Goal: Task Accomplishment & Management: Manage account settings

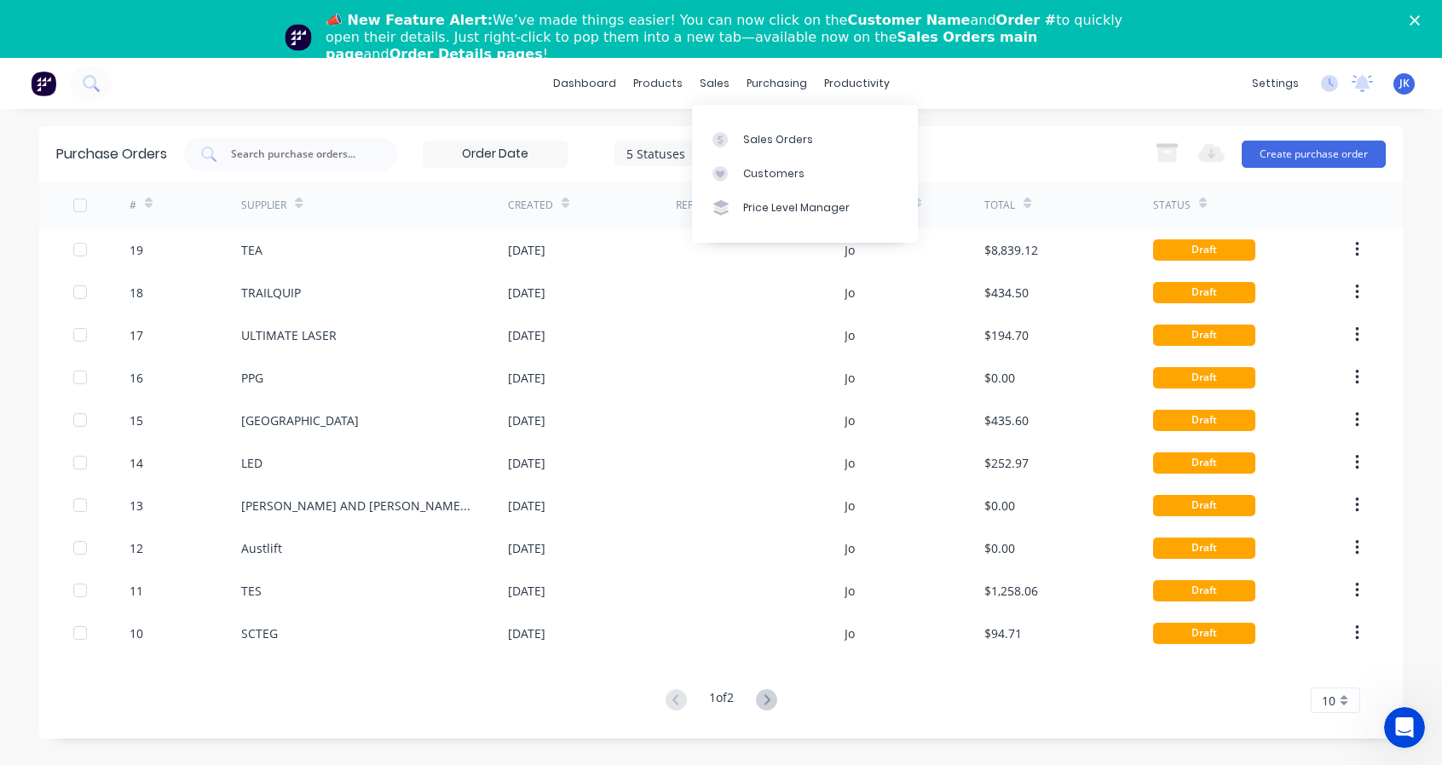
click at [705, 78] on div "sales" at bounding box center [714, 84] width 47 height 26
click at [738, 147] on link "Sales Orders" at bounding box center [805, 139] width 226 height 34
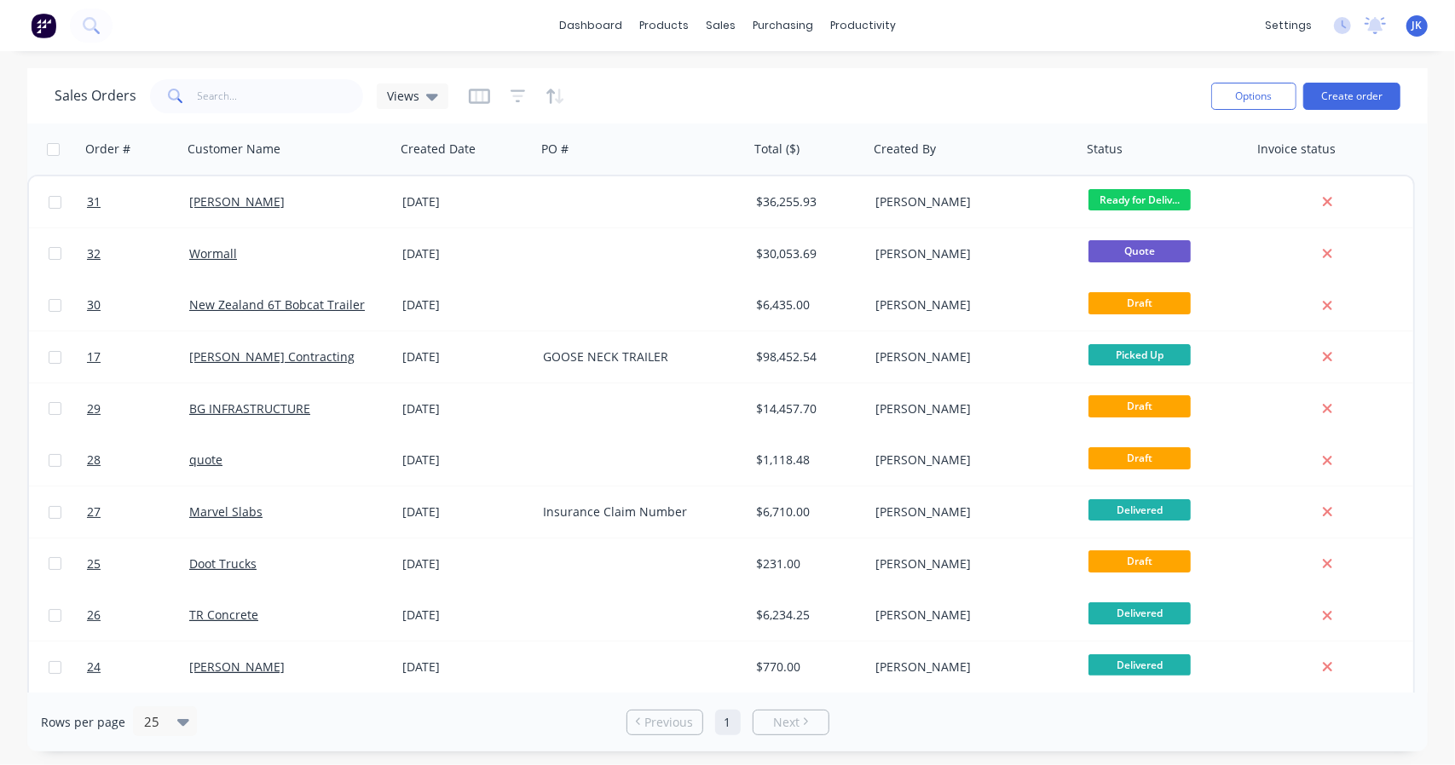
click at [1144, 192] on span "Ready for Deliv..." at bounding box center [1139, 199] width 102 height 21
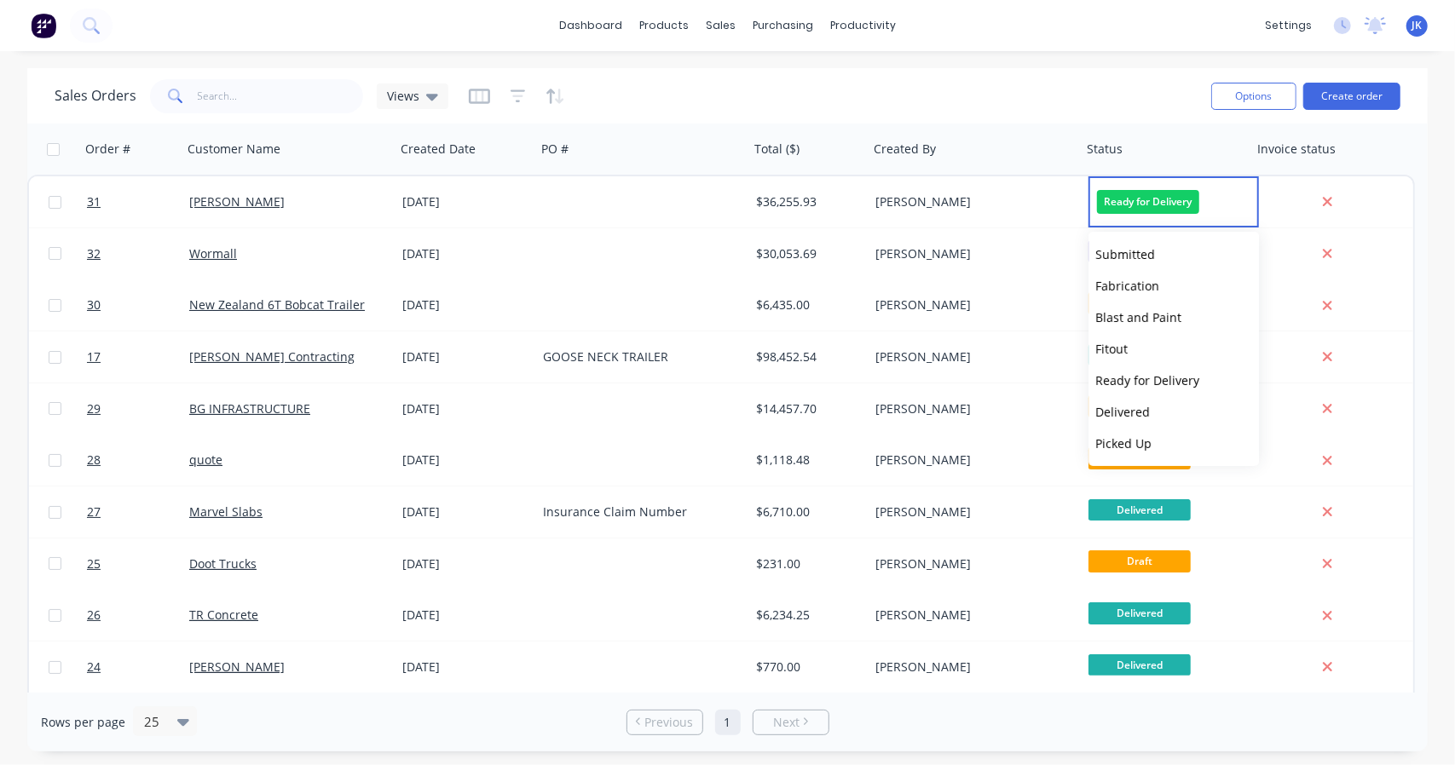
click at [454, 202] on div "[DATE]" at bounding box center [465, 201] width 127 height 17
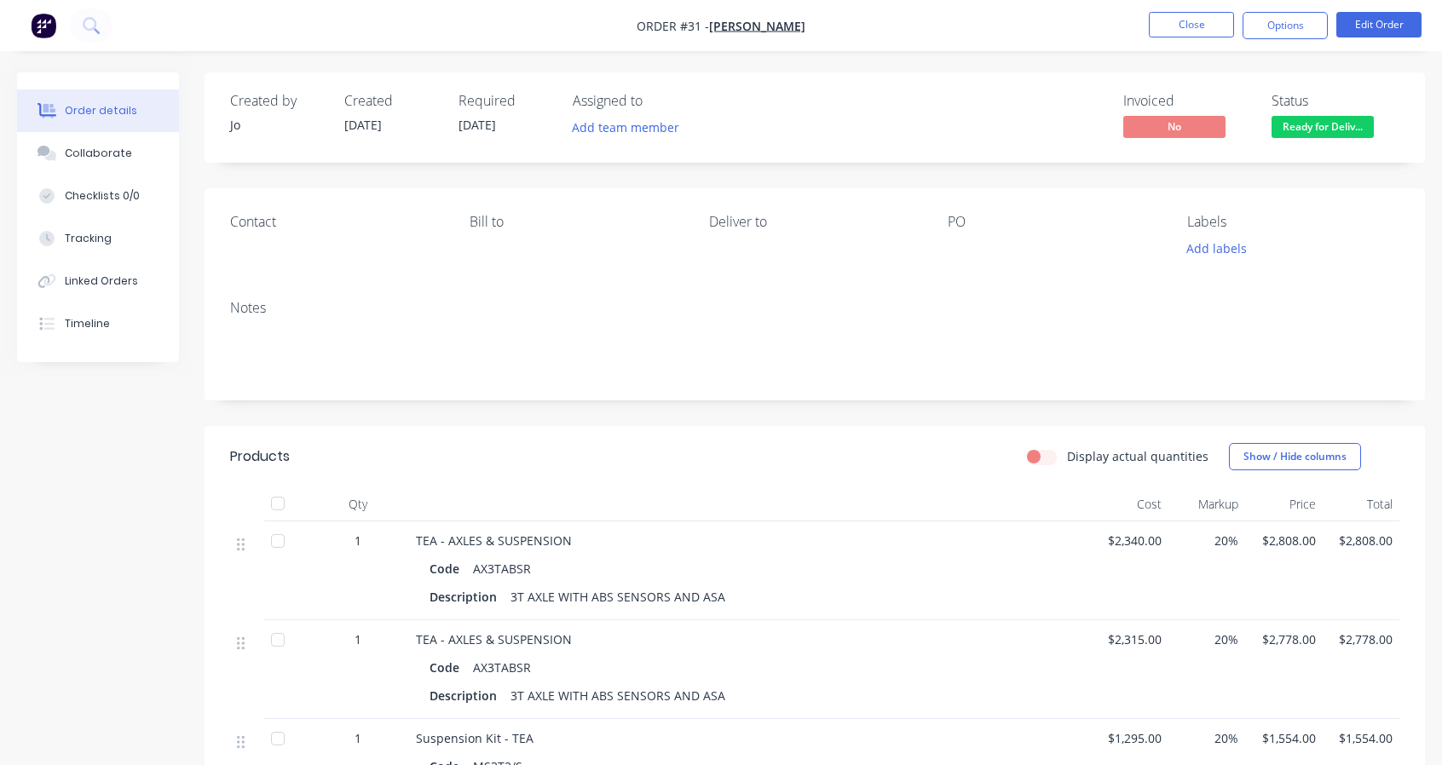
click at [1300, 33] on button "Options" at bounding box center [1284, 25] width 85 height 27
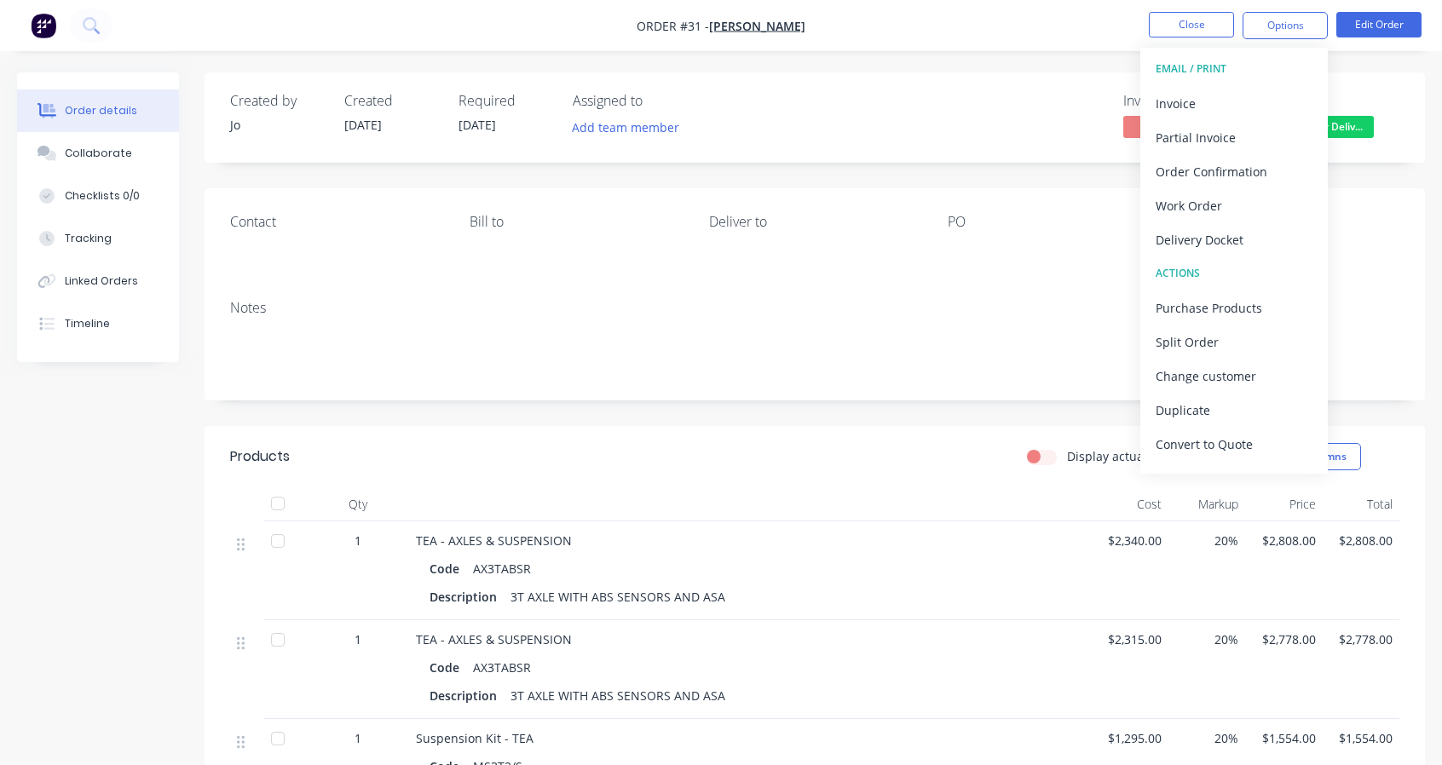
click at [1019, 306] on div "Notes" at bounding box center [814, 308] width 1169 height 16
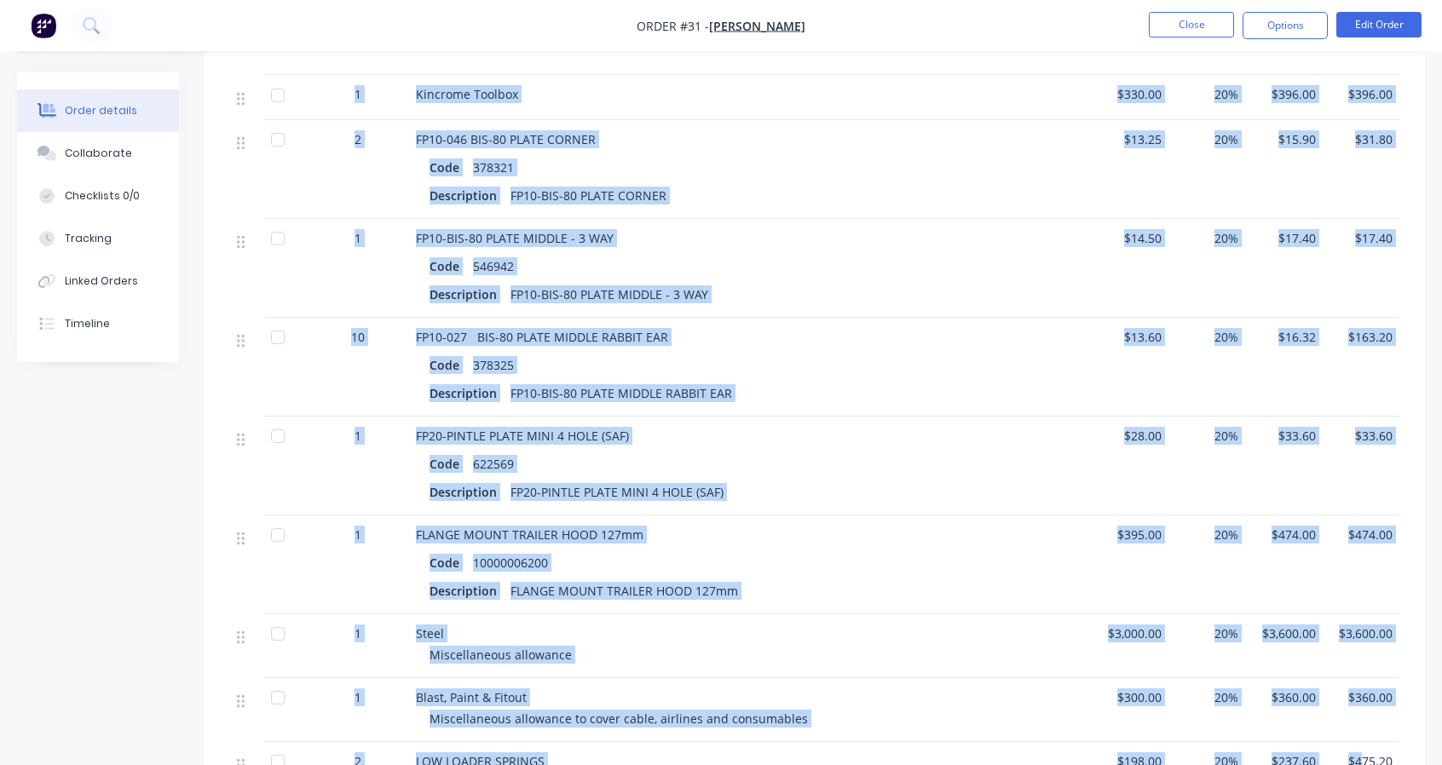
scroll to position [2571, 0]
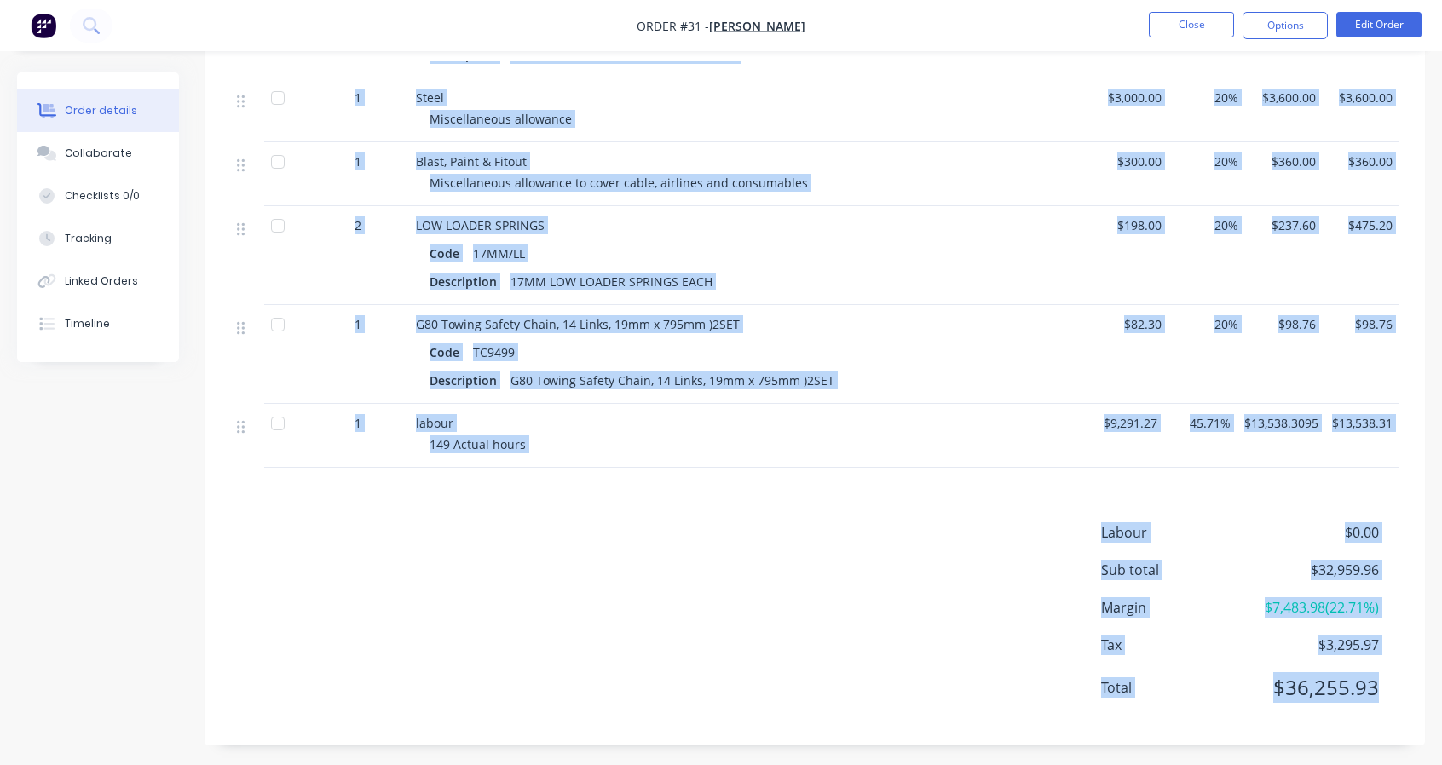
drag, startPoint x: 348, startPoint y: 216, endPoint x: 1406, endPoint y: 741, distance: 1181.3
copy div "Qty Cost Markup Price Total 1 TEA - AXLES & SUSPENSION Code AX3TABSR Descriptio…"
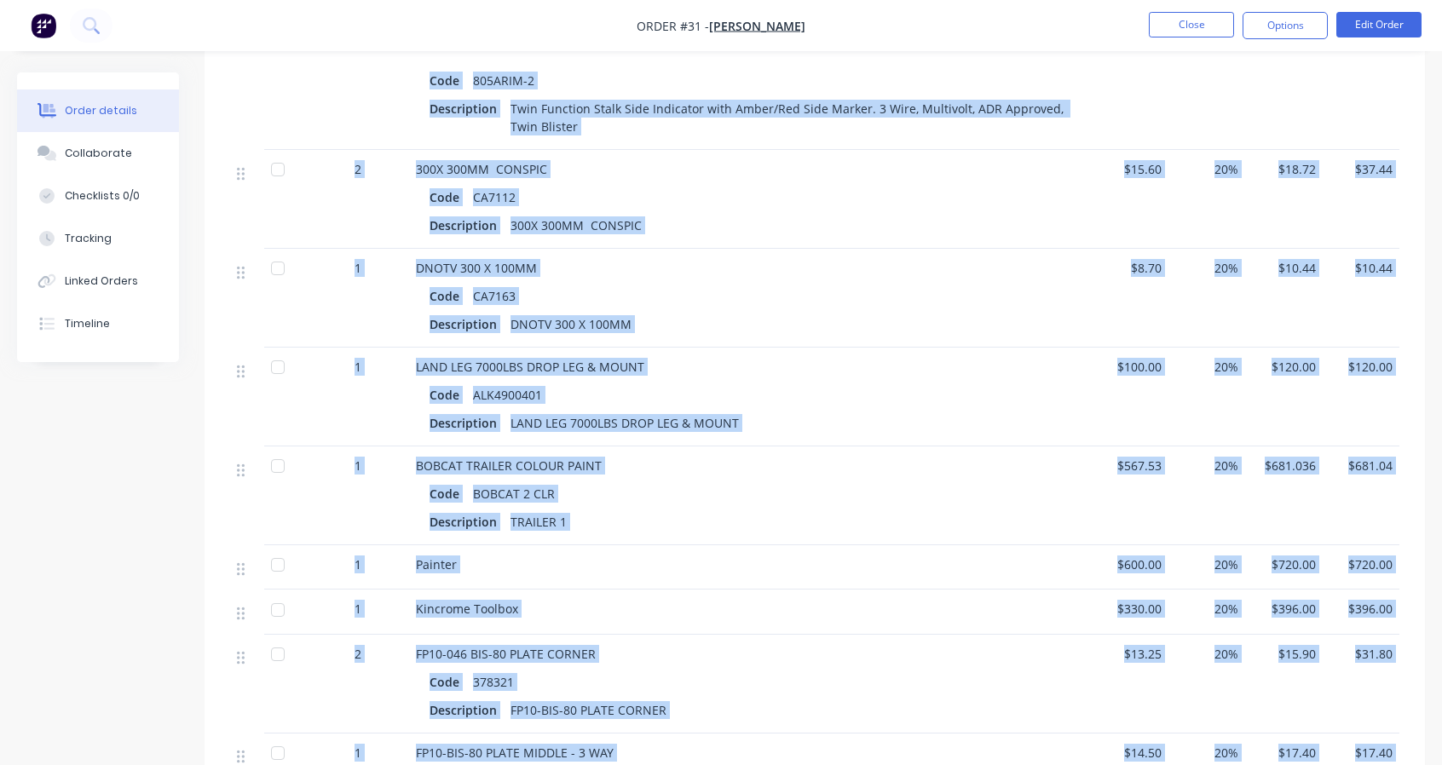
scroll to position [1719, 0]
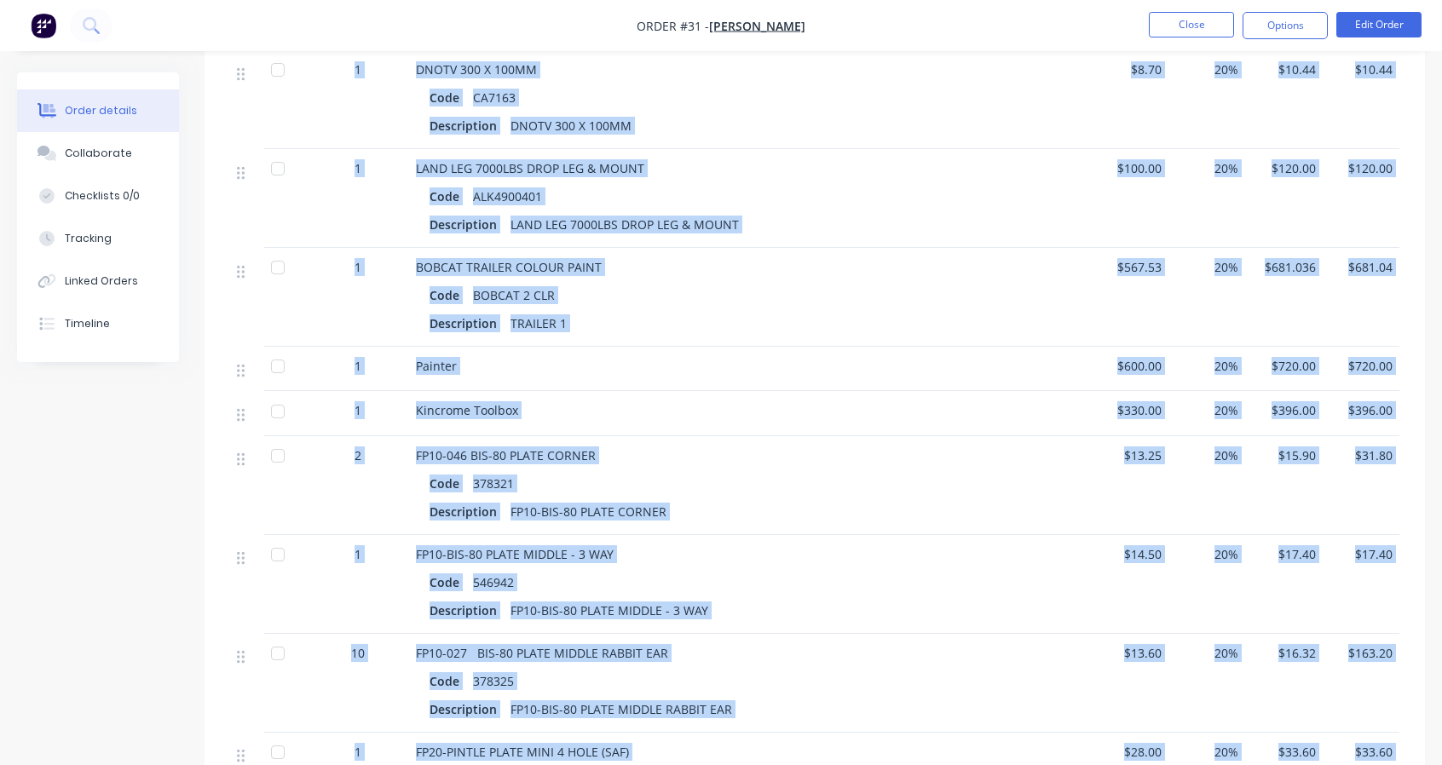
copy div "Qty Cost Markup Price Total 1 TEA - AXLES & SUSPENSION Code AX3TABSR Descriptio…"
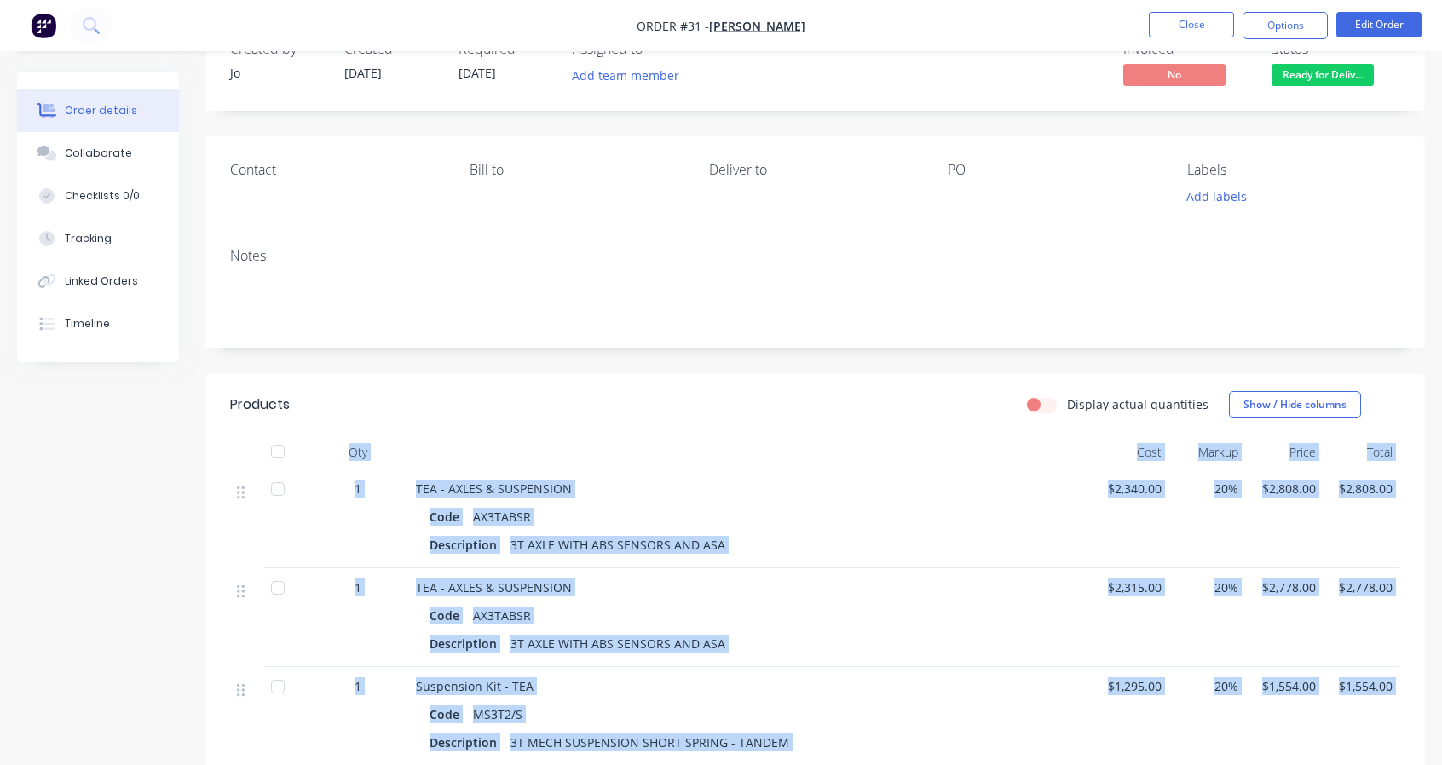
scroll to position [0, 0]
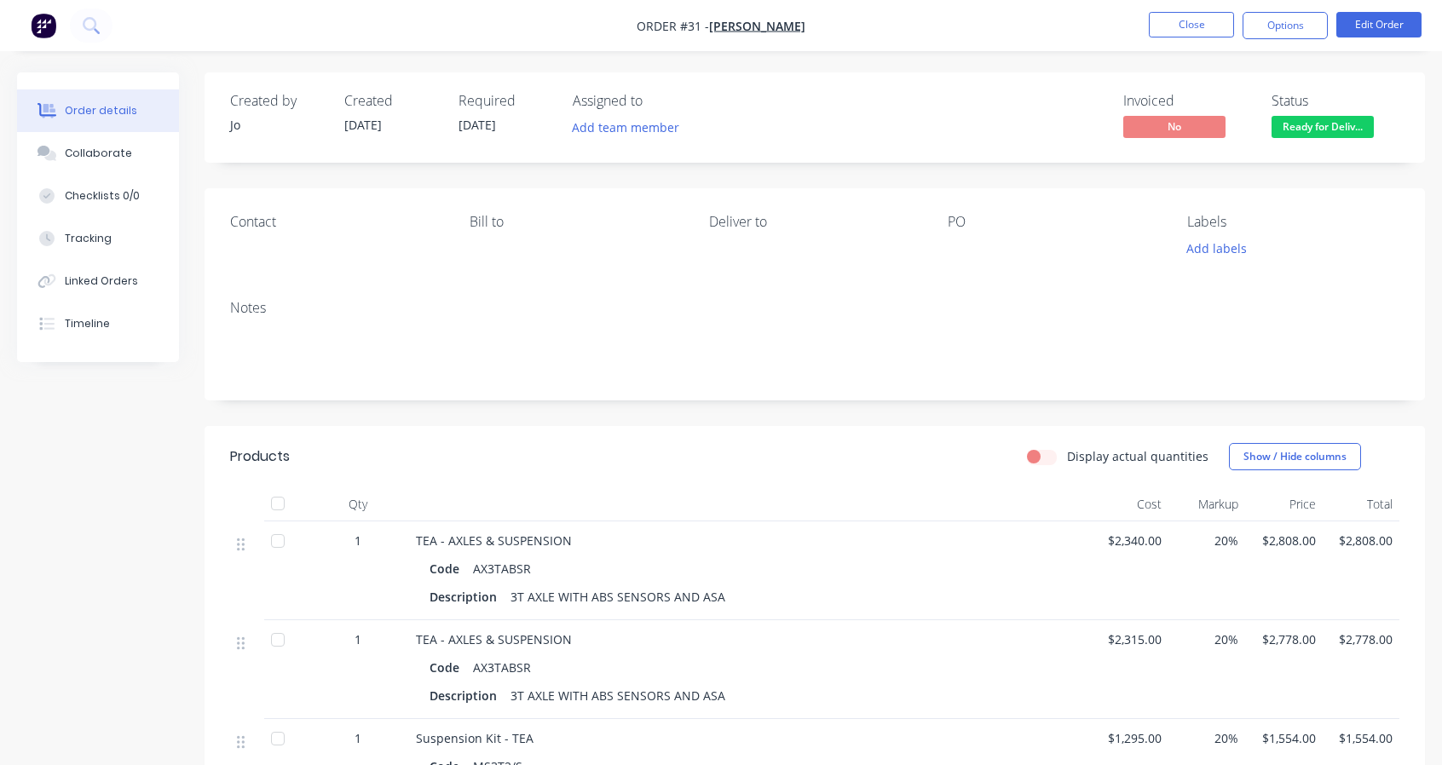
click at [539, 429] on header "Products Display actual quantities Show / Hide columns" at bounding box center [815, 456] width 1220 height 61
click at [1297, 20] on button "Options" at bounding box center [1284, 25] width 85 height 27
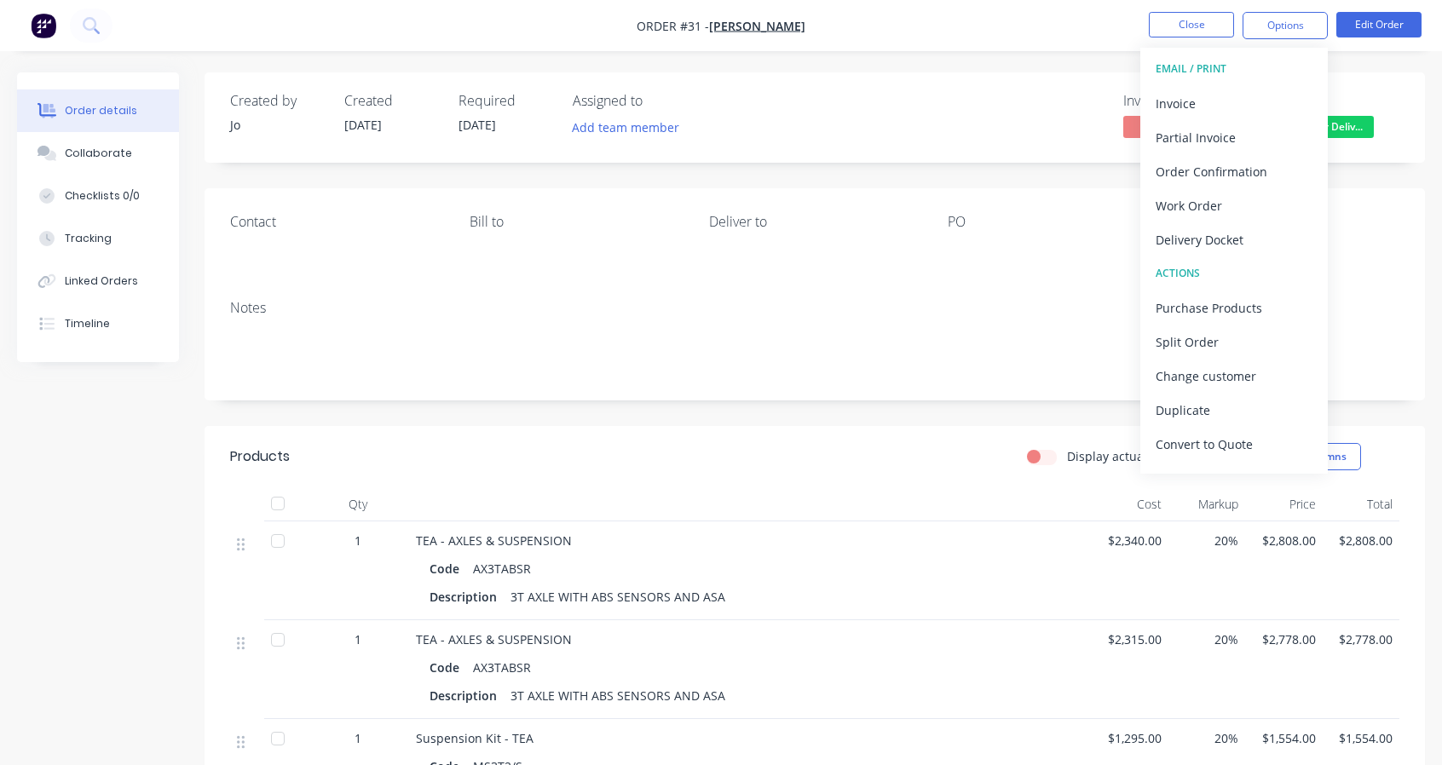
click at [1208, 211] on div "Work Order" at bounding box center [1233, 205] width 157 height 25
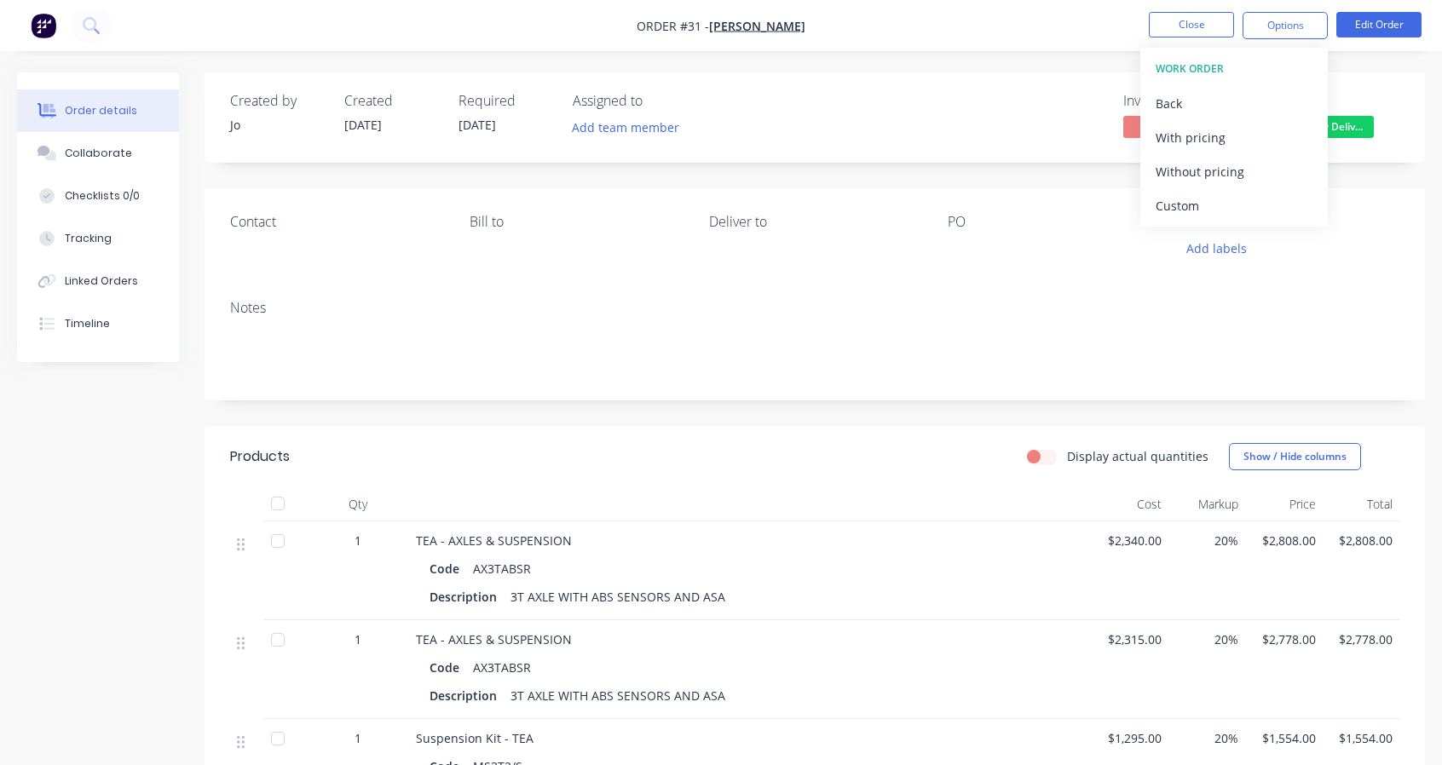
click at [1206, 152] on button "With pricing" at bounding box center [1233, 137] width 187 height 34
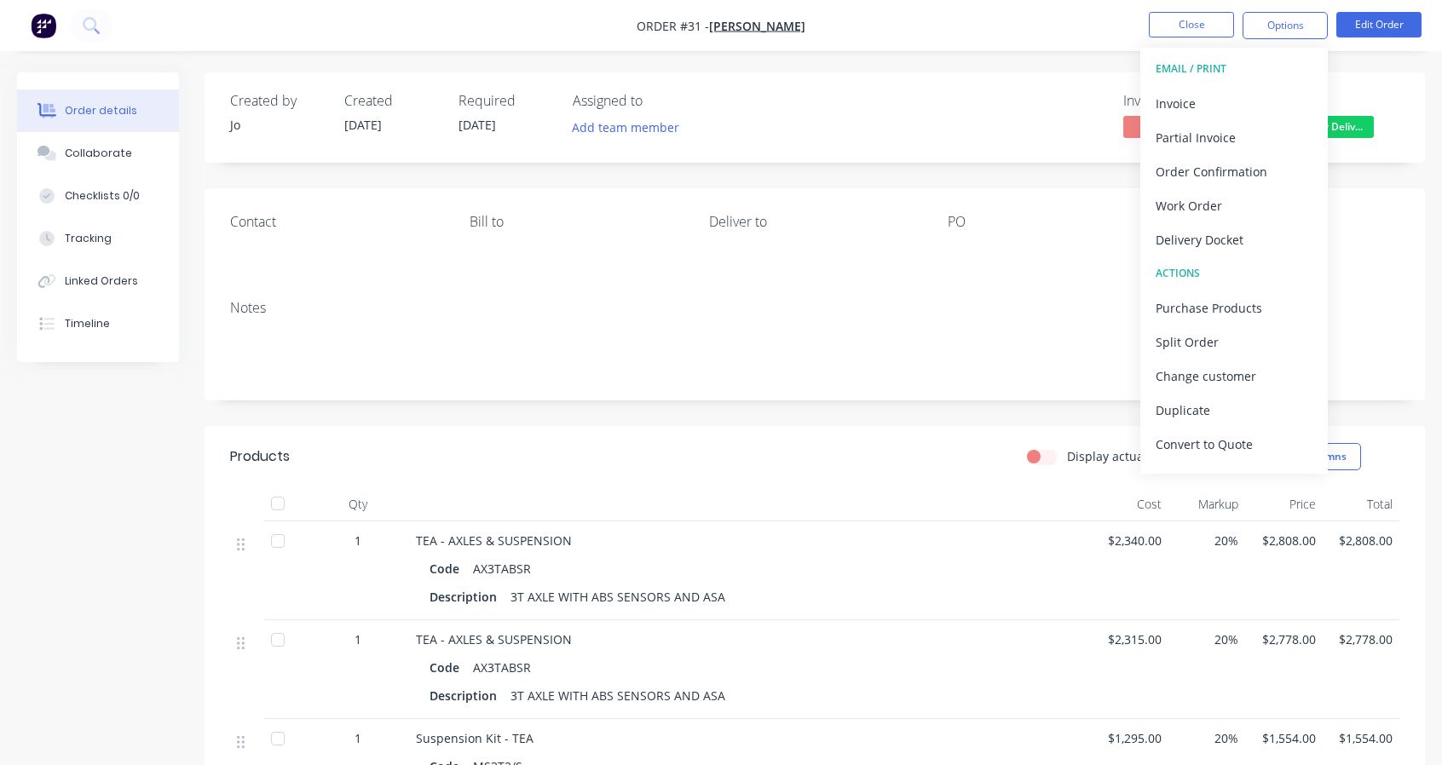
click at [1189, 168] on div "Order Confirmation" at bounding box center [1233, 171] width 157 height 25
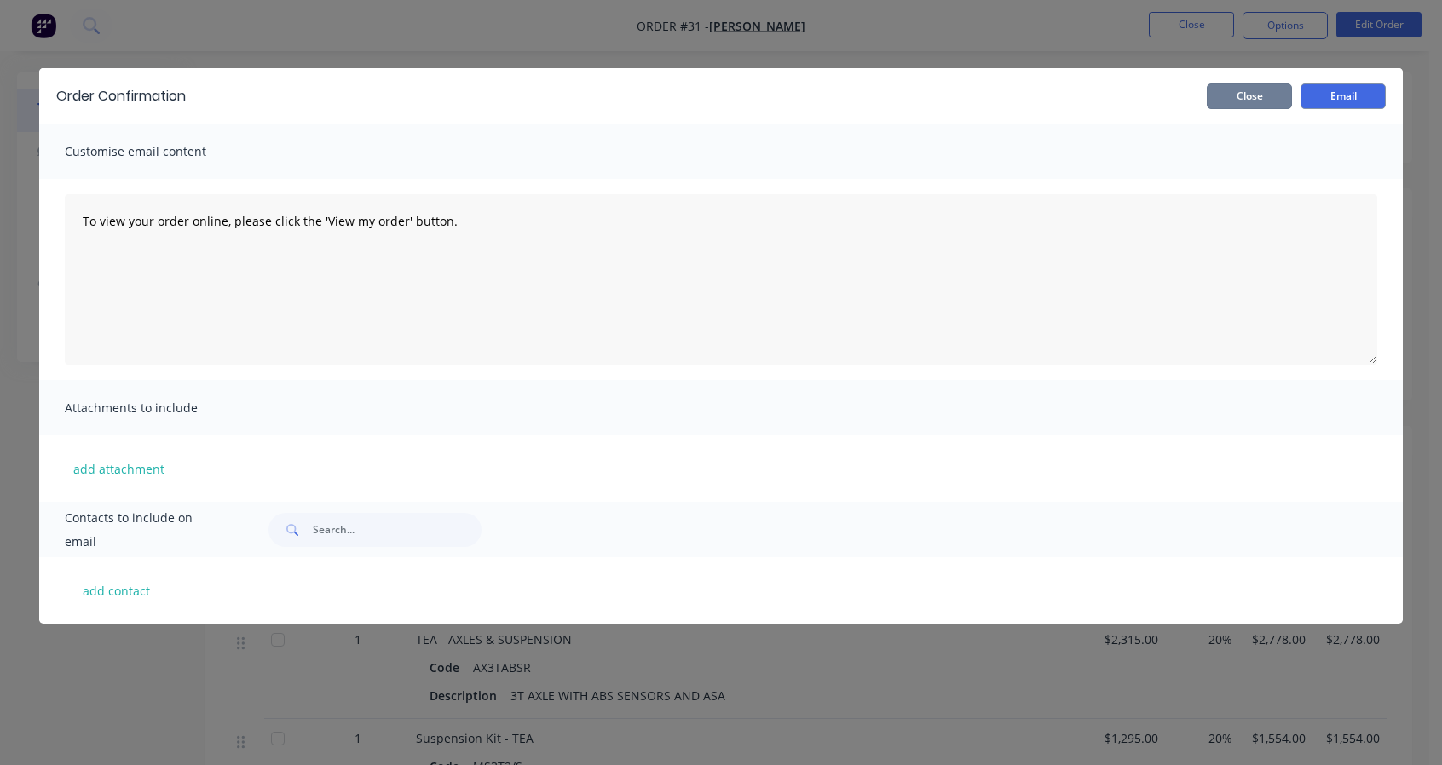
click at [1247, 98] on button "Close" at bounding box center [1249, 97] width 85 height 26
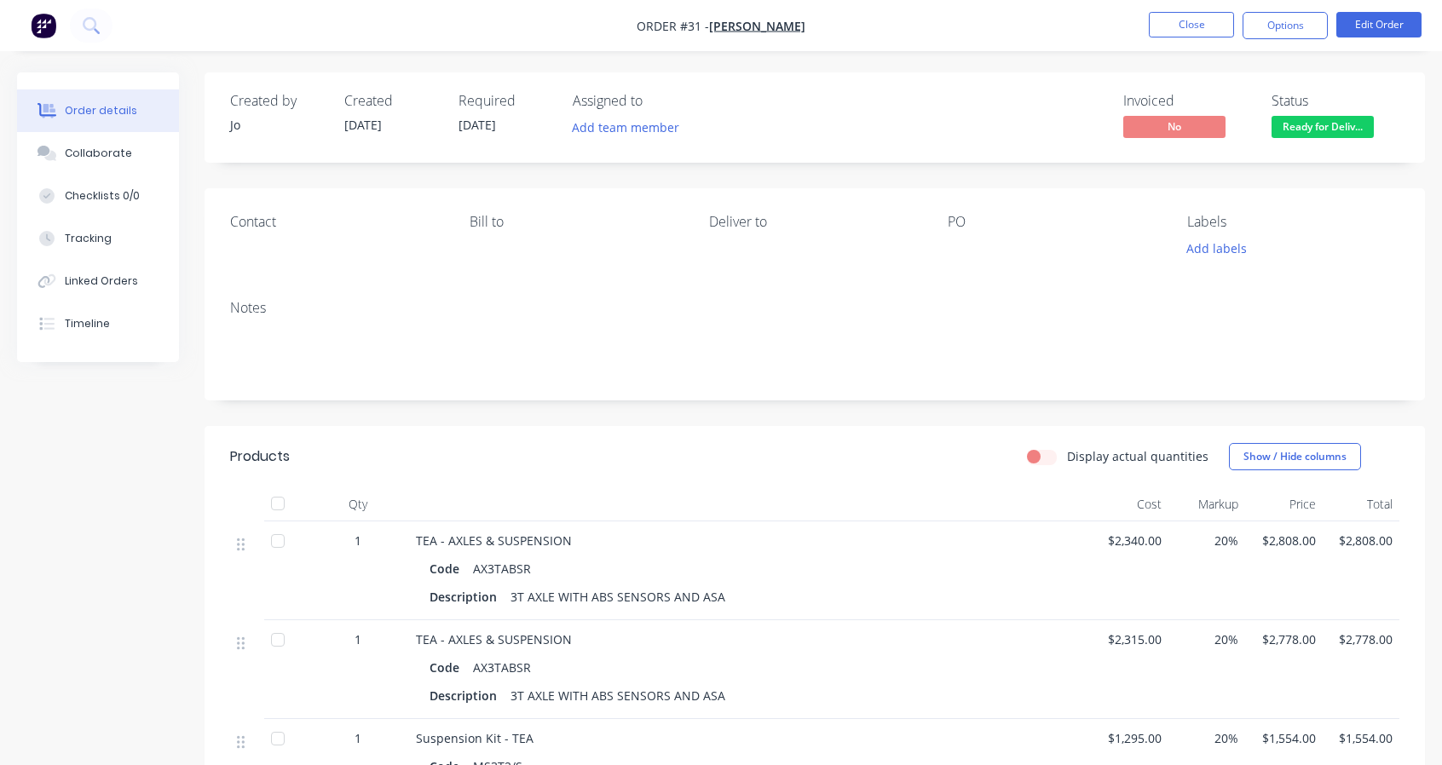
click at [1282, 31] on button "Options" at bounding box center [1284, 25] width 85 height 27
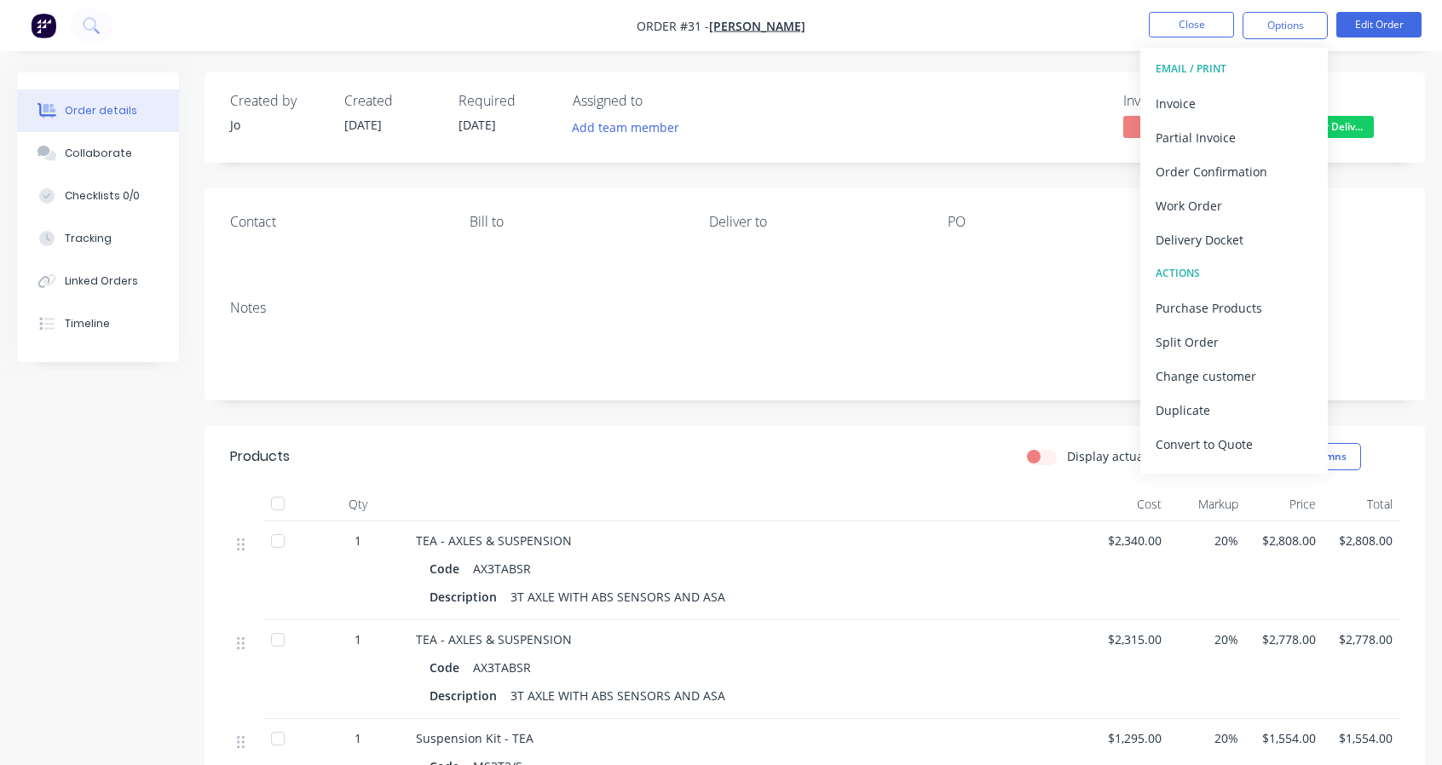
click at [1228, 163] on div "Order Confirmation" at bounding box center [1233, 171] width 157 height 25
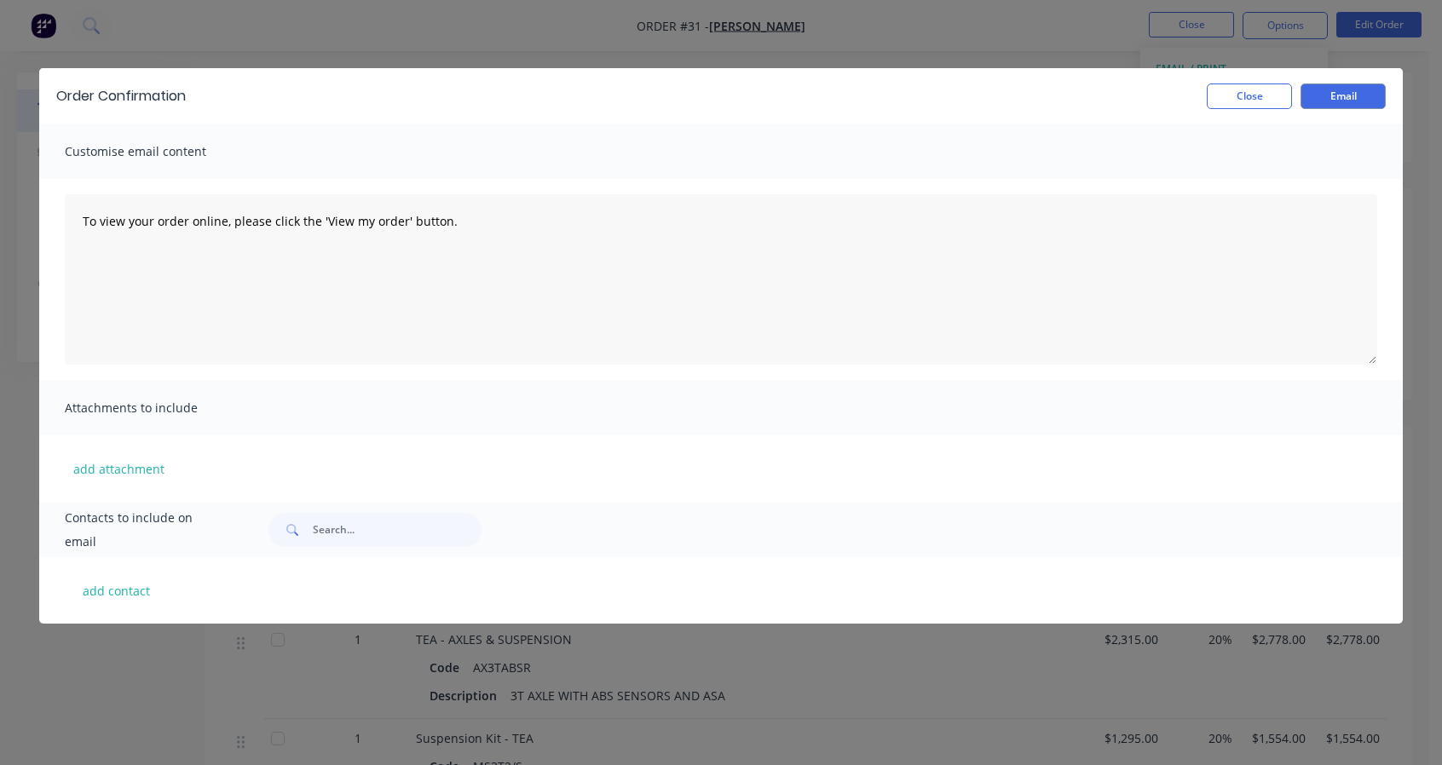
click at [1247, 81] on div "Order Confirmation Close Email" at bounding box center [720, 95] width 1363 height 55
click at [1235, 89] on button "Close" at bounding box center [1249, 97] width 85 height 26
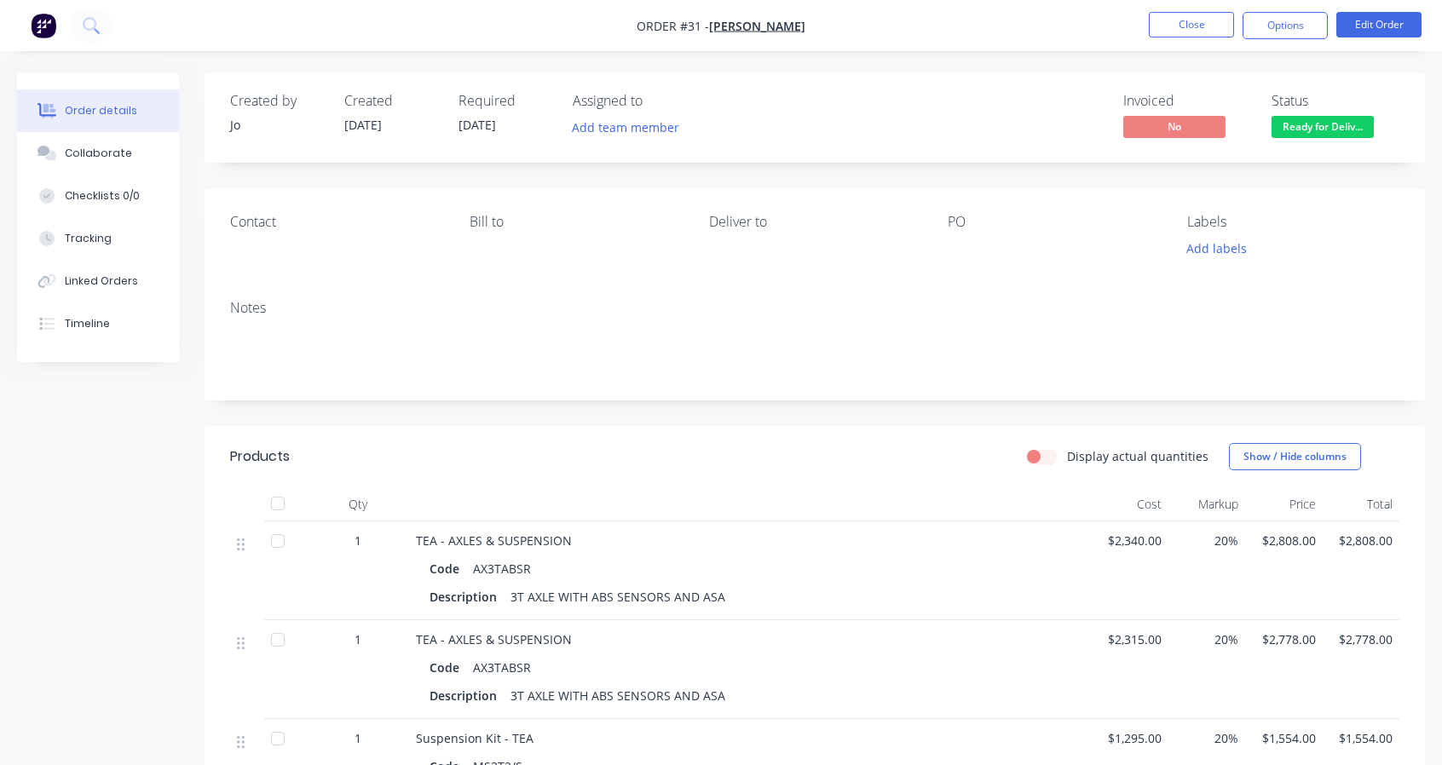
click at [1280, 21] on button "Options" at bounding box center [1284, 25] width 85 height 27
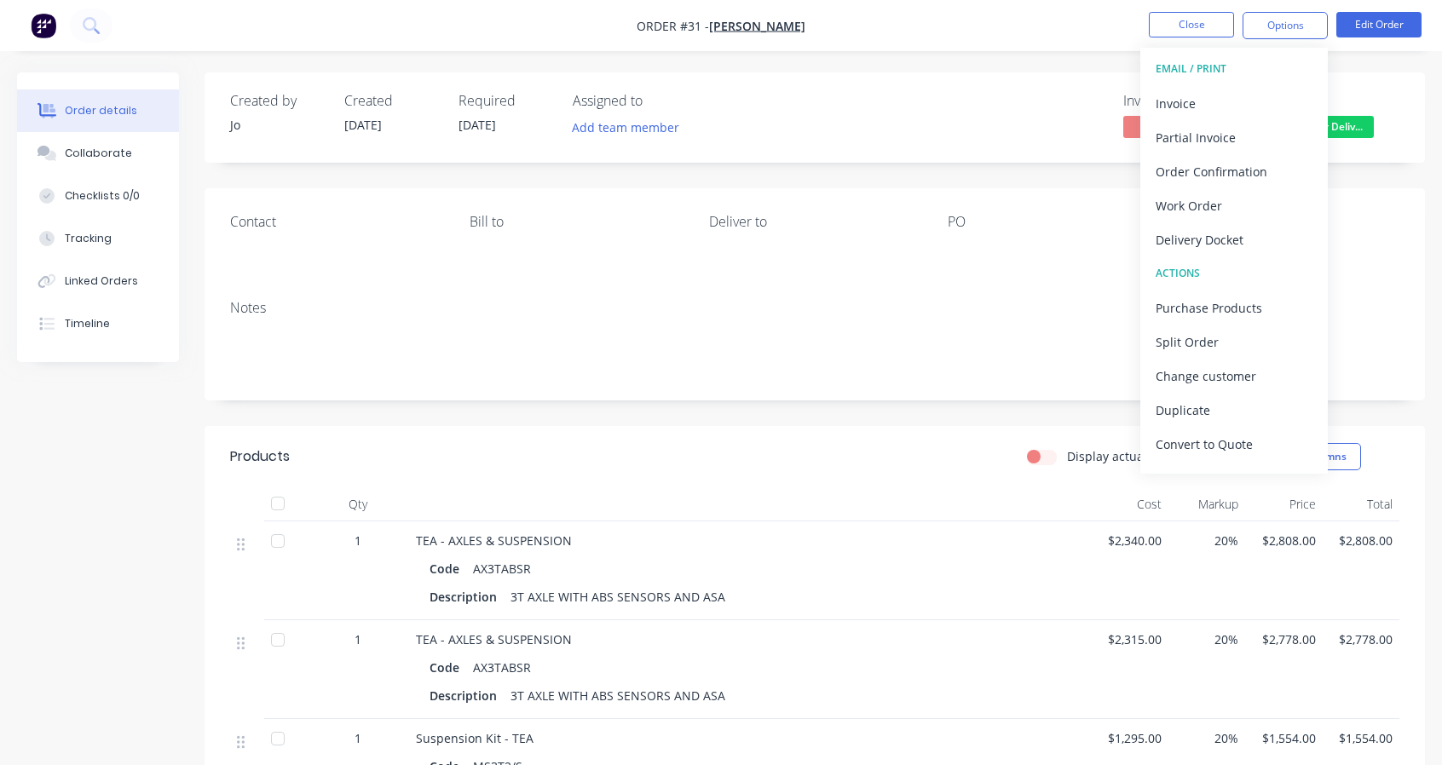
click at [1207, 202] on div "Work Order" at bounding box center [1233, 205] width 157 height 25
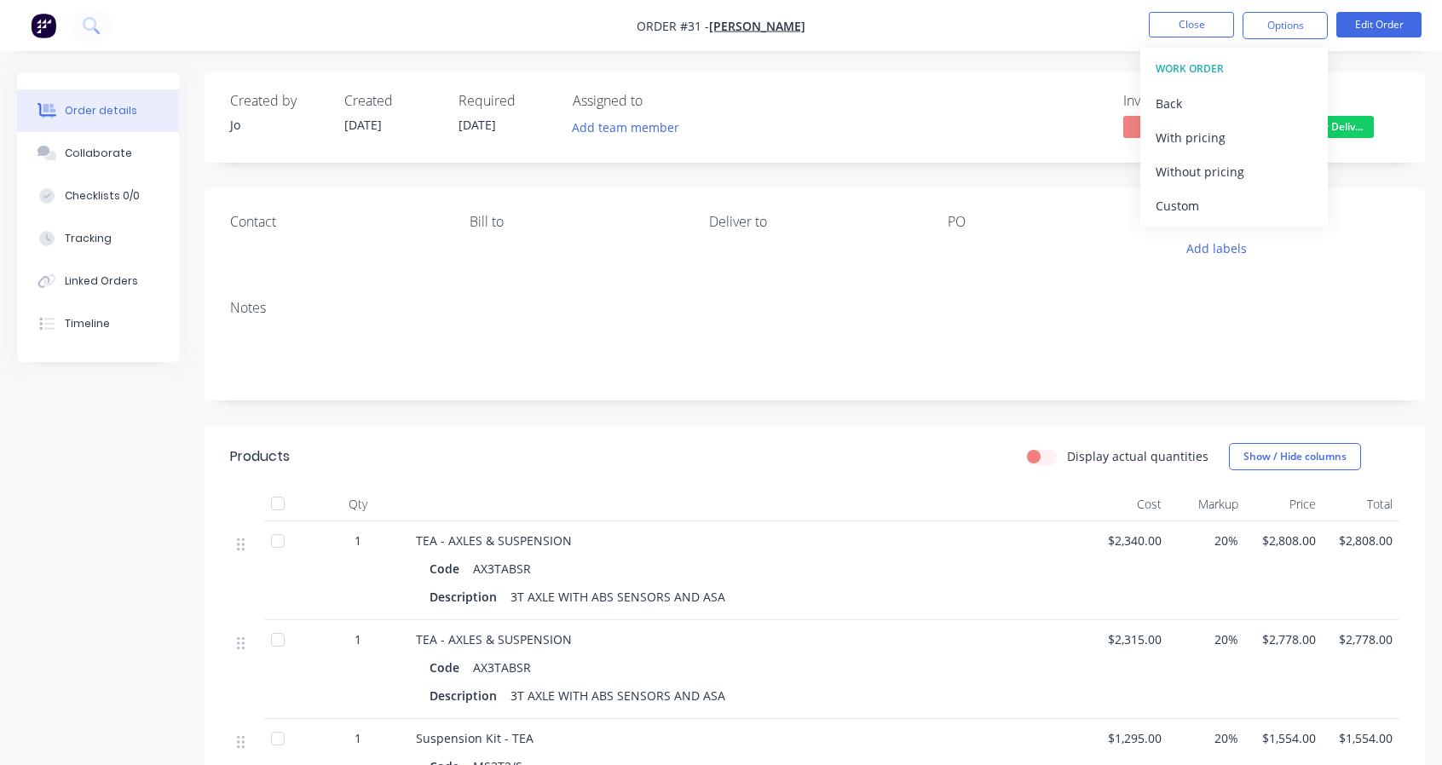
click at [1207, 202] on div "Custom" at bounding box center [1233, 205] width 157 height 25
click at [1221, 149] on button "With pricing" at bounding box center [1233, 137] width 187 height 34
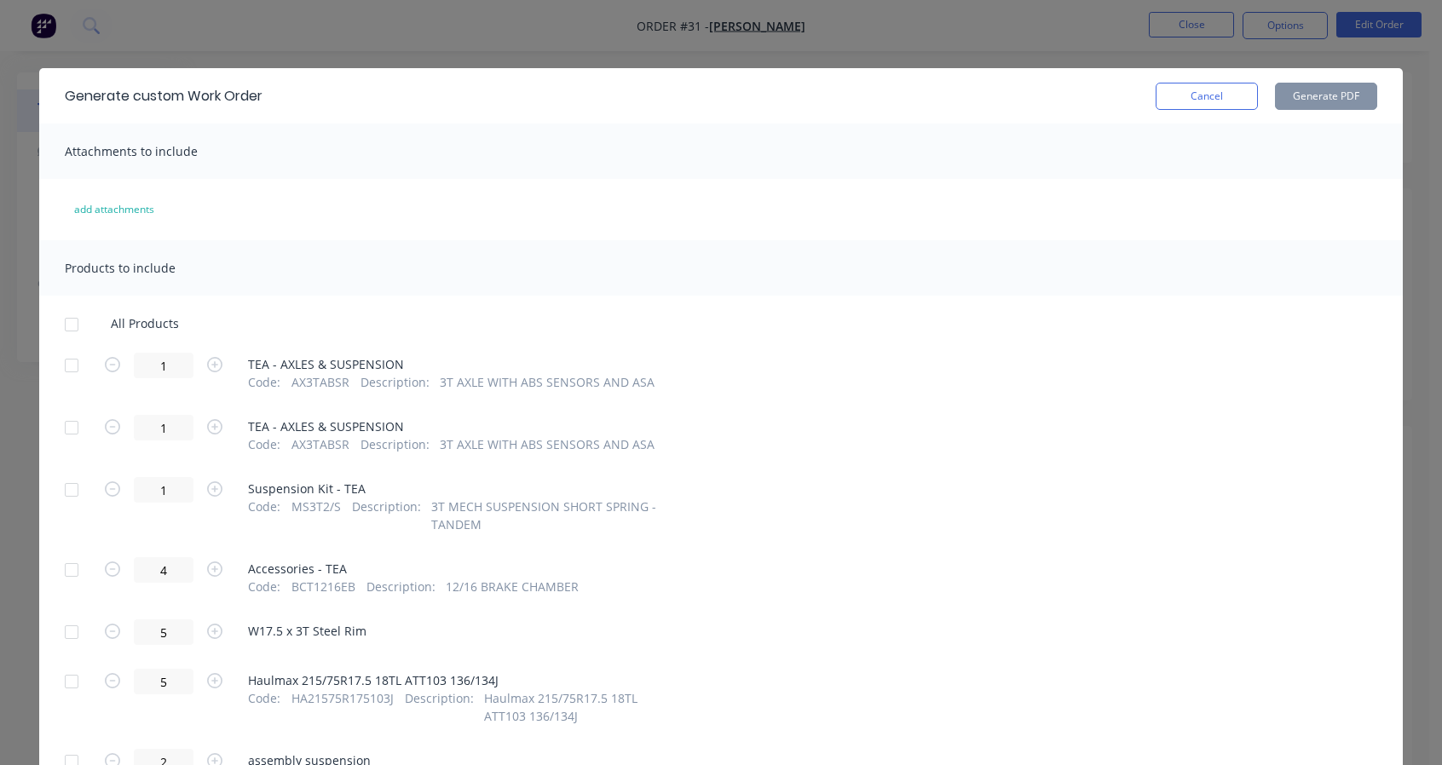
click at [78, 315] on div at bounding box center [72, 325] width 34 height 34
click at [1300, 98] on button "Generate PDF" at bounding box center [1326, 96] width 102 height 27
click at [1212, 104] on button "Cancel" at bounding box center [1206, 96] width 102 height 27
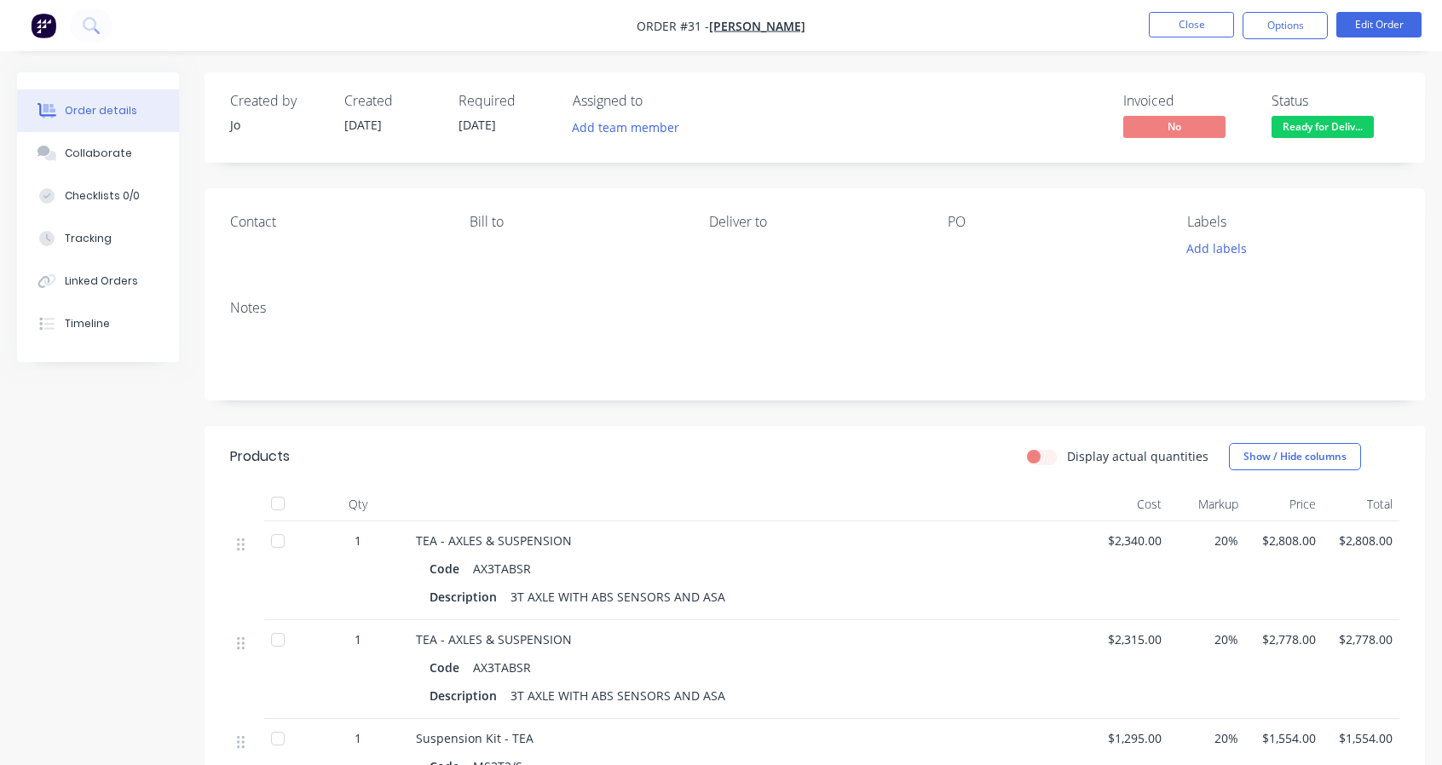
click at [1286, 32] on button "Options" at bounding box center [1284, 25] width 85 height 27
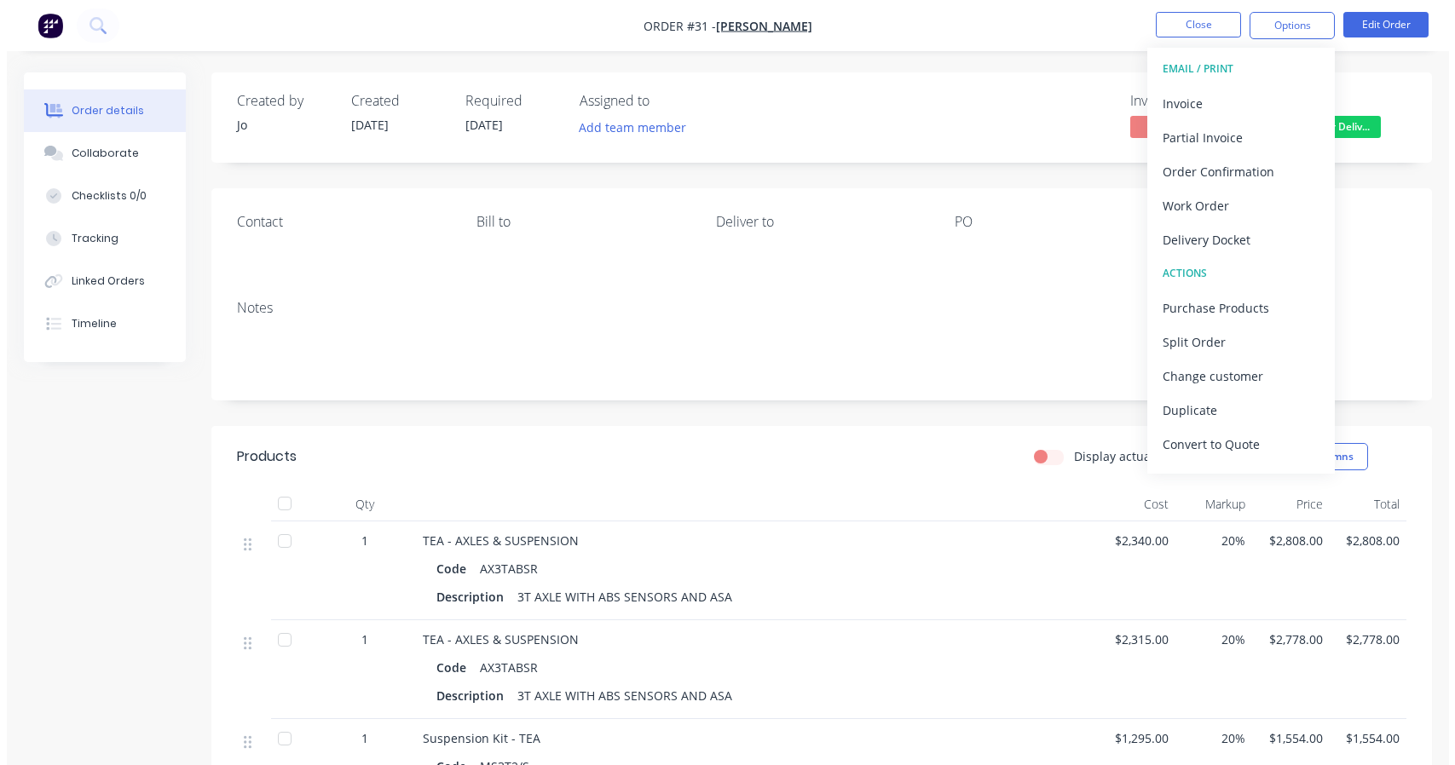
scroll to position [26, 0]
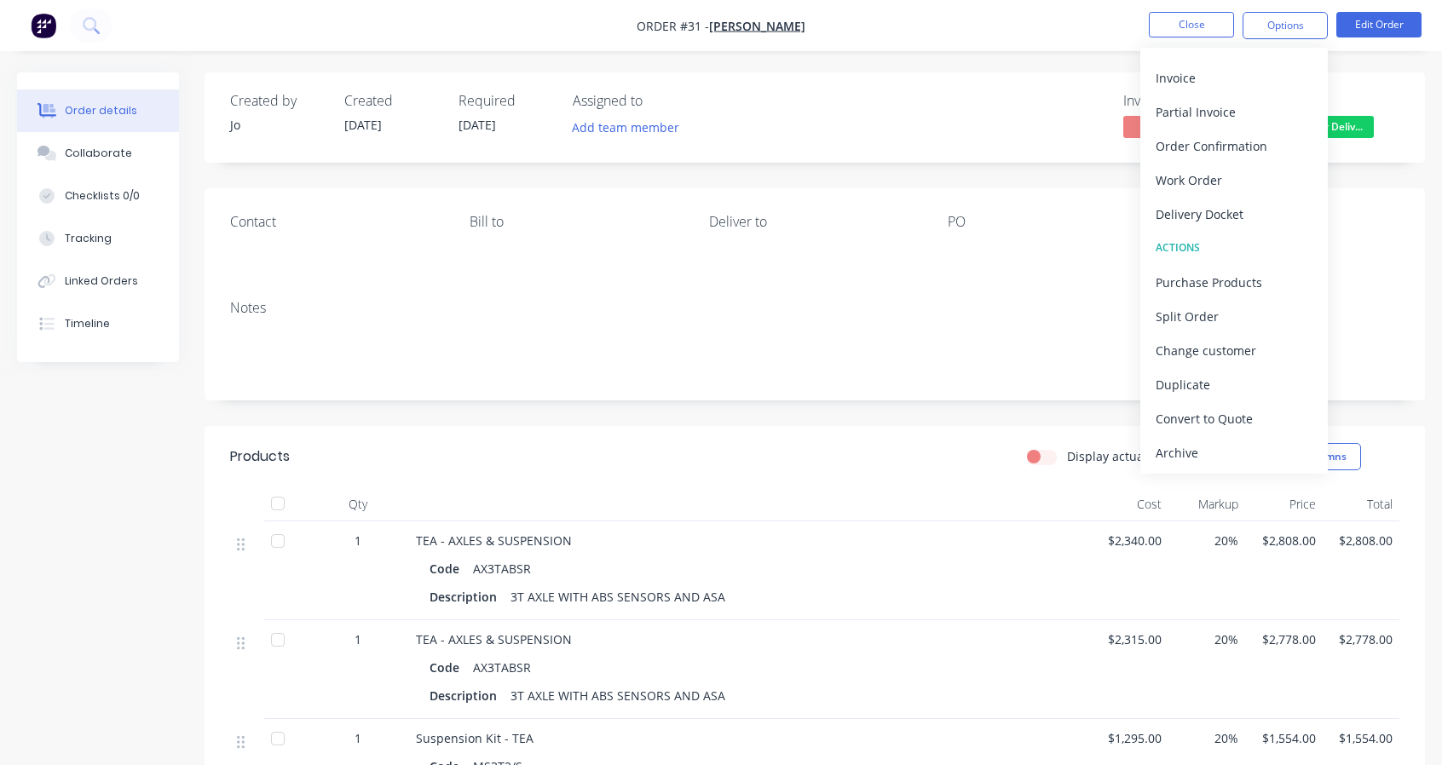
click at [1271, 415] on div "Convert to Quote" at bounding box center [1233, 418] width 157 height 25
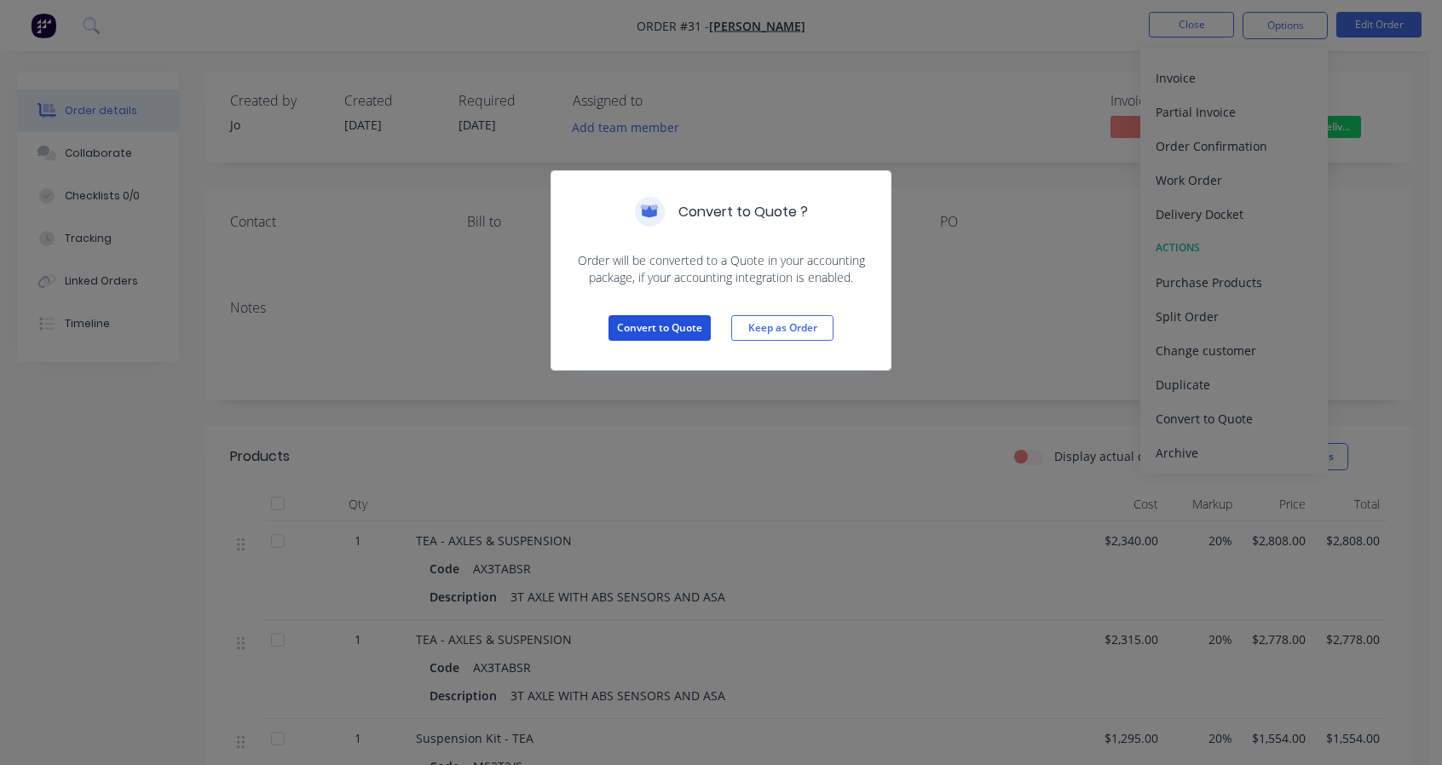
click at [682, 320] on button "Convert to Quote" at bounding box center [659, 328] width 102 height 26
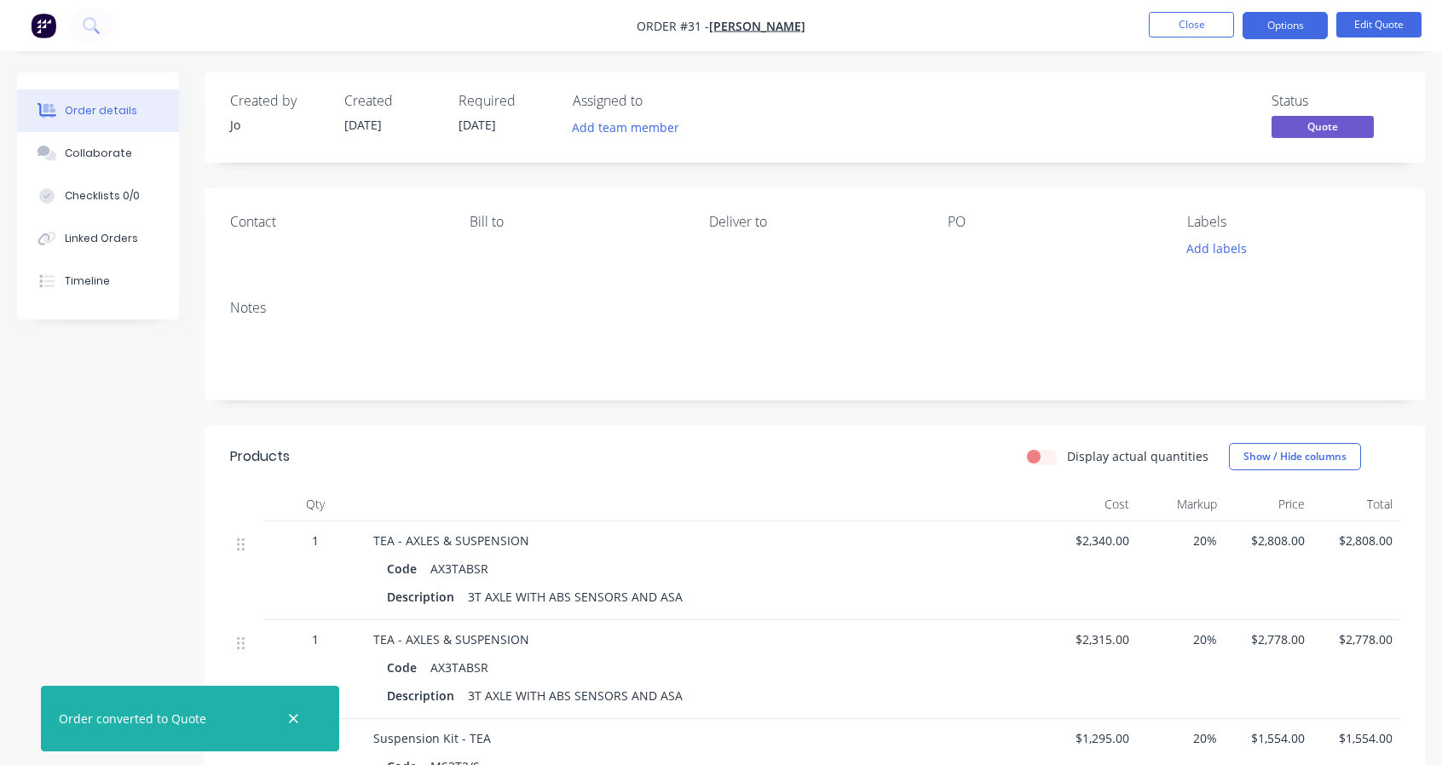
click at [1283, 25] on button "Options" at bounding box center [1284, 25] width 85 height 27
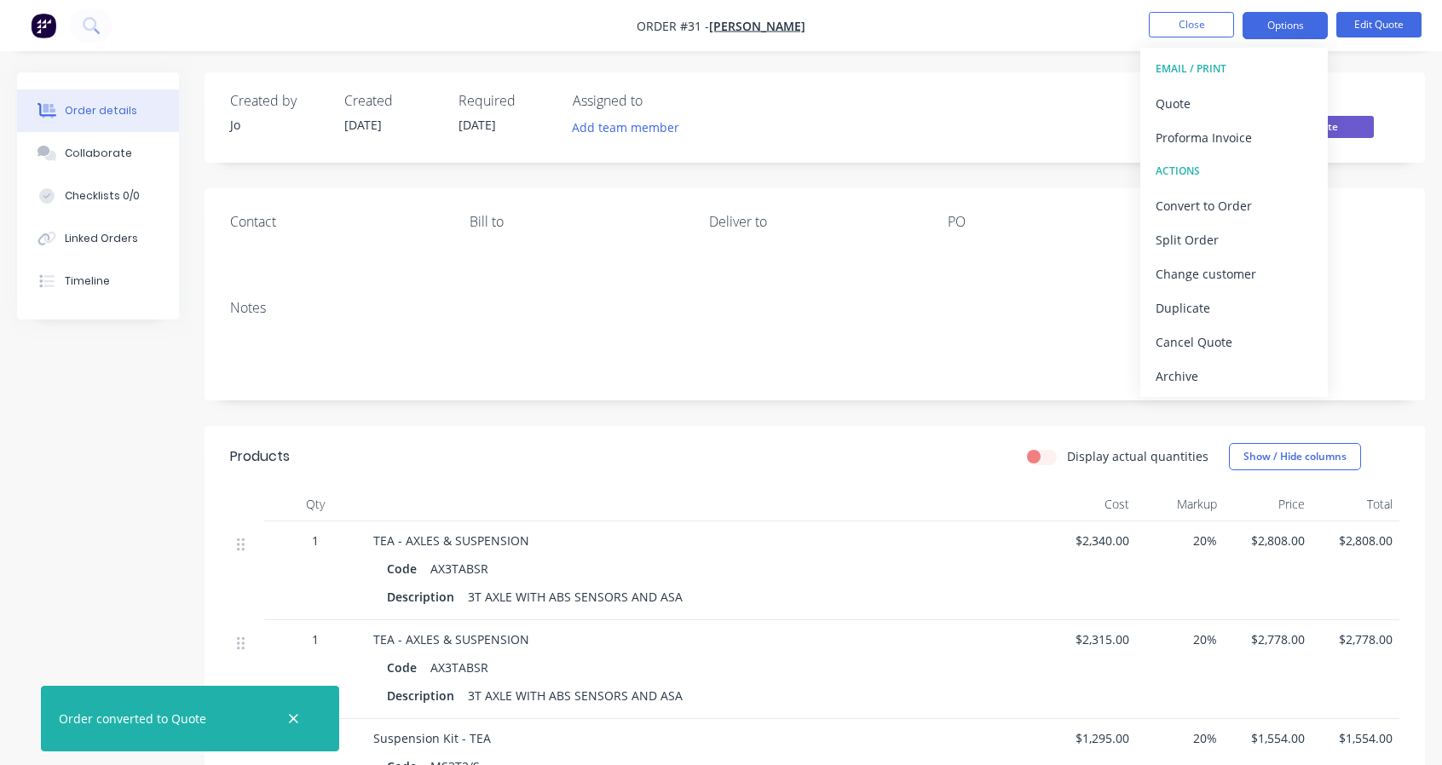
click at [1193, 95] on div "Quote" at bounding box center [1233, 103] width 157 height 25
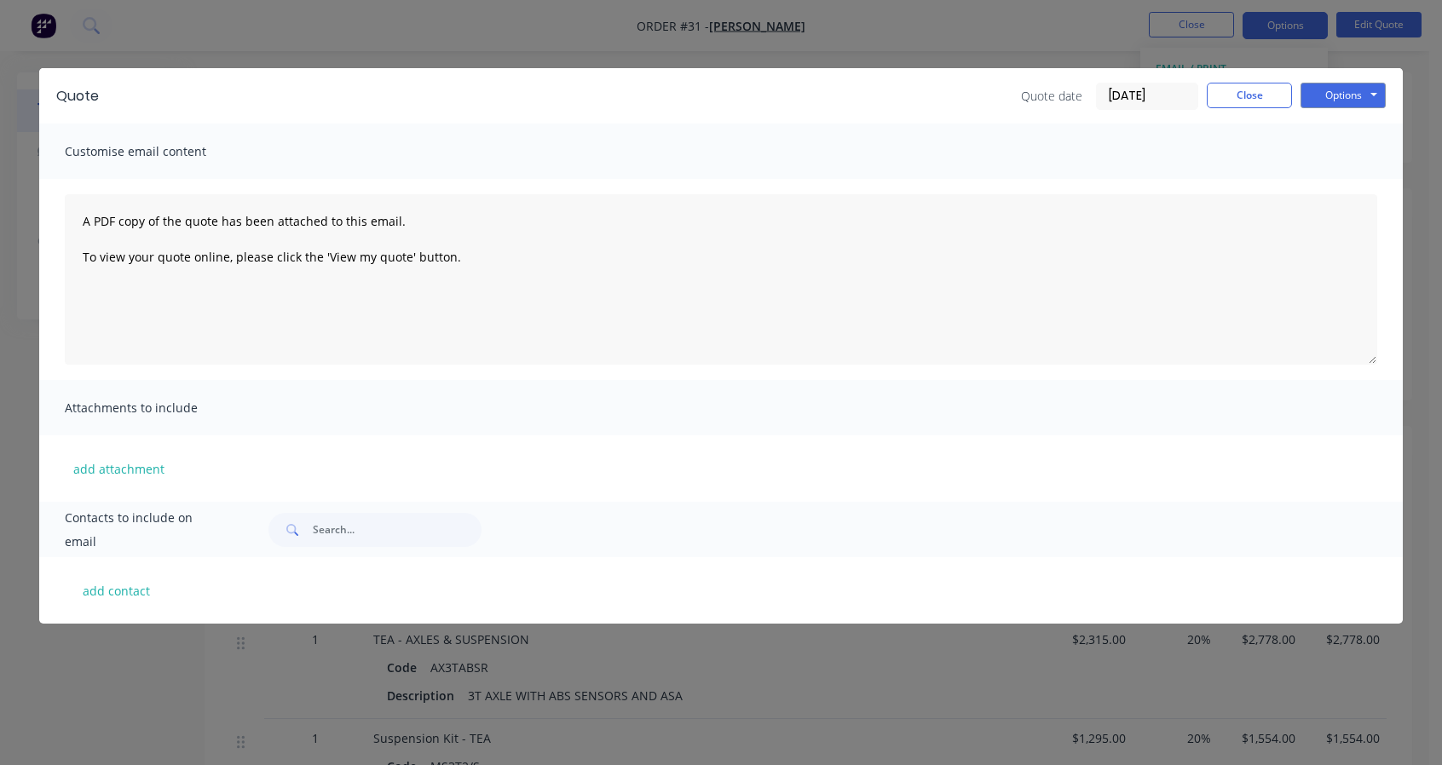
click at [1308, 32] on div "Quote Quote date 14/08/25 Close Options Preview Print Email Customise email con…" at bounding box center [721, 382] width 1442 height 765
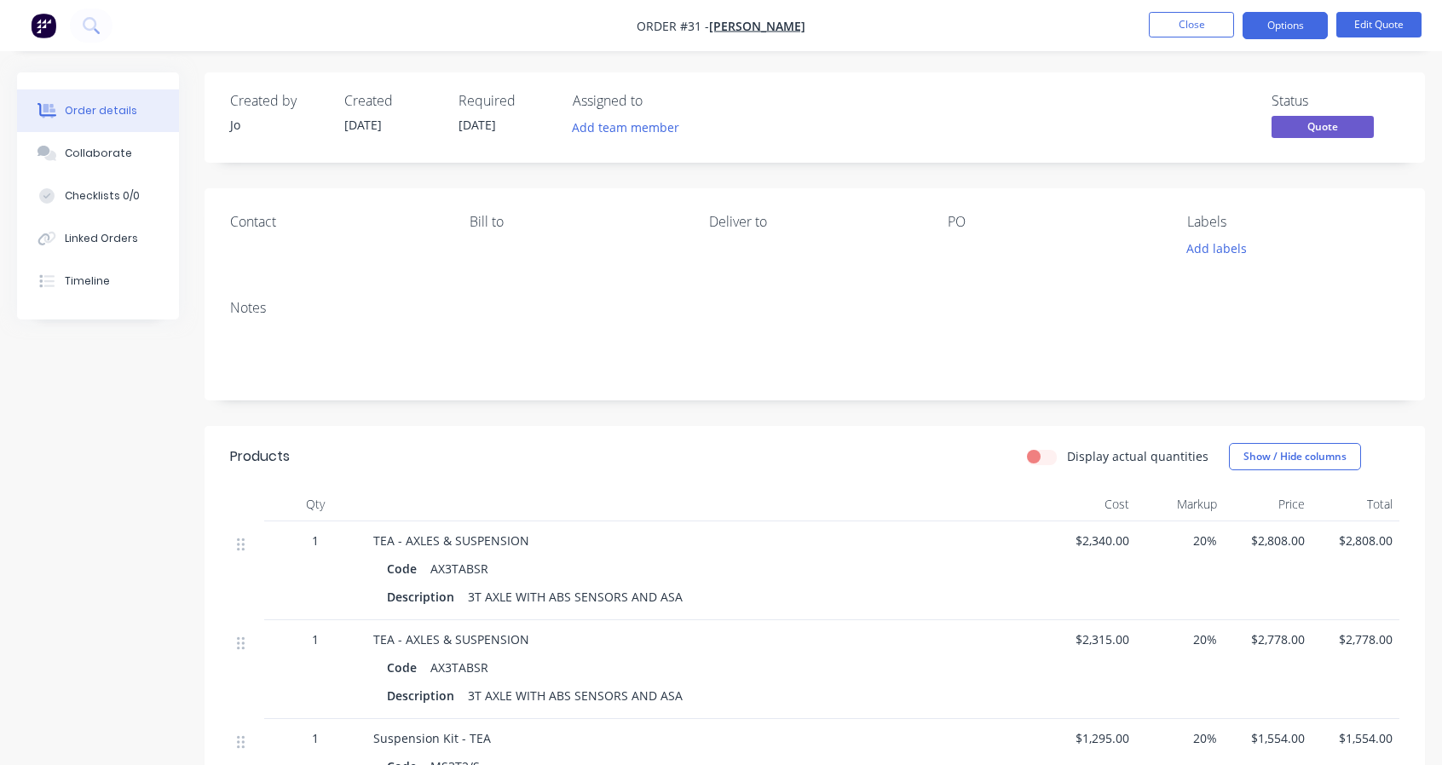
click at [1294, 28] on button "Options" at bounding box center [1284, 25] width 85 height 27
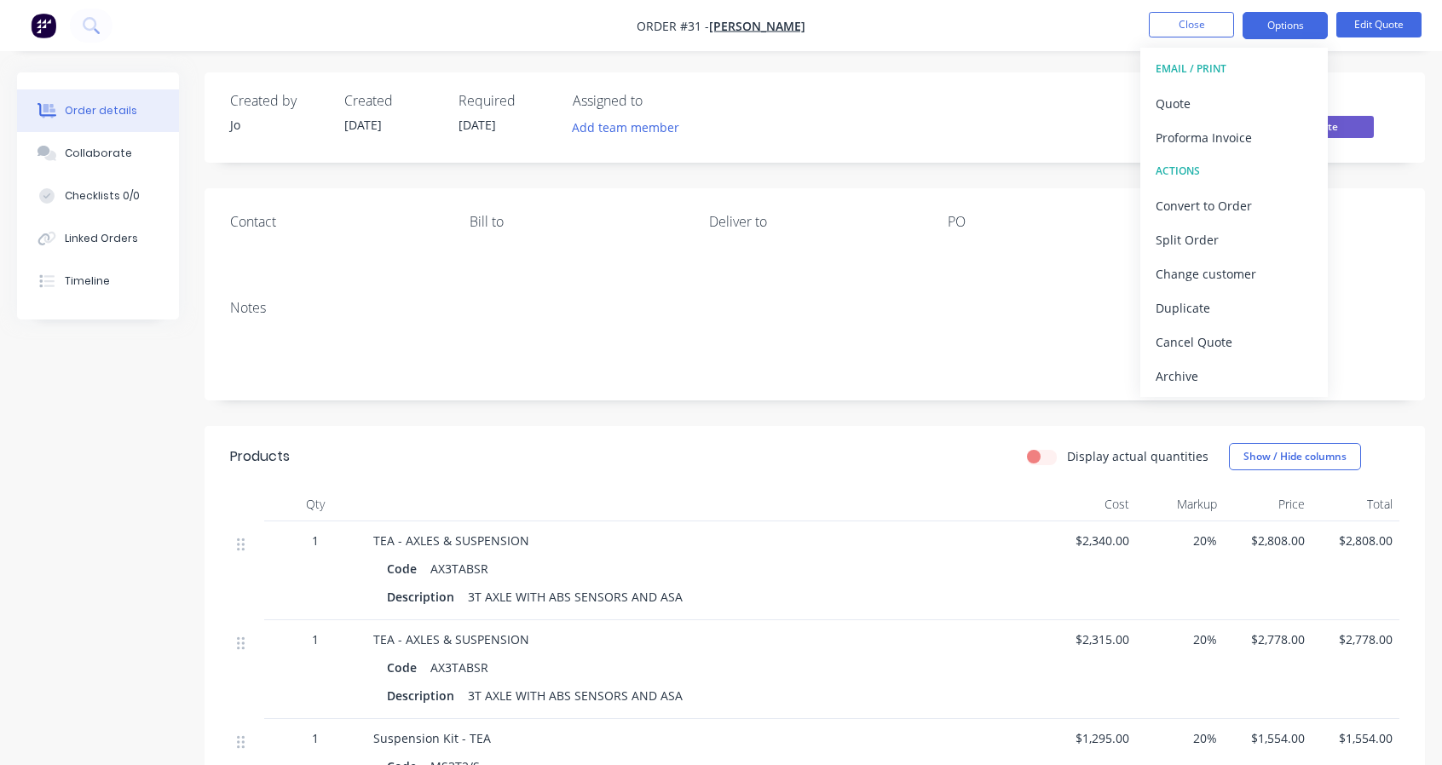
click at [1196, 102] on div "Quote" at bounding box center [1233, 103] width 157 height 25
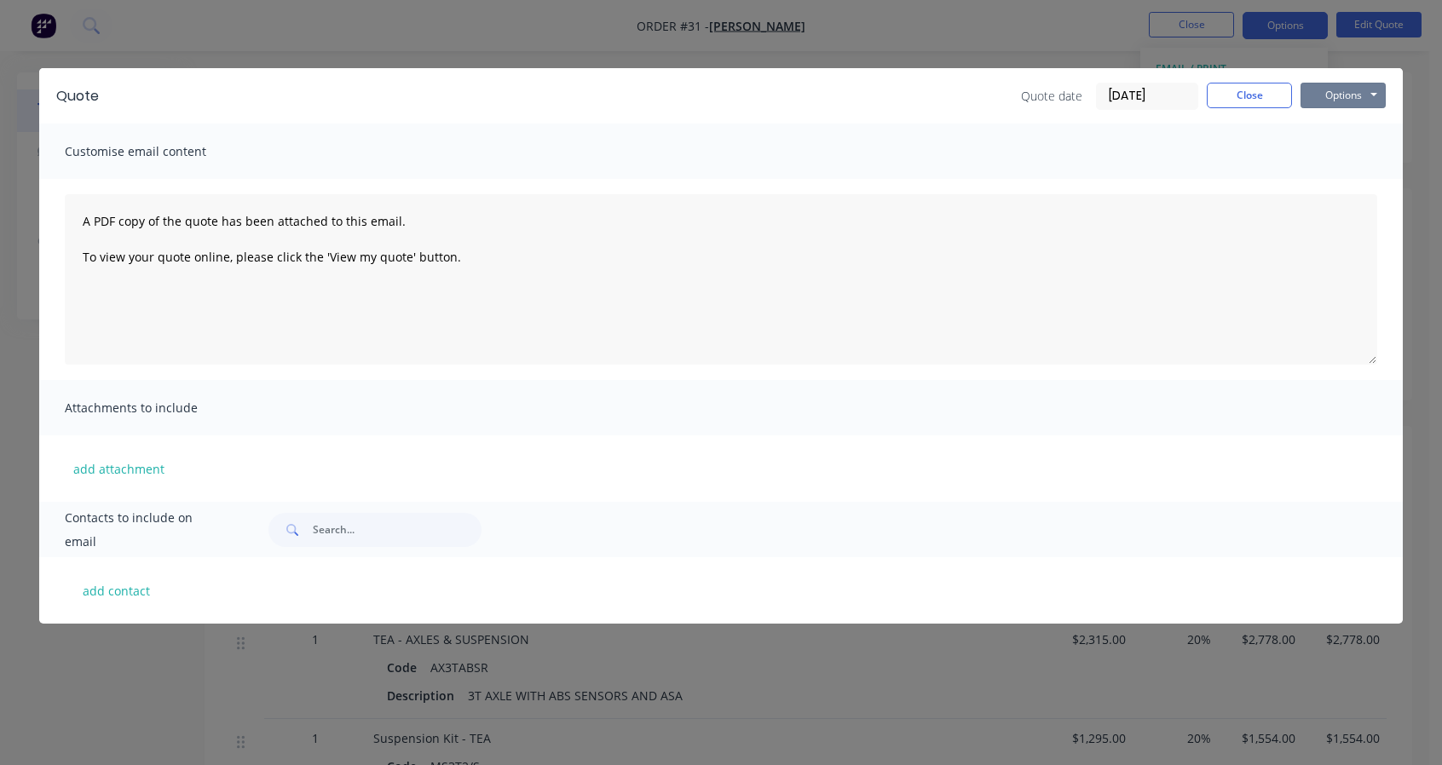
click at [1324, 99] on button "Options" at bounding box center [1342, 96] width 85 height 26
click at [1334, 149] on button "Print" at bounding box center [1354, 154] width 109 height 28
click at [1221, 92] on button "Close" at bounding box center [1249, 96] width 85 height 26
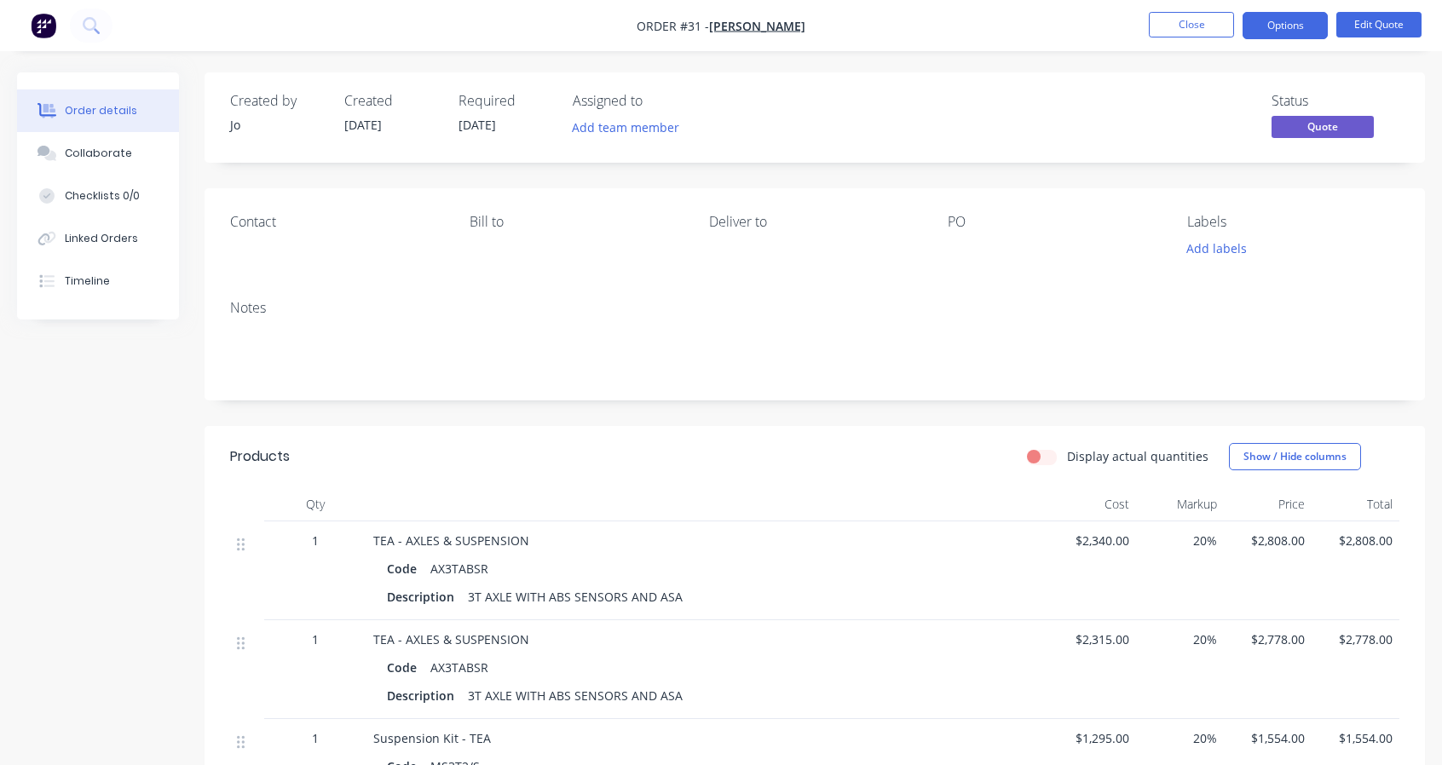
click at [1172, 21] on button "Close" at bounding box center [1191, 25] width 85 height 26
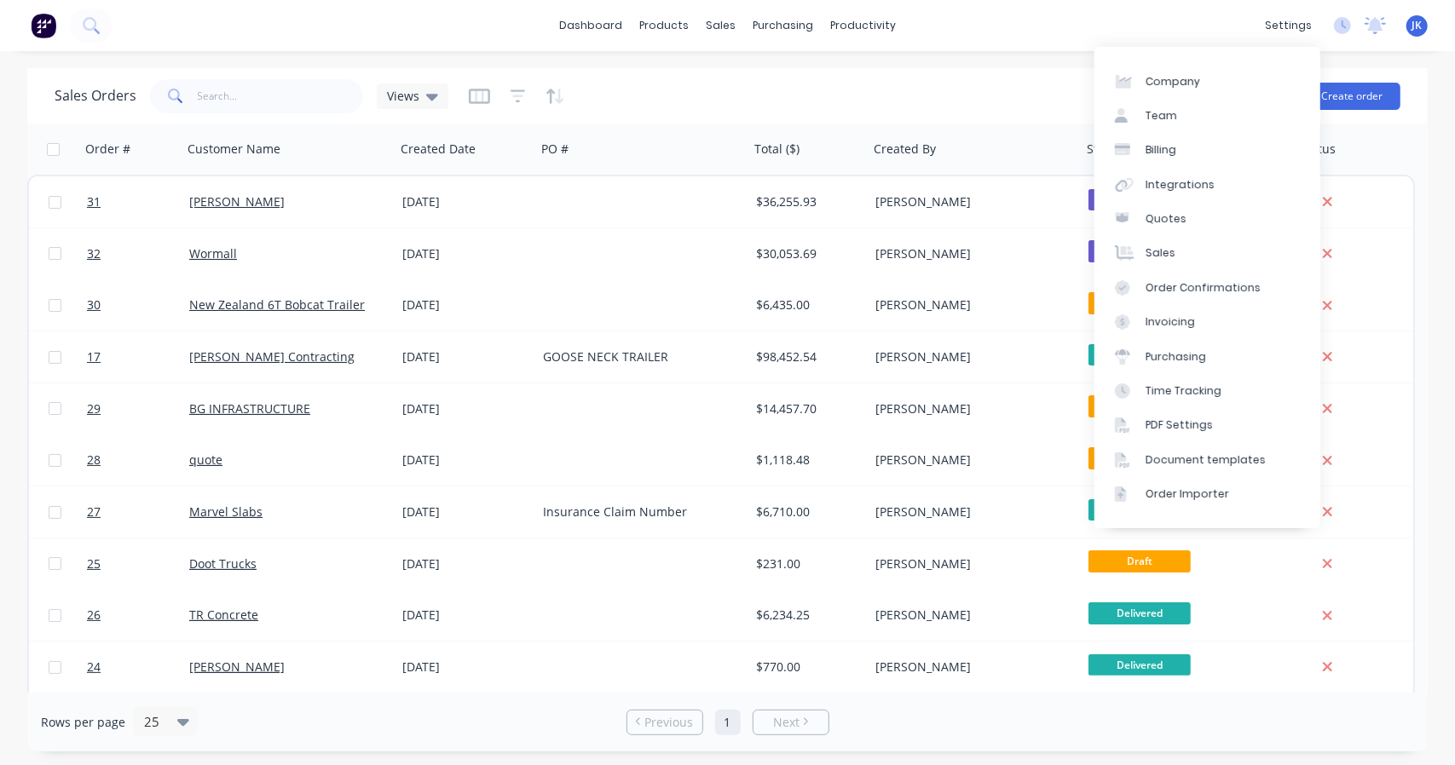
click at [1170, 451] on link "Document templates" at bounding box center [1207, 460] width 226 height 34
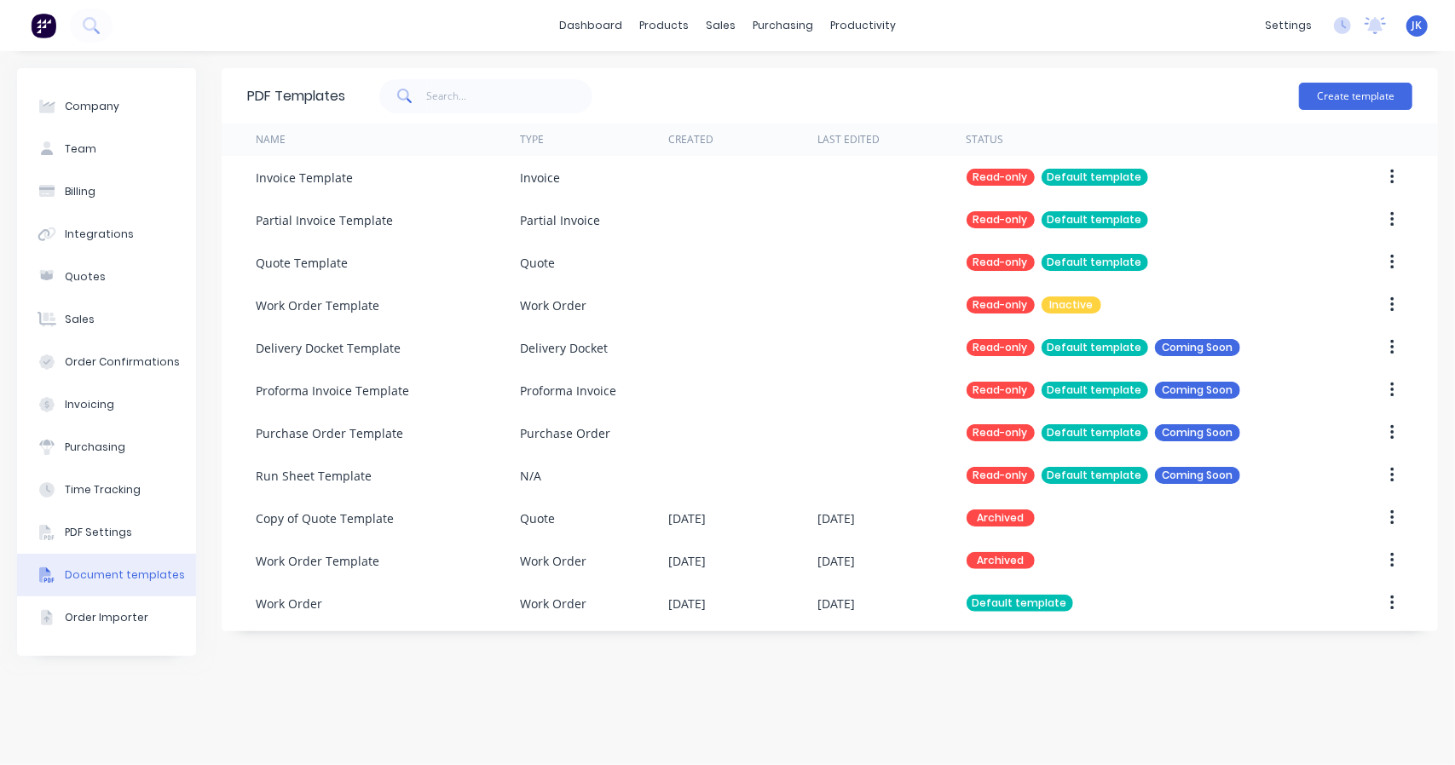
click at [422, 478] on div "Run Sheet Template" at bounding box center [388, 475] width 264 height 43
click at [351, 475] on div "Run Sheet Template" at bounding box center [314, 476] width 116 height 18
click at [1364, 102] on button "Create template" at bounding box center [1355, 96] width 113 height 27
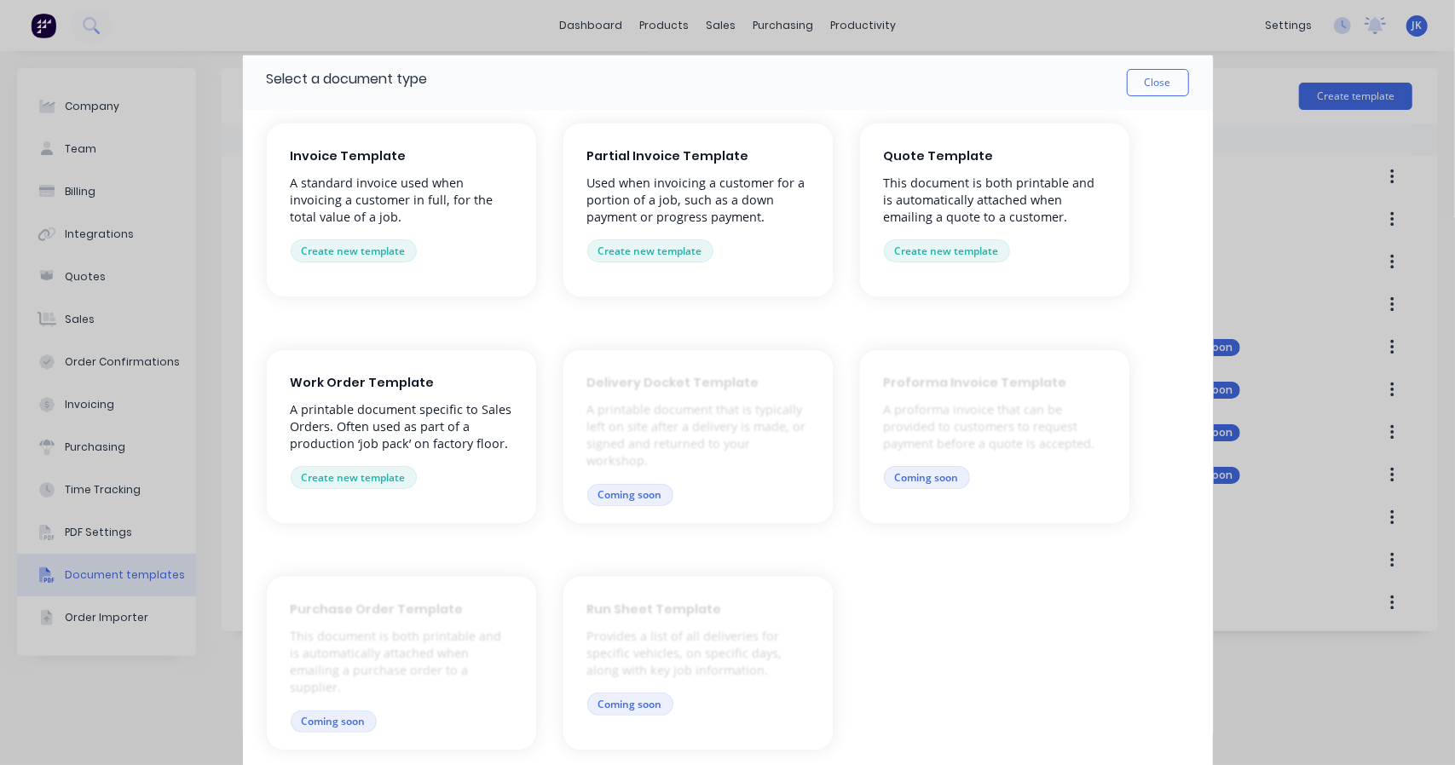
click at [982, 256] on button "Create new template" at bounding box center [947, 250] width 126 height 22
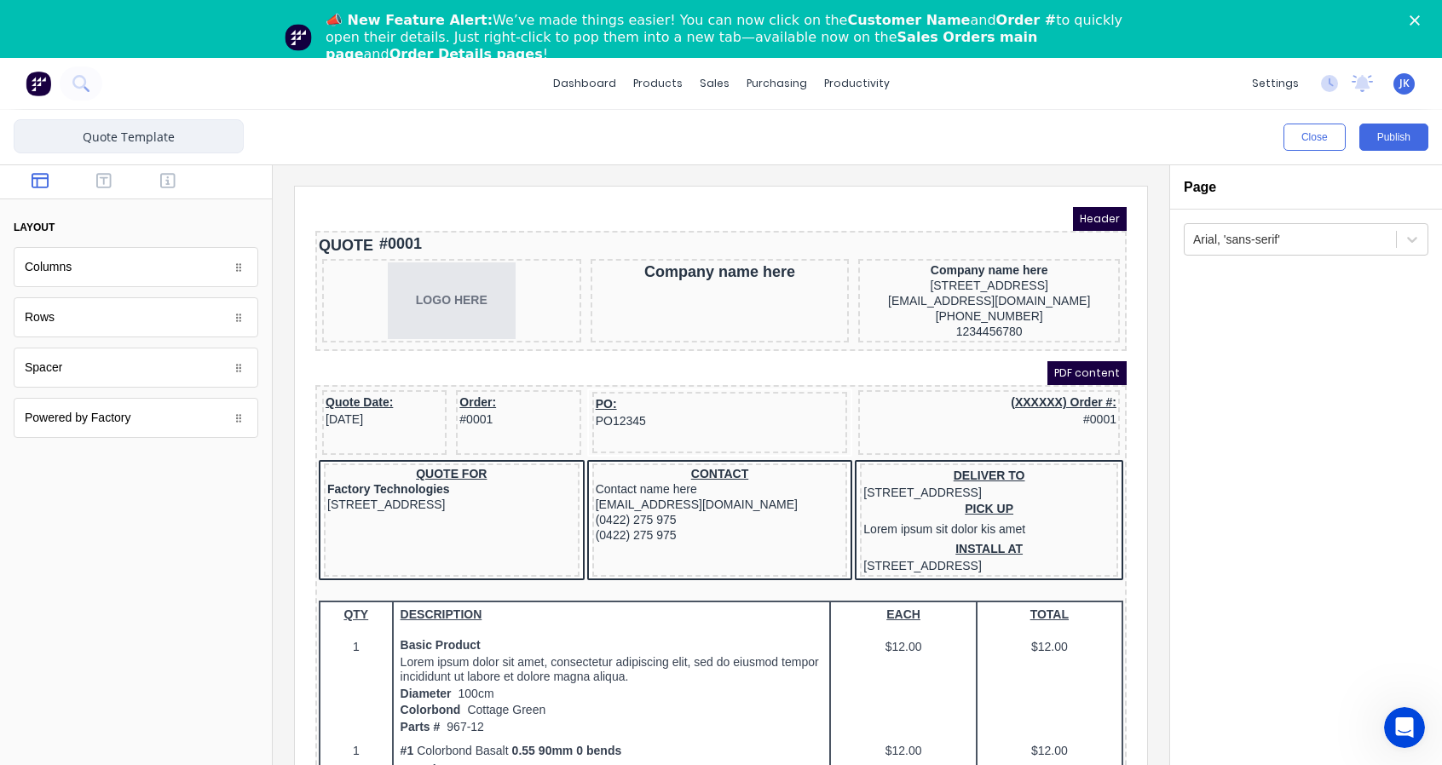
click at [188, 135] on input "Quote Template" at bounding box center [129, 136] width 230 height 34
drag, startPoint x: 203, startPoint y: 135, endPoint x: 189, endPoint y: 136, distance: 13.7
click at [189, 136] on input "Quote Template" at bounding box center [129, 136] width 230 height 34
type input "Quote Template with margins"
click at [493, 150] on div "Close Publish" at bounding box center [721, 137] width 1442 height 55
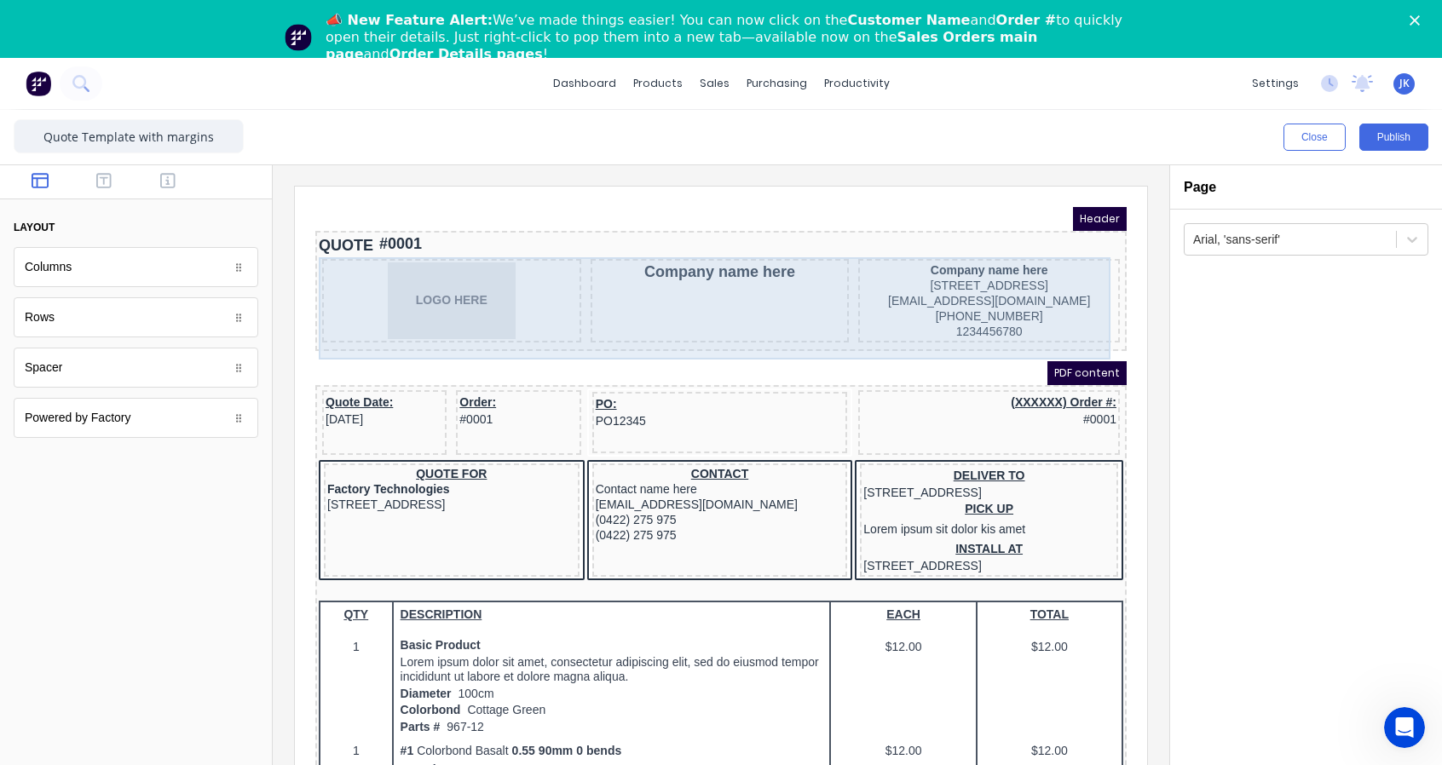
click at [698, 272] on div "Company name here" at bounding box center [699, 281] width 259 height 84
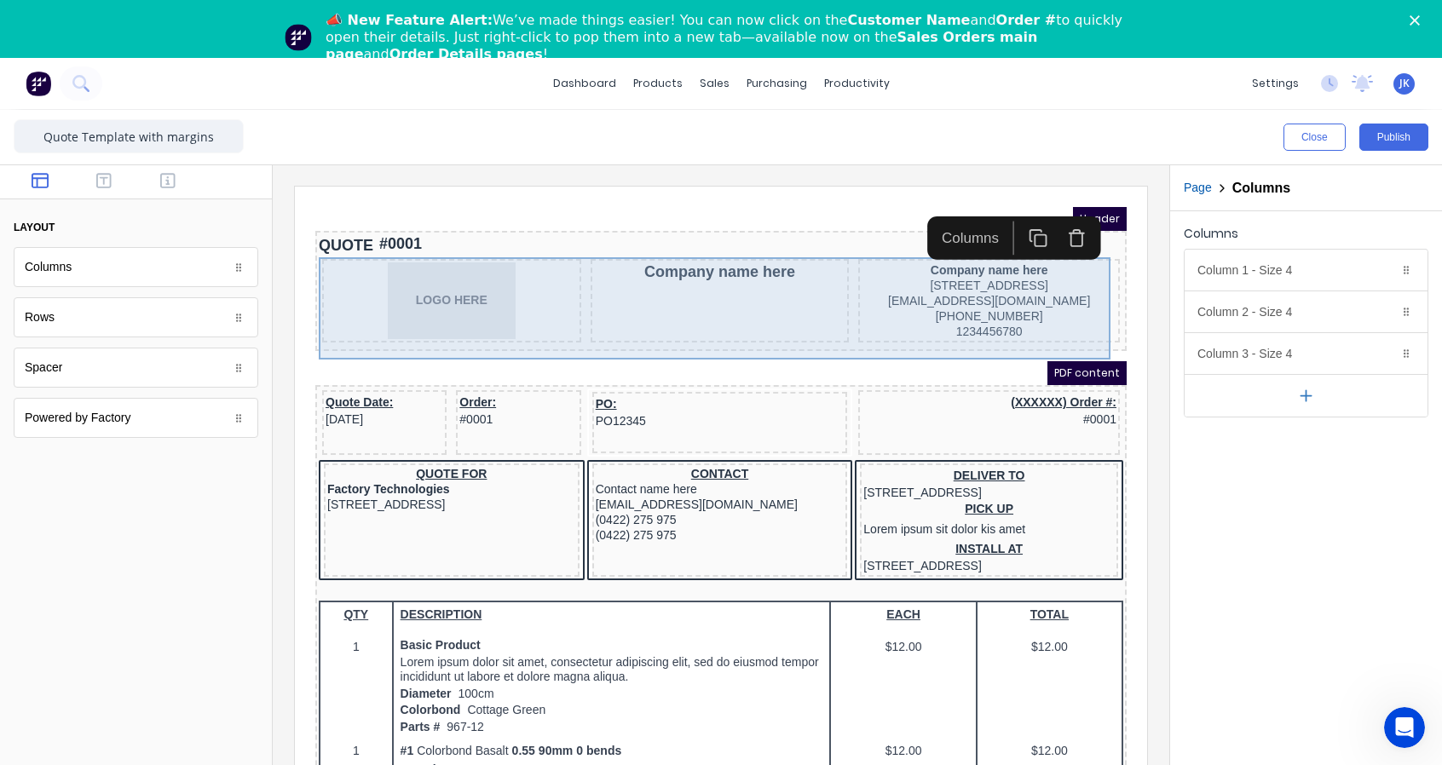
click at [698, 272] on div "Company name here" at bounding box center [699, 281] width 259 height 84
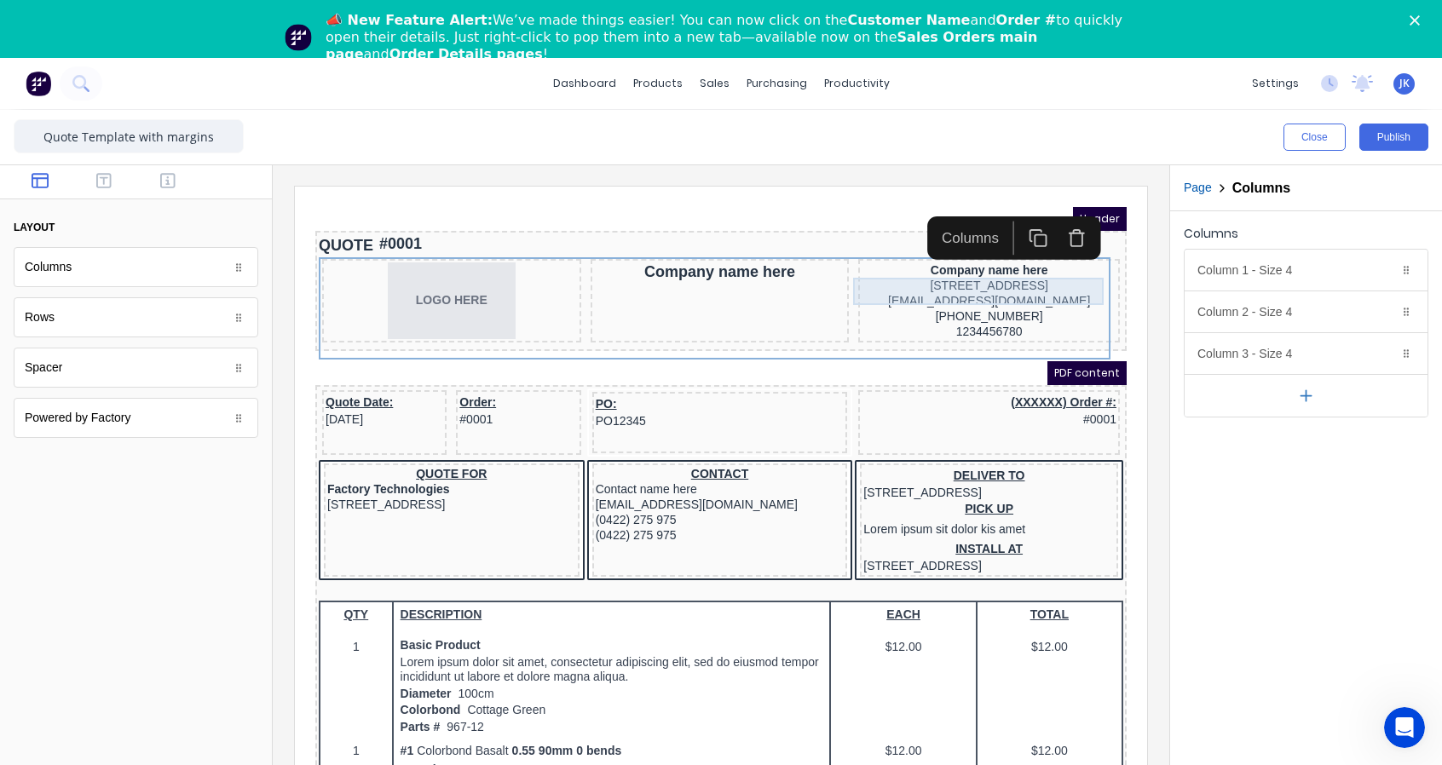
click at [992, 273] on div "234 Beach Road Gold Coast, Queensland, Australia, 4217" at bounding box center [968, 264] width 255 height 15
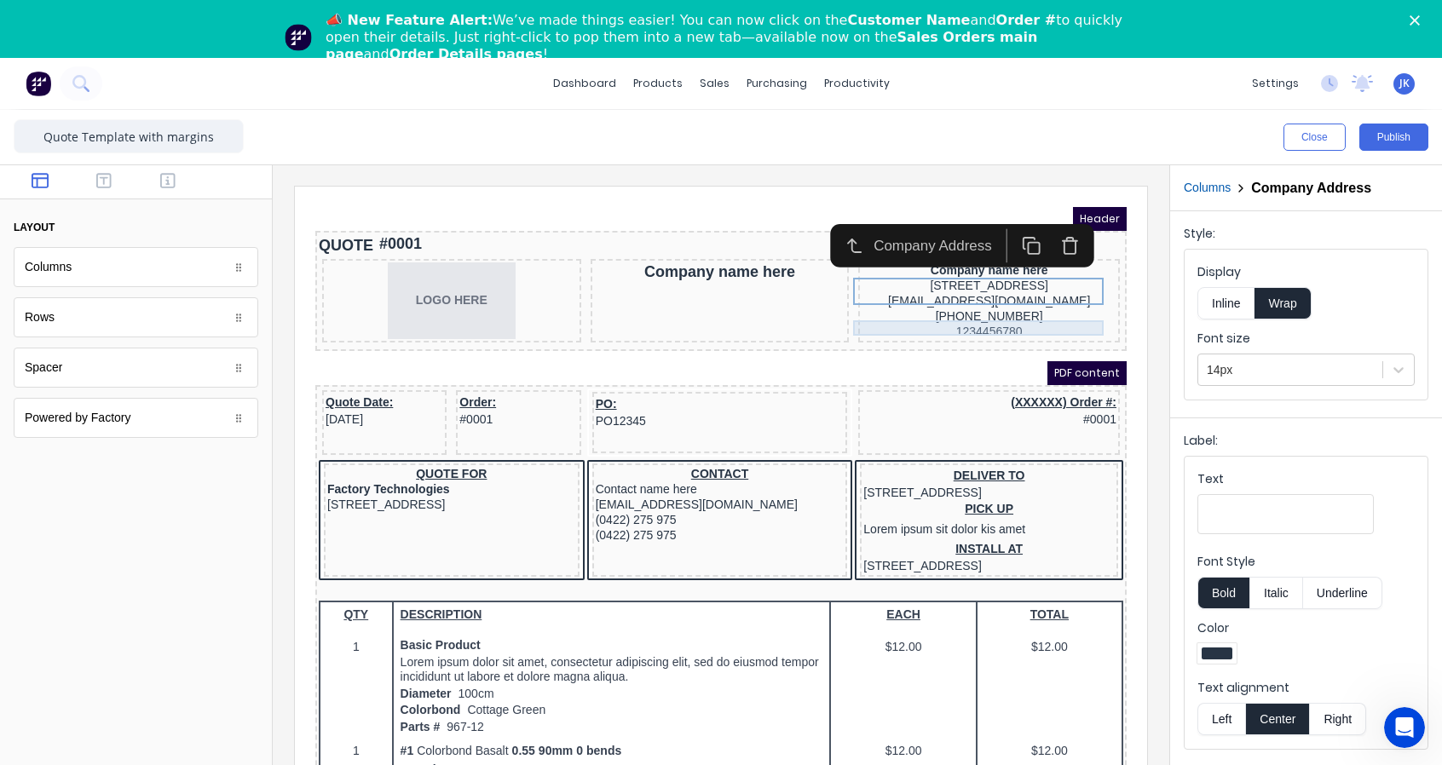
click at [896, 303] on div "(042) 2222 3333" at bounding box center [968, 295] width 255 height 15
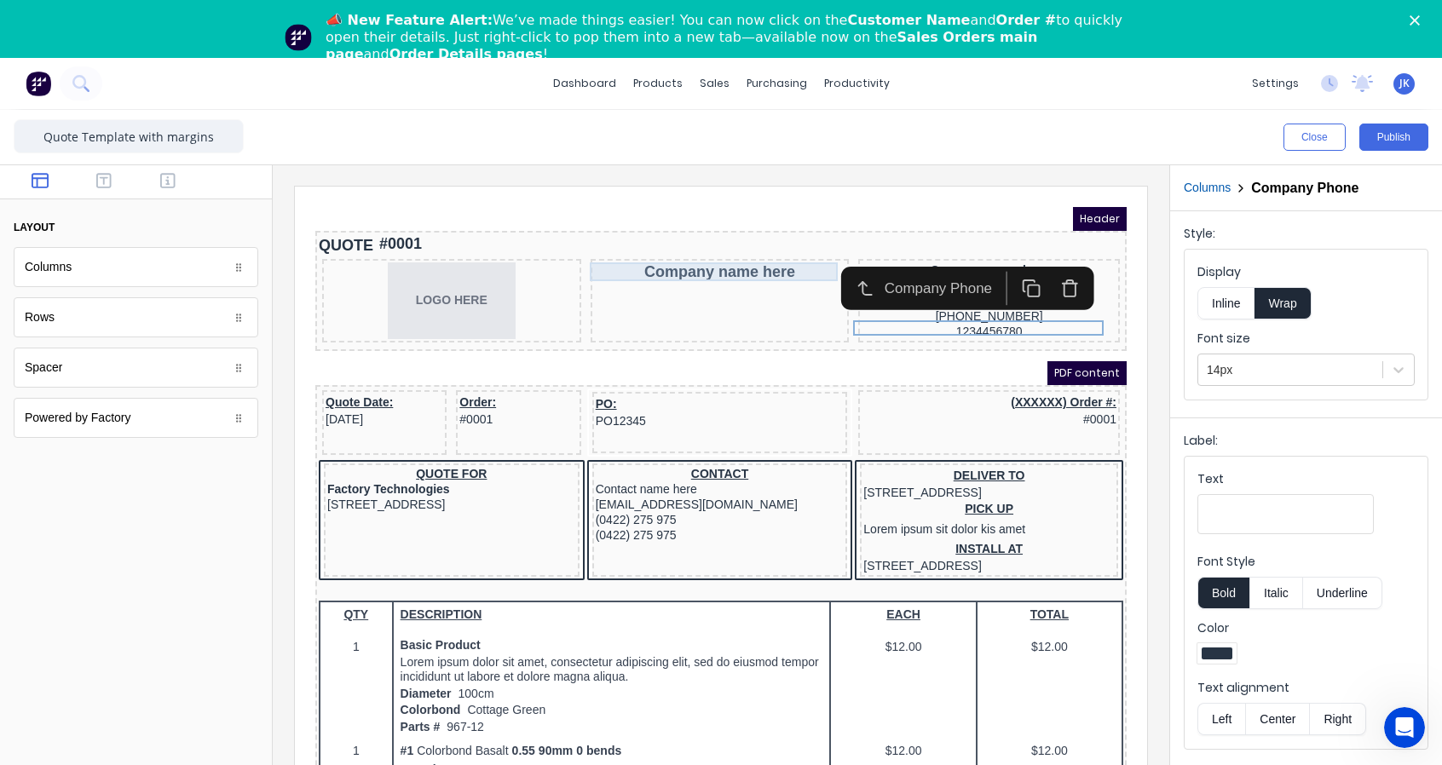
click at [714, 257] on div "Company name here" at bounding box center [699, 251] width 252 height 19
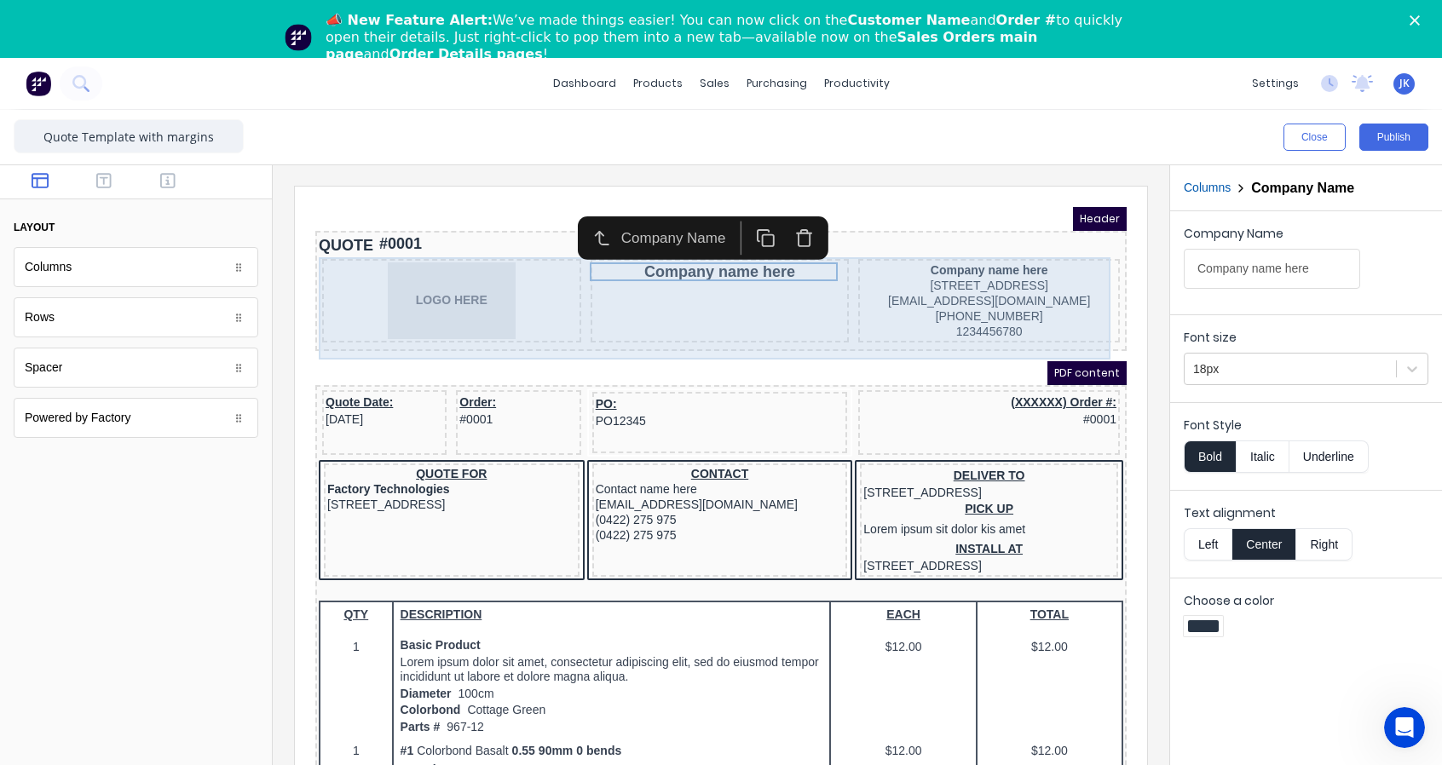
click at [695, 308] on div "Company name here" at bounding box center [699, 281] width 259 height 84
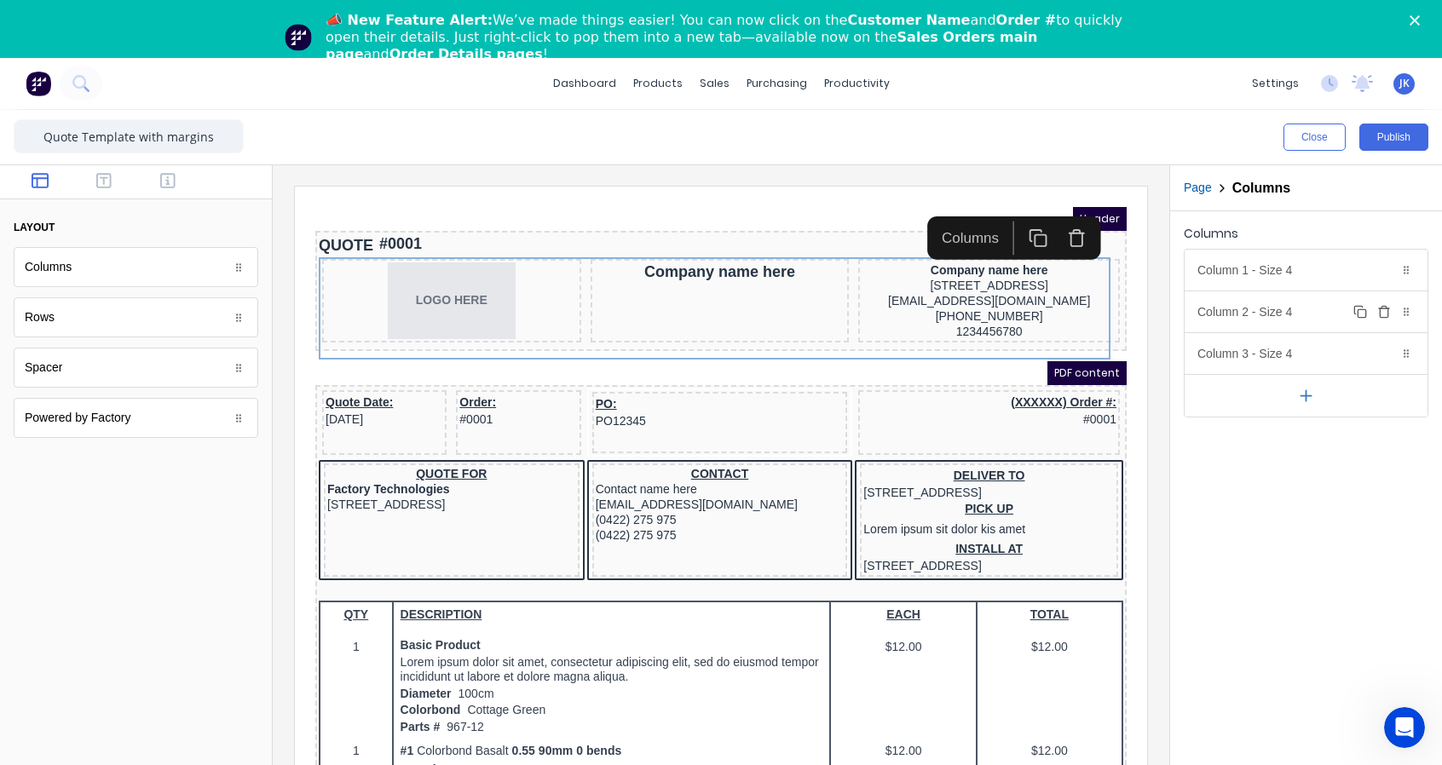
click at [1387, 309] on icon "button" at bounding box center [1384, 312] width 14 height 14
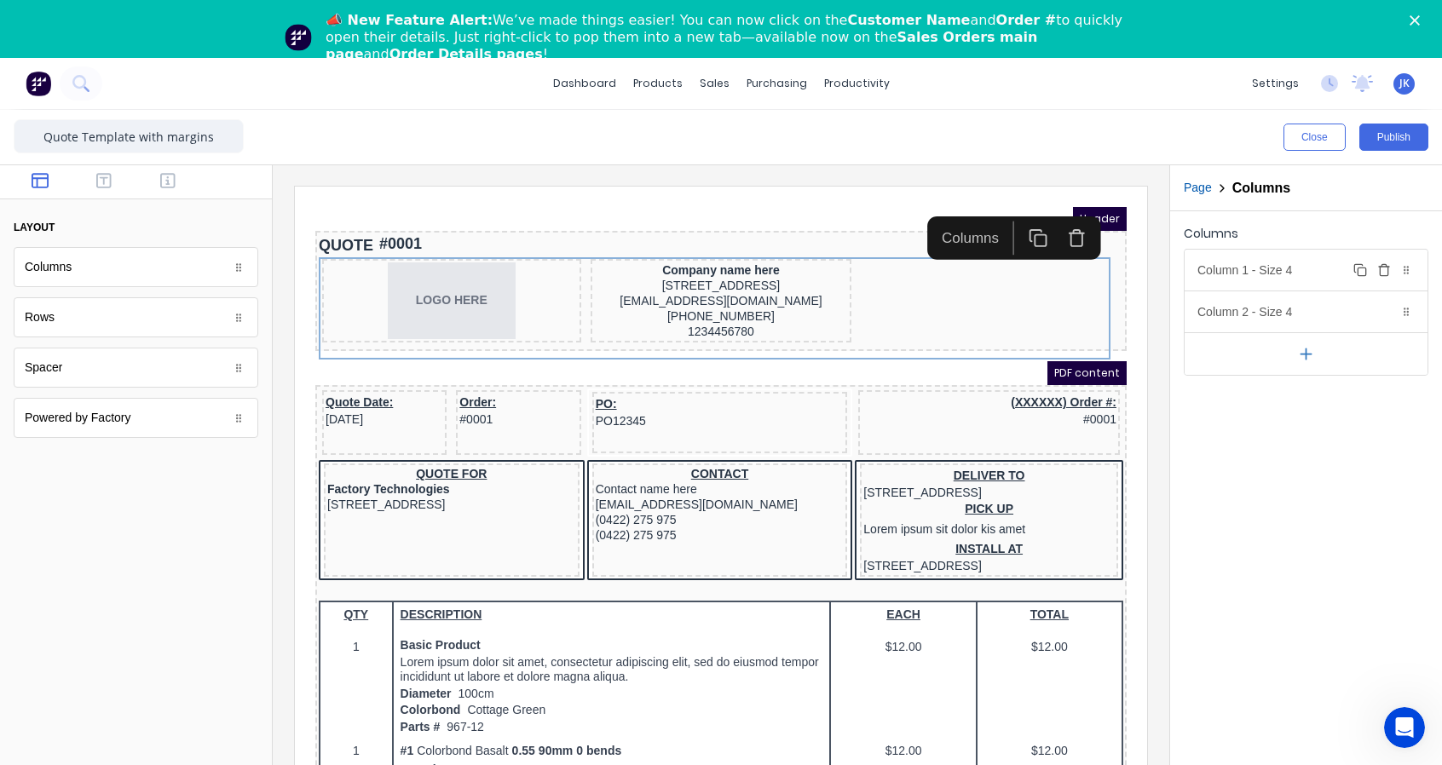
click at [1295, 280] on div "Column 1 - Size 4 Duplicate Delete" at bounding box center [1305, 270] width 243 height 41
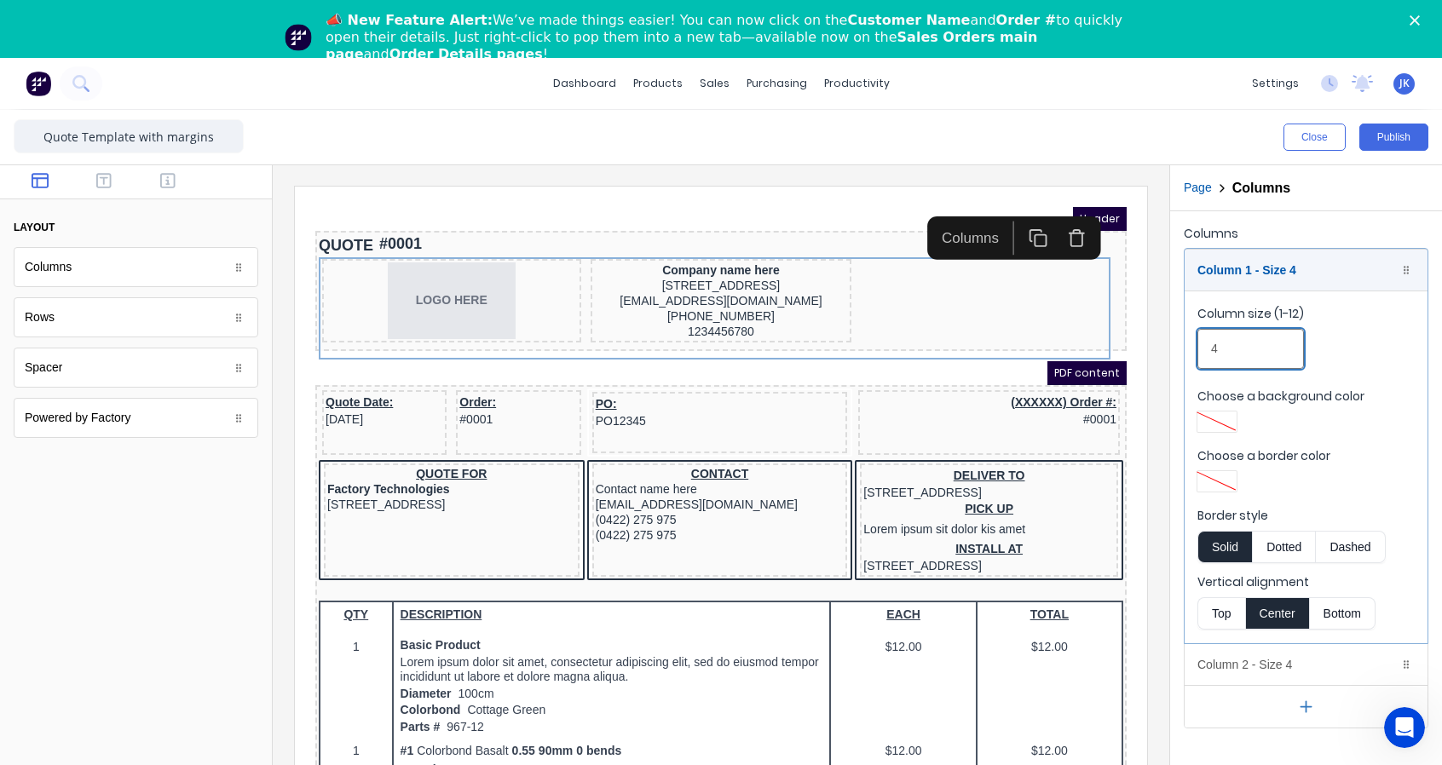
click at [1225, 341] on input "4" at bounding box center [1250, 349] width 107 height 40
drag, startPoint x: 1230, startPoint y: 357, endPoint x: 1191, endPoint y: 349, distance: 39.9
click at [1191, 349] on fieldset "Column size (1-12) 4 Choose a background color Choose a border color Border sty…" at bounding box center [1305, 467] width 243 height 353
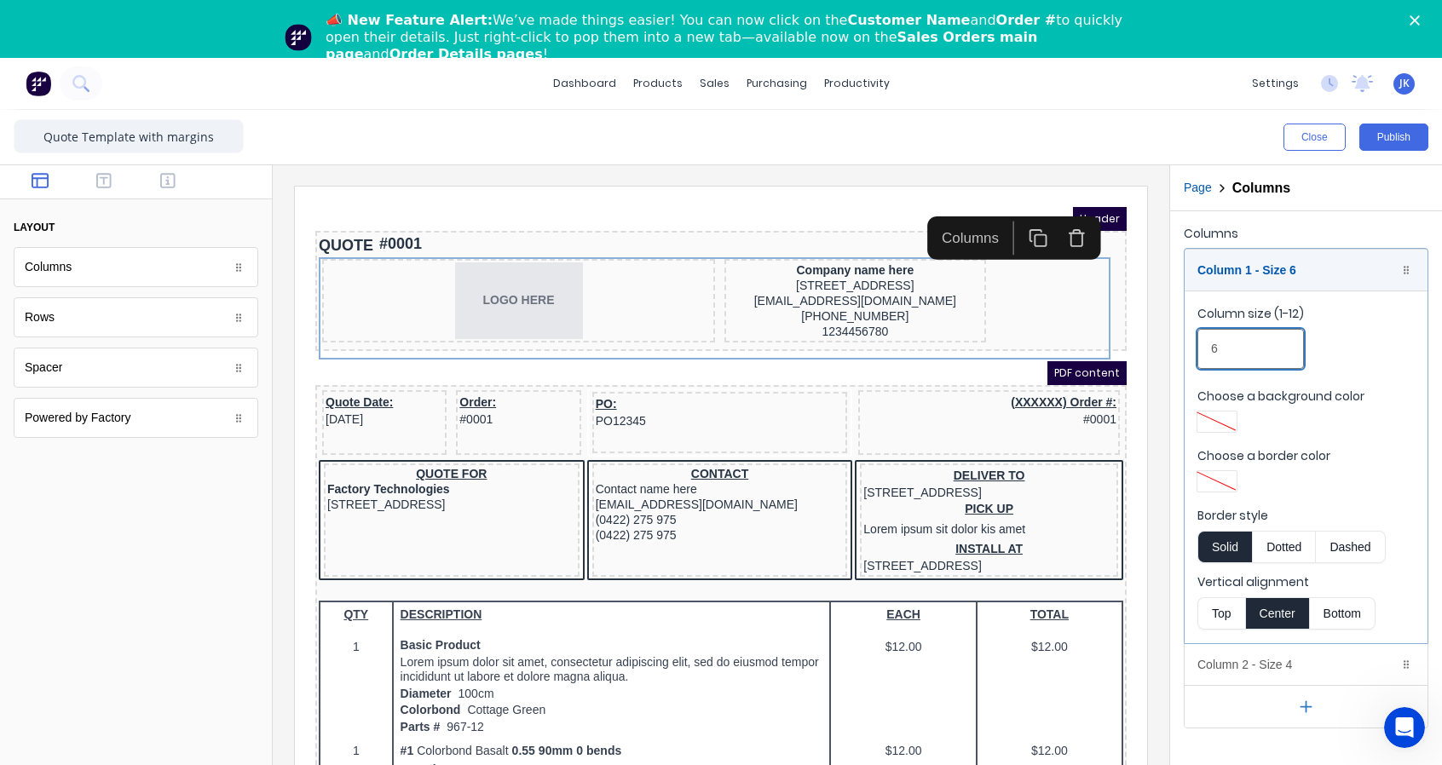
type input "6"
click at [1273, 225] on div "Columns" at bounding box center [1306, 237] width 245 height 24
click at [1205, 200] on div "Page Columns" at bounding box center [1306, 188] width 272 height 46
click at [1279, 662] on div "Column 2 - Size 4 Duplicate Delete" at bounding box center [1305, 664] width 243 height 41
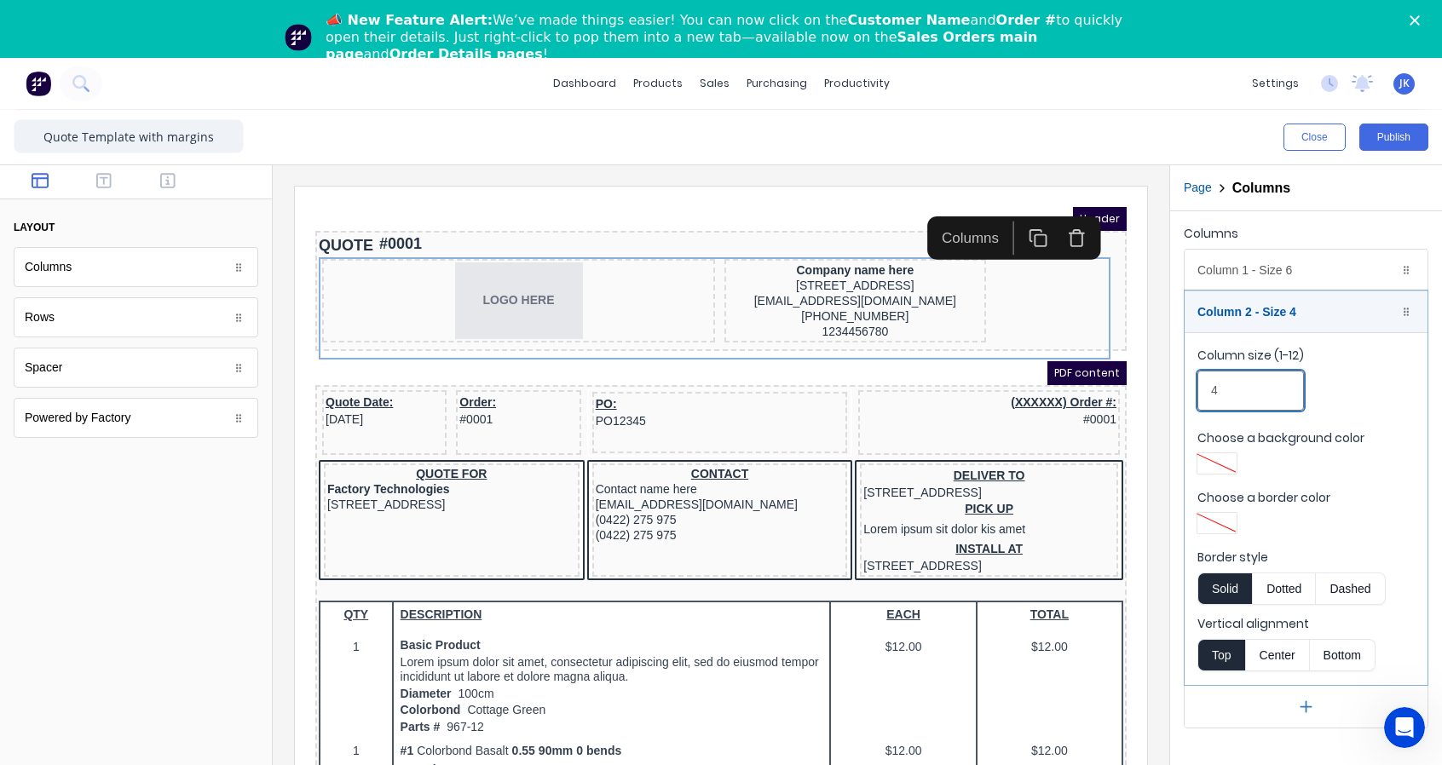
click at [1230, 383] on input "4" at bounding box center [1250, 391] width 107 height 40
drag, startPoint x: 1229, startPoint y: 383, endPoint x: 1201, endPoint y: 382, distance: 27.3
click at [1201, 382] on input "4" at bounding box center [1250, 391] width 107 height 40
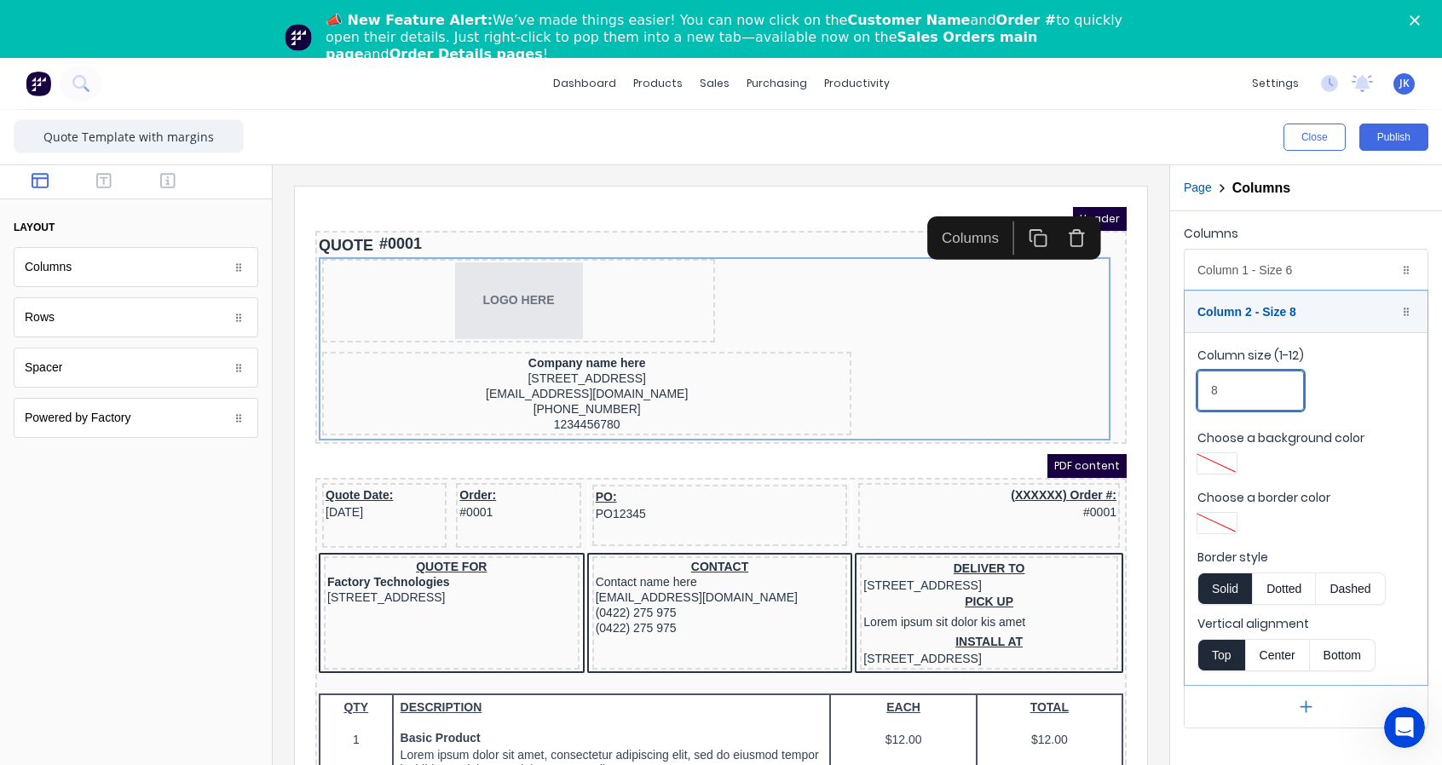
click at [1201, 388] on input "8" at bounding box center [1250, 391] width 107 height 40
type input "6"
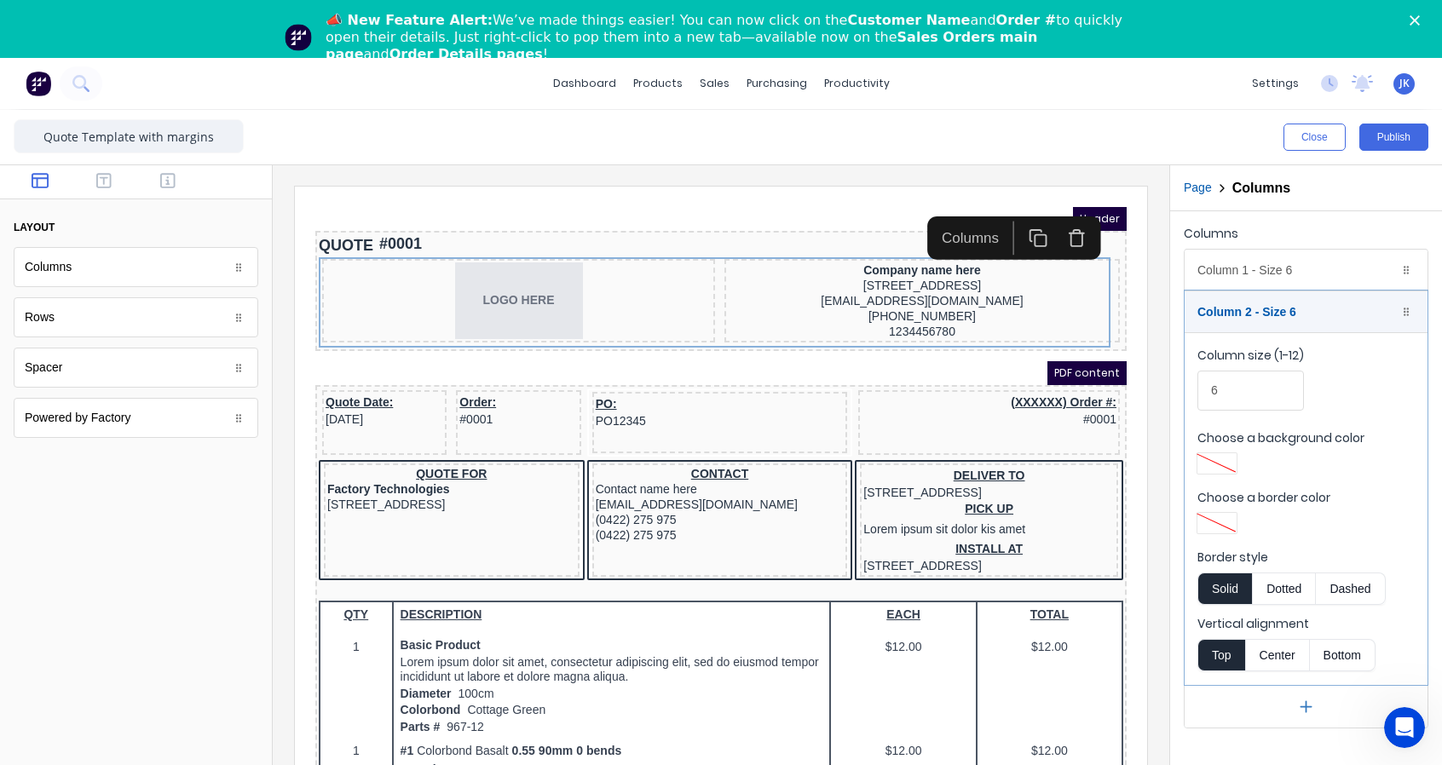
click at [642, 202] on iframe at bounding box center [721, 499] width 852 height 624
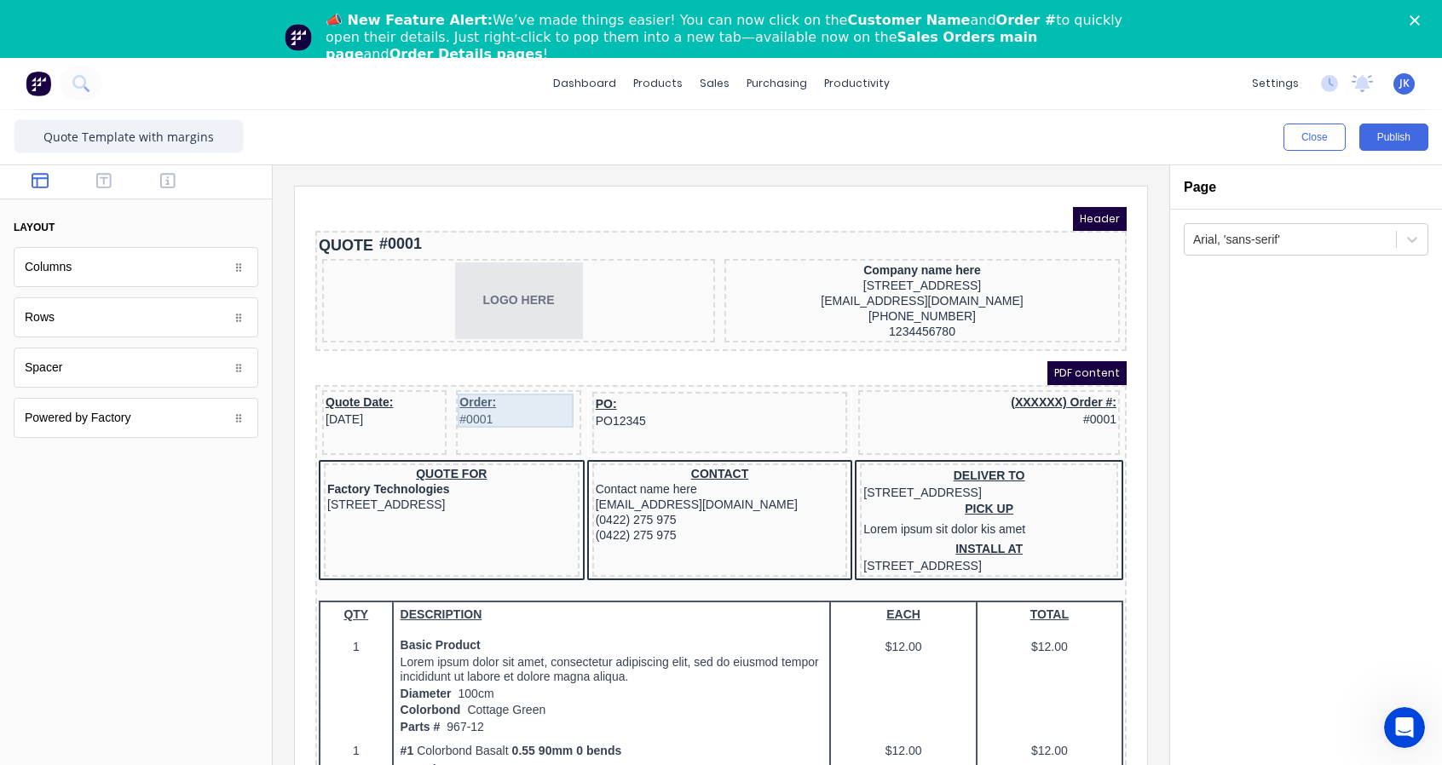
click at [482, 402] on div "Order: #0001" at bounding box center [498, 390] width 118 height 34
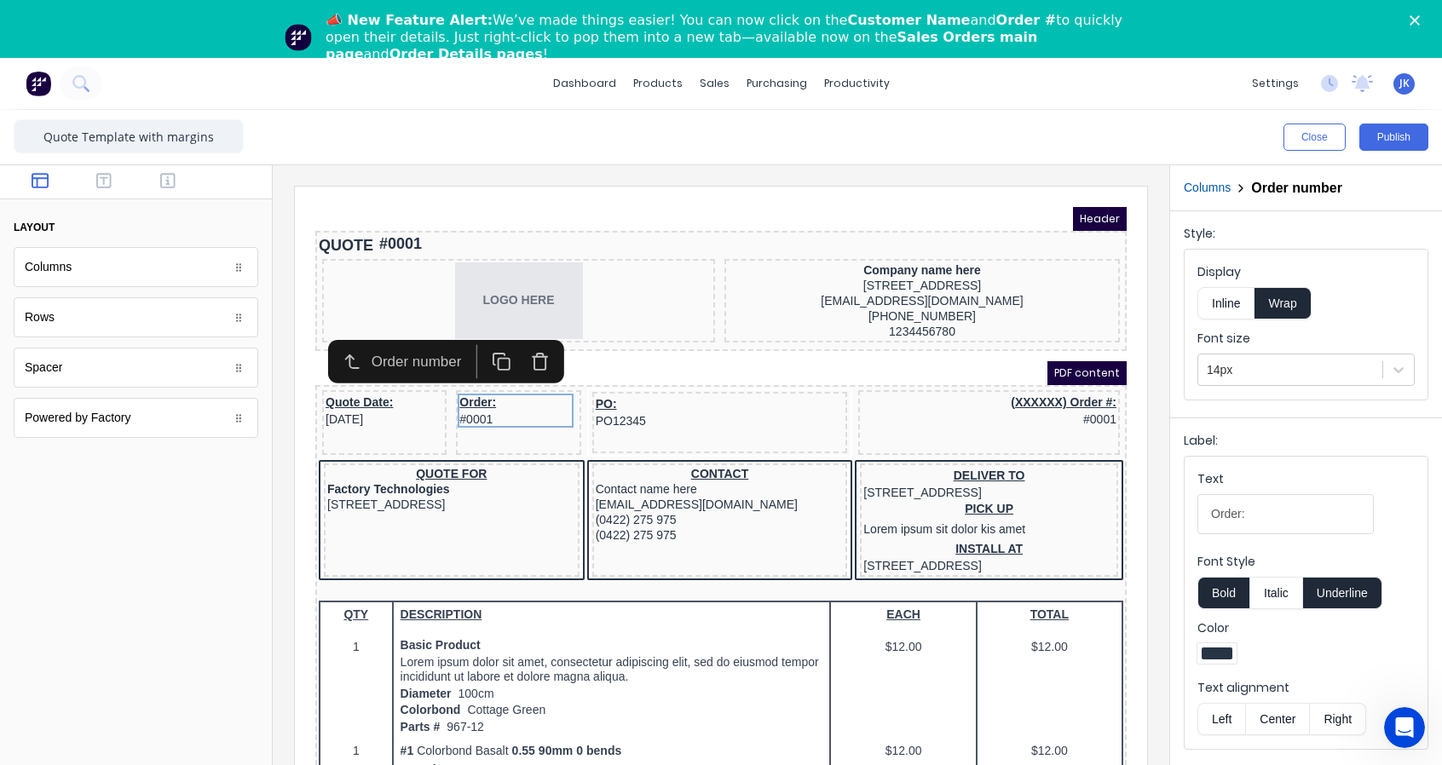
click at [527, 337] on icon "button" at bounding box center [519, 337] width 14 height 0
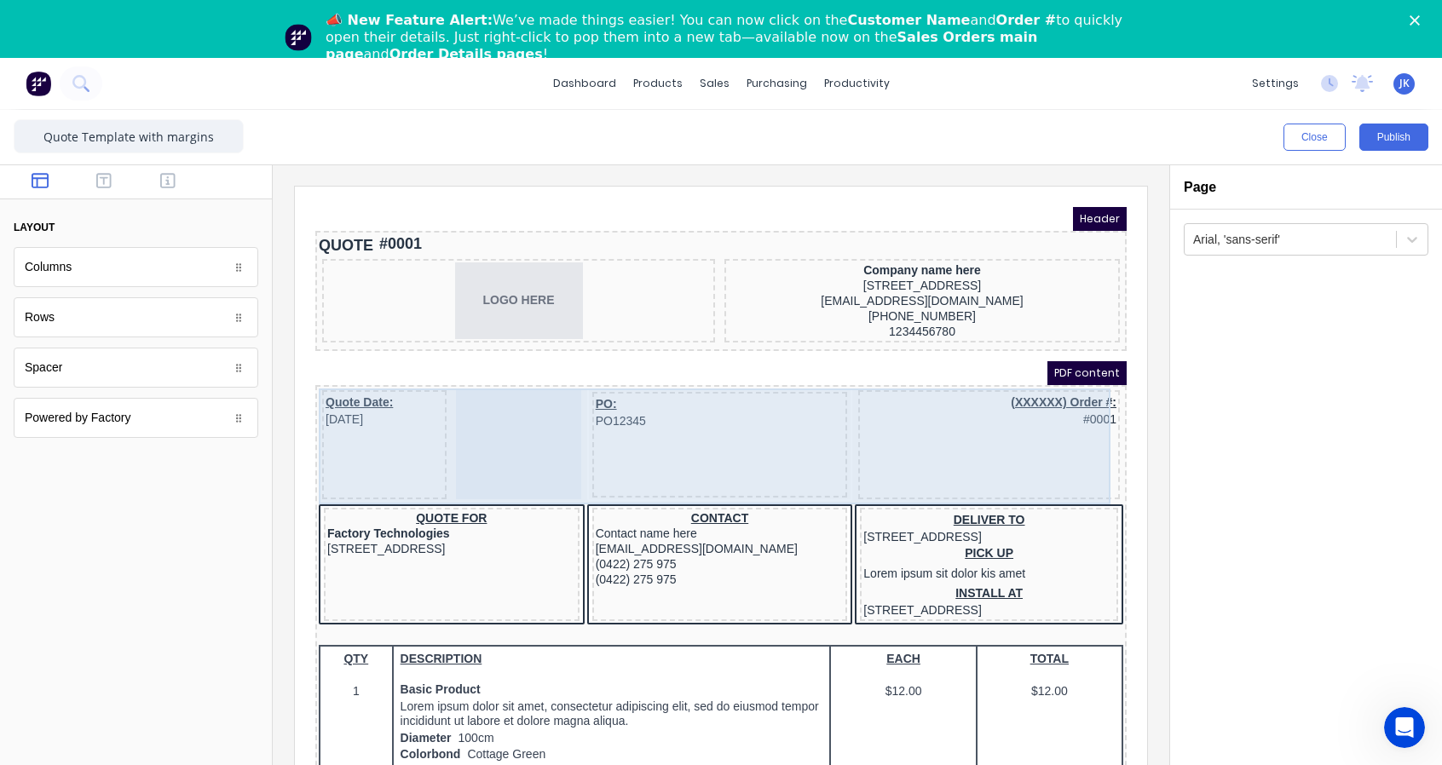
click at [1023, 424] on div "(XXXXXX) Order #: #0001" at bounding box center [969, 424] width 262 height 109
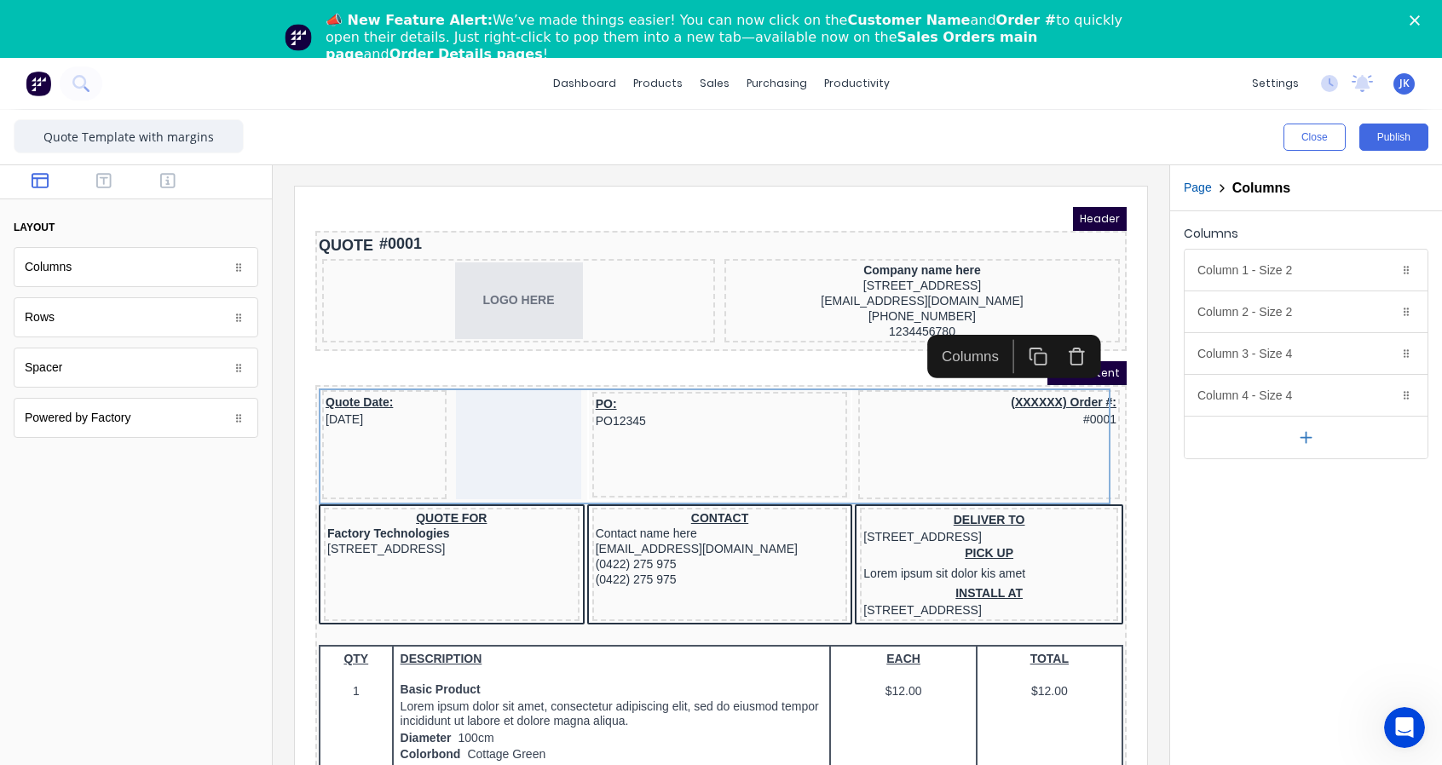
click at [1391, 309] on button "Delete" at bounding box center [1384, 312] width 20 height 20
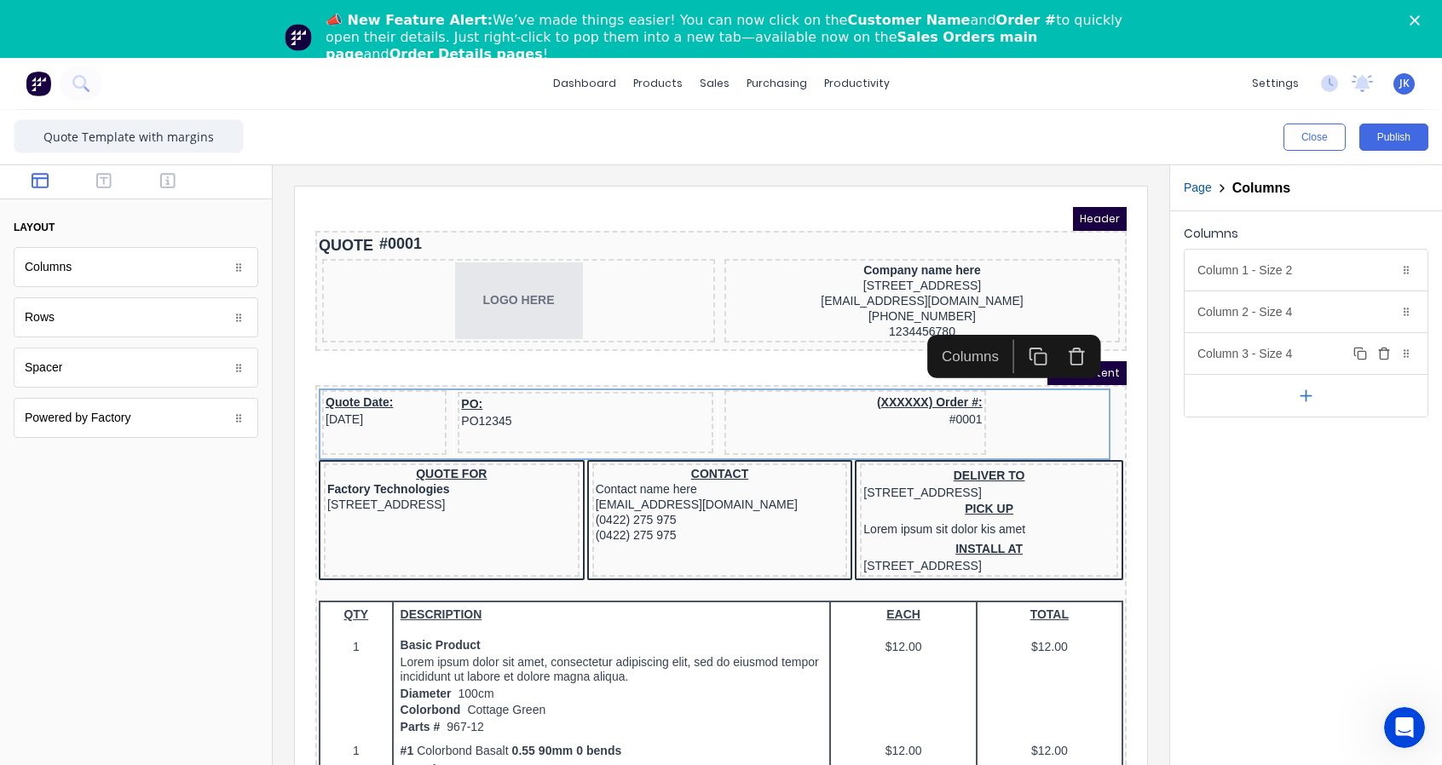
click at [1385, 354] on icon "button" at bounding box center [1384, 354] width 14 height 14
click at [1304, 351] on icon "button" at bounding box center [1306, 354] width 18 height 18
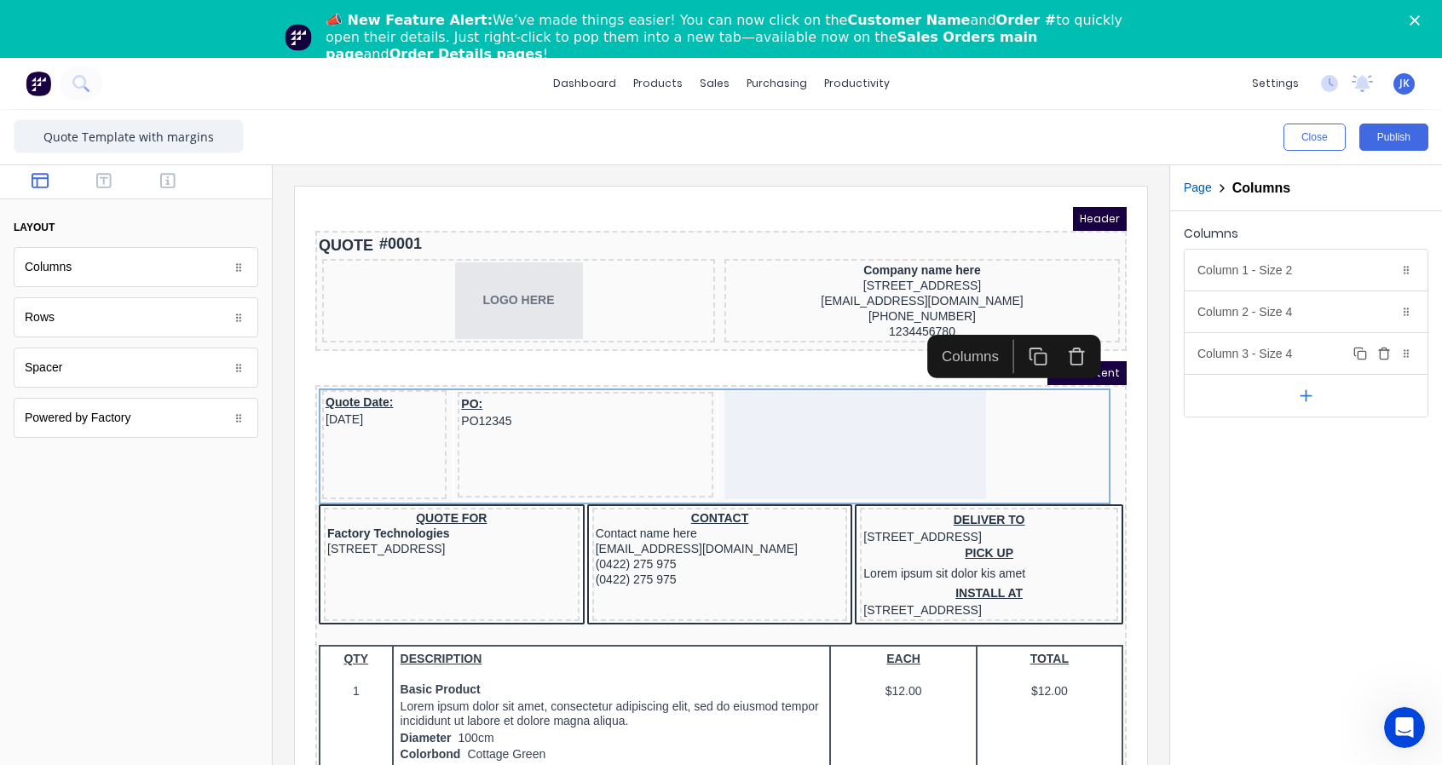
click at [1383, 357] on icon "button" at bounding box center [1384, 354] width 14 height 14
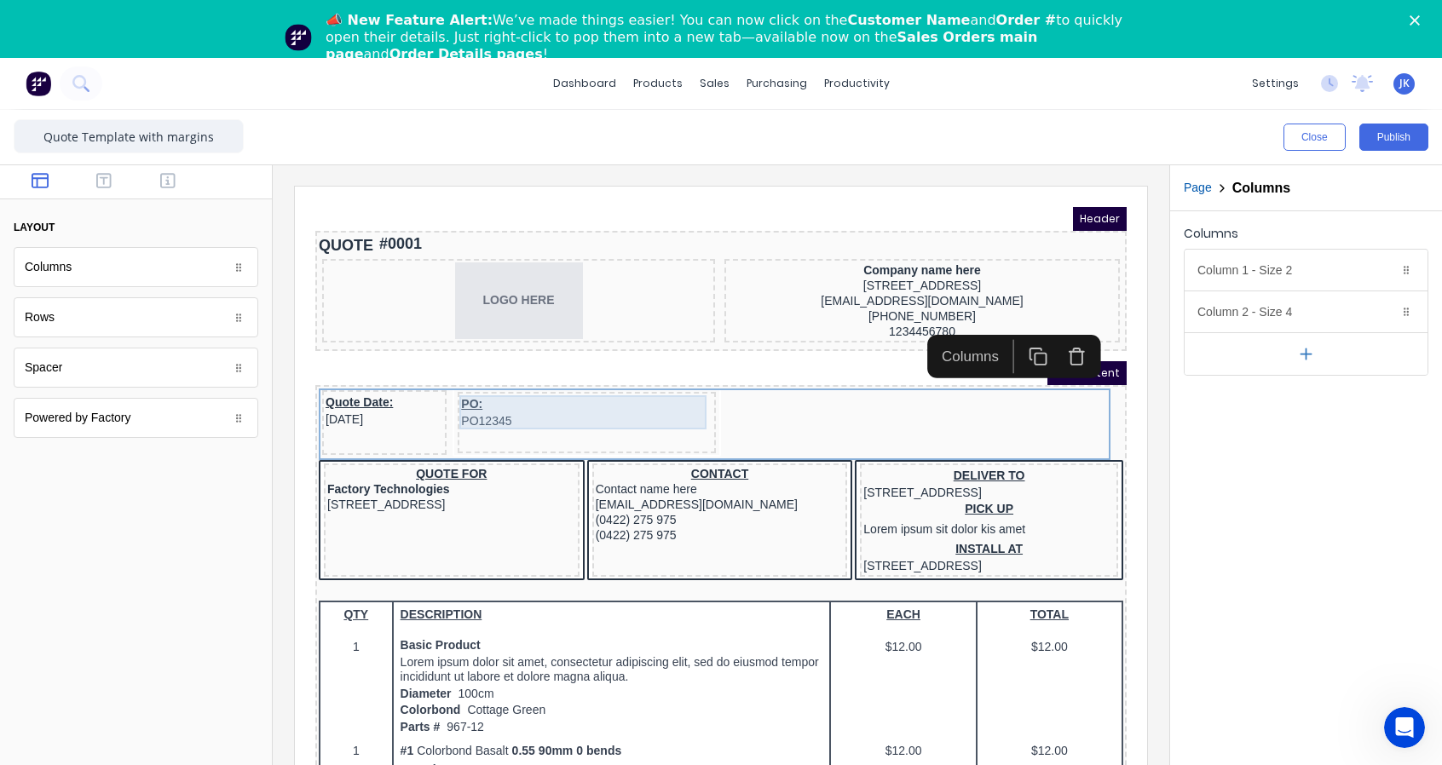
click at [544, 389] on div "PO: PO12345" at bounding box center [566, 392] width 251 height 34
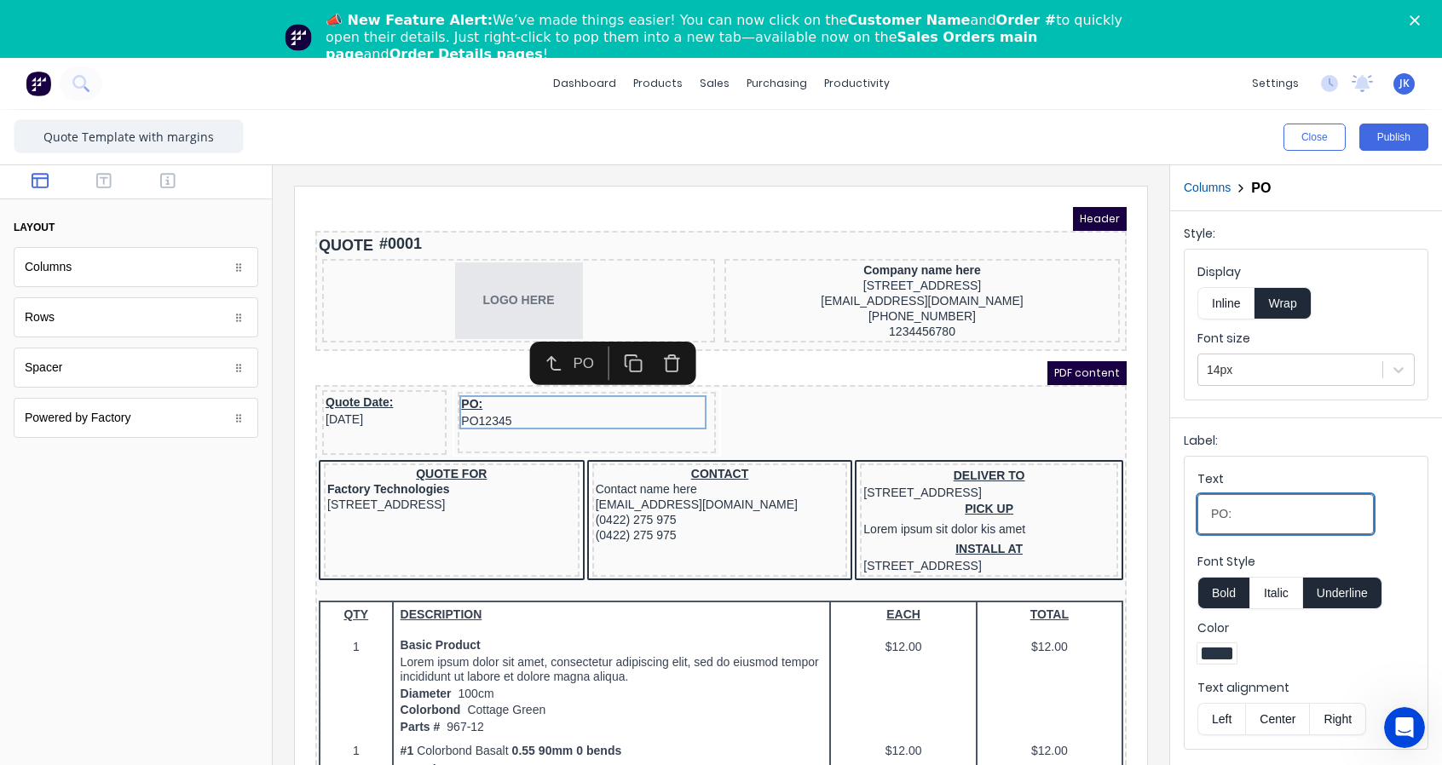
click at [1235, 504] on input "PO:" at bounding box center [1285, 514] width 176 height 40
drag, startPoint x: 1235, startPoint y: 504, endPoint x: 1209, endPoint y: 510, distance: 26.5
click at [1209, 510] on input "PO:" at bounding box center [1285, 514] width 176 height 40
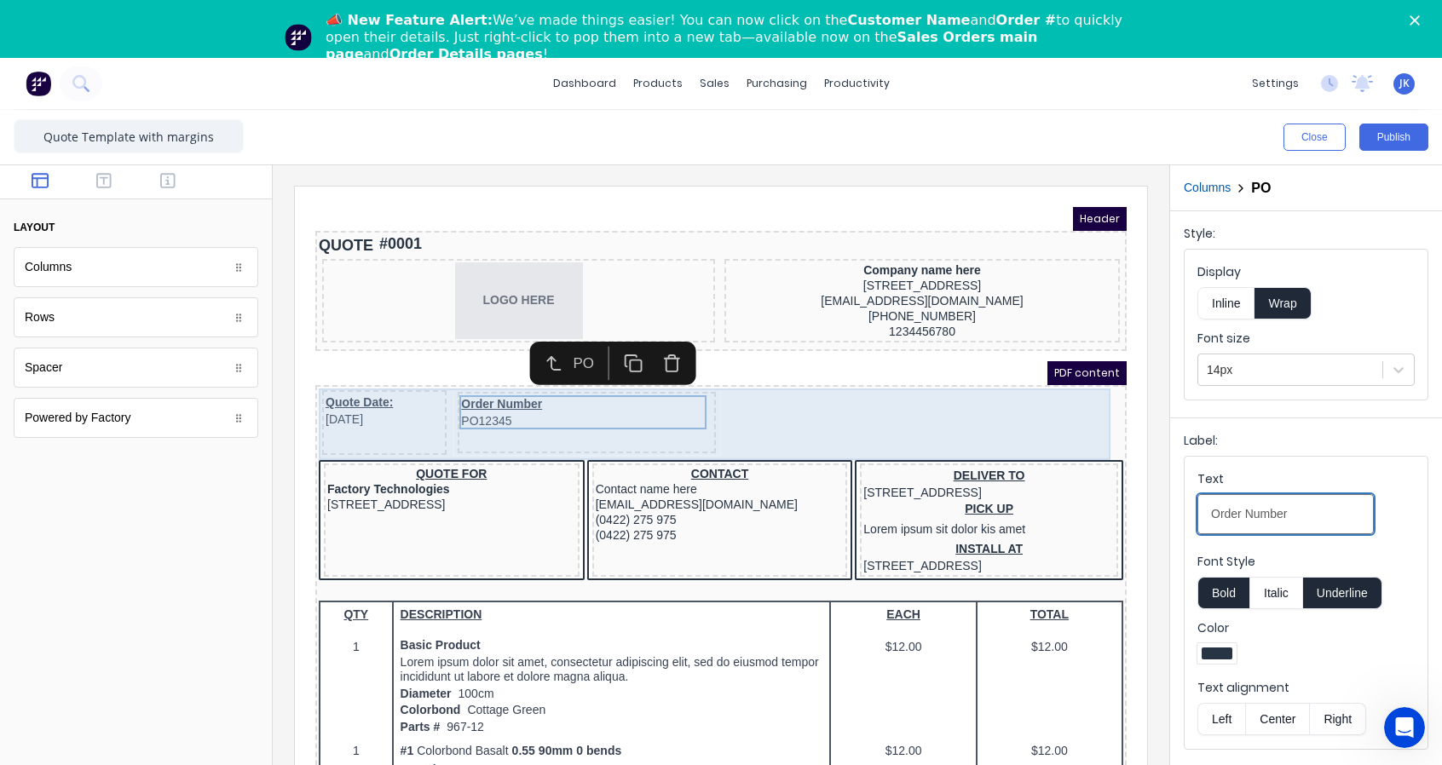
type input "Order Number"
click at [977, 400] on div "Quote Date: 29/10/2024 Order Number PO12345" at bounding box center [700, 404] width 804 height 72
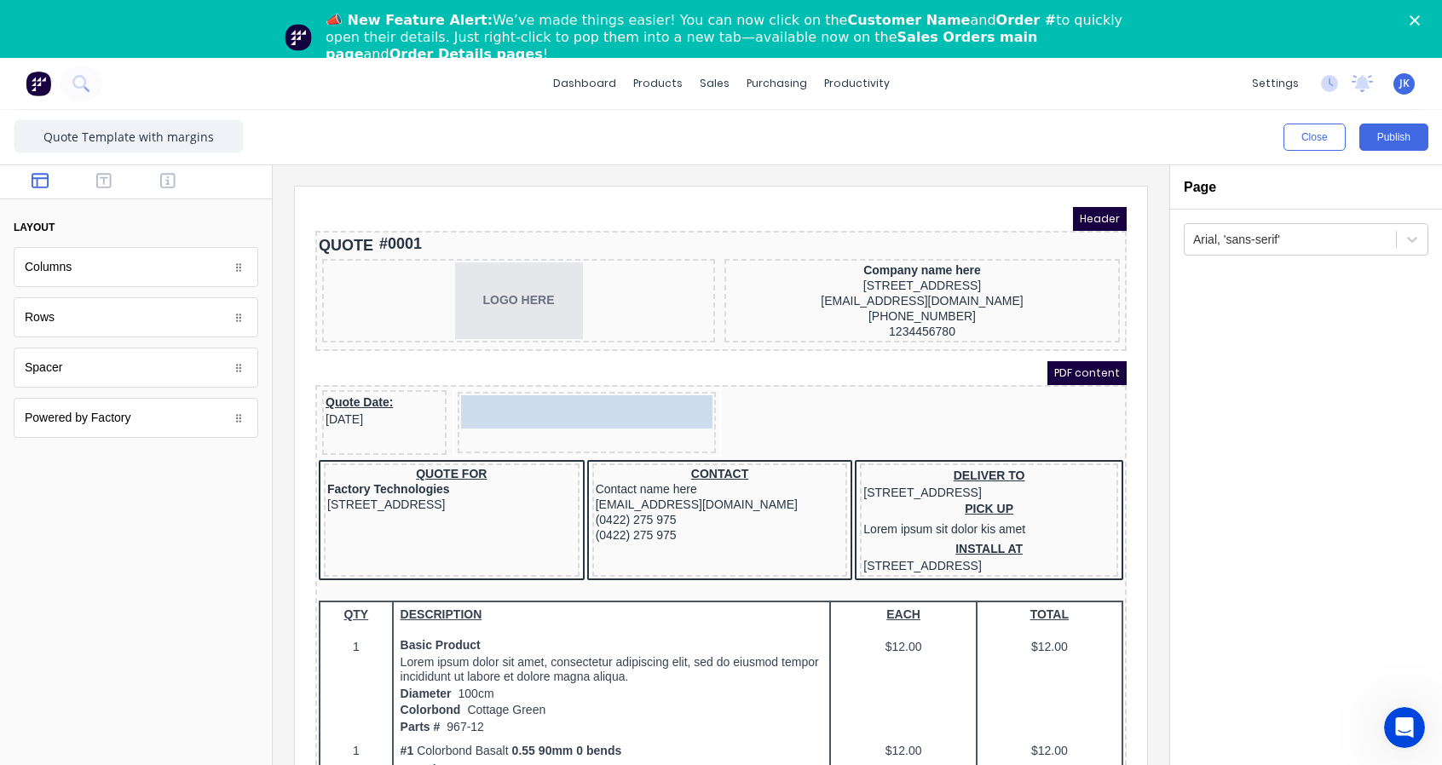
drag, startPoint x: 554, startPoint y: 390, endPoint x: 913, endPoint y: 389, distance: 359.6
click at [913, 389] on body "Header QUOTE #0001 LOGO HERE Company name here 234 Beach Road Gold Coast, Queen…" at bounding box center [700, 478] width 811 height 583
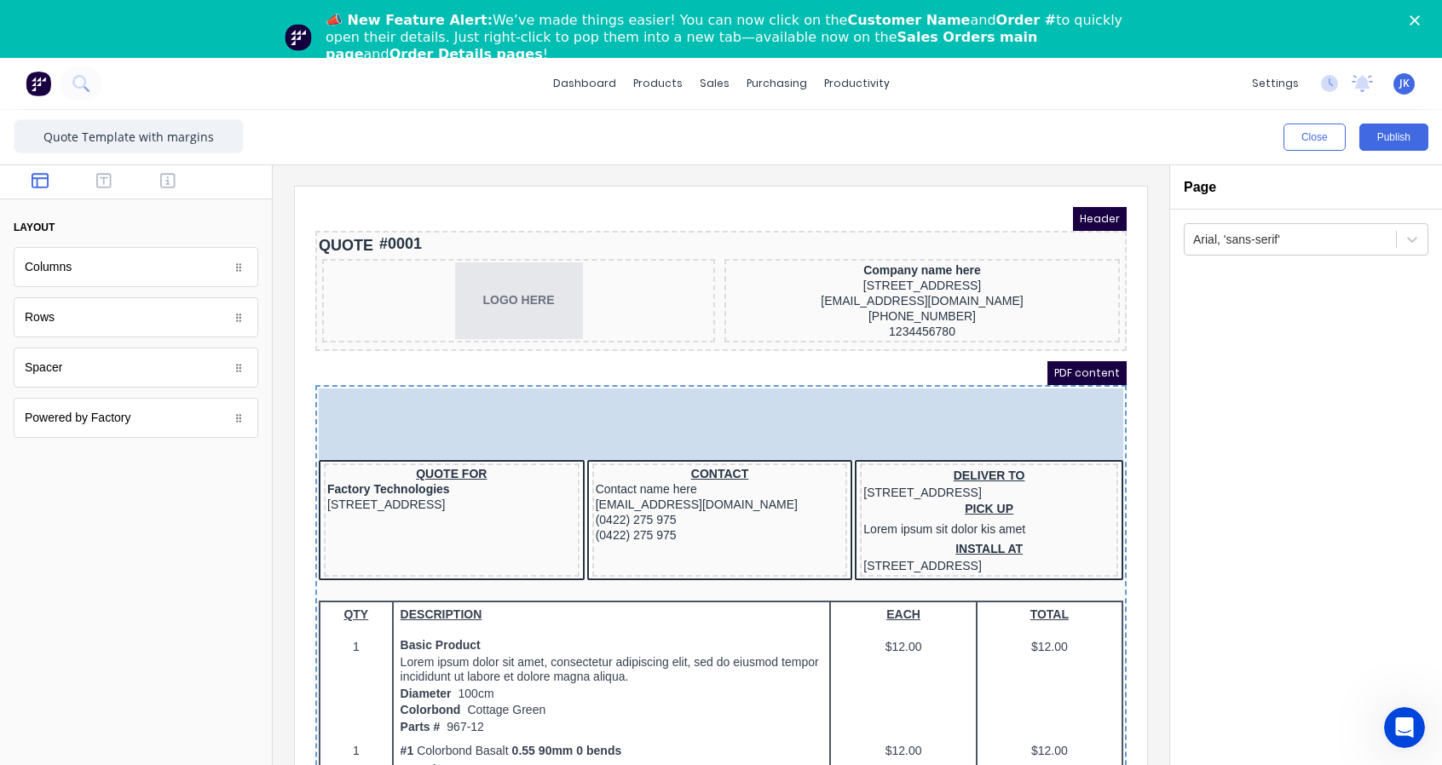
drag, startPoint x: 516, startPoint y: 418, endPoint x: 512, endPoint y: 392, distance: 26.6
click at [512, 392] on body "Header QUOTE #0001 LOGO HERE Company name here 234 Beach Road Gold Coast, Queen…" at bounding box center [700, 478] width 811 height 583
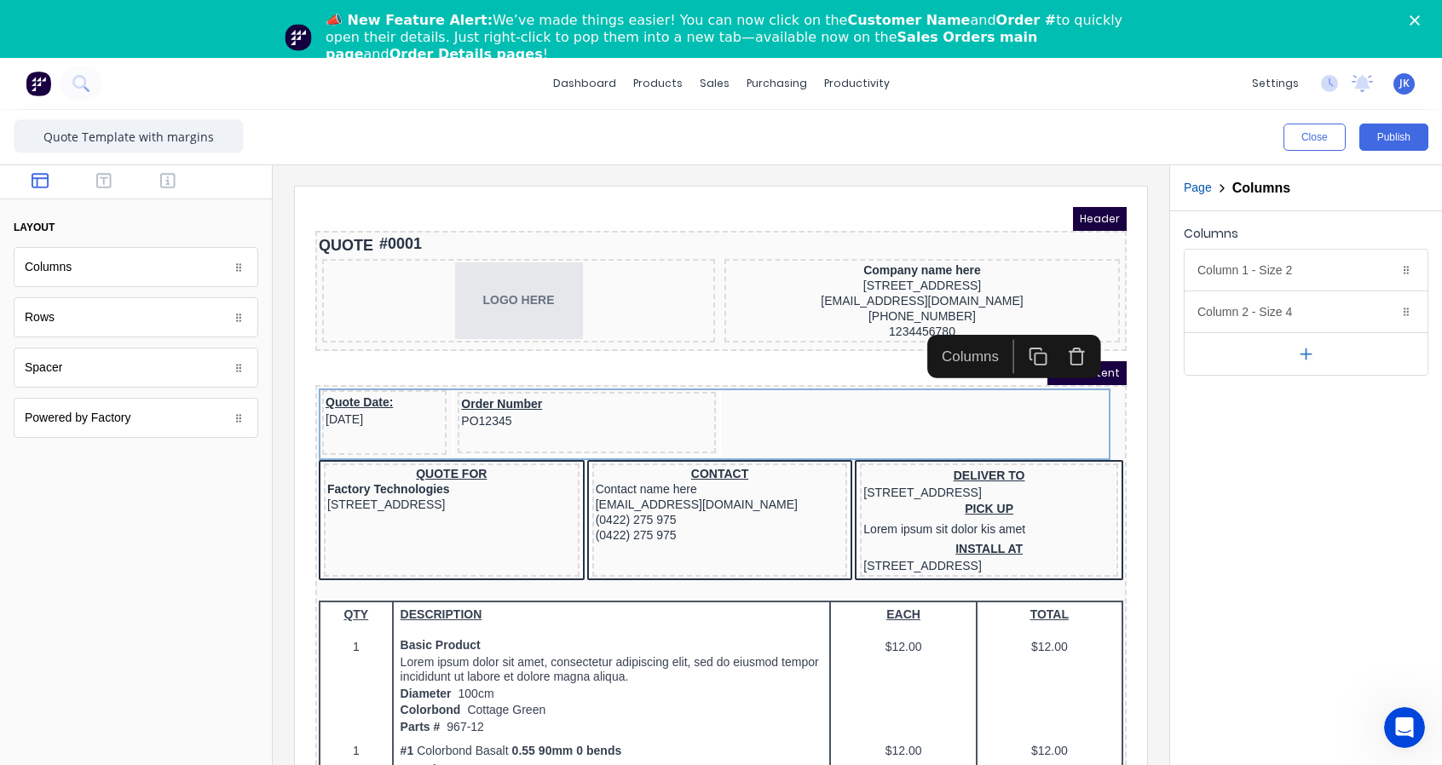
click at [665, 346] on div "PDF content" at bounding box center [700, 353] width 811 height 24
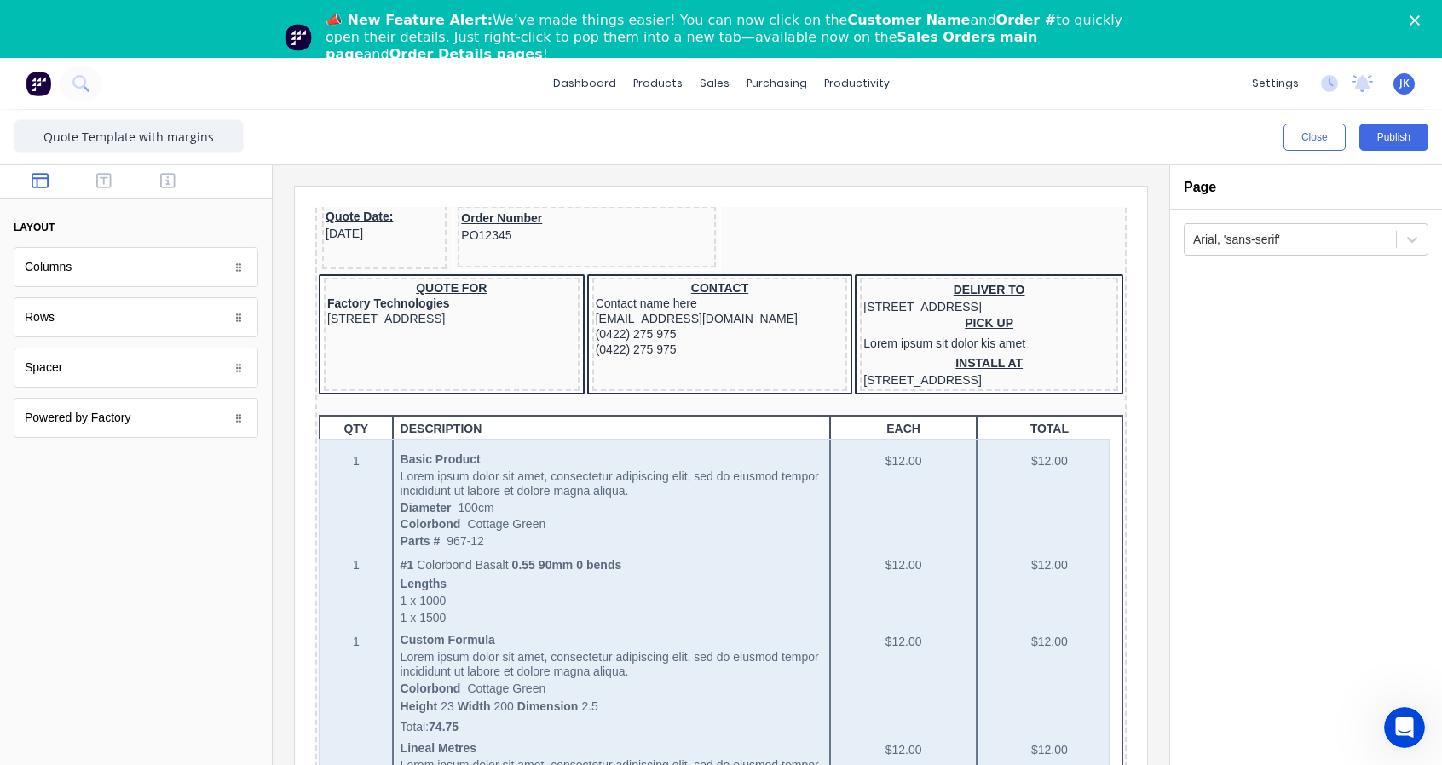
scroll to position [141, 0]
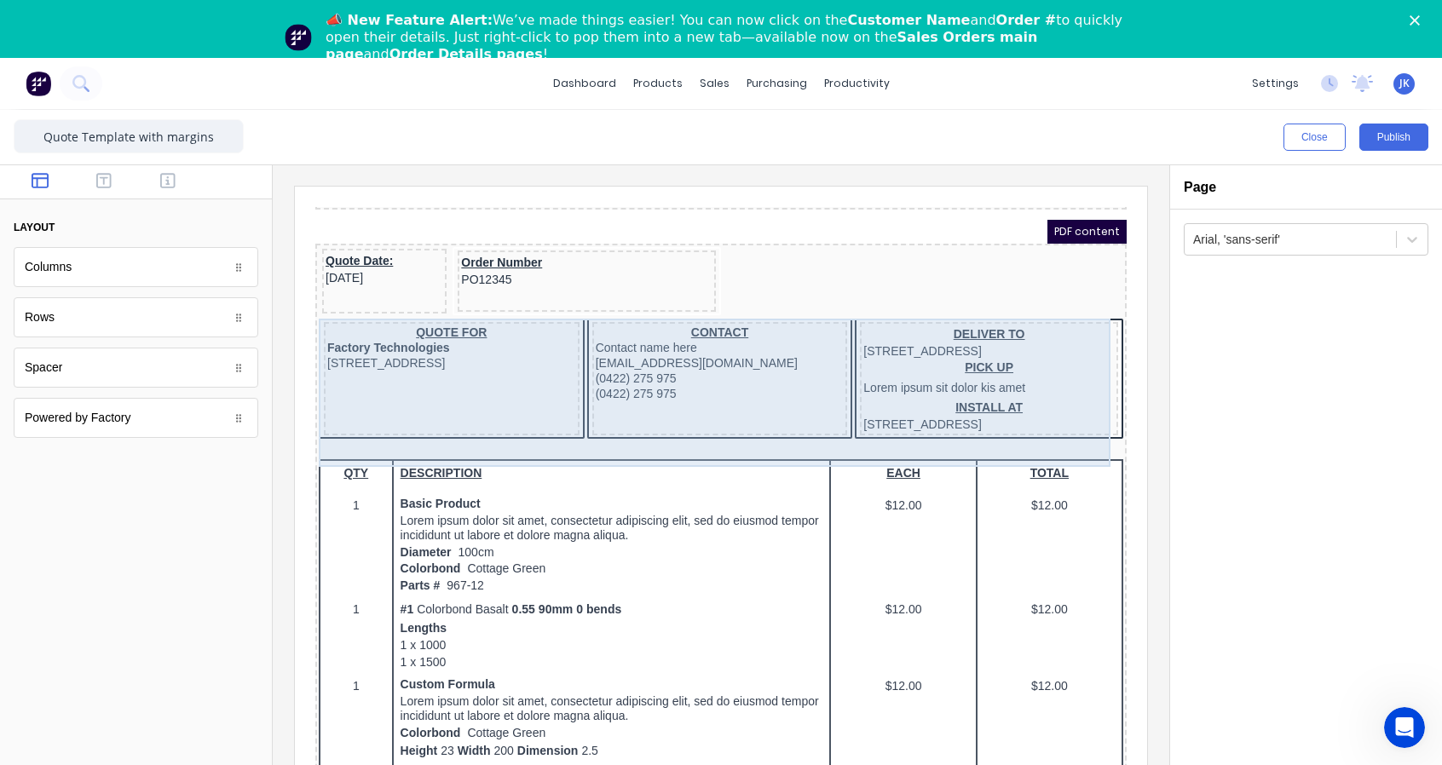
click at [436, 404] on div "QUOTE FOR Factory Technologies 234 Beach Road Gold Coast, Queensland, Australia…" at bounding box center [431, 359] width 256 height 114
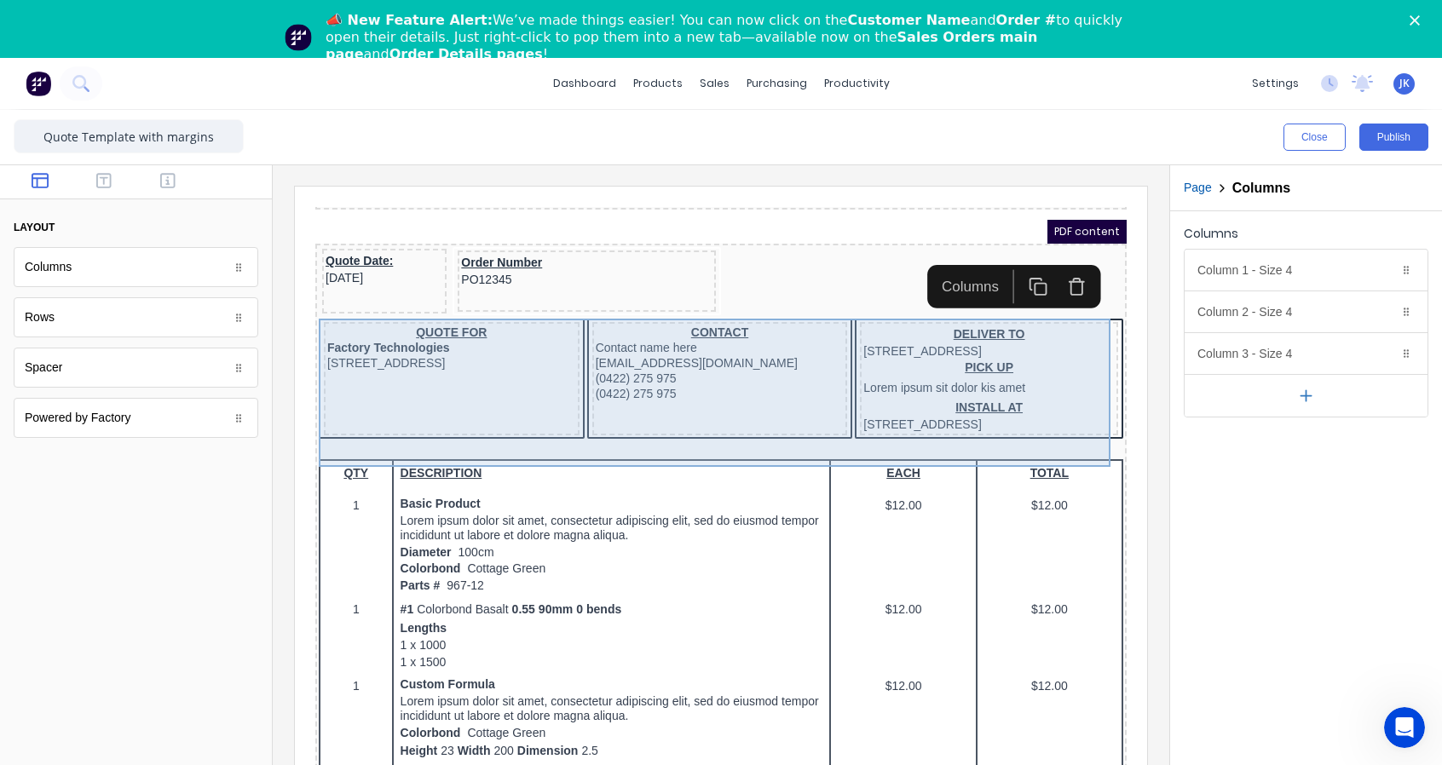
scroll to position [0, 0]
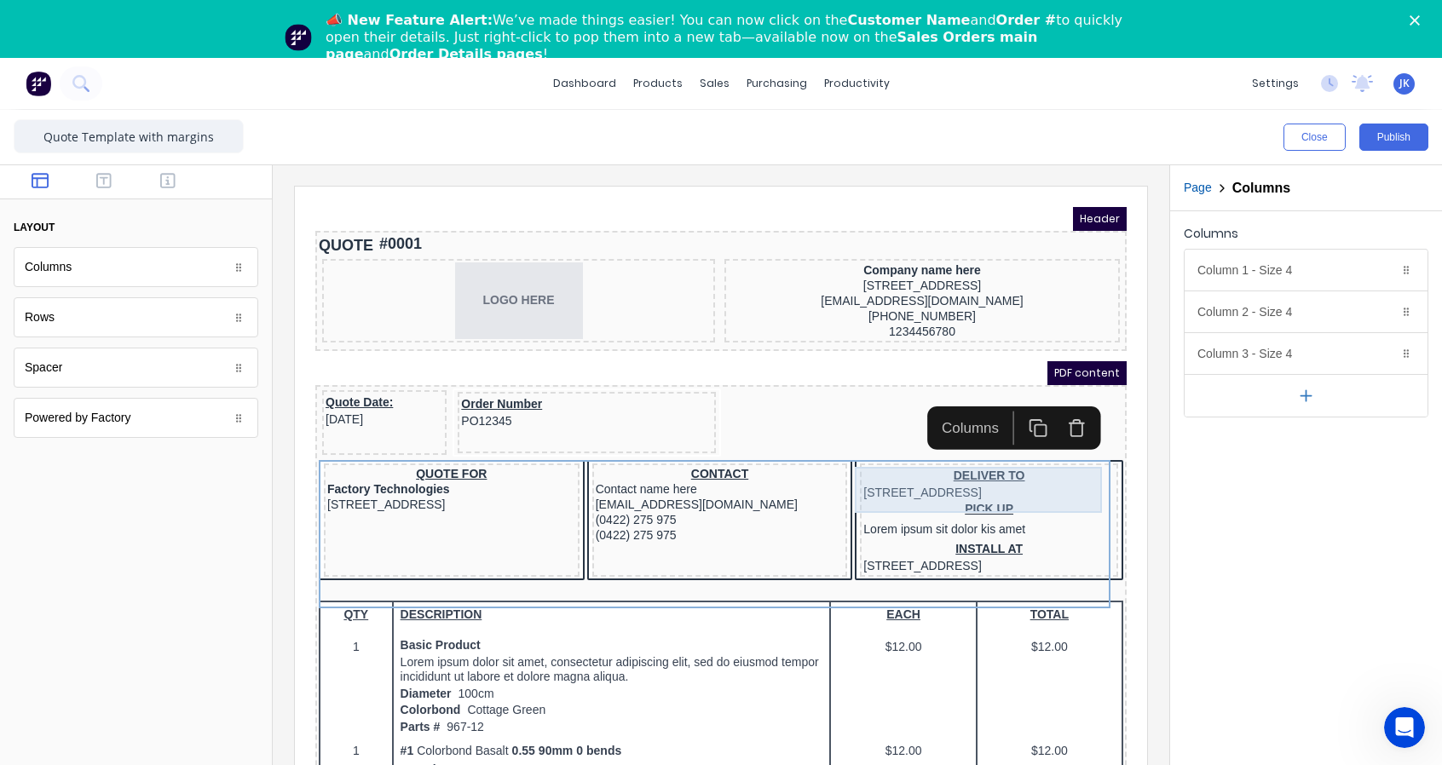
click at [994, 460] on div "DELIVER TO 234 Beach Road Gold Coast, Queensland, Australia" at bounding box center [968, 464] width 251 height 34
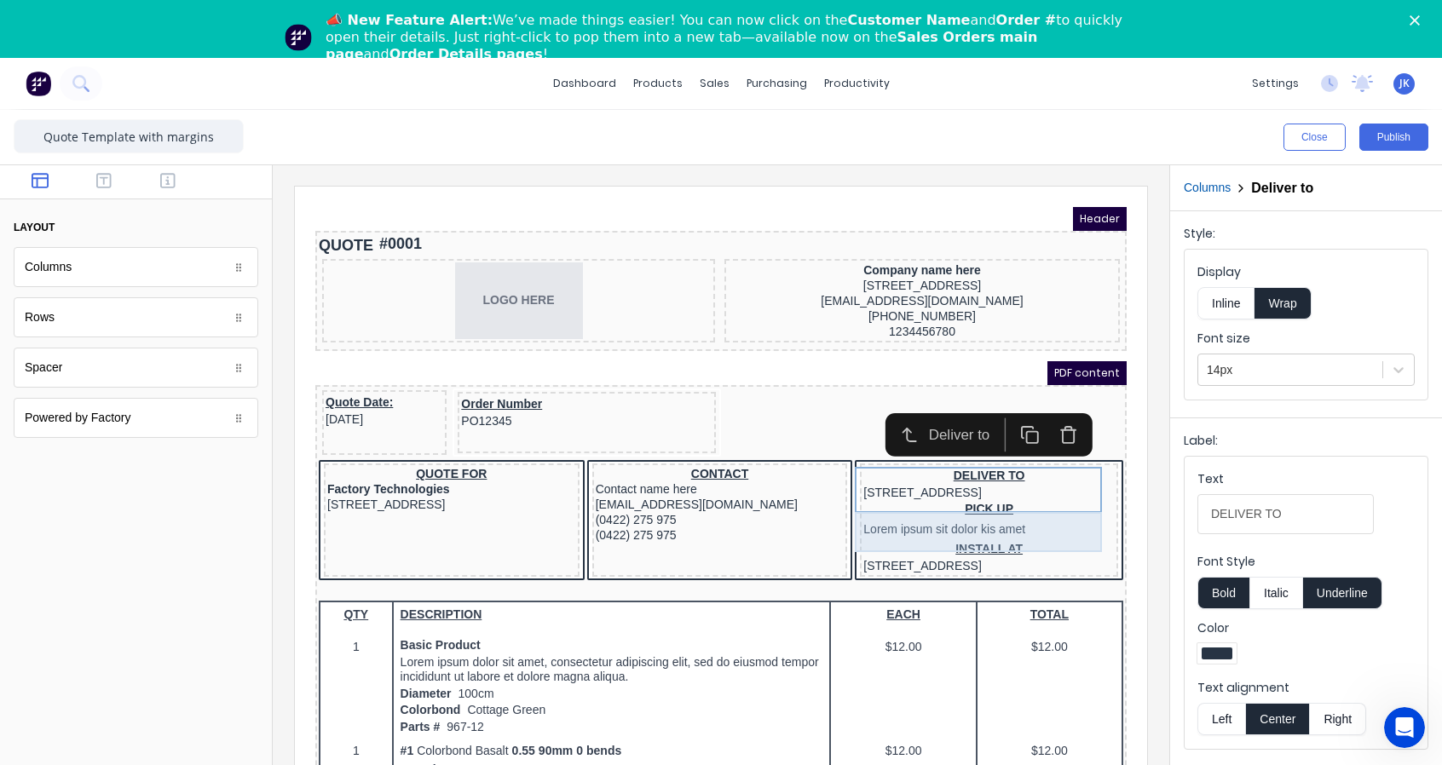
click at [1045, 501] on div "PICK UP Lorem ipsum sit dolor kis amet" at bounding box center [968, 500] width 251 height 40
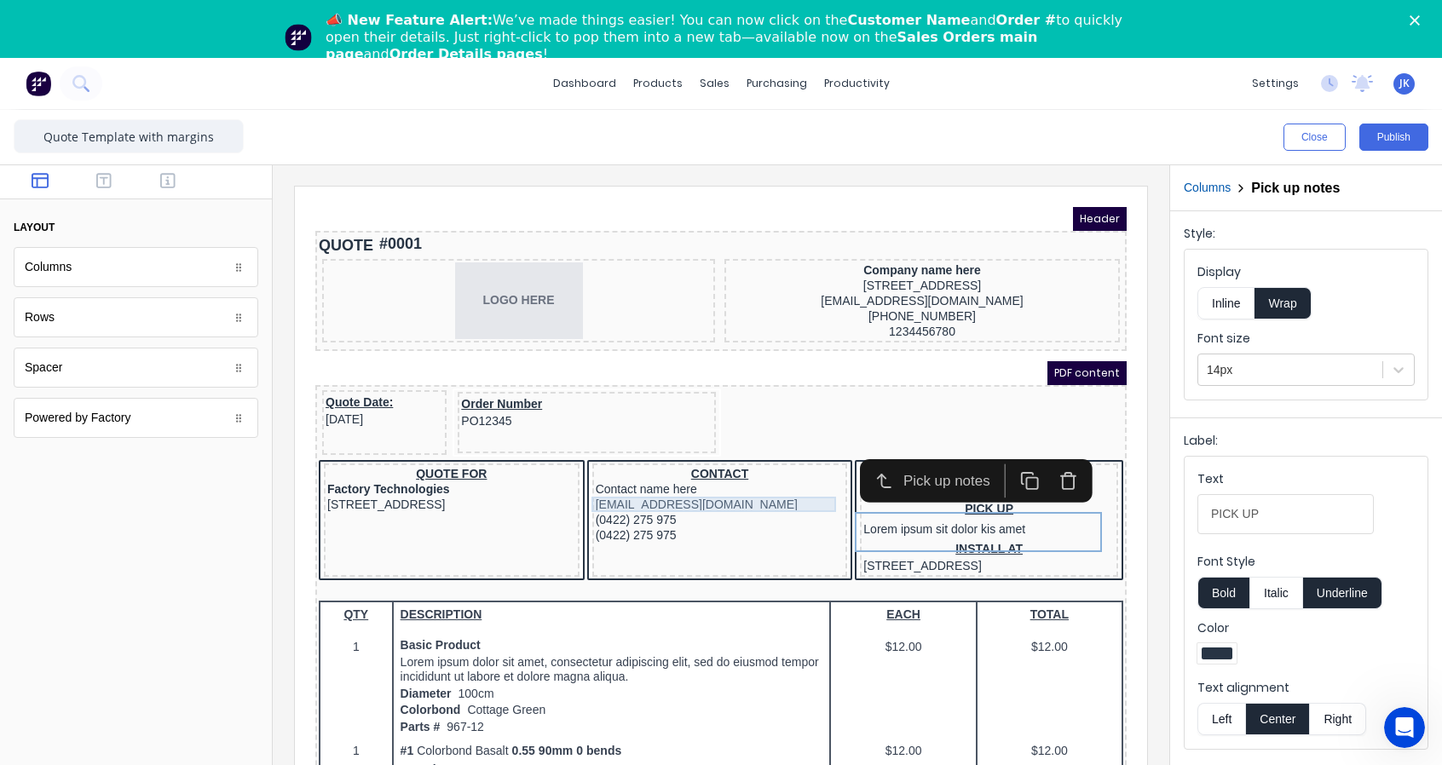
click at [696, 481] on div "xxxxxxx@xxxxx.com" at bounding box center [699, 483] width 249 height 15
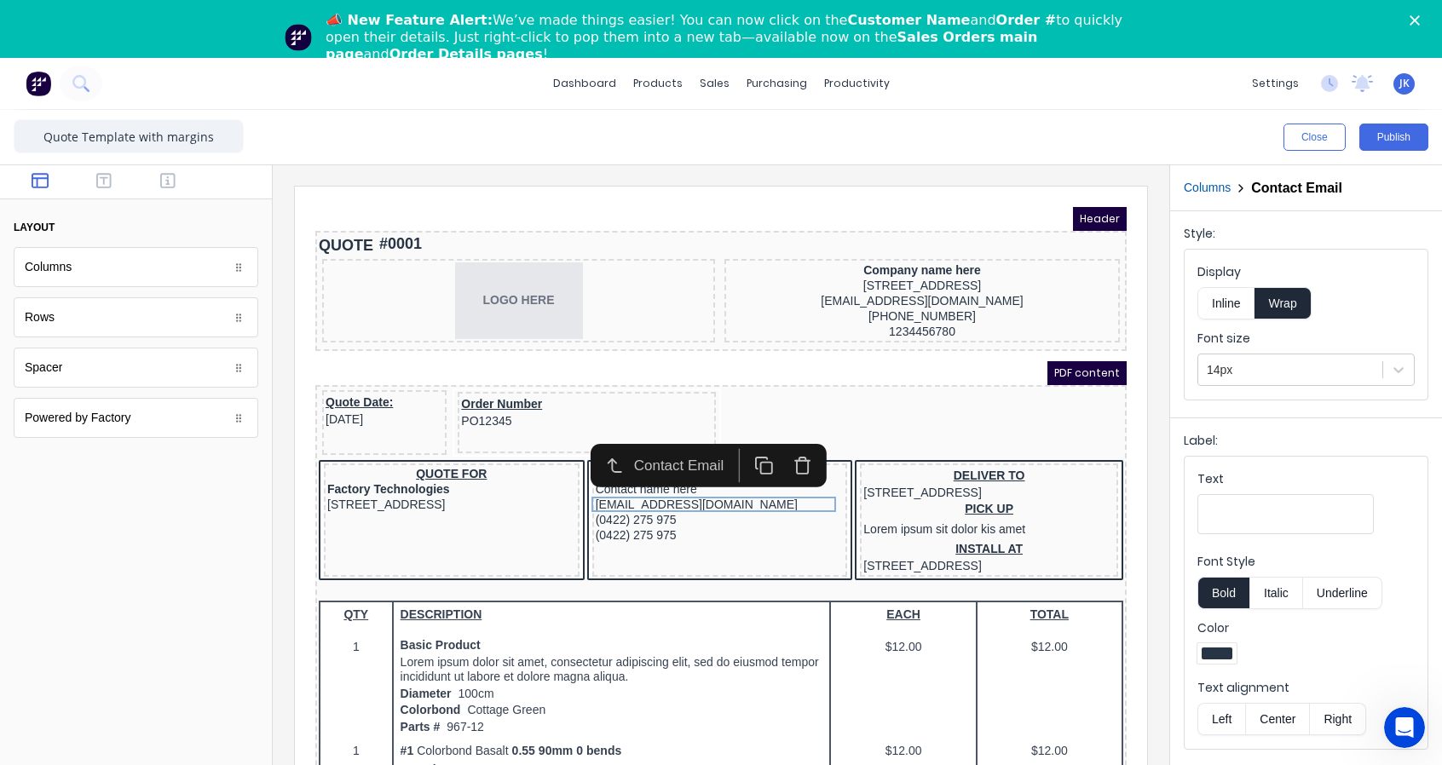
click at [1196, 181] on button "Columns" at bounding box center [1207, 188] width 47 height 18
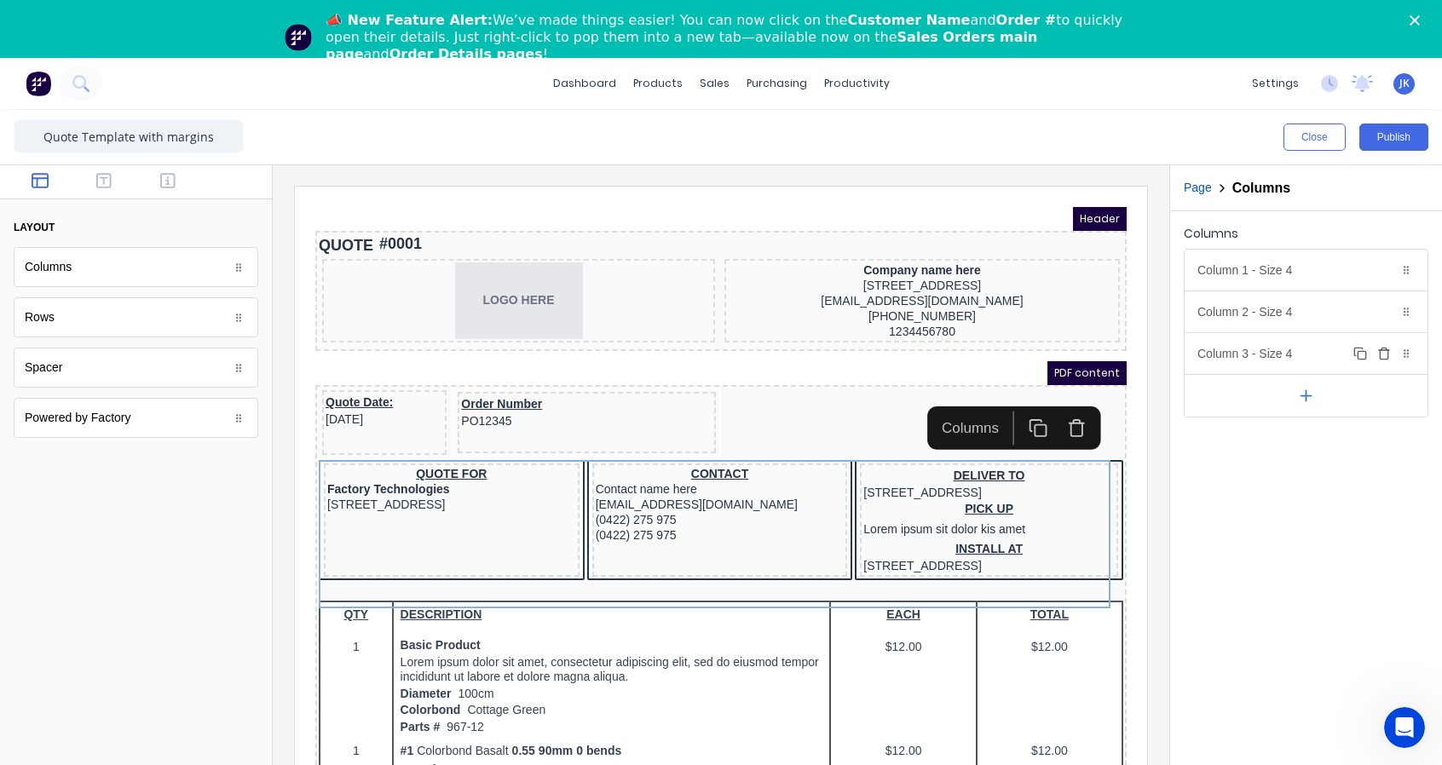
click at [1387, 347] on icon "button" at bounding box center [1384, 354] width 14 height 14
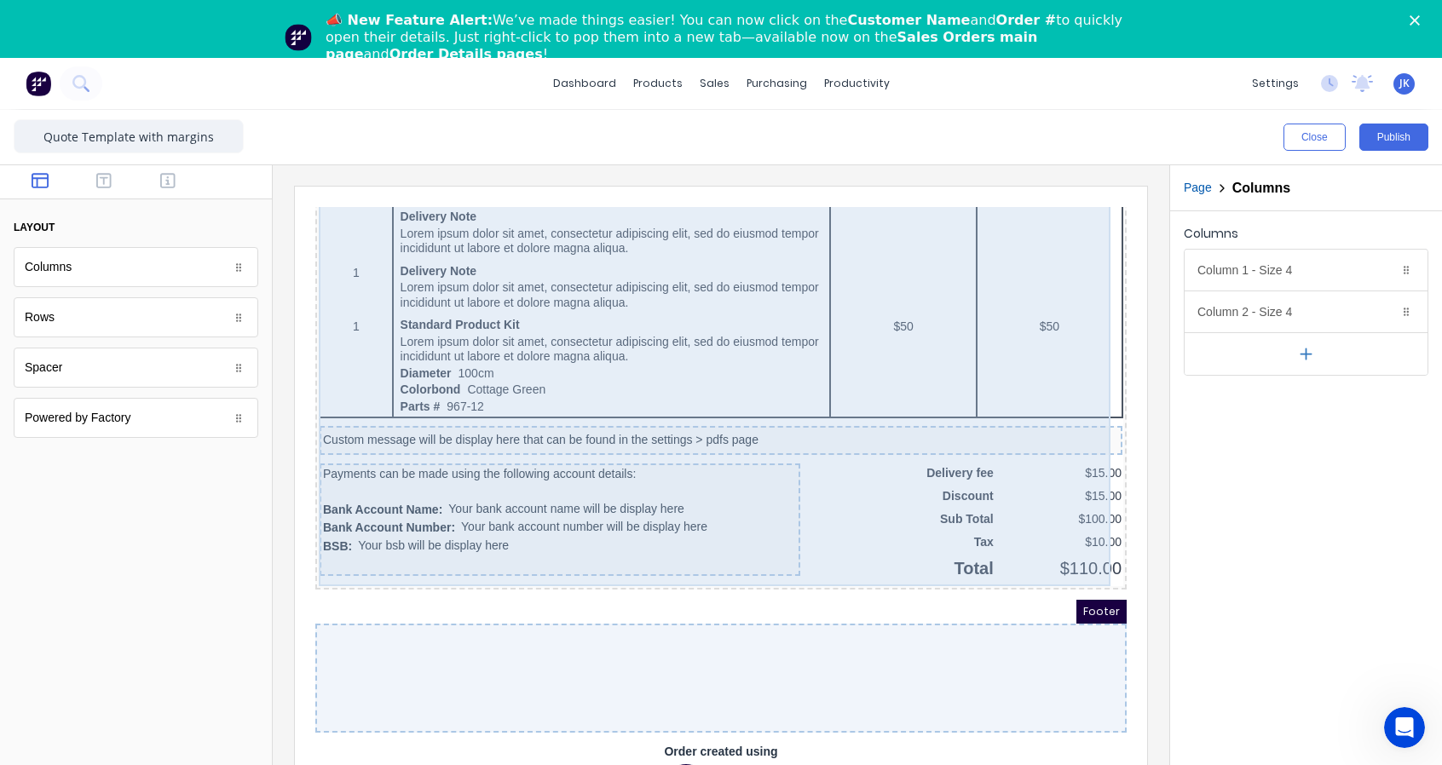
scroll to position [58, 0]
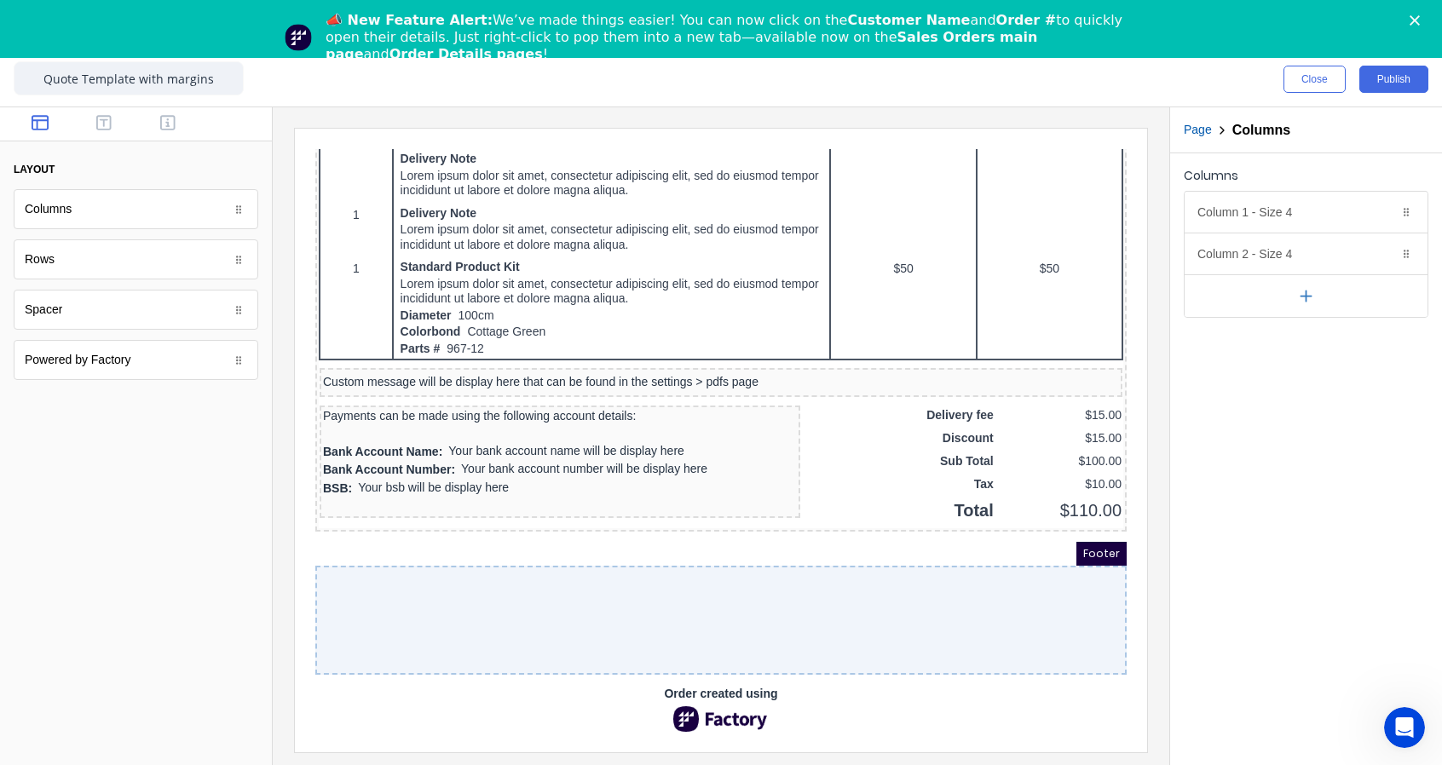
click at [666, 689] on img at bounding box center [700, 699] width 102 height 26
click at [677, 665] on span "Order created using" at bounding box center [699, 674] width 113 height 18
click at [698, 665] on span "Order created using" at bounding box center [699, 674] width 113 height 18
click at [738, 615] on div at bounding box center [700, 599] width 811 height 109
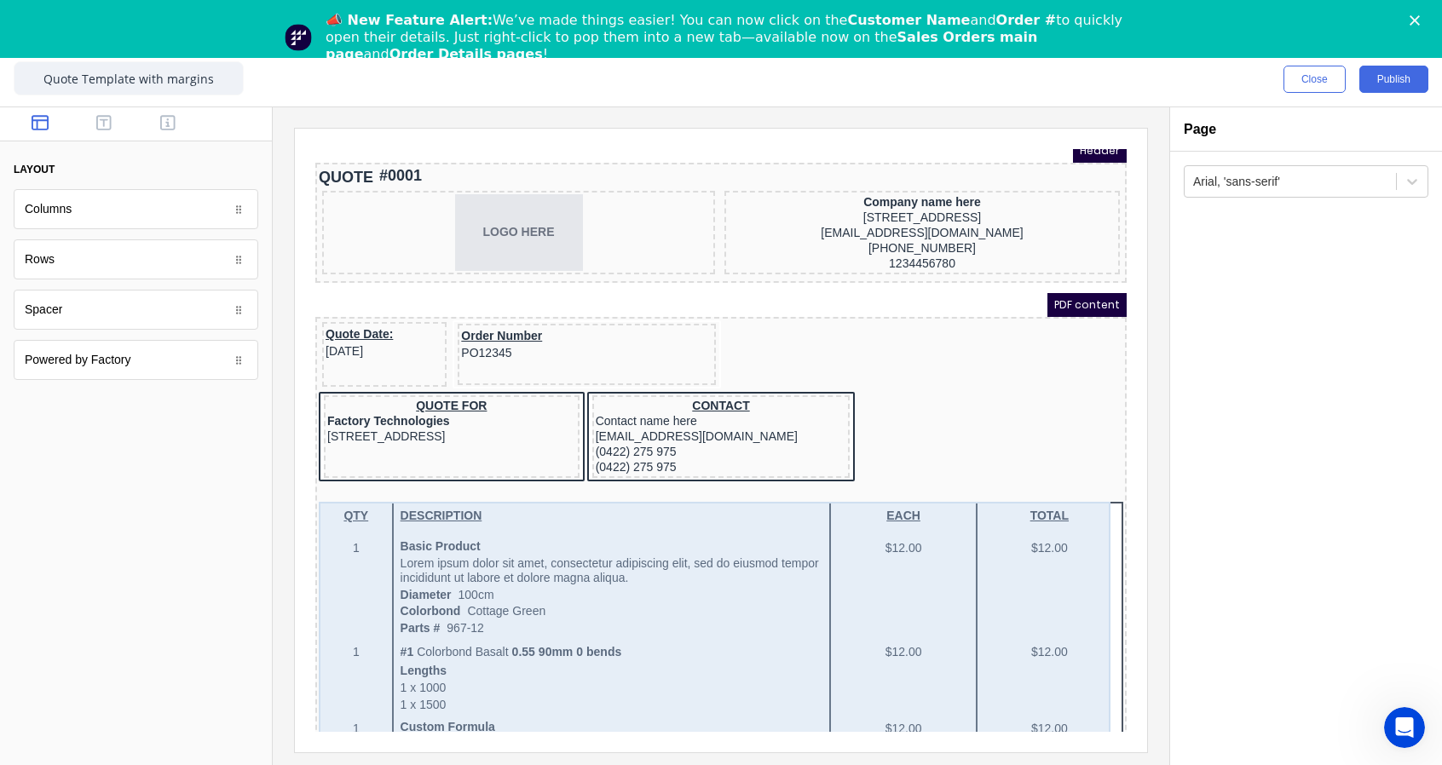
scroll to position [0, 0]
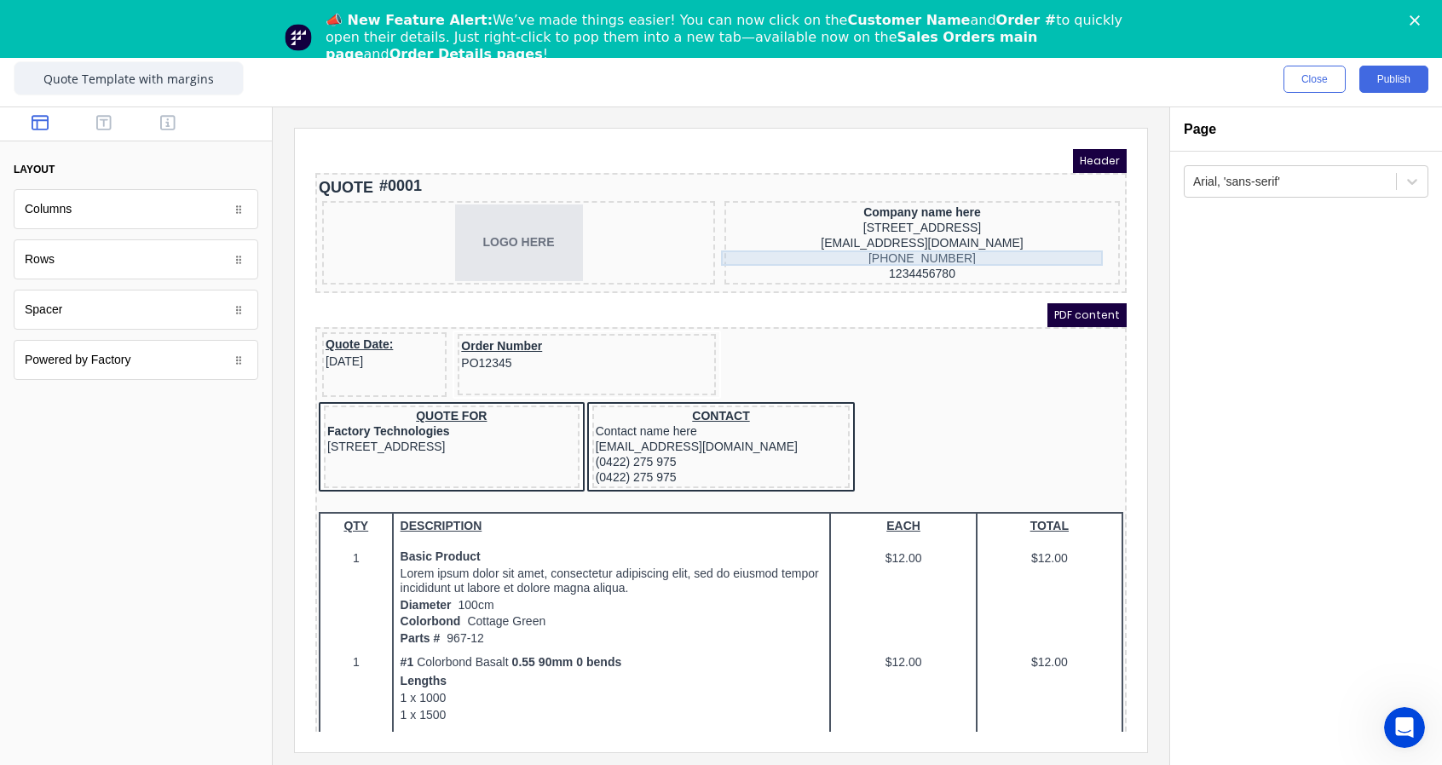
click at [960, 225] on div "xxxxxxx@xxxxx.com" at bounding box center [901, 222] width 389 height 15
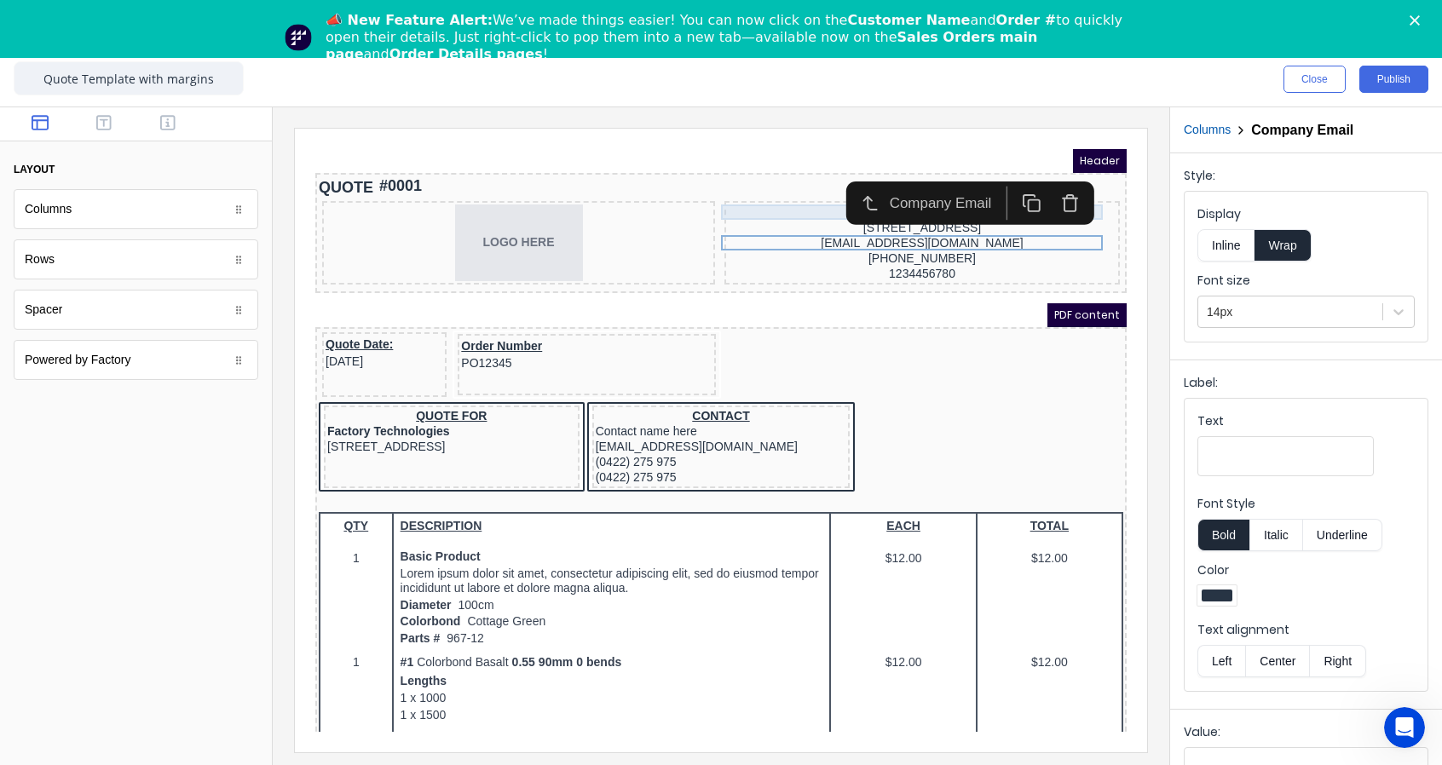
click at [753, 193] on div "Company name here" at bounding box center [901, 191] width 389 height 15
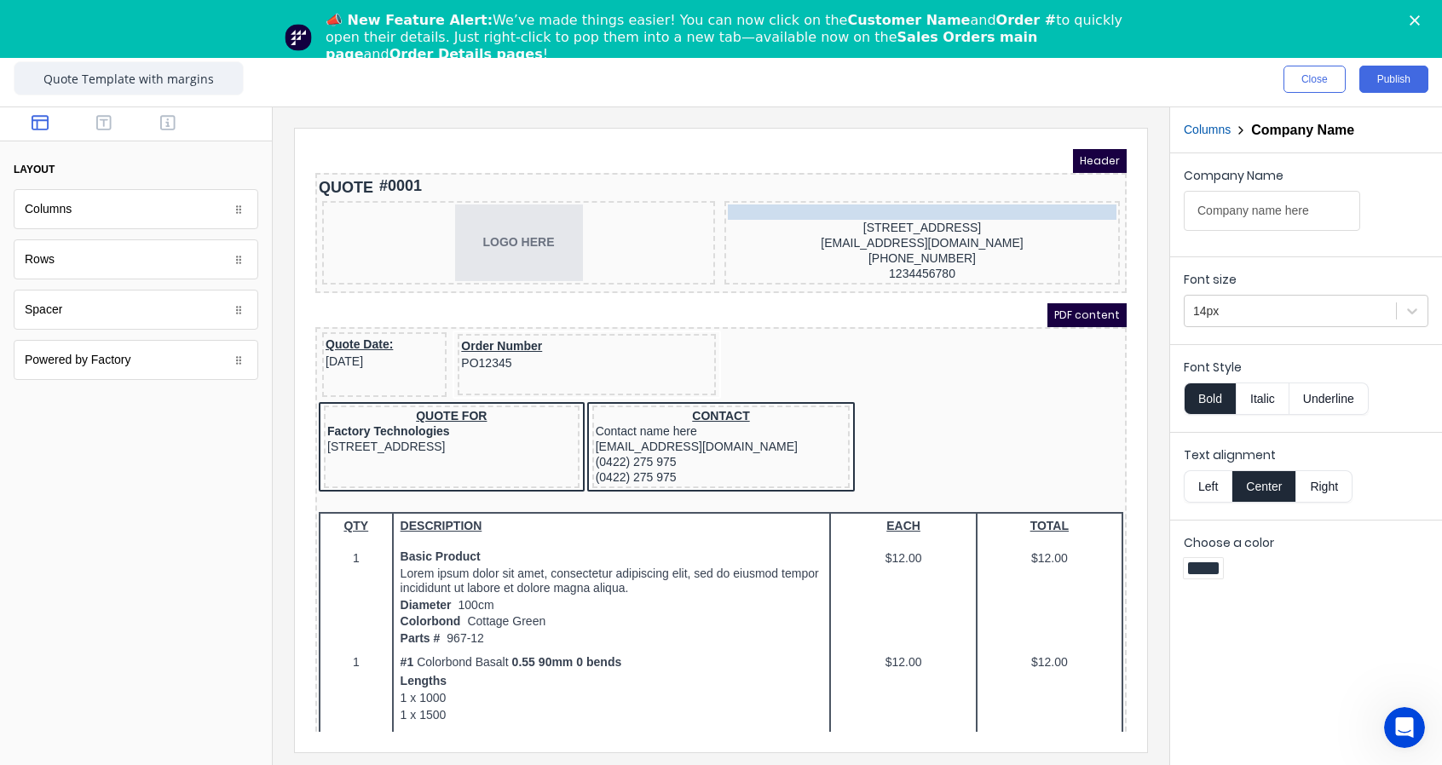
drag, startPoint x: 798, startPoint y: 189, endPoint x: 823, endPoint y: 189, distance: 25.6
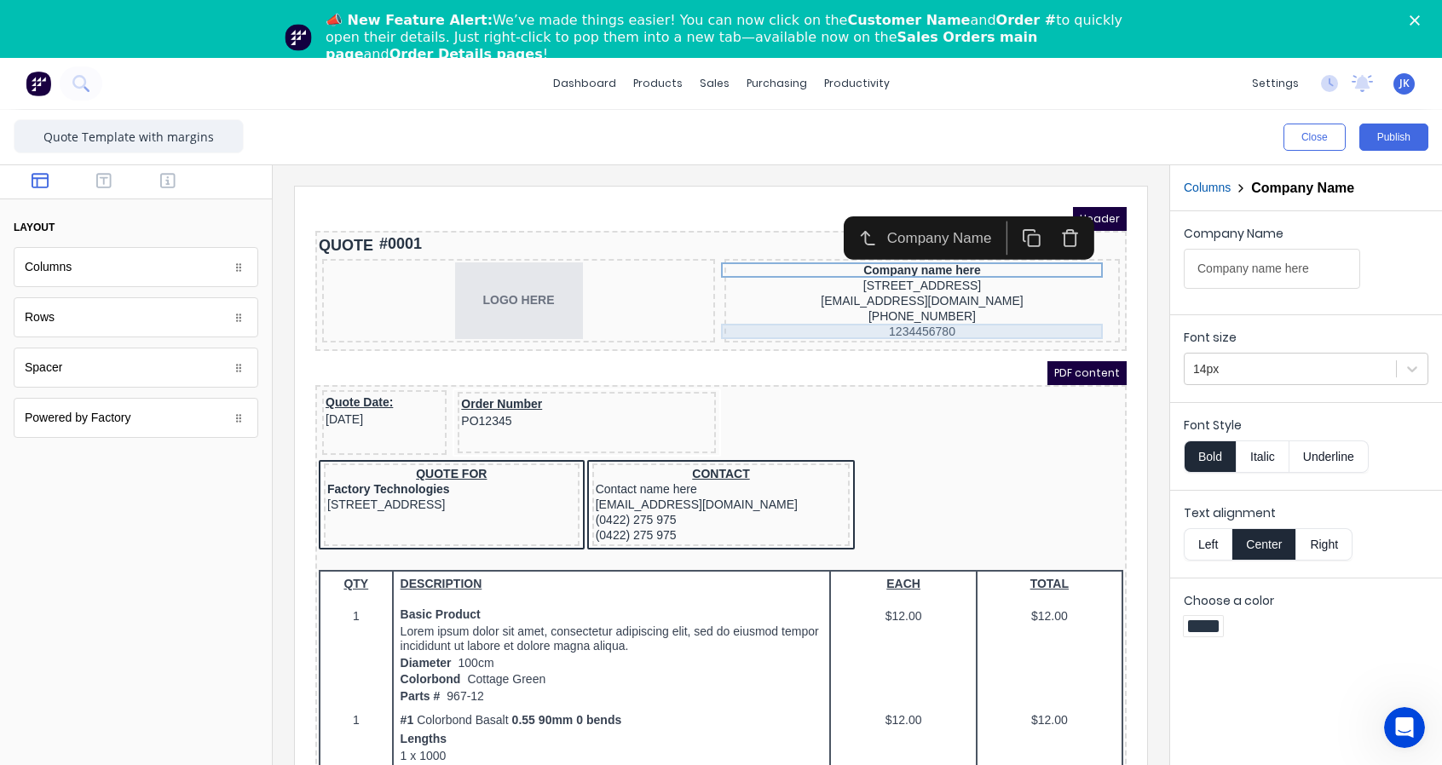
click at [993, 305] on div "1234456780" at bounding box center [901, 310] width 389 height 15
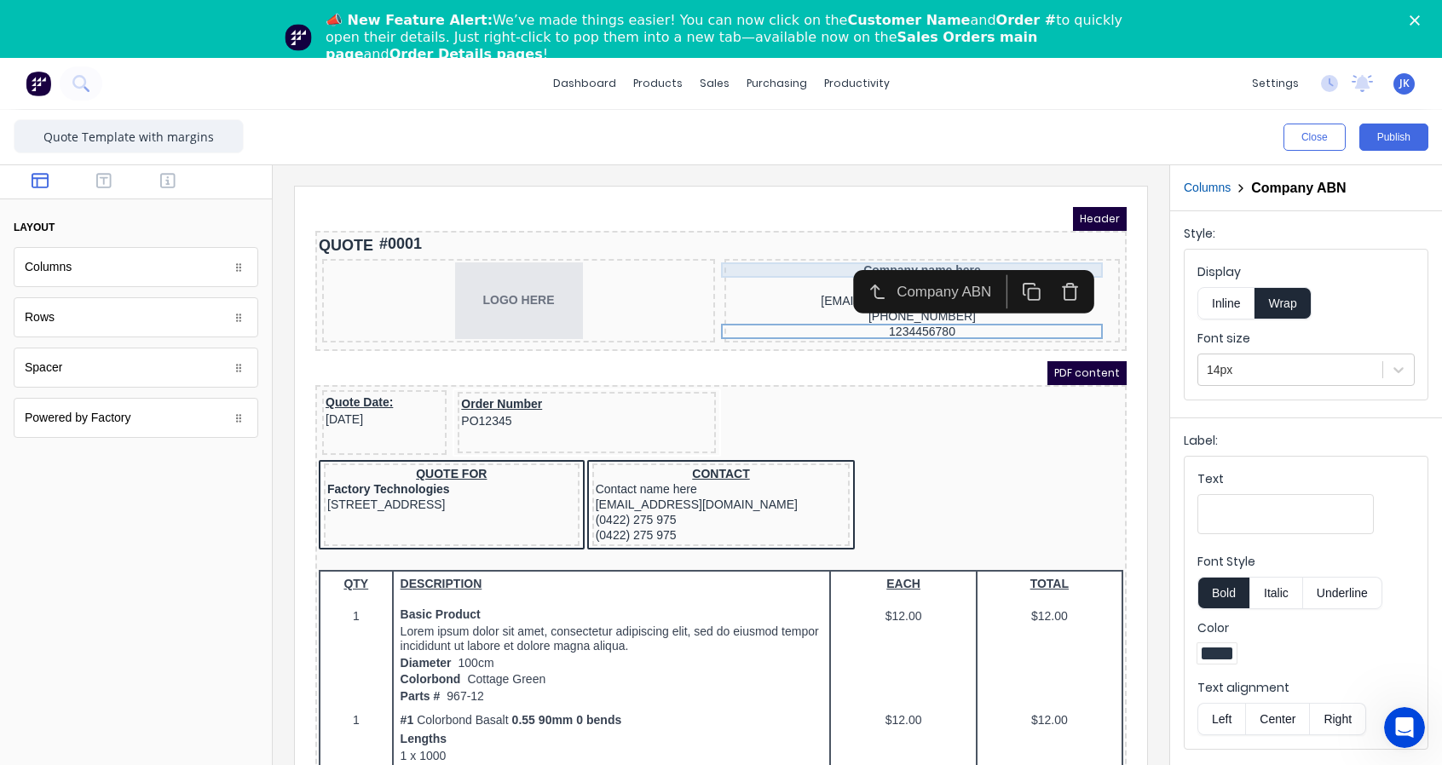
click at [709, 250] on div "Company name here" at bounding box center [901, 249] width 389 height 15
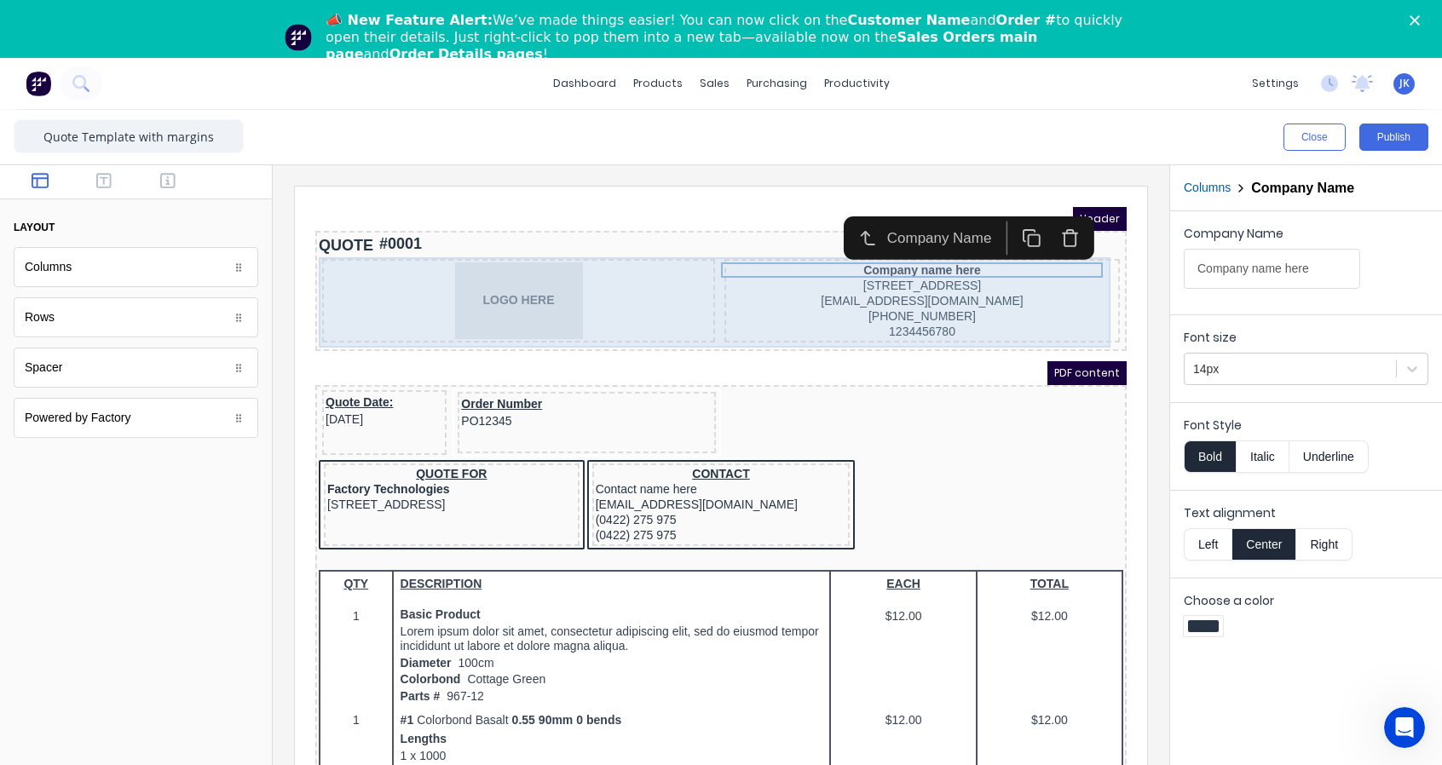
click at [704, 304] on div "Company name here 234 Beach Road Gold Coast, Queensland, Australia, 4217 xxxxxx…" at bounding box center [901, 281] width 395 height 84
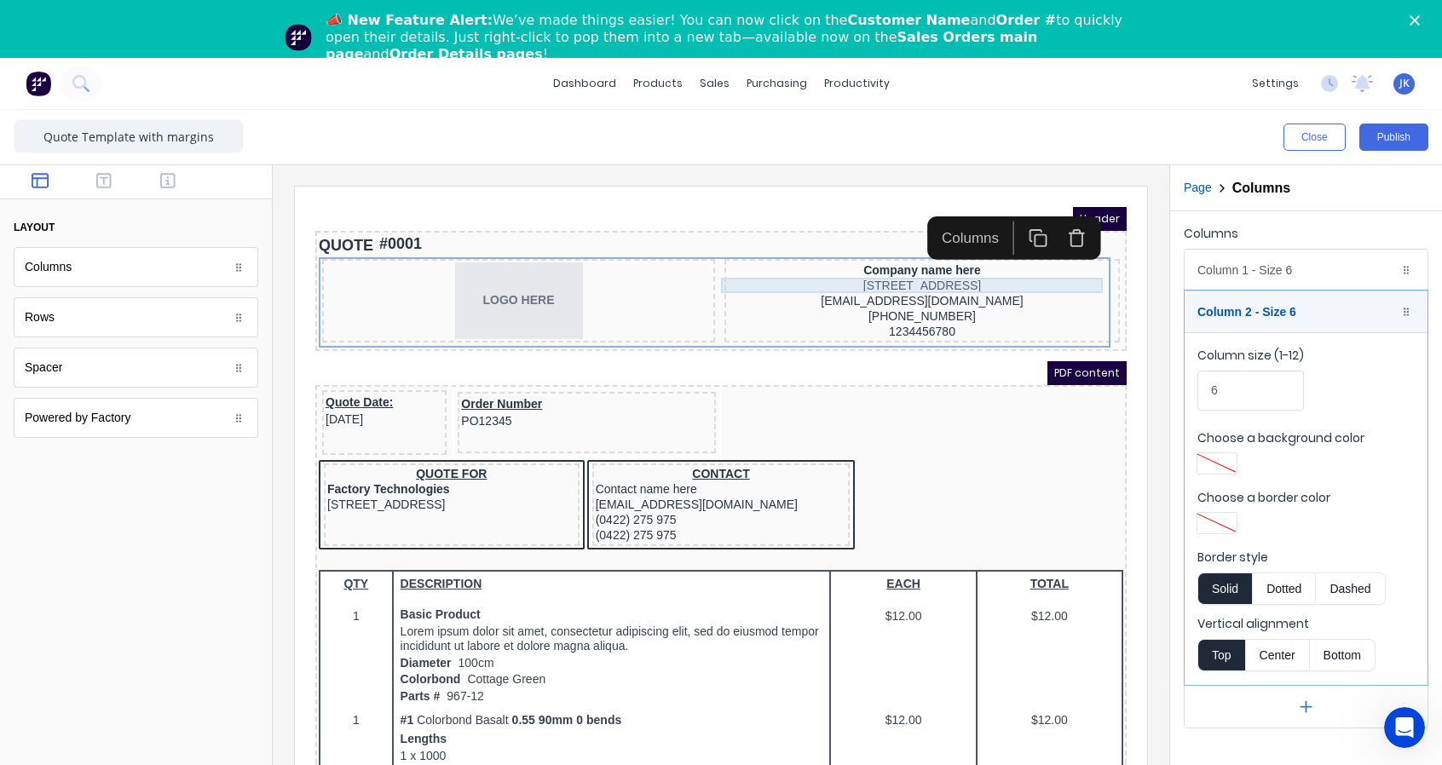
click at [712, 265] on div "234 Beach Road Gold Coast, Queensland, Australia, 4217" at bounding box center [901, 264] width 389 height 15
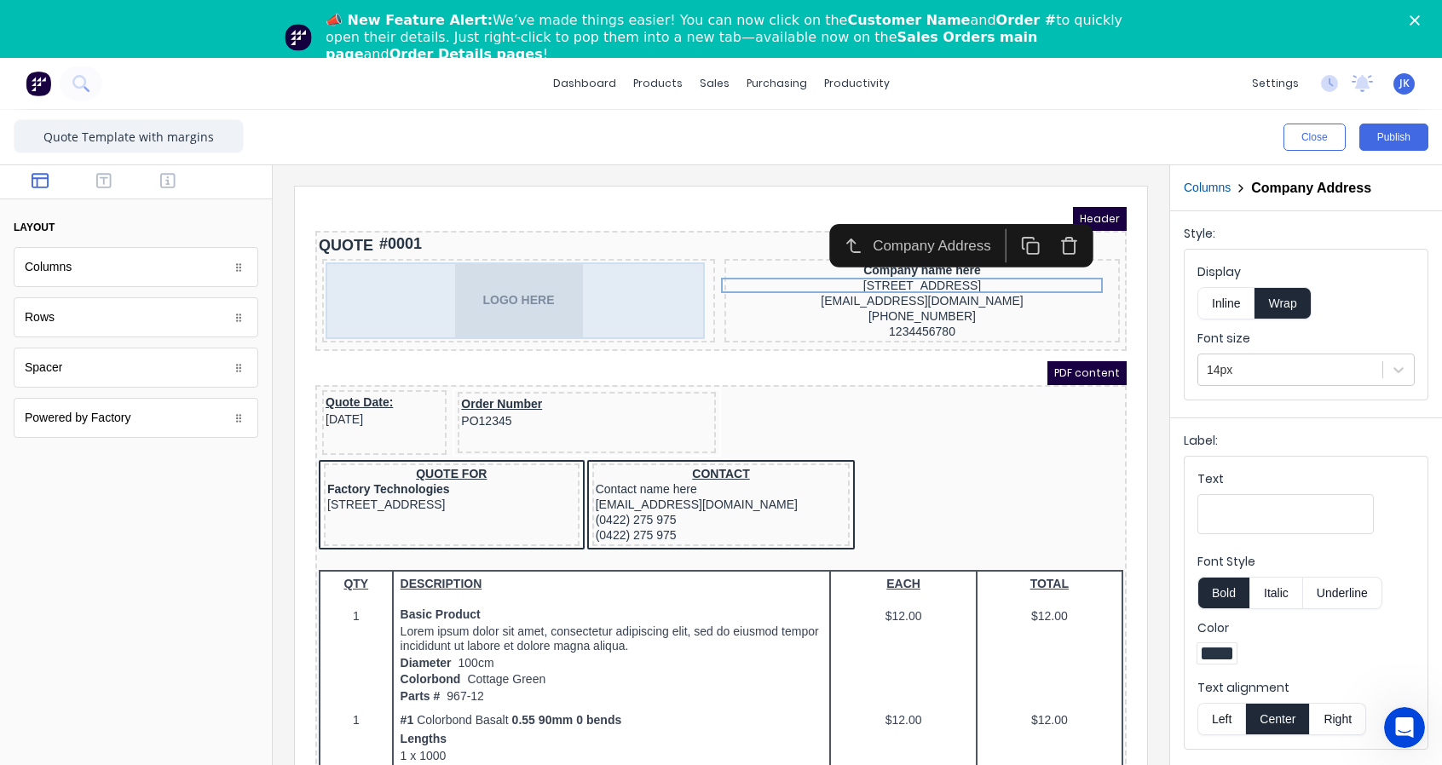
click at [632, 244] on div "LOGO HERE" at bounding box center [498, 280] width 386 height 77
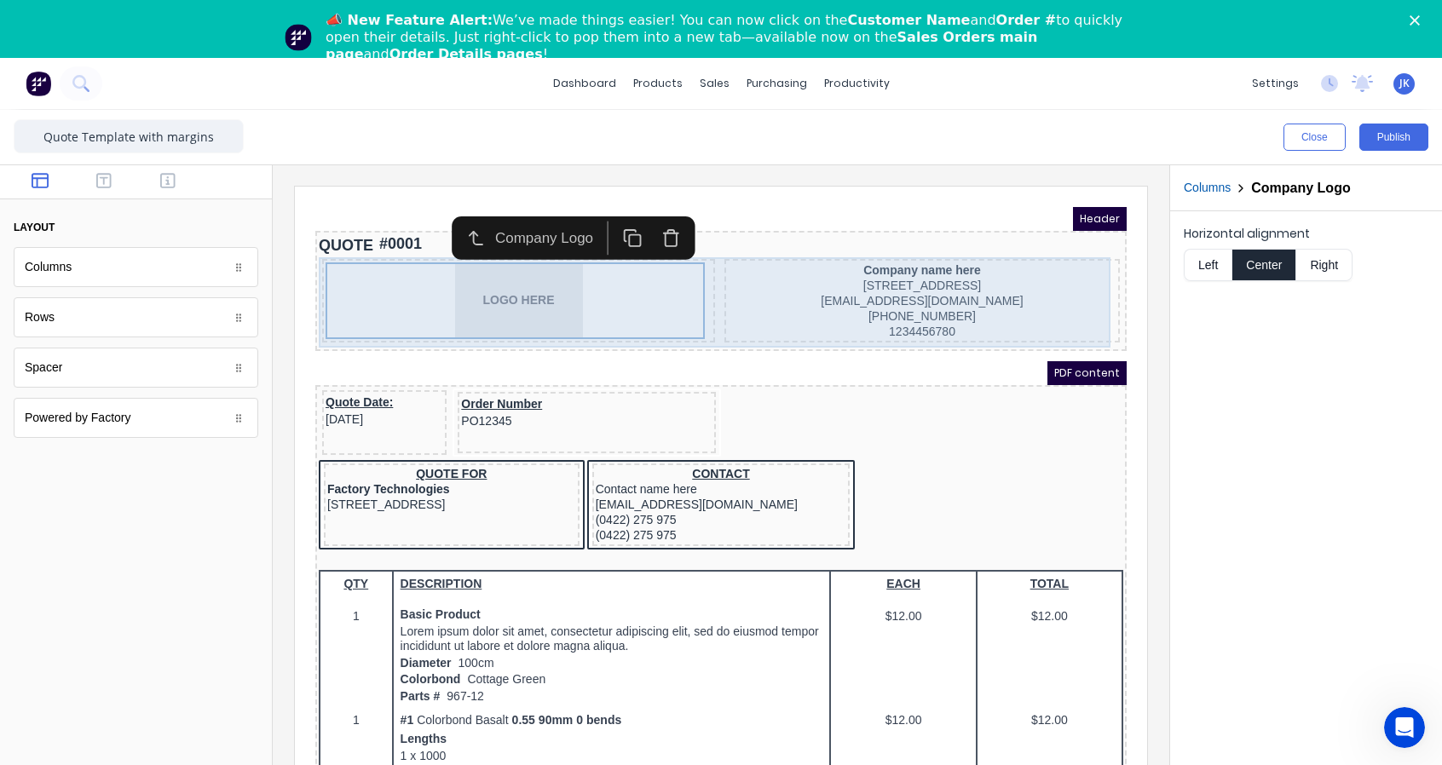
click at [704, 244] on div "Company name here 234 Beach Road Gold Coast, Queensland, Australia, 4217 xxxxxx…" at bounding box center [901, 281] width 395 height 84
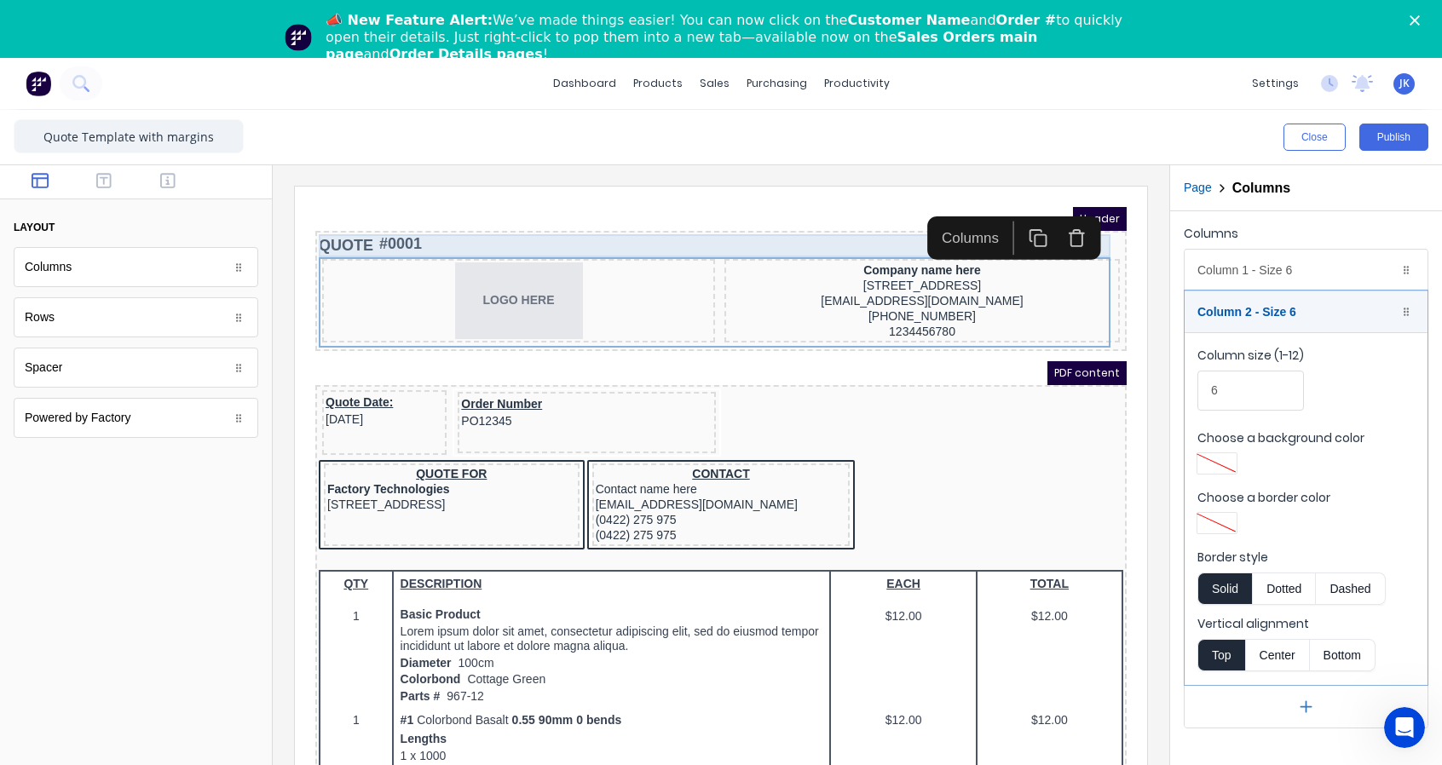
click at [731, 235] on div "QUOTE #0001" at bounding box center [700, 225] width 804 height 23
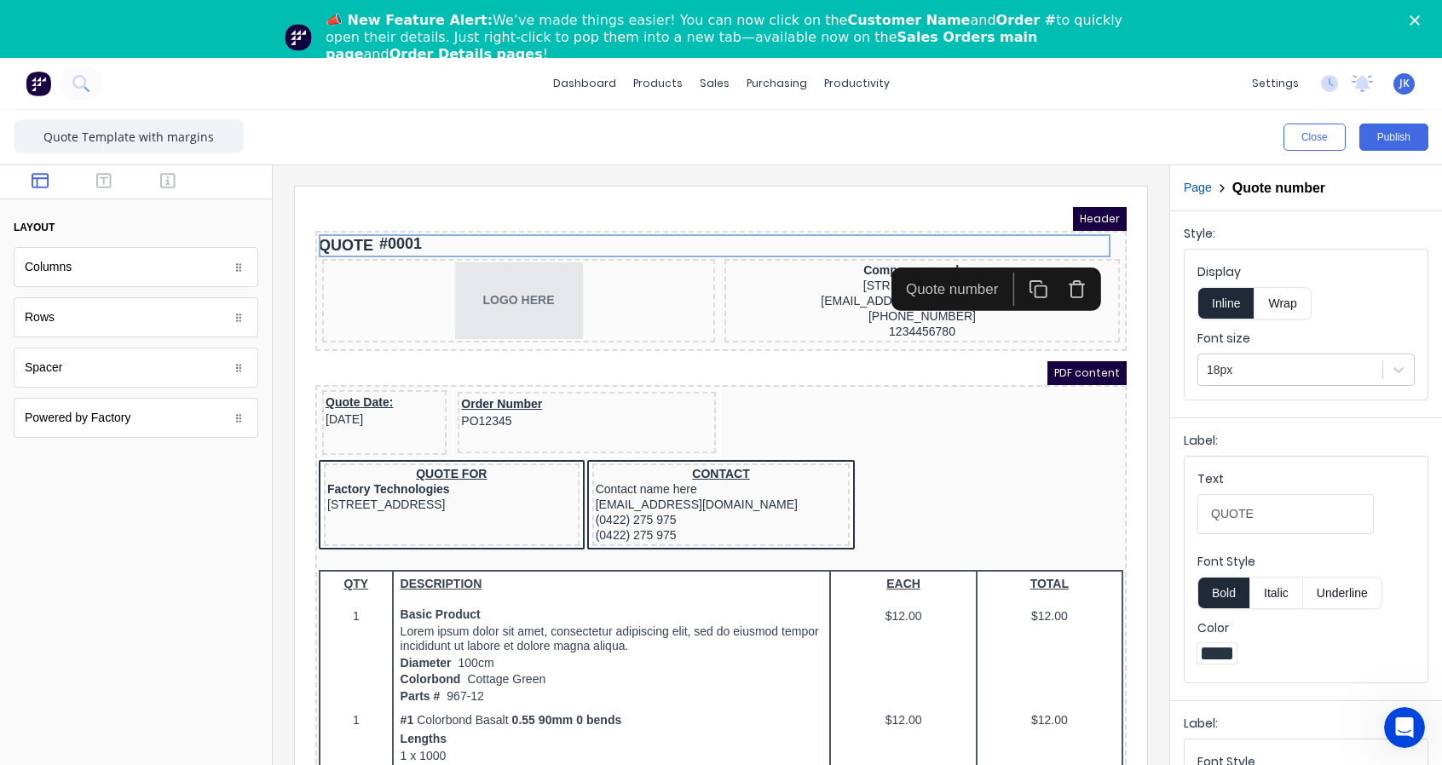
click at [1085, 249] on div "Quote number" at bounding box center [975, 268] width 228 height 43
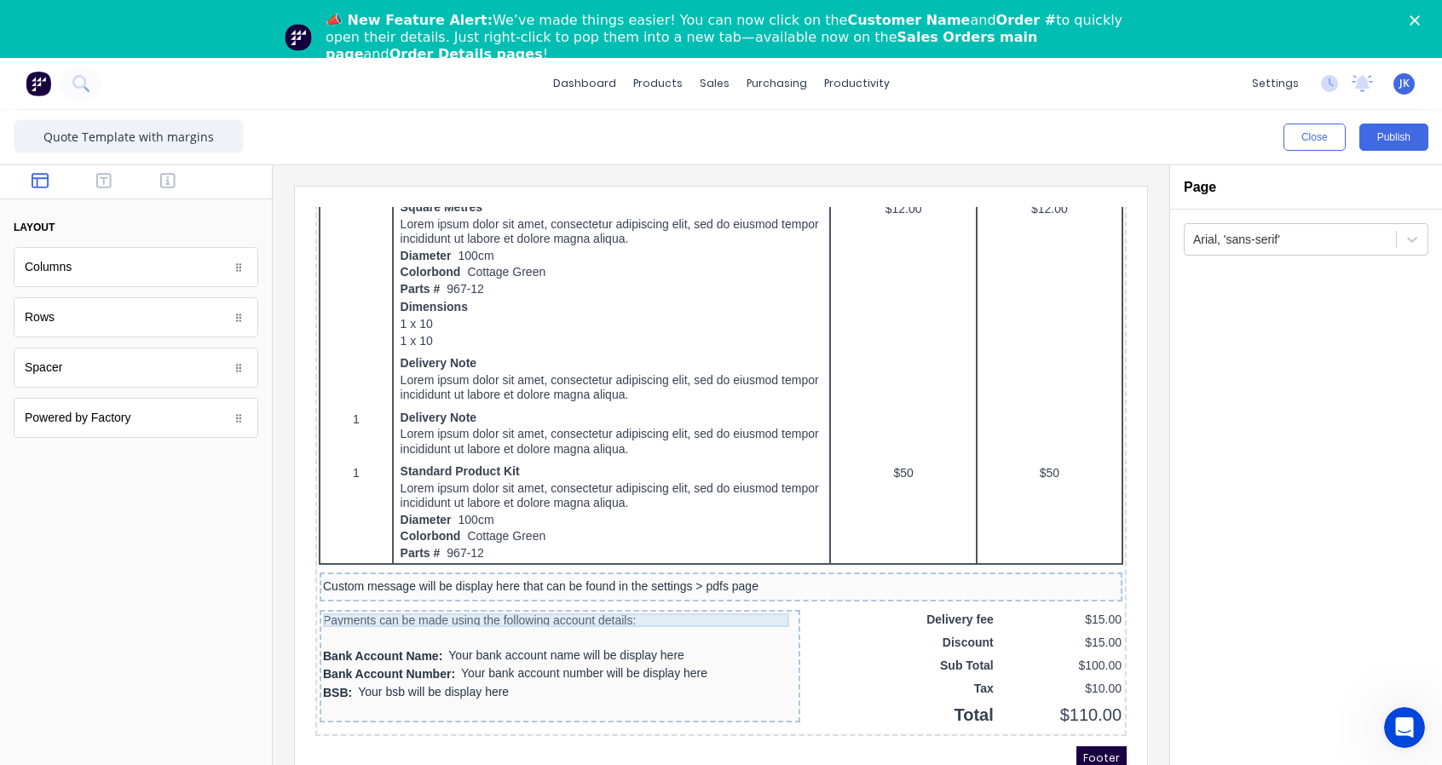
scroll to position [1005, 0]
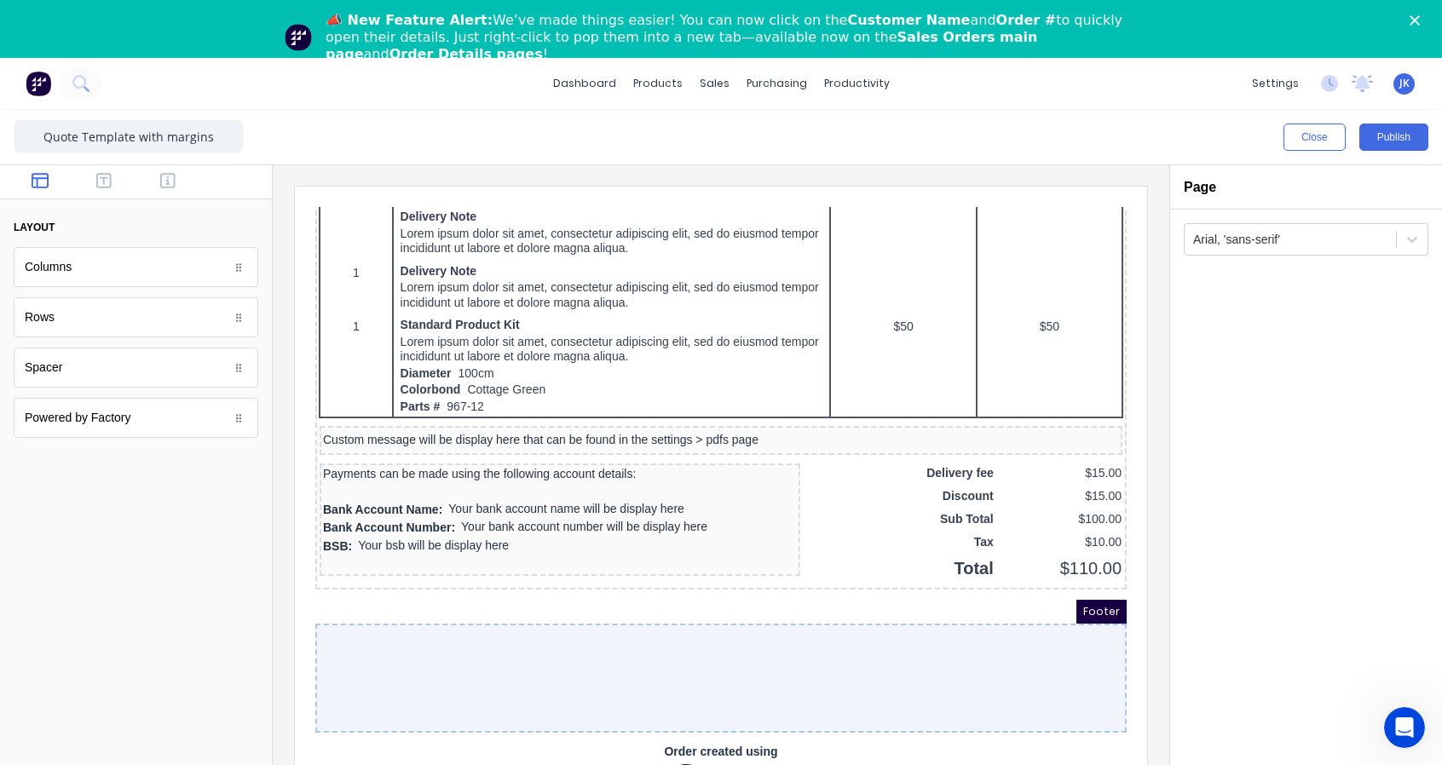
click at [566, 620] on div at bounding box center [700, 657] width 811 height 109
click at [908, 647] on div at bounding box center [700, 657] width 811 height 109
click at [909, 646] on div at bounding box center [700, 657] width 811 height 109
click at [1251, 246] on div at bounding box center [1290, 239] width 194 height 21
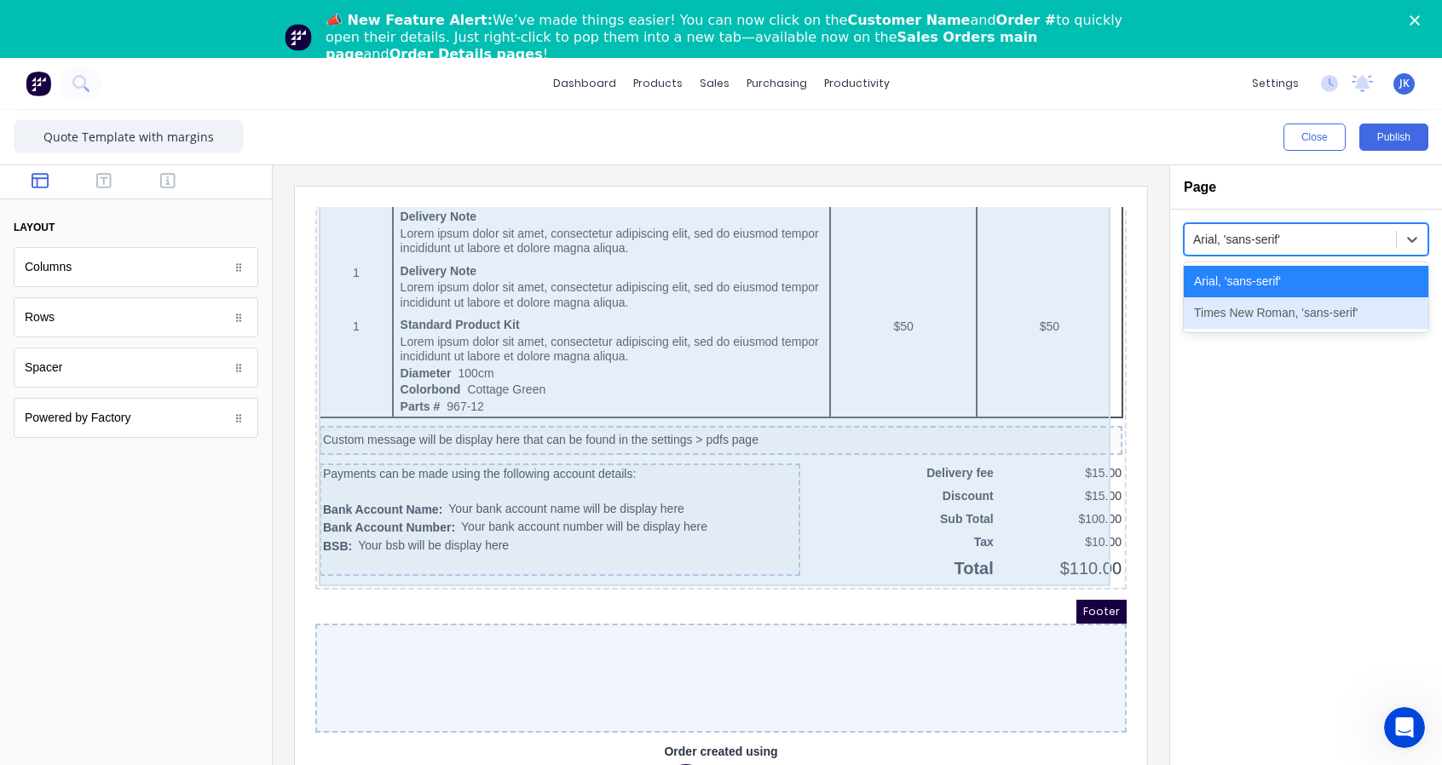
click at [876, 496] on div "QTY DESCRIPTION EACH TOTAL 1 Basic Product Lorem ipsum dolor sit amet, consecte…" at bounding box center [700, 58] width 804 height 1015
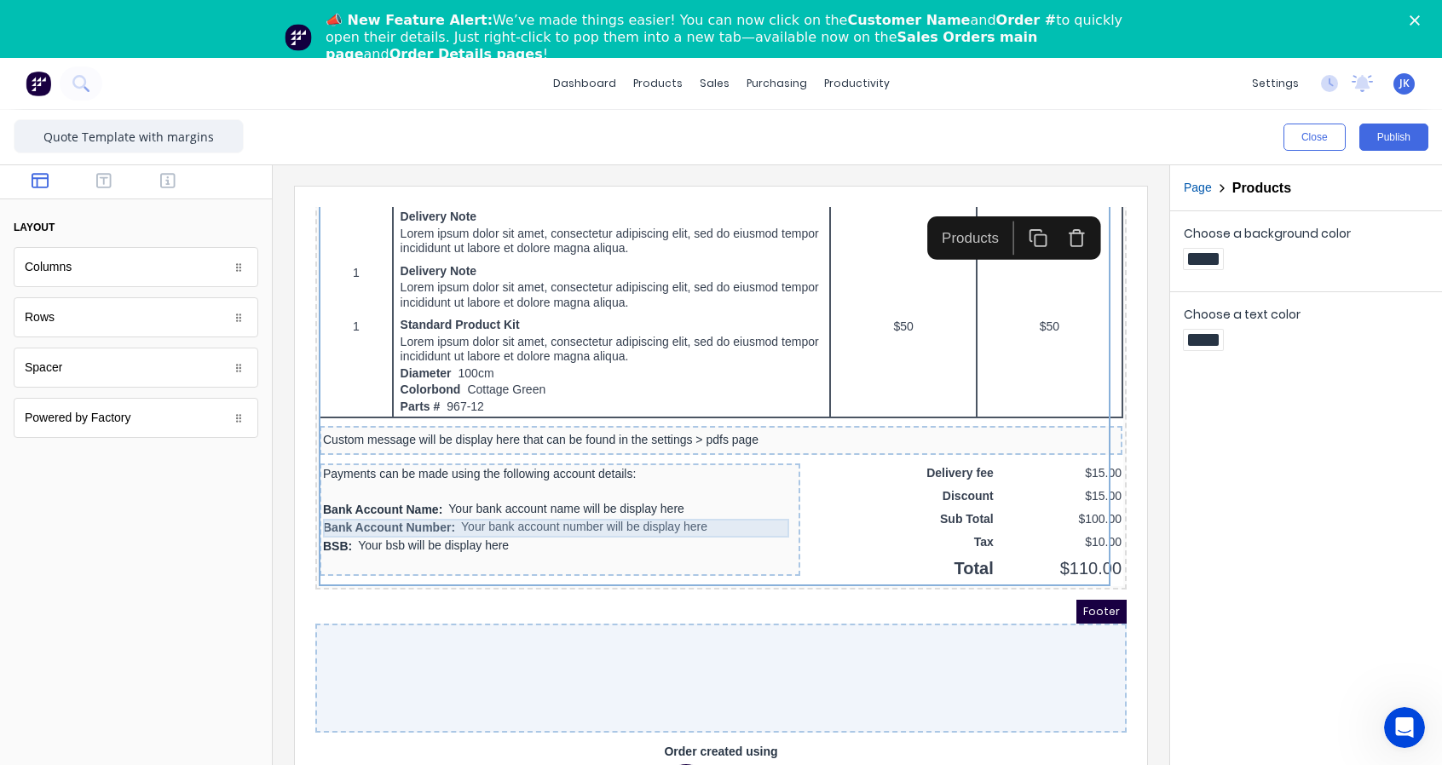
click at [596, 467] on div at bounding box center [539, 472] width 474 height 17
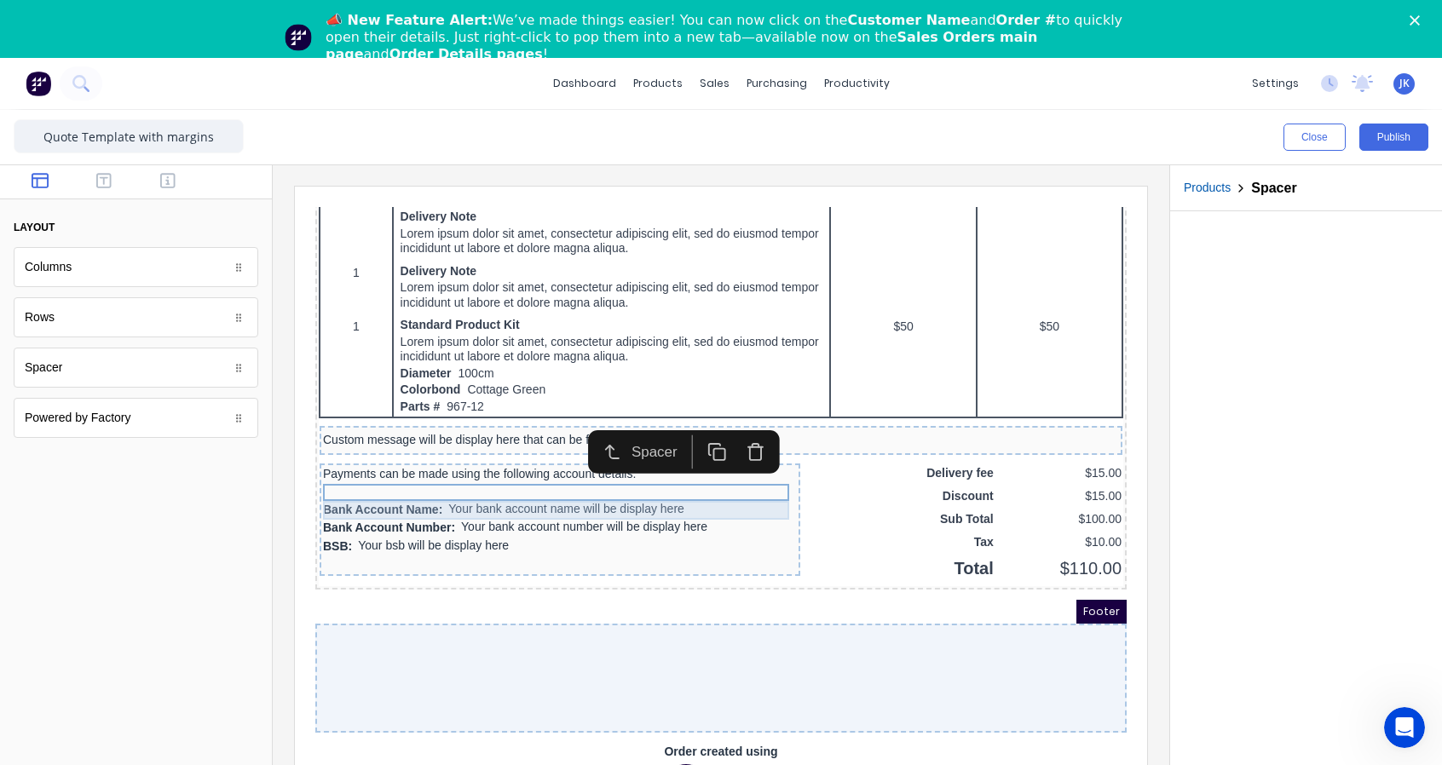
click at [670, 498] on div "Bank Account Number: Your bank account number will be display here" at bounding box center [539, 507] width 474 height 19
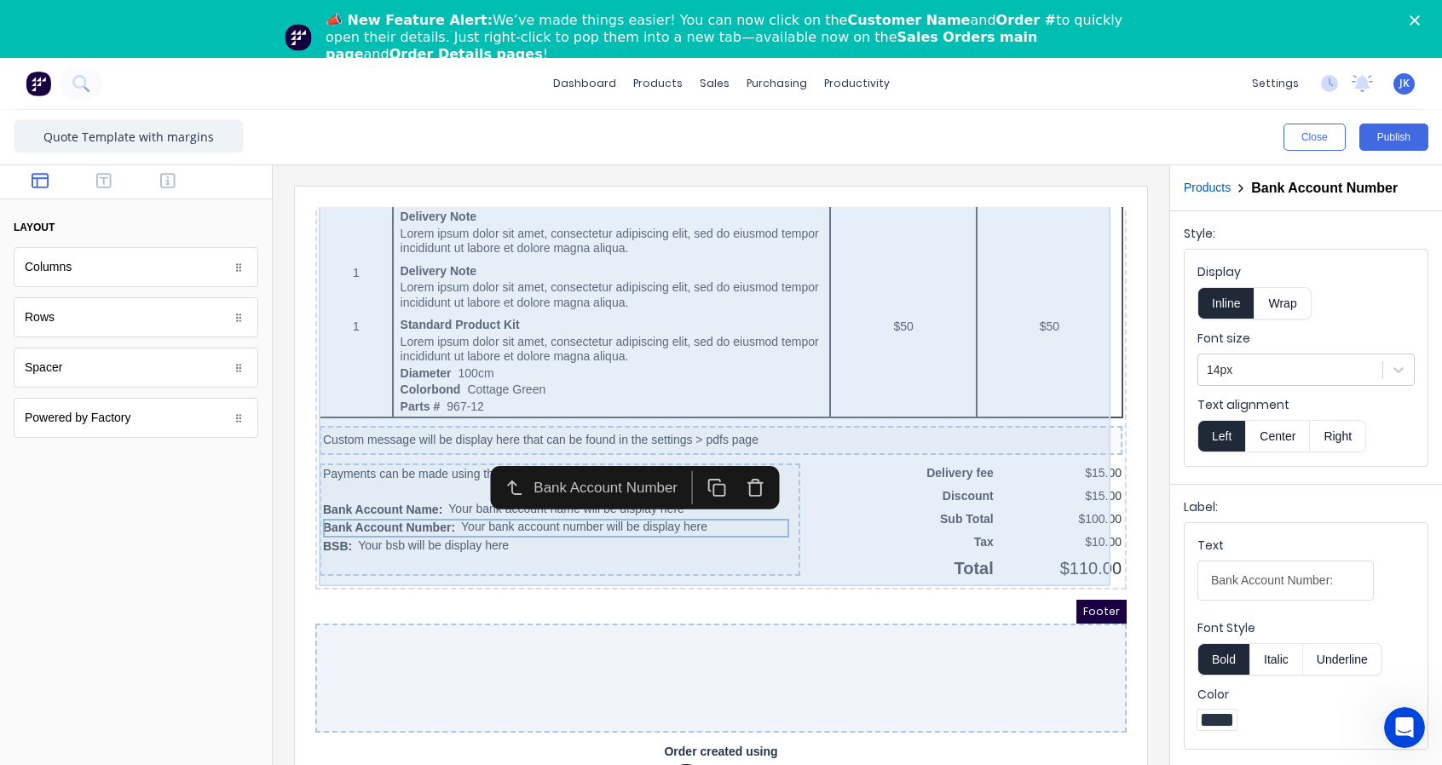
click at [977, 474] on div "QTY DESCRIPTION EACH TOTAL 1 Basic Product Lorem ipsum dolor sit amet, consecte…" at bounding box center [700, 58] width 804 height 1015
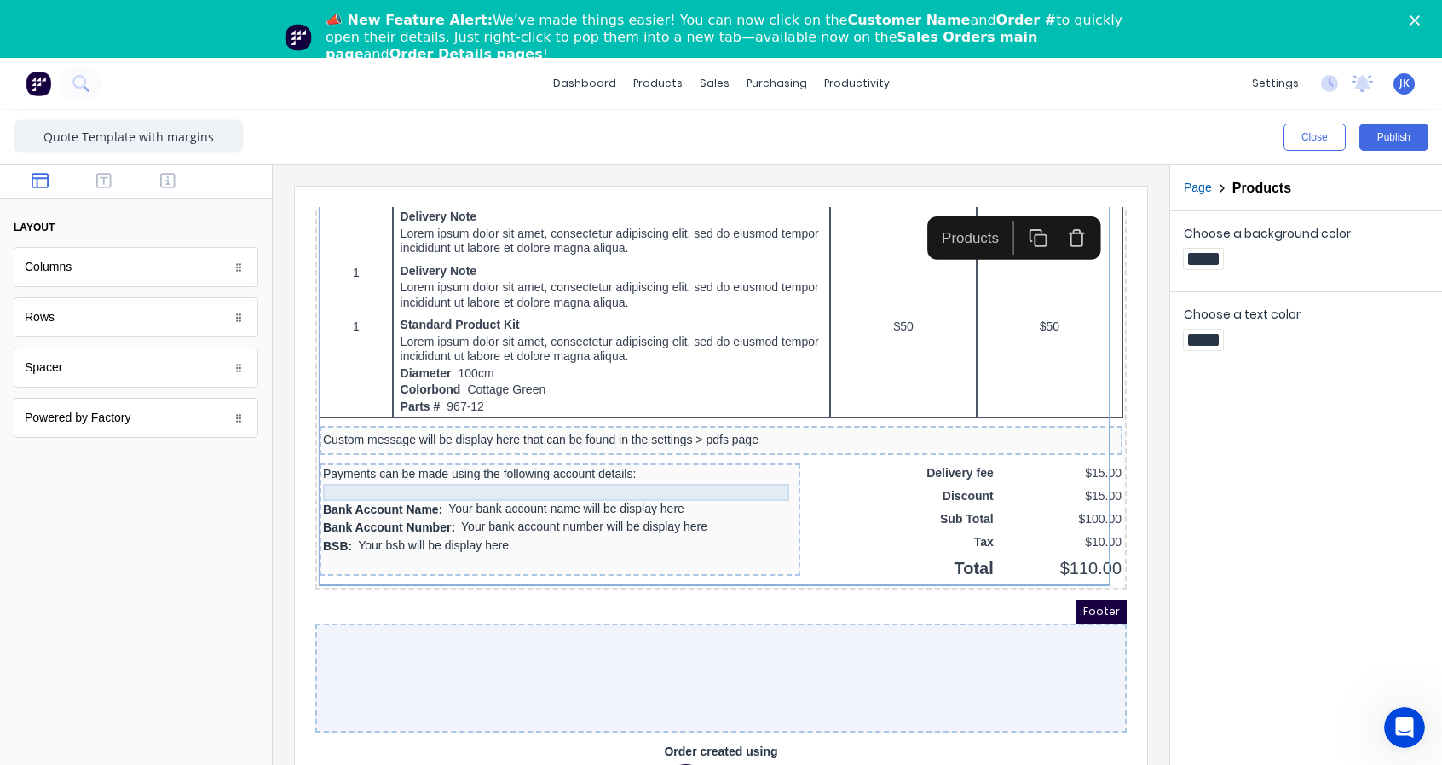
click at [615, 464] on div at bounding box center [539, 472] width 474 height 17
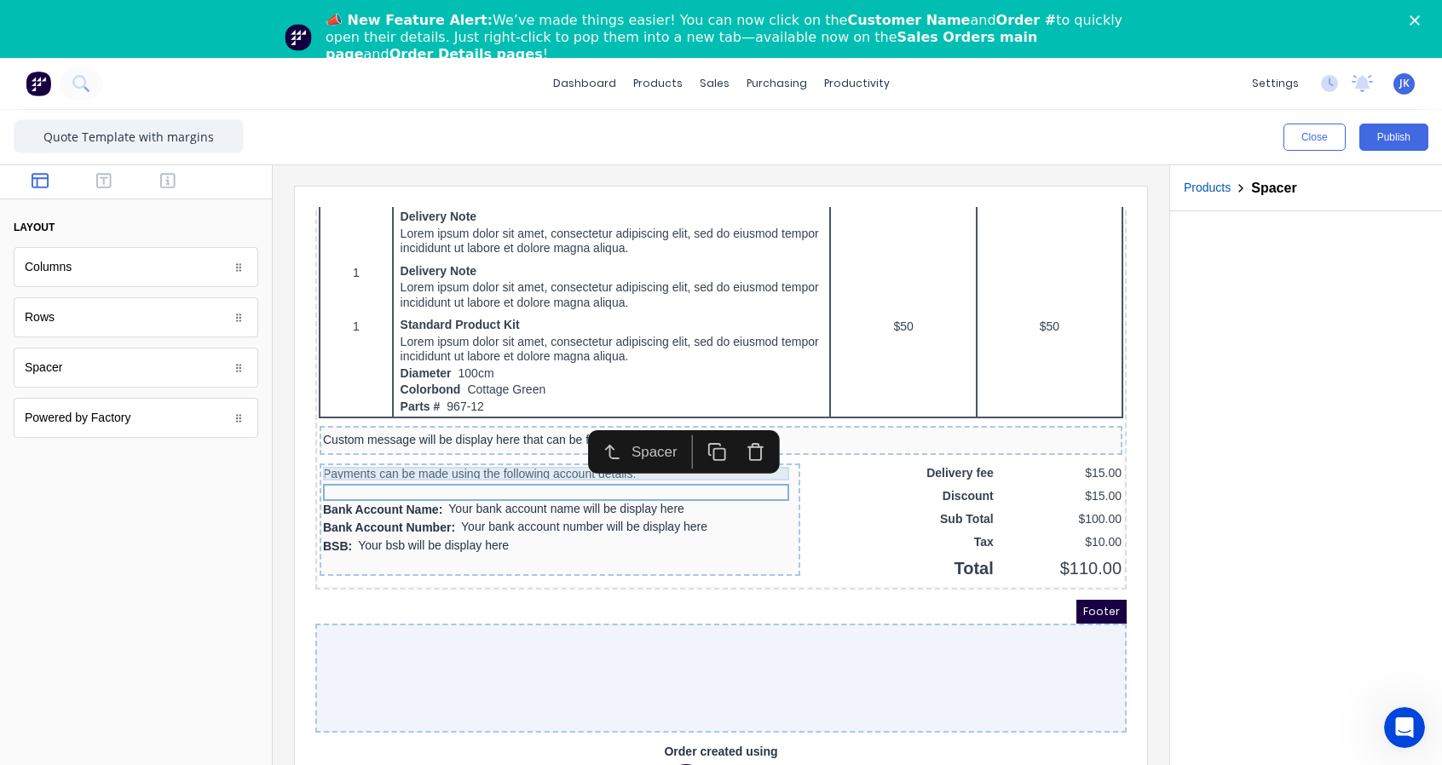
click at [644, 450] on div "Payments can be made using the following account details:" at bounding box center [539, 454] width 474 height 14
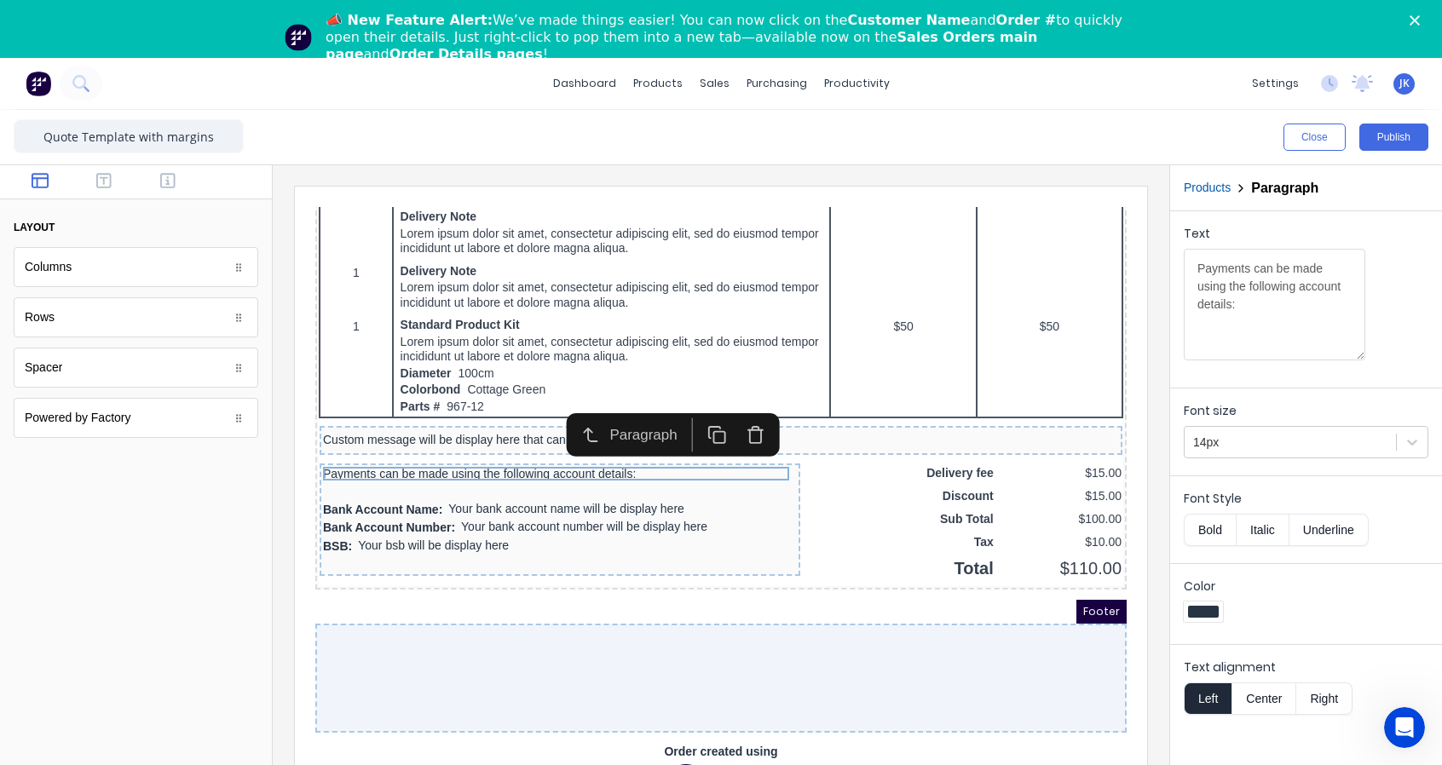
click at [731, 412] on icon "button" at bounding box center [735, 415] width 20 height 20
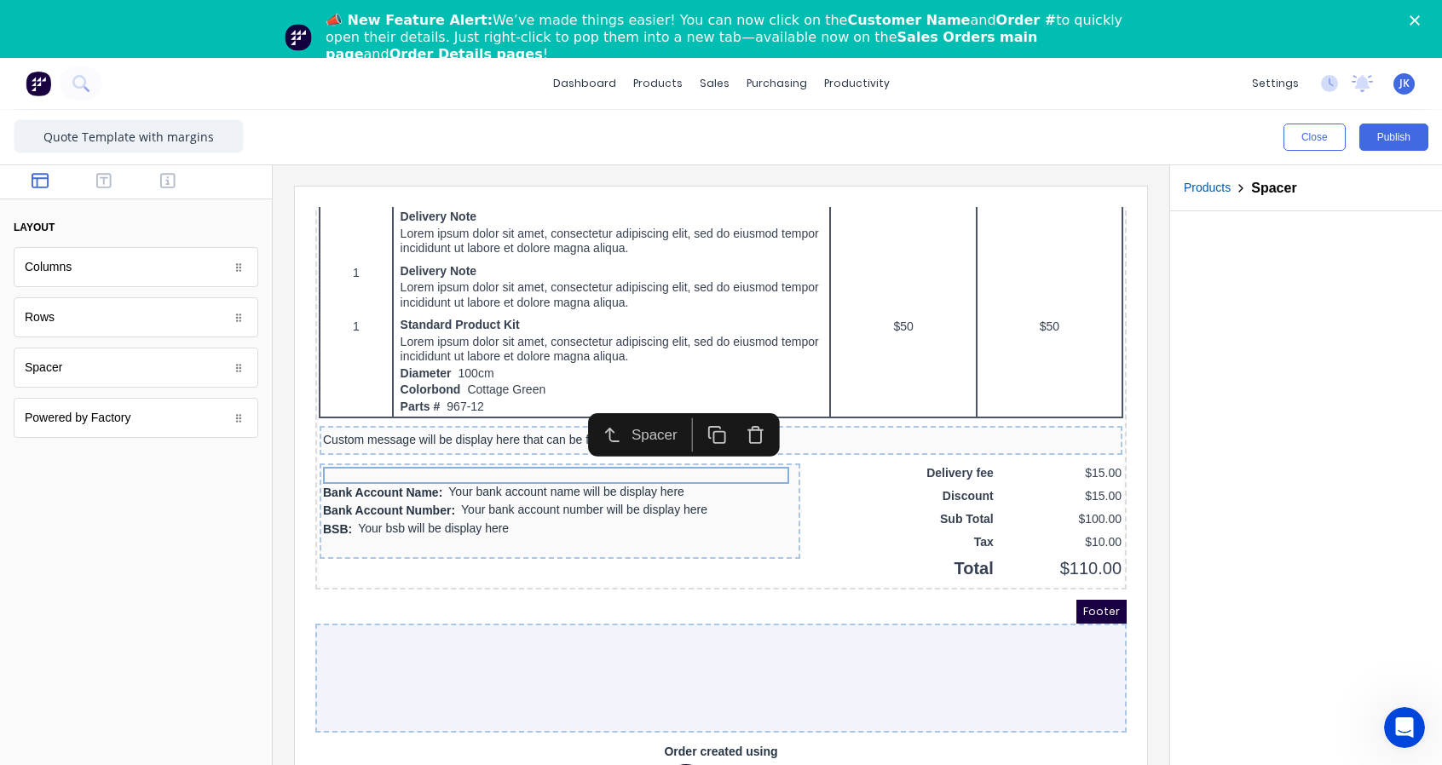
click at [735, 406] on icon "button" at bounding box center [735, 415] width 20 height 20
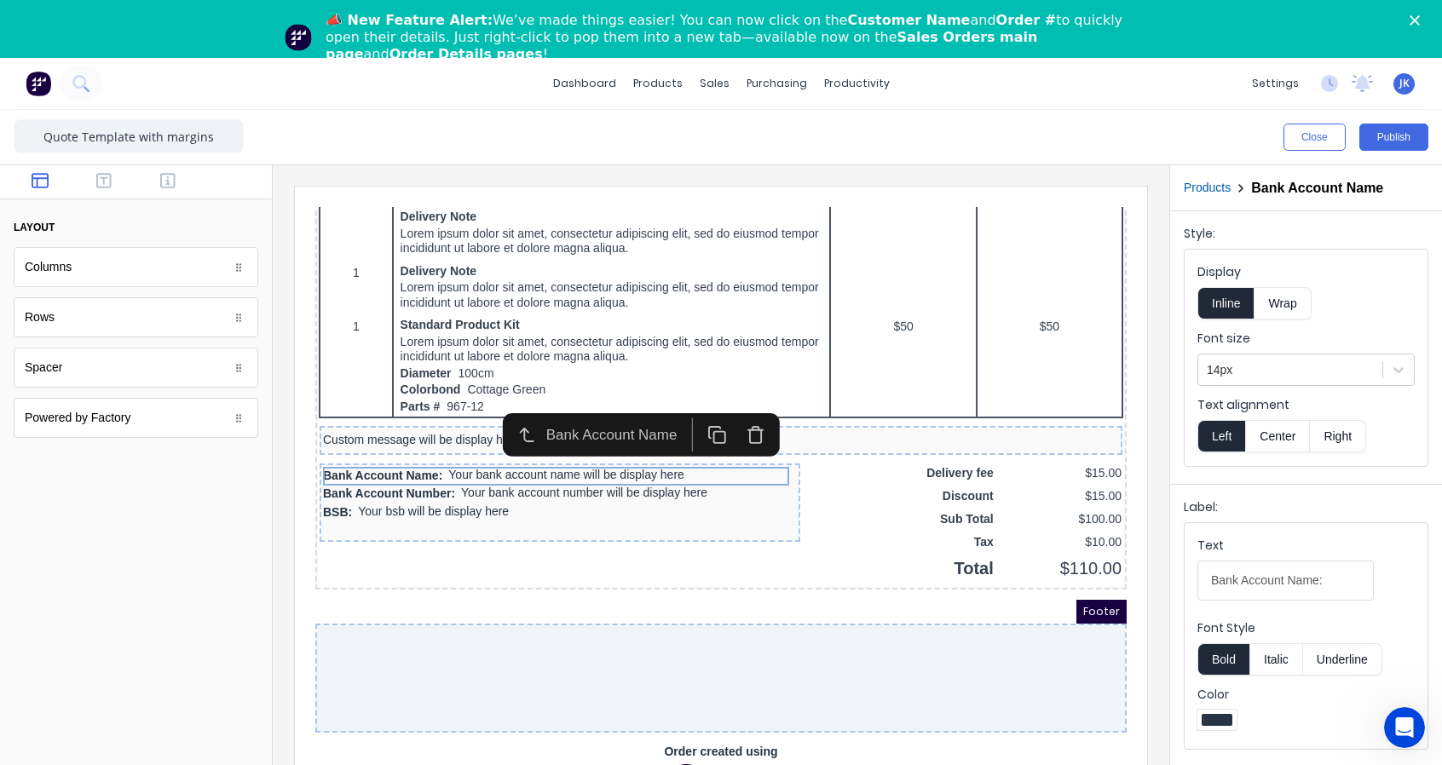
click at [735, 406] on icon "button" at bounding box center [735, 415] width 20 height 20
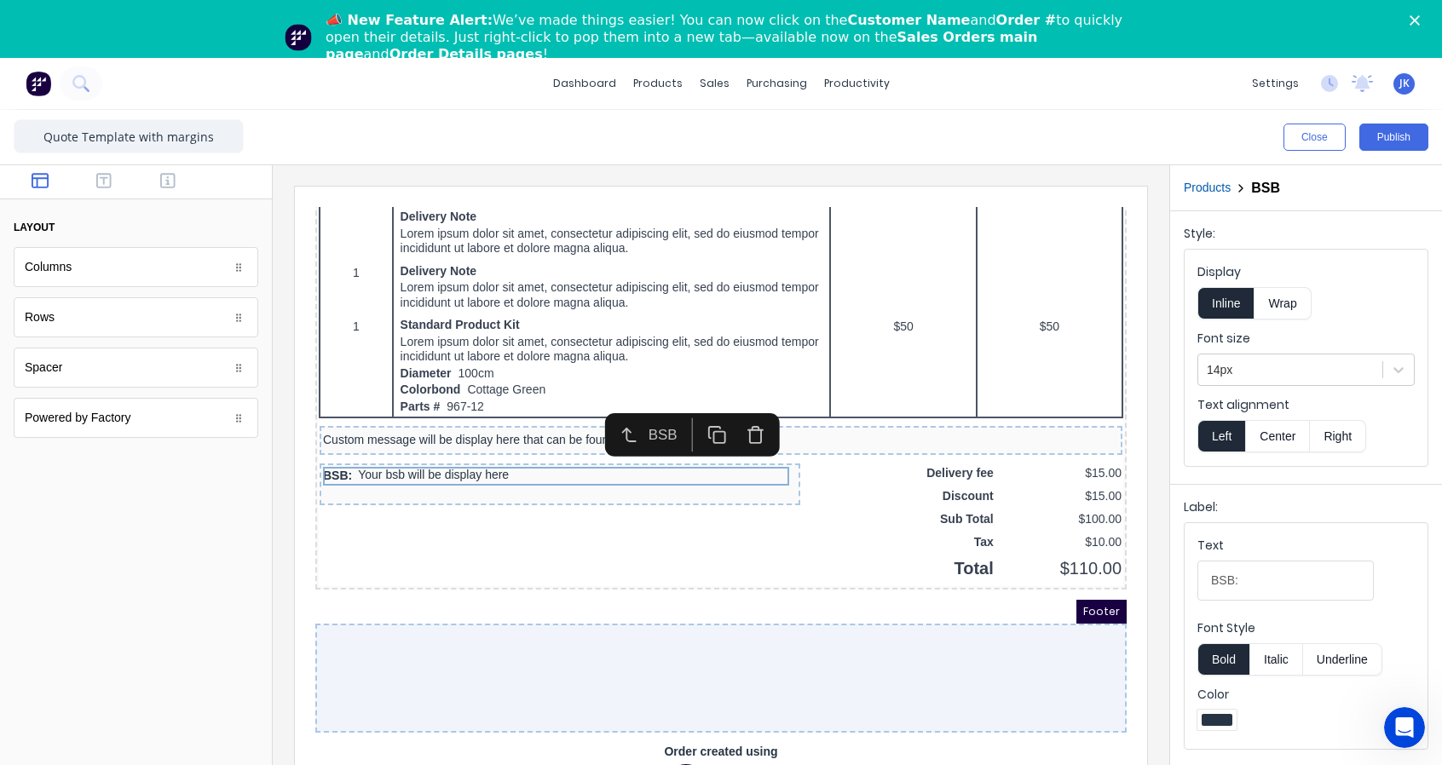
click at [735, 406] on icon "button" at bounding box center [735, 415] width 20 height 20
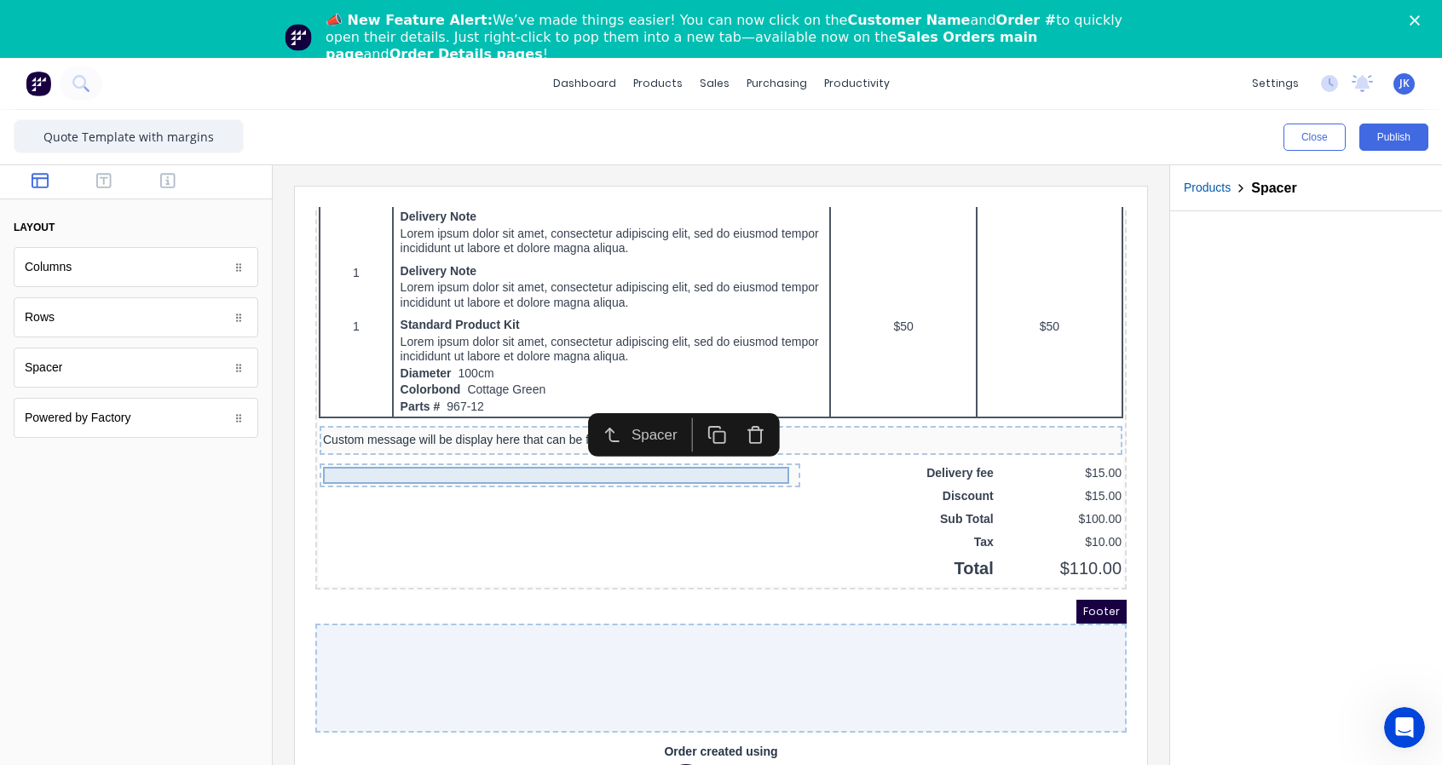
click at [406, 447] on div at bounding box center [539, 455] width 474 height 17
click at [735, 405] on icon "button" at bounding box center [735, 415] width 20 height 20
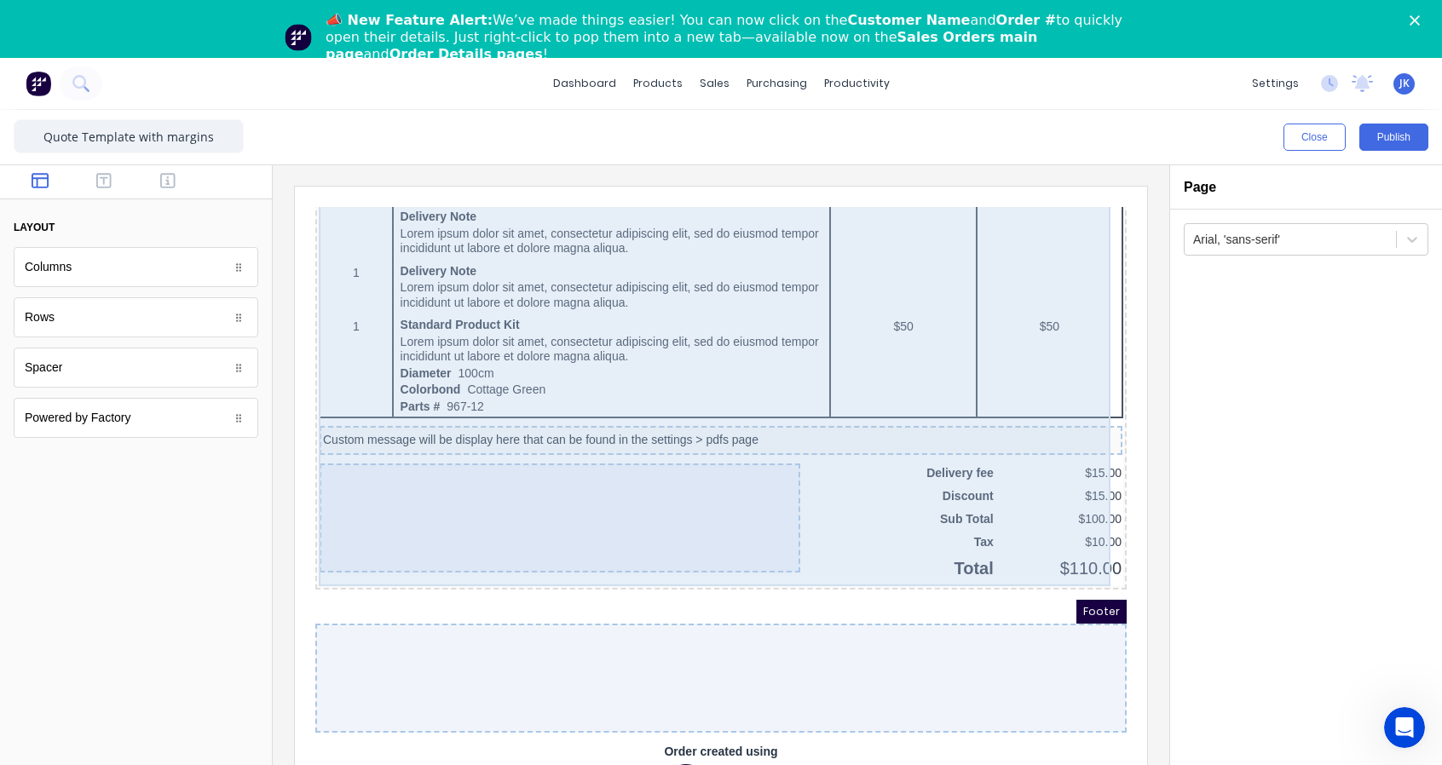
click at [765, 493] on div at bounding box center [539, 497] width 481 height 109
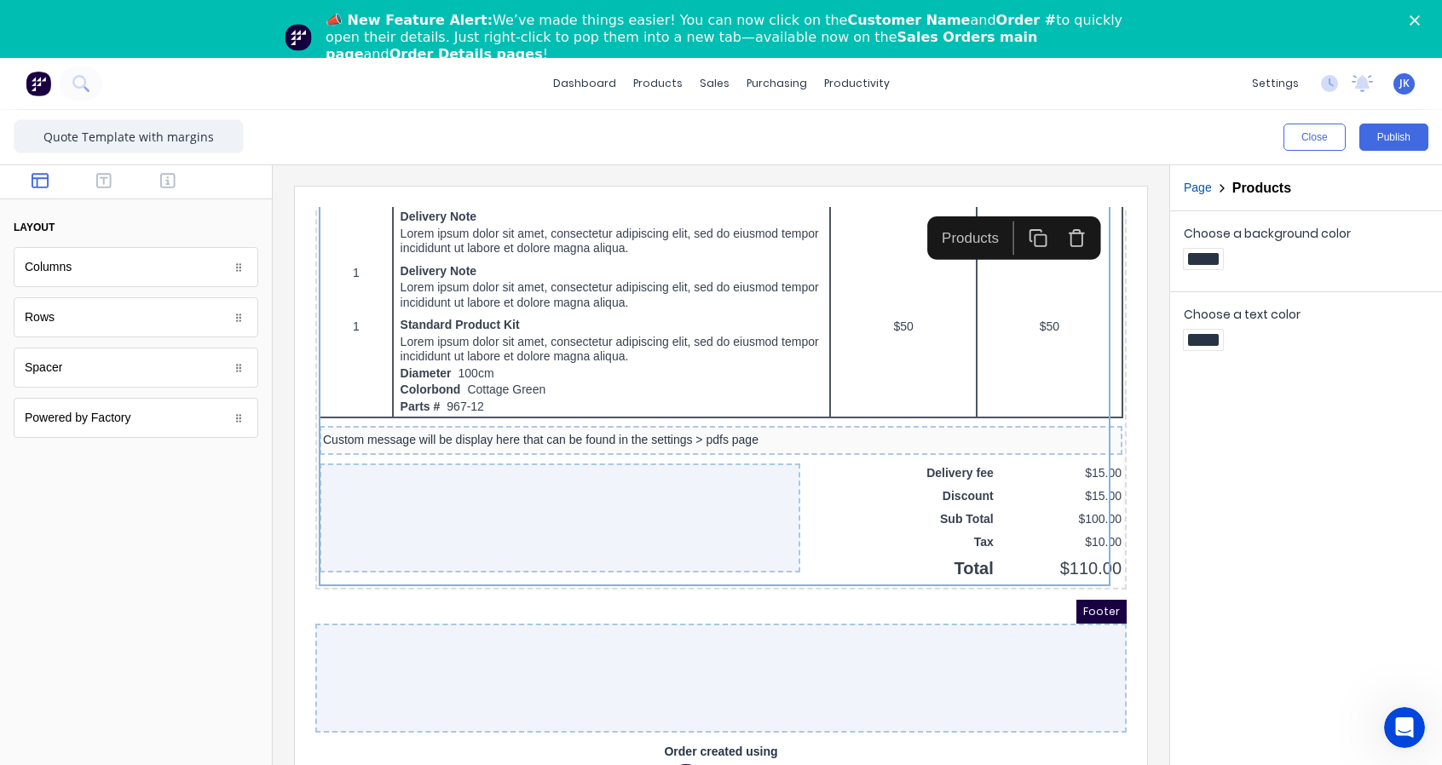
click at [1196, 187] on button "Page" at bounding box center [1198, 188] width 28 height 18
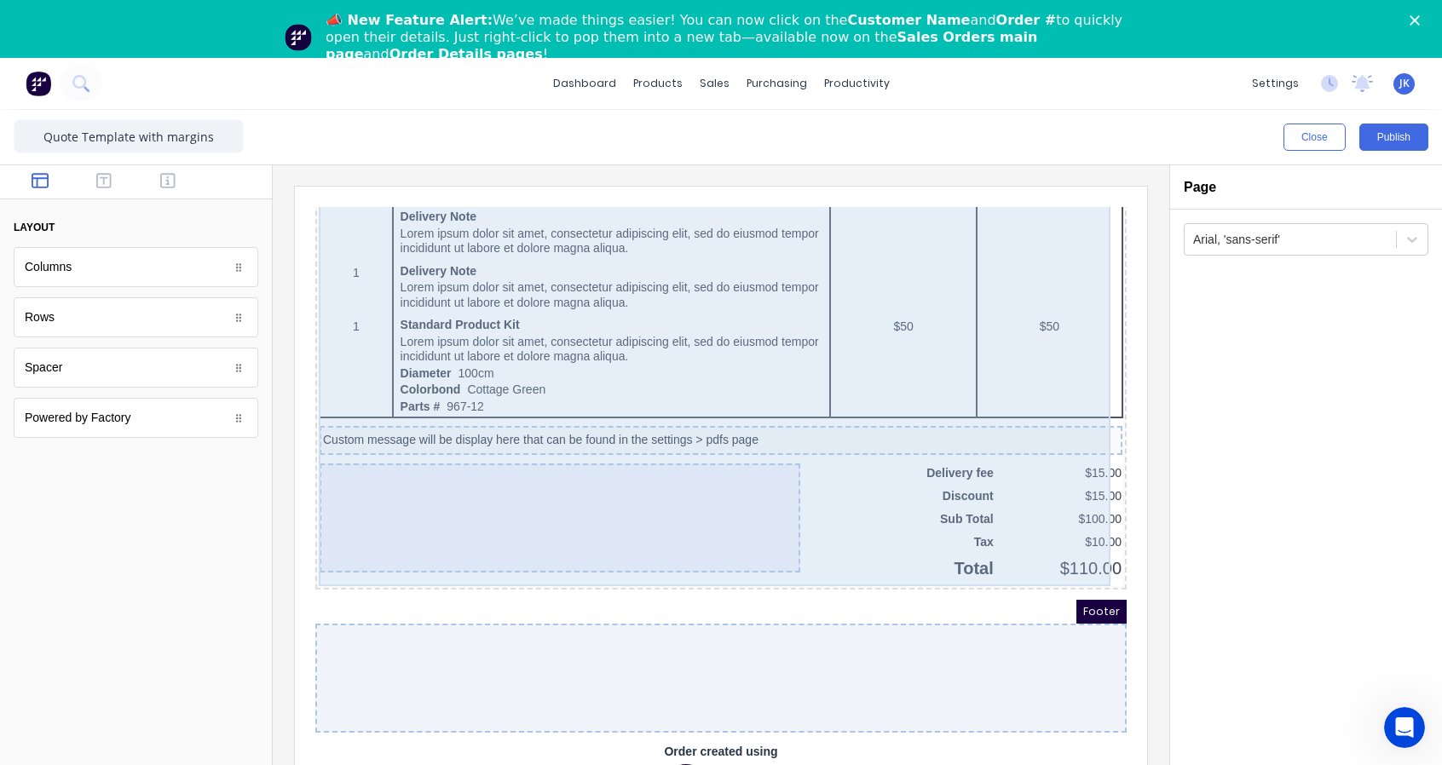
click at [852, 353] on div "QTY DESCRIPTION EACH TOTAL 1 Basic Product Lorem ipsum dolor sit amet, consecte…" at bounding box center [700, 58] width 804 height 1015
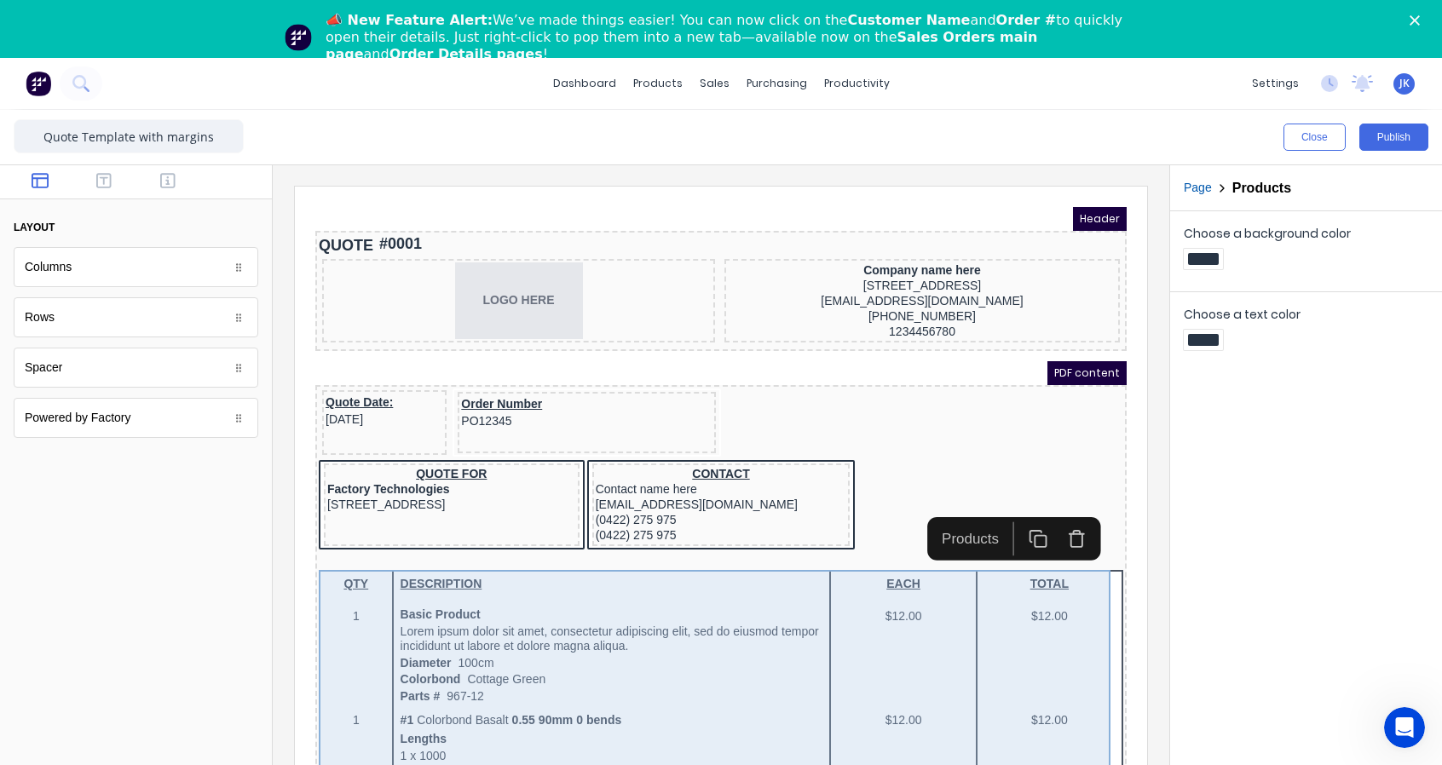
scroll to position [284, 0]
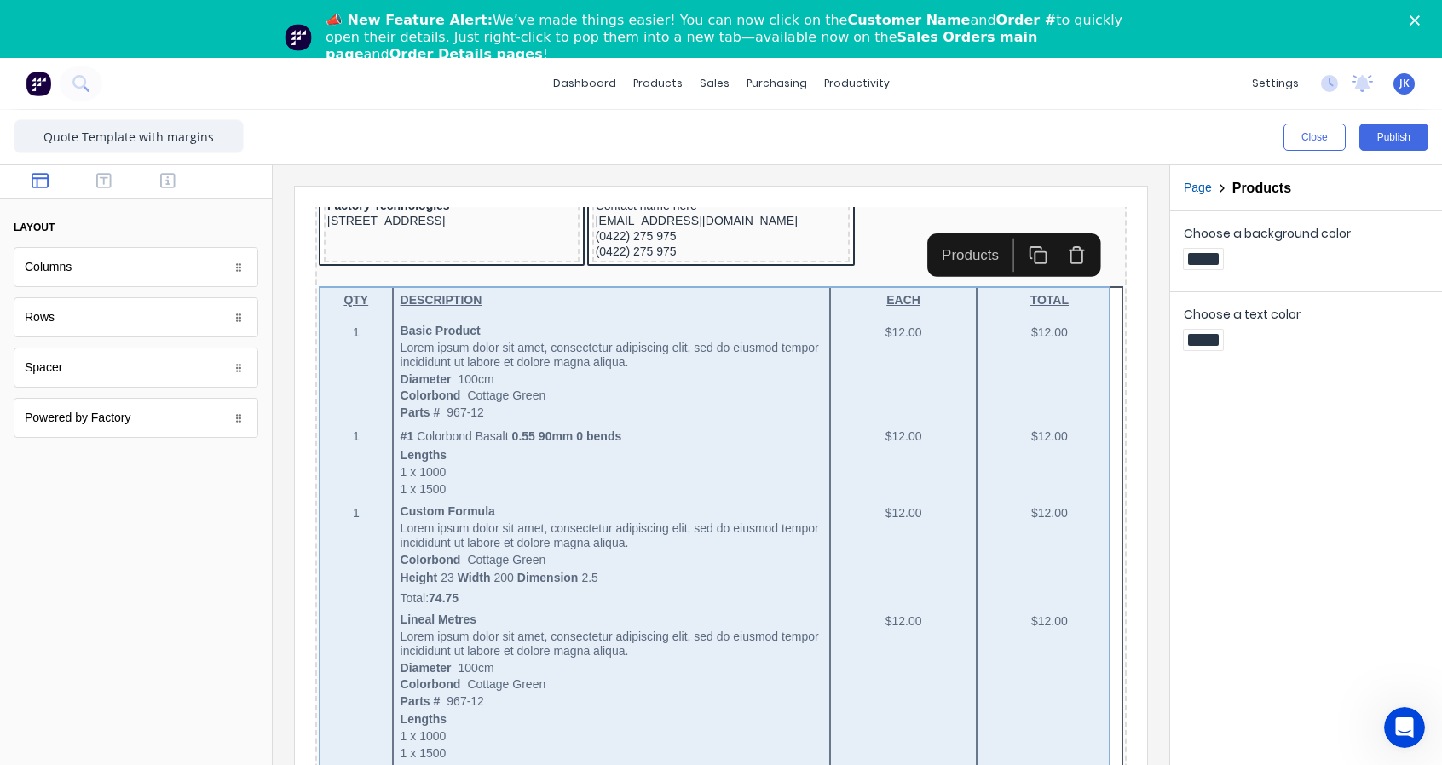
click at [925, 383] on div "QTY DESCRIPTION EACH TOTAL 1 Basic Product Lorem ipsum dolor sit amet, consecte…" at bounding box center [700, 773] width 804 height 1015
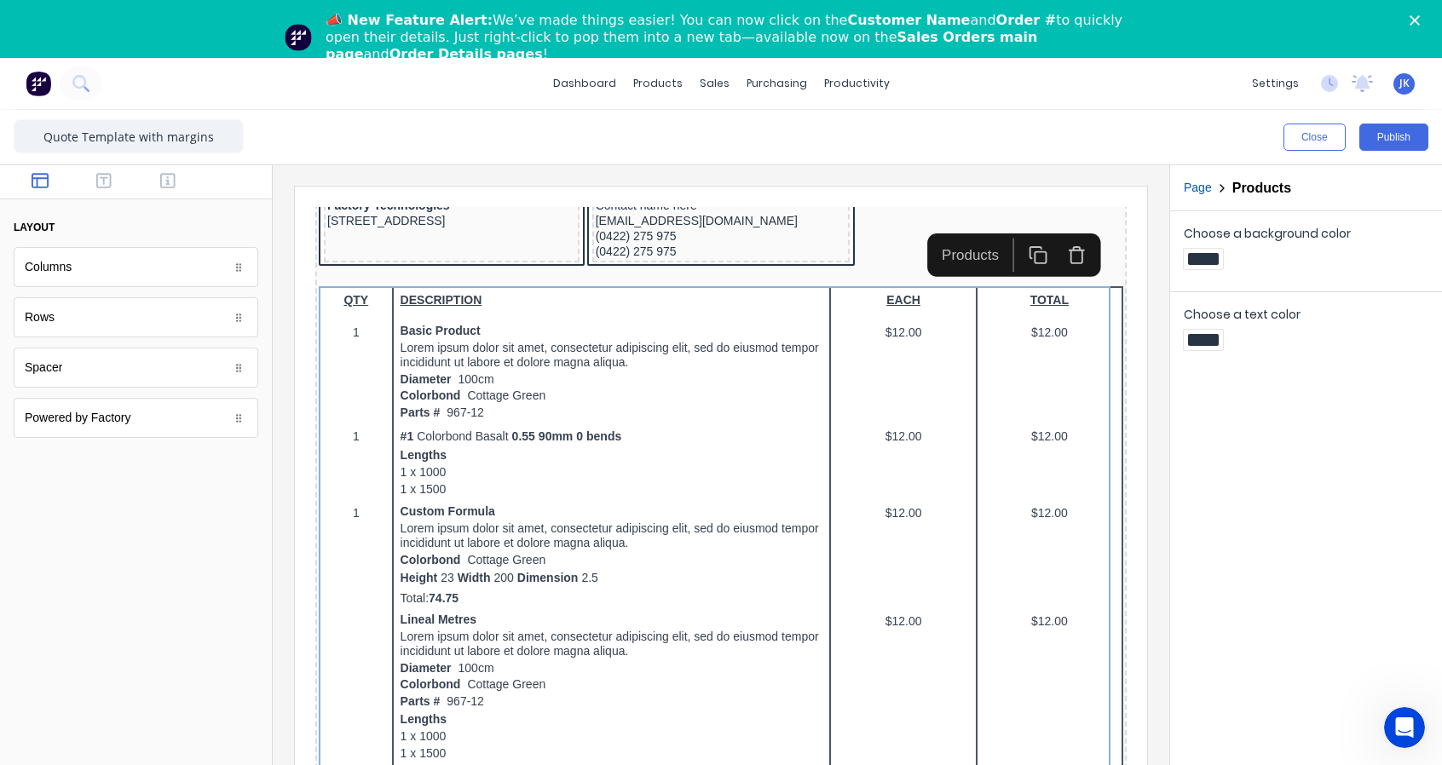
click at [1017, 236] on icon "button" at bounding box center [1018, 235] width 20 height 20
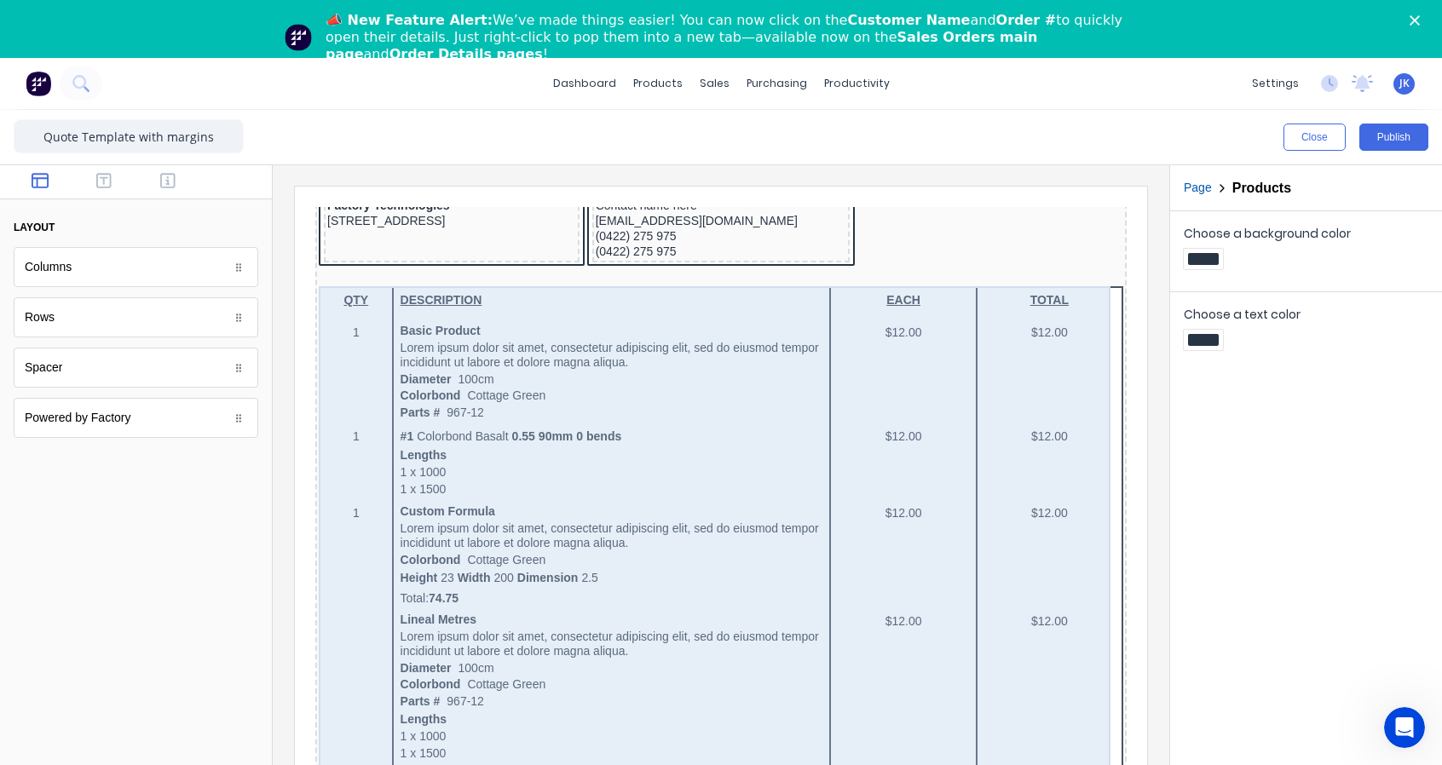
click at [602, 368] on div "QTY DESCRIPTION EACH TOTAL 1 Basic Product Lorem ipsum dolor sit amet, consecte…" at bounding box center [700, 773] width 804 height 1015
click at [849, 450] on div "QTY DESCRIPTION EACH TOTAL 1 Basic Product Lorem ipsum dolor sit amet, consecte…" at bounding box center [700, 773] width 804 height 1015
click at [1076, 444] on div "QTY DESCRIPTION EACH TOTAL 1 Basic Product Lorem ipsum dolor sit amet, consecte…" at bounding box center [700, 773] width 804 height 1015
click at [361, 412] on body "Header QUOTE #0001 LOGO HERE Company name here 234 Beach Road Gold Coast, Queen…" at bounding box center [700, 194] width 811 height 583
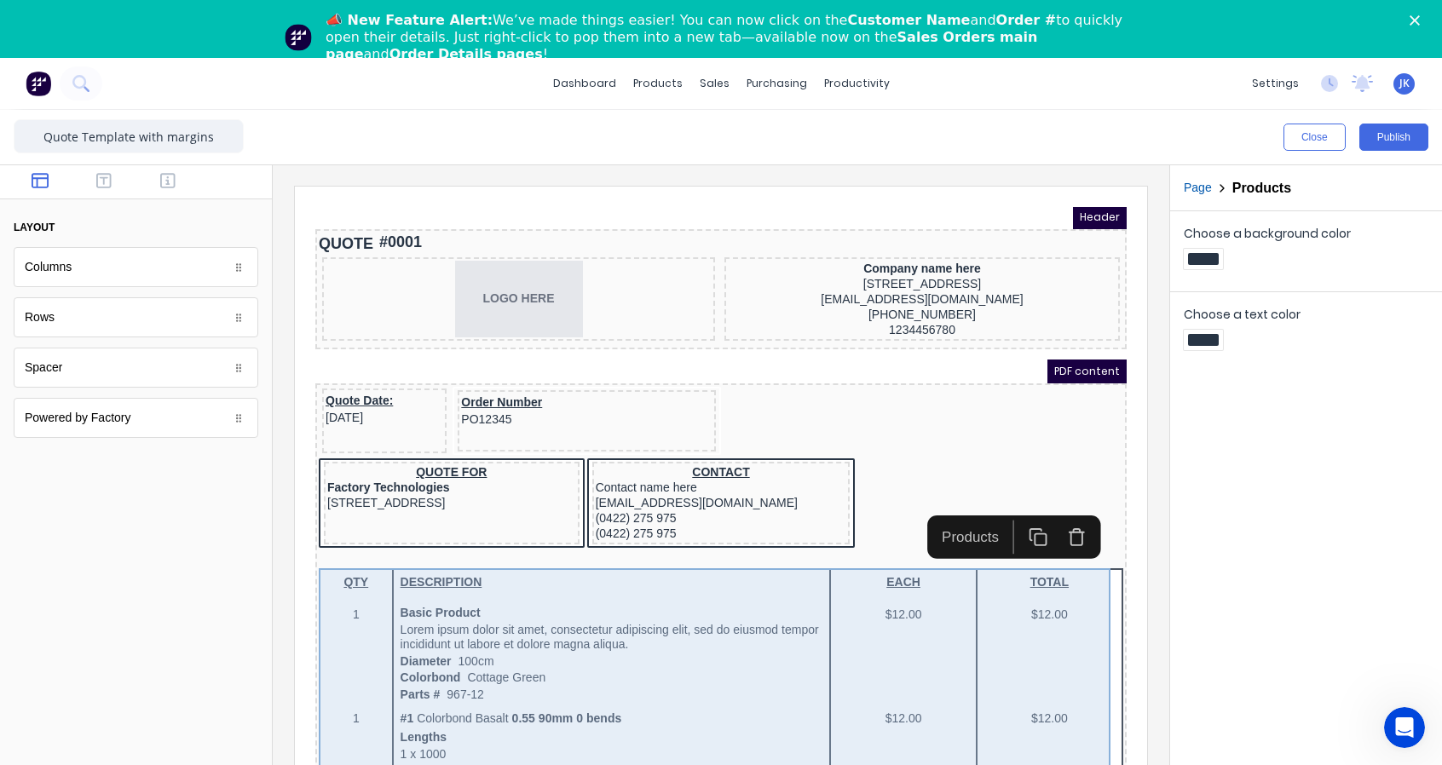
scroll to position [0, 0]
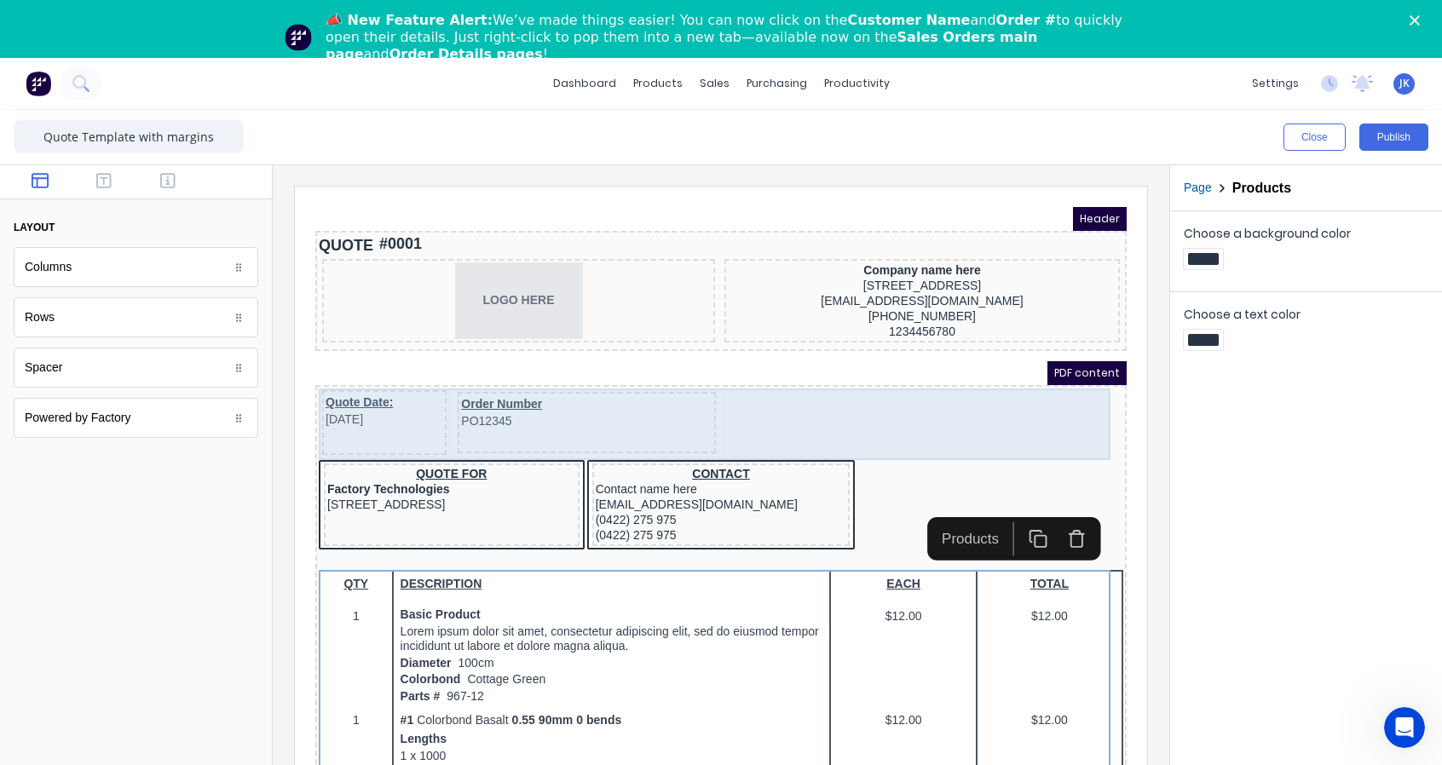
click at [1023, 375] on div "Quote Date: 29/10/2024 Order Number PO12345" at bounding box center [700, 404] width 804 height 72
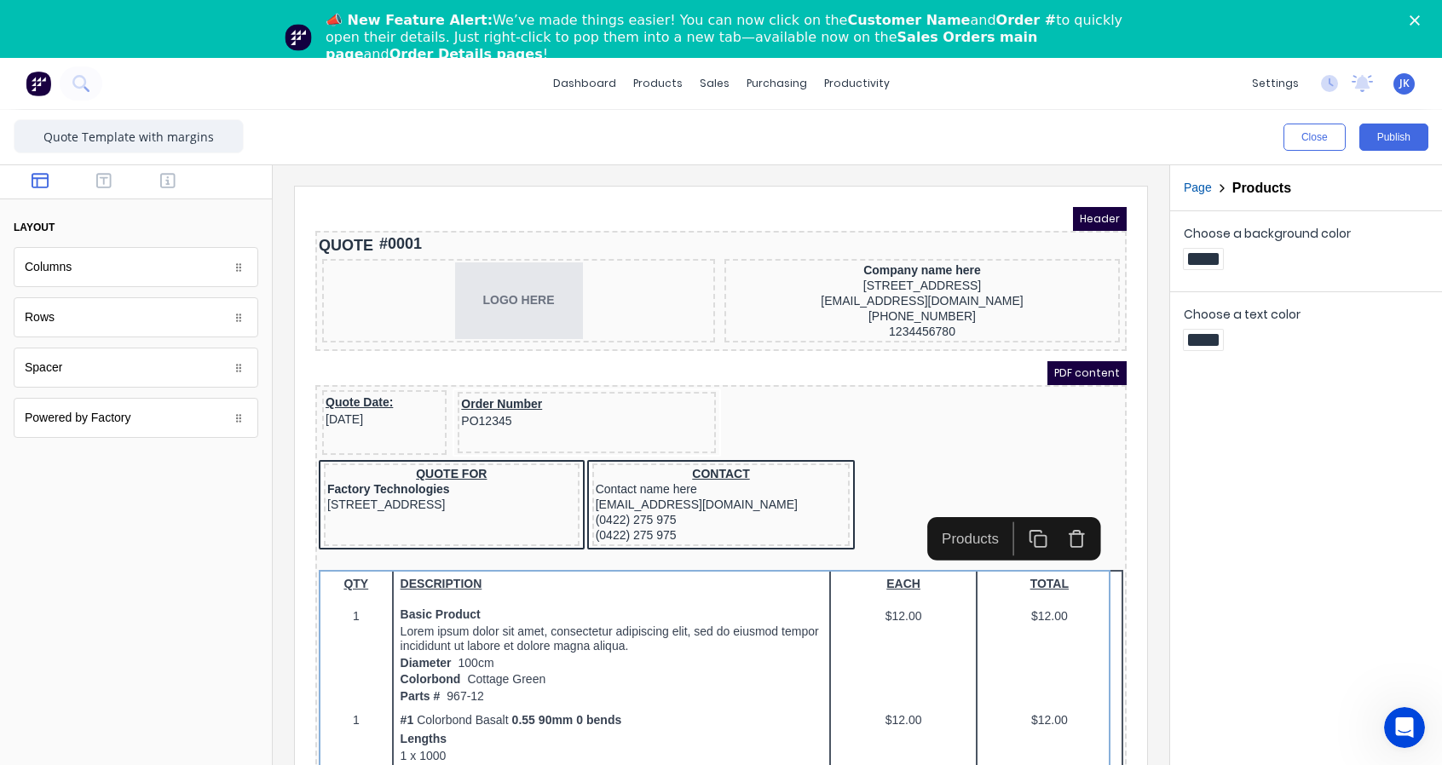
click at [1010, 516] on icon "button" at bounding box center [1015, 515] width 11 height 11
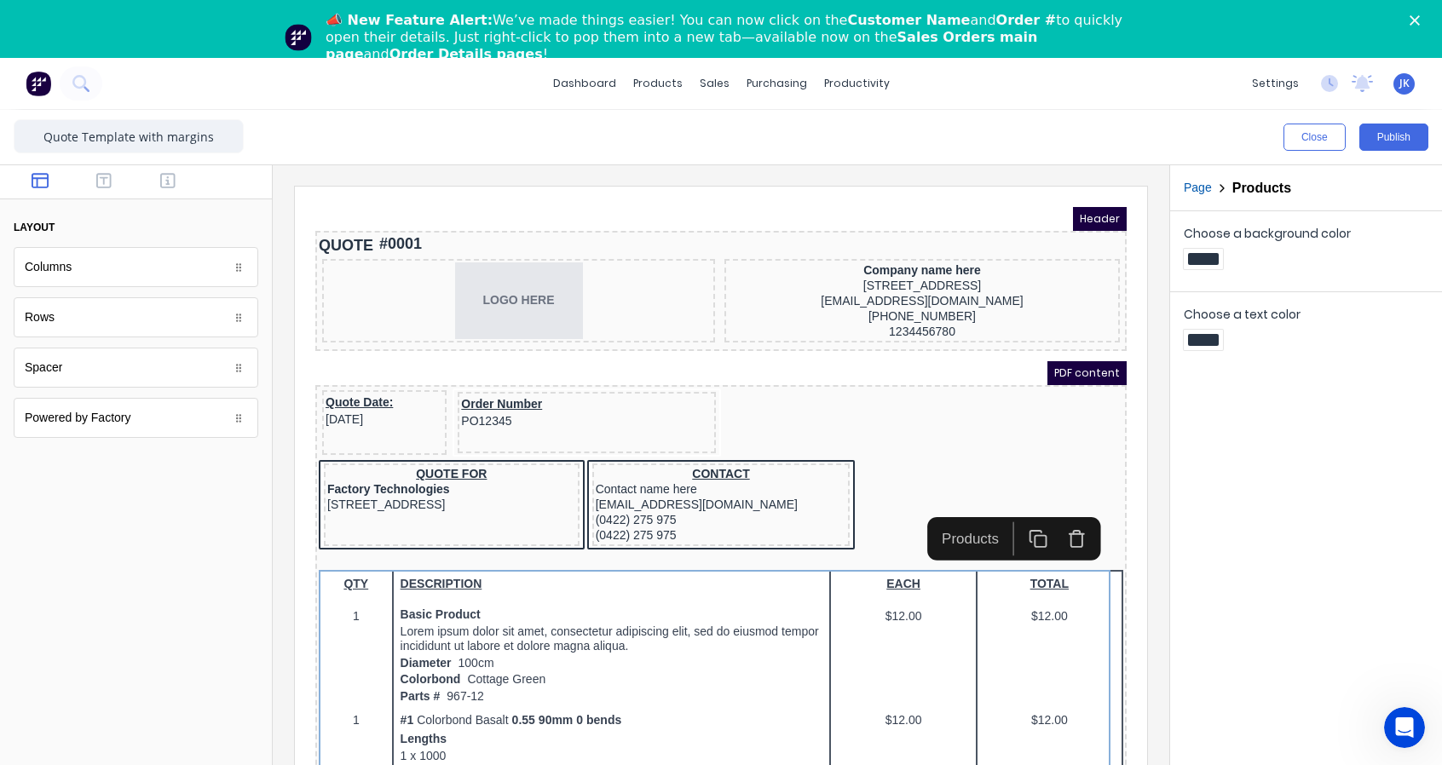
click at [994, 520] on div at bounding box center [1037, 518] width 88 height 34
click at [965, 518] on div "Products" at bounding box center [949, 518] width 77 height 21
click at [1201, 256] on div at bounding box center [1203, 259] width 31 height 12
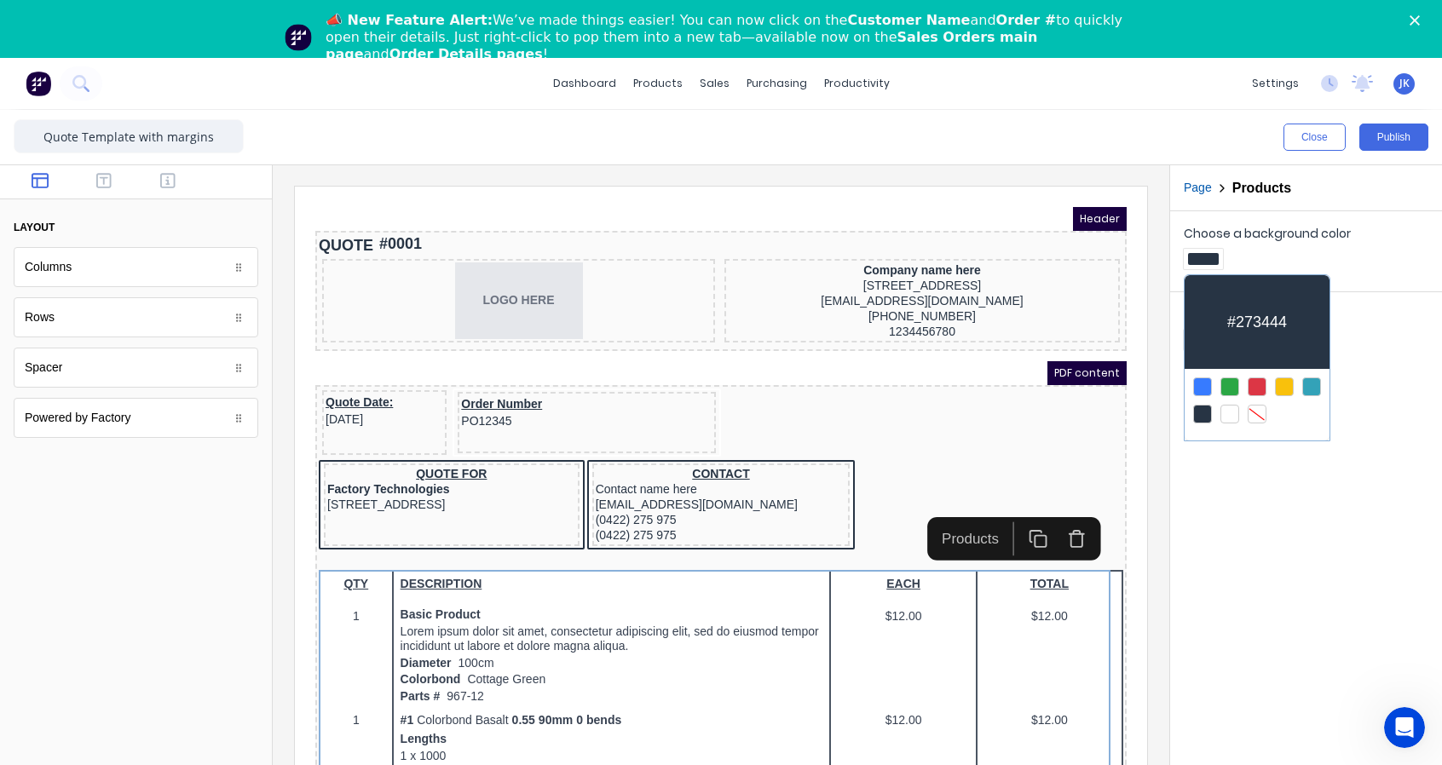
click at [1365, 280] on div at bounding box center [721, 382] width 1442 height 765
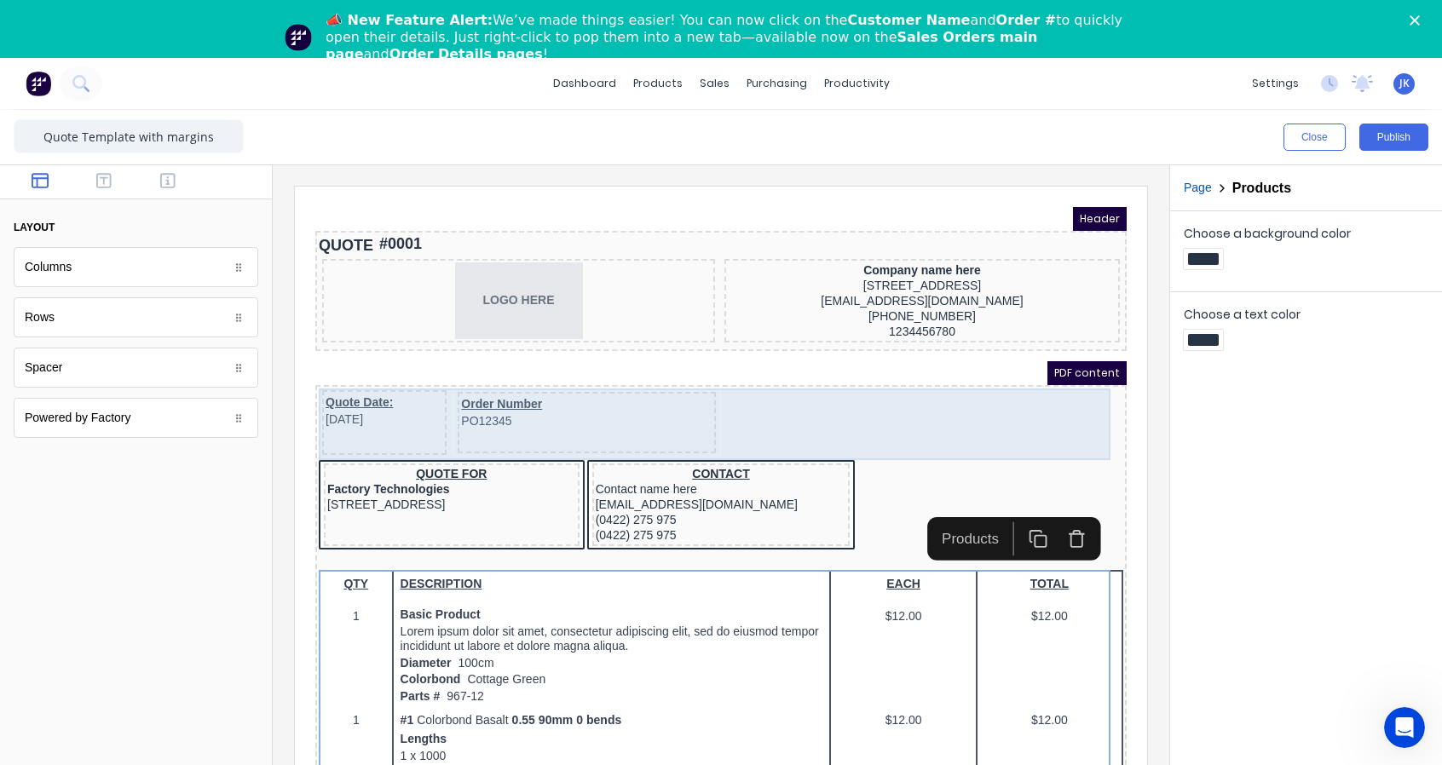
click at [910, 428] on div "Quote Date: 29/10/2024 Order Number PO12345" at bounding box center [700, 404] width 804 height 72
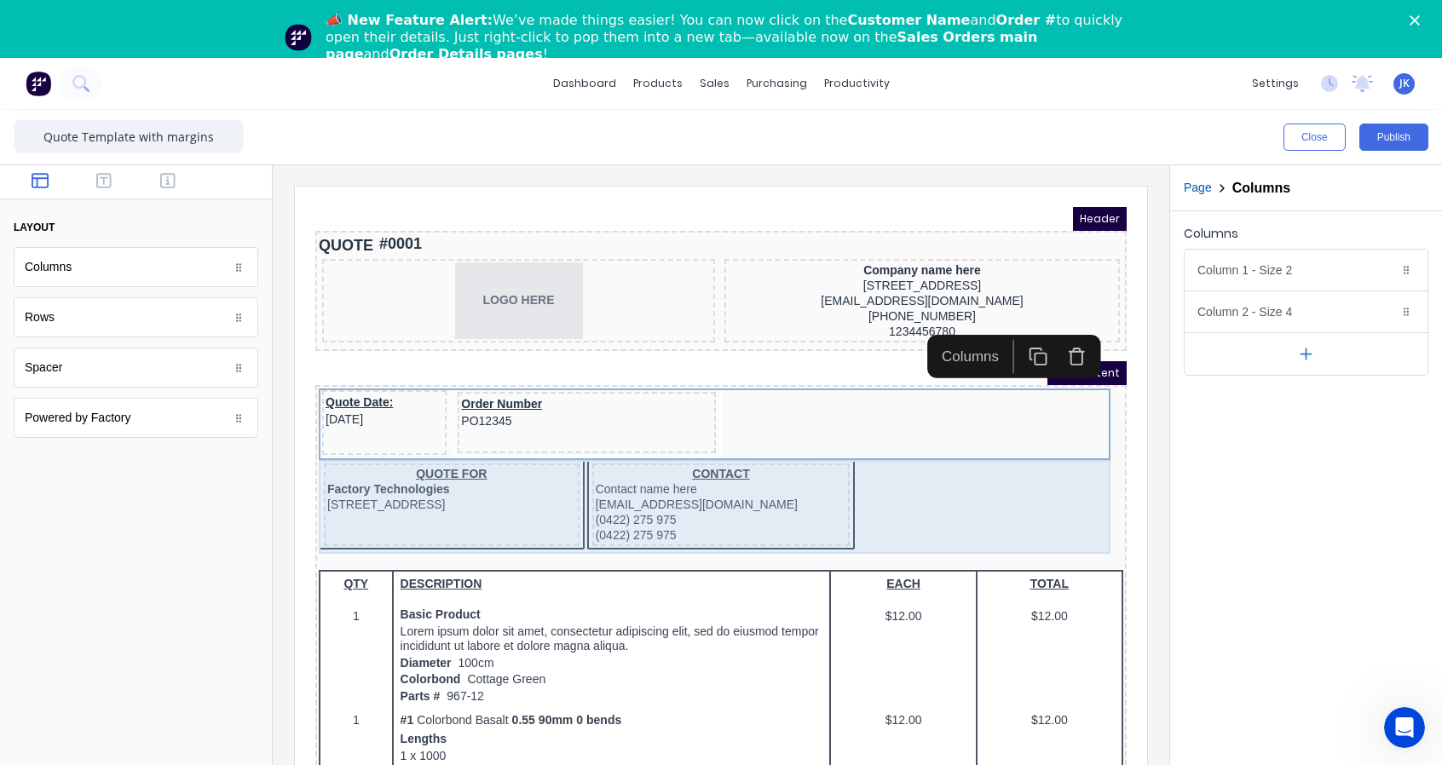
click at [905, 499] on div "QUOTE FOR Factory Technologies 234 Beach Road Gold Coast, Queensland, Australia…" at bounding box center [700, 487] width 804 height 94
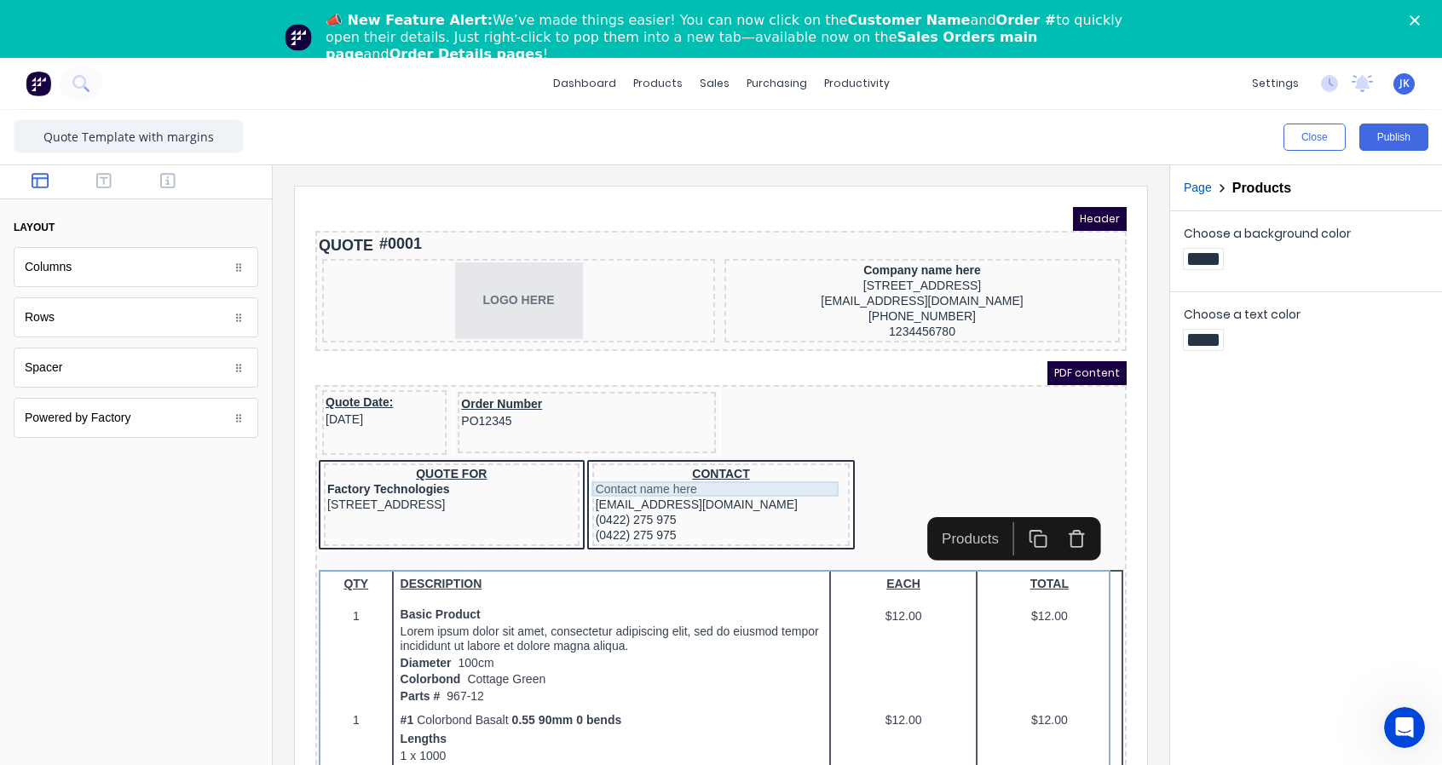
click at [723, 467] on div "Contact name here" at bounding box center [700, 468] width 251 height 15
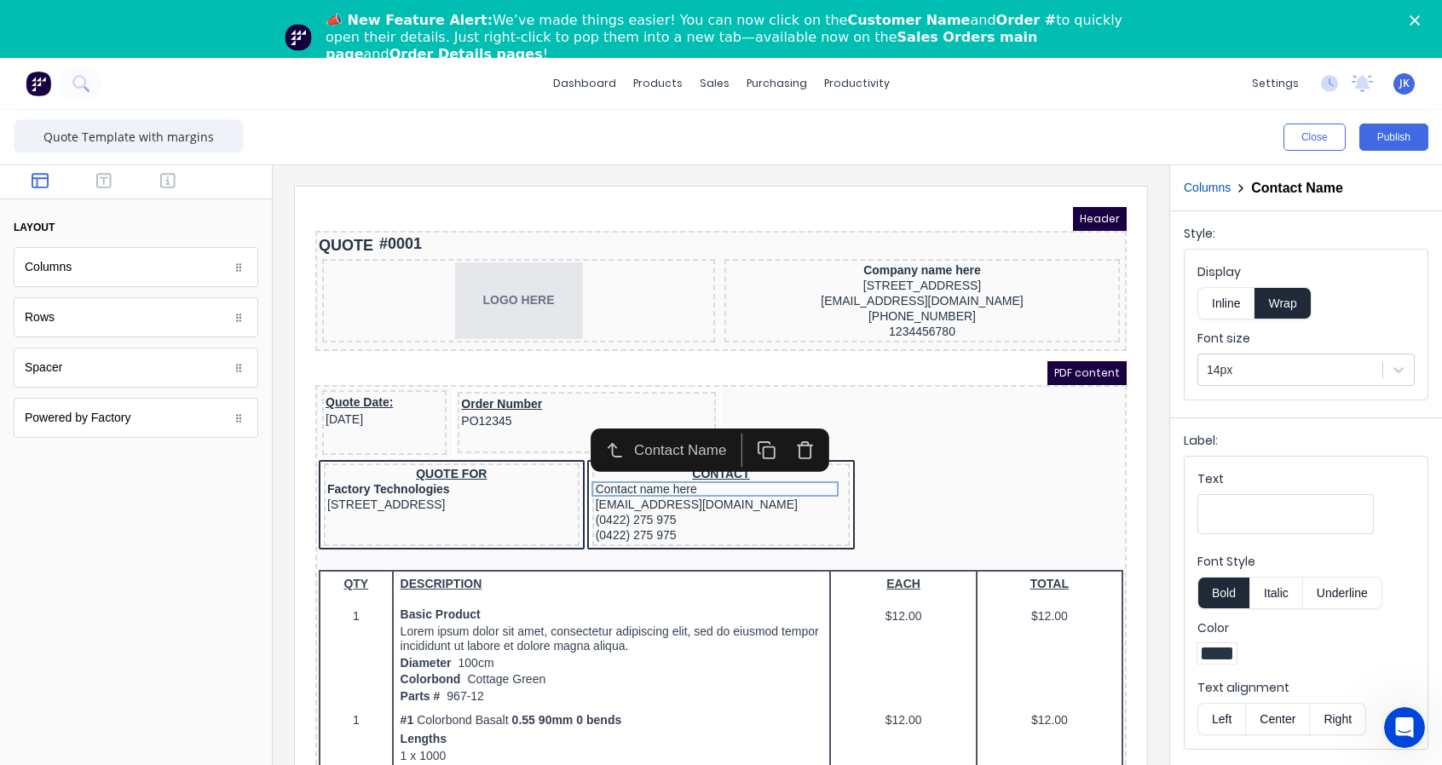
click at [1009, 477] on div "QUOTE FOR Factory Technologies 234 Beach Road Gold Coast, Queensland, Australia…" at bounding box center [700, 487] width 804 height 94
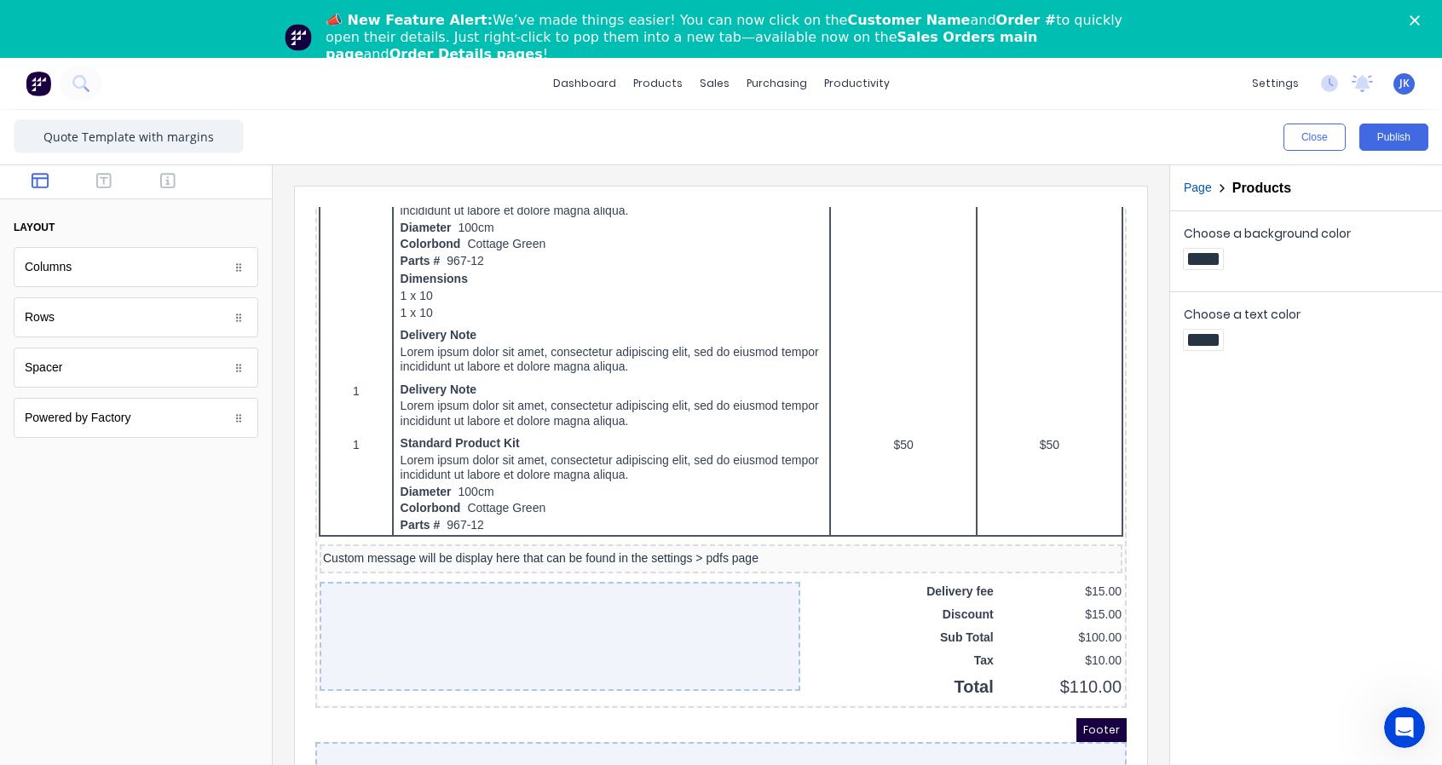
scroll to position [3034, 0]
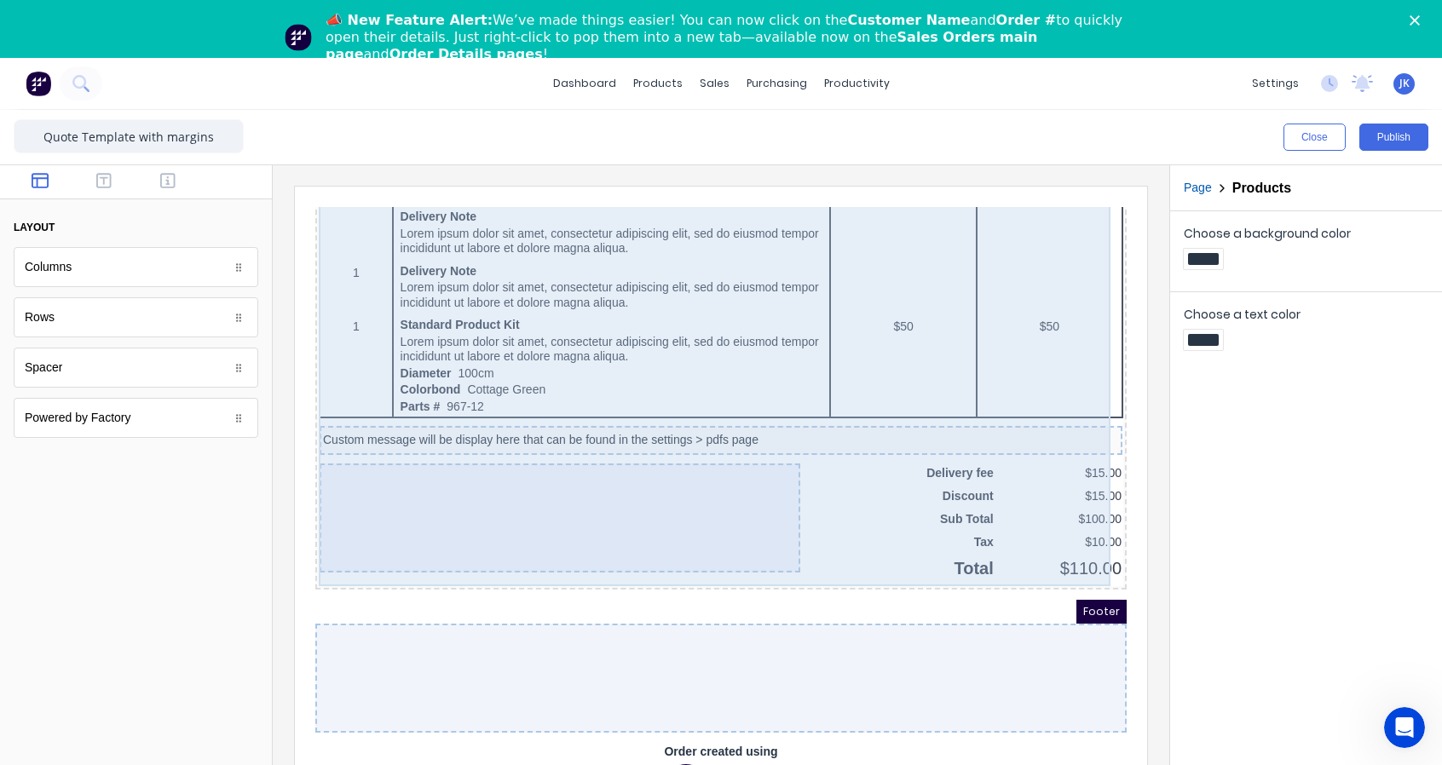
click at [711, 501] on div at bounding box center [539, 497] width 481 height 109
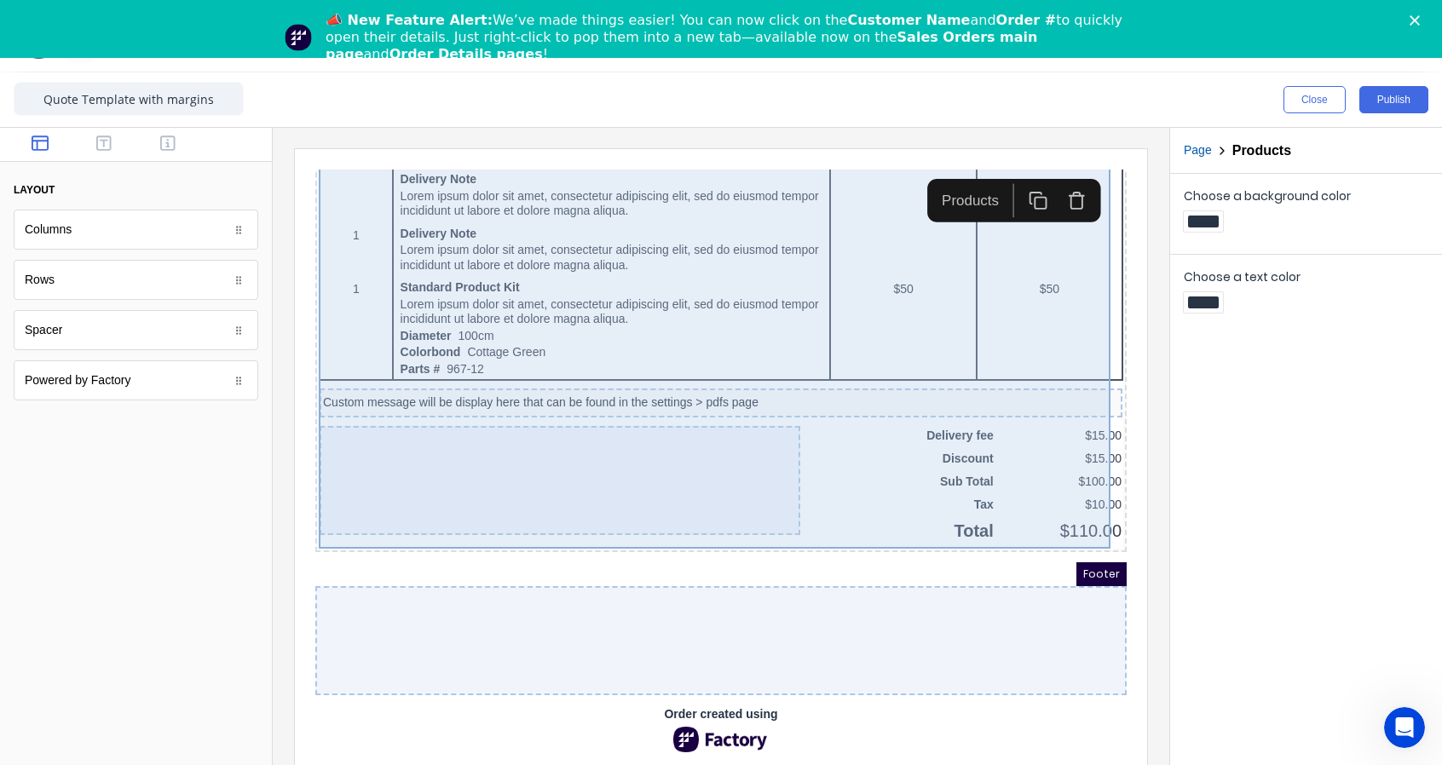
scroll to position [58, 0]
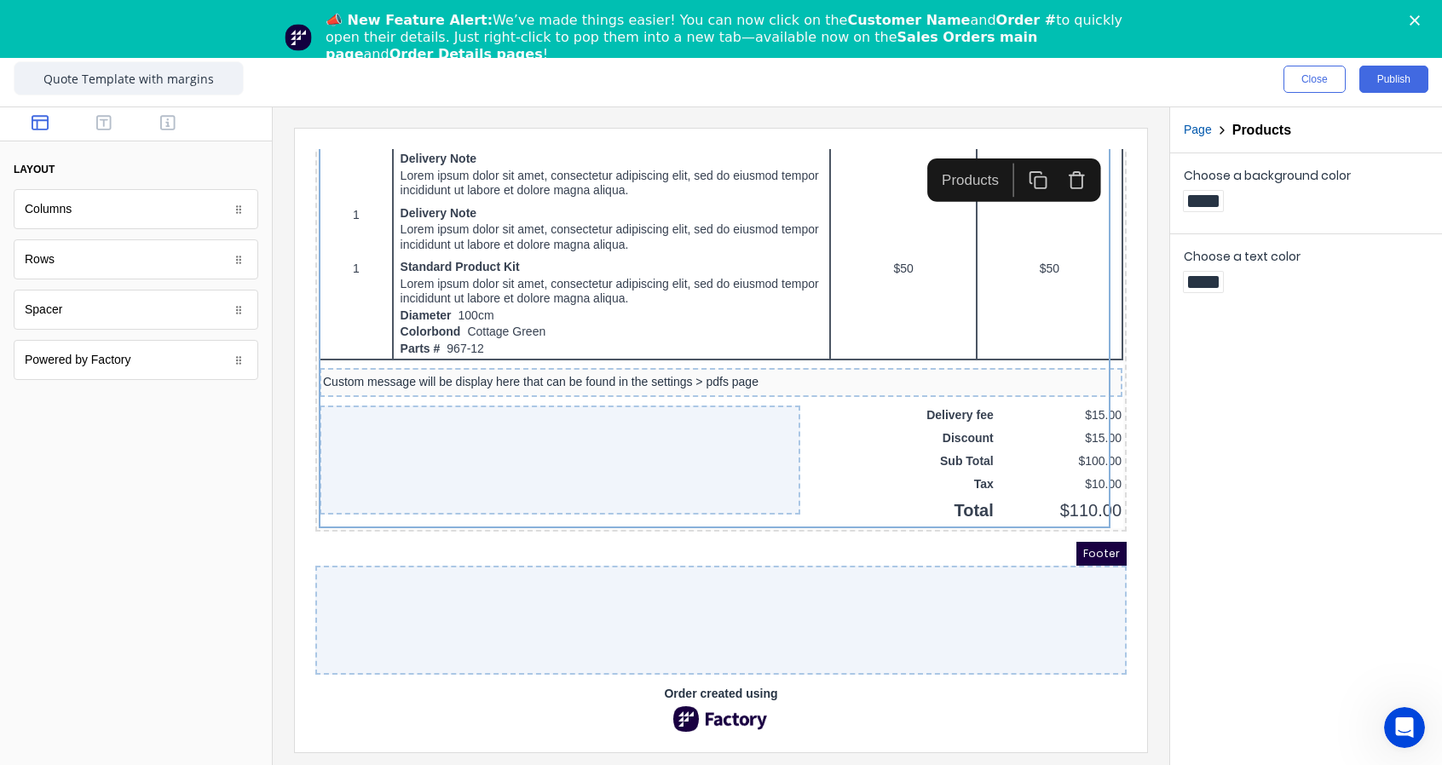
click at [716, 568] on div at bounding box center [700, 599] width 811 height 109
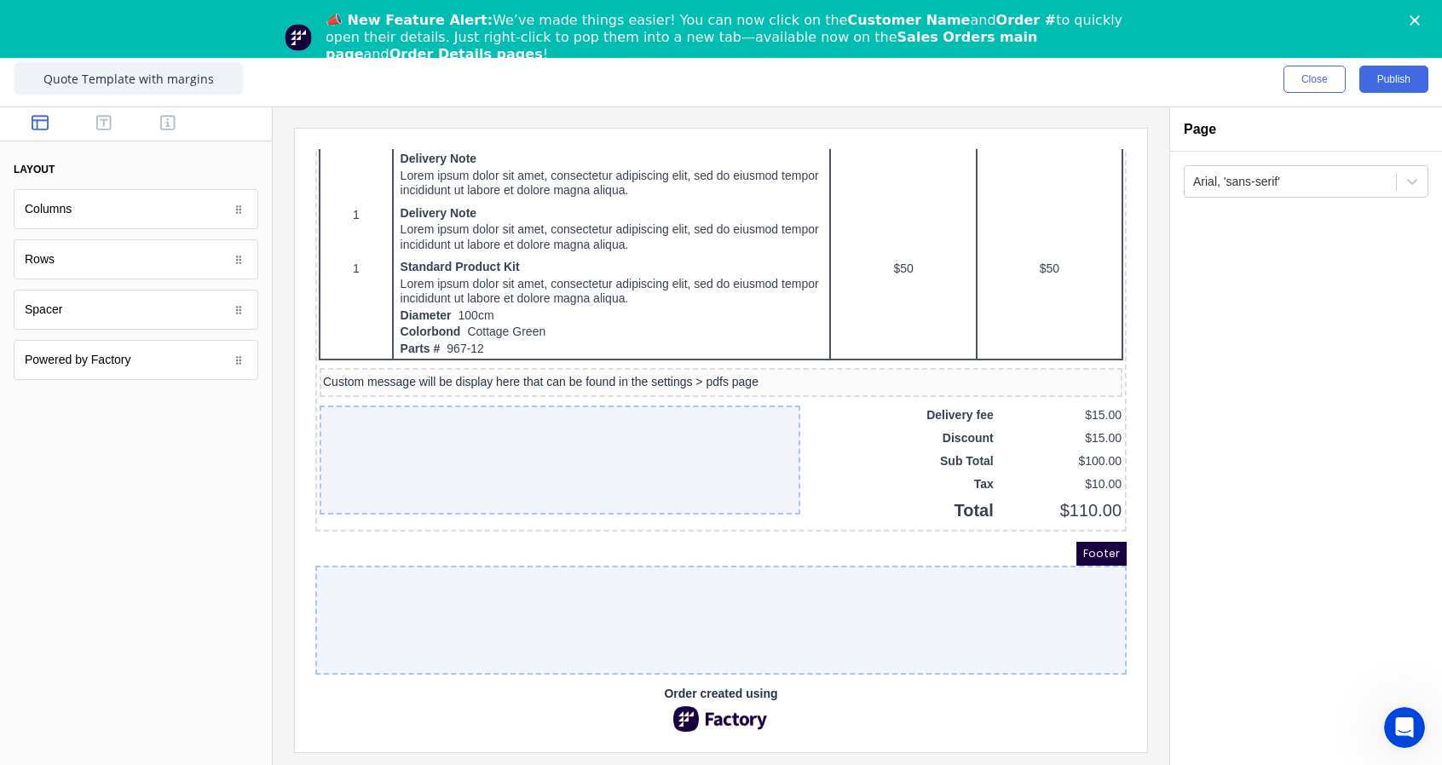
drag, startPoint x: 864, startPoint y: 571, endPoint x: 721, endPoint y: 562, distance: 143.4
click at [721, 562] on div at bounding box center [700, 599] width 811 height 109
drag, startPoint x: 723, startPoint y: 556, endPoint x: 1054, endPoint y: 531, distance: 332.4
click at [997, 550] on div at bounding box center [700, 599] width 811 height 109
click at [1060, 530] on span "Footer" at bounding box center [1081, 533] width 50 height 24
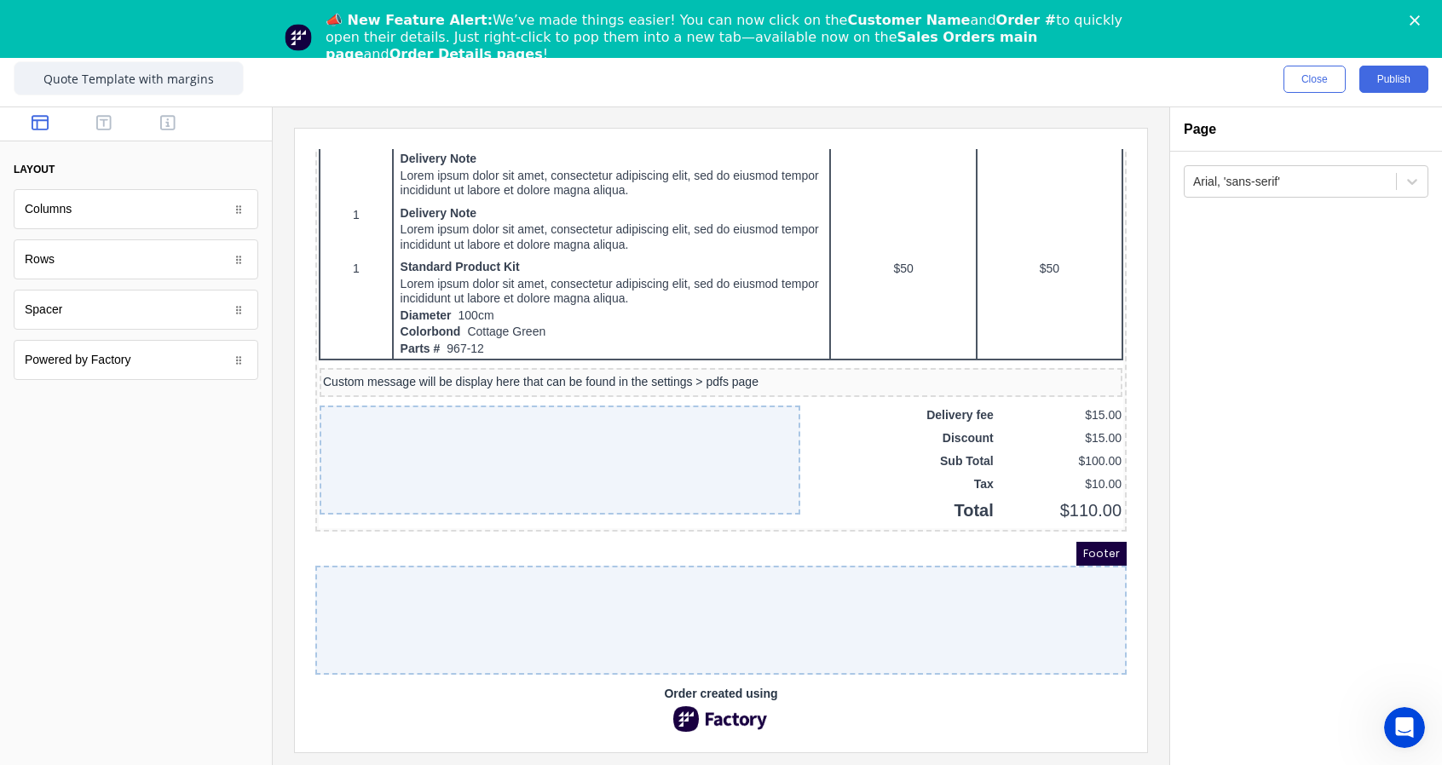
click at [942, 567] on div at bounding box center [700, 599] width 811 height 109
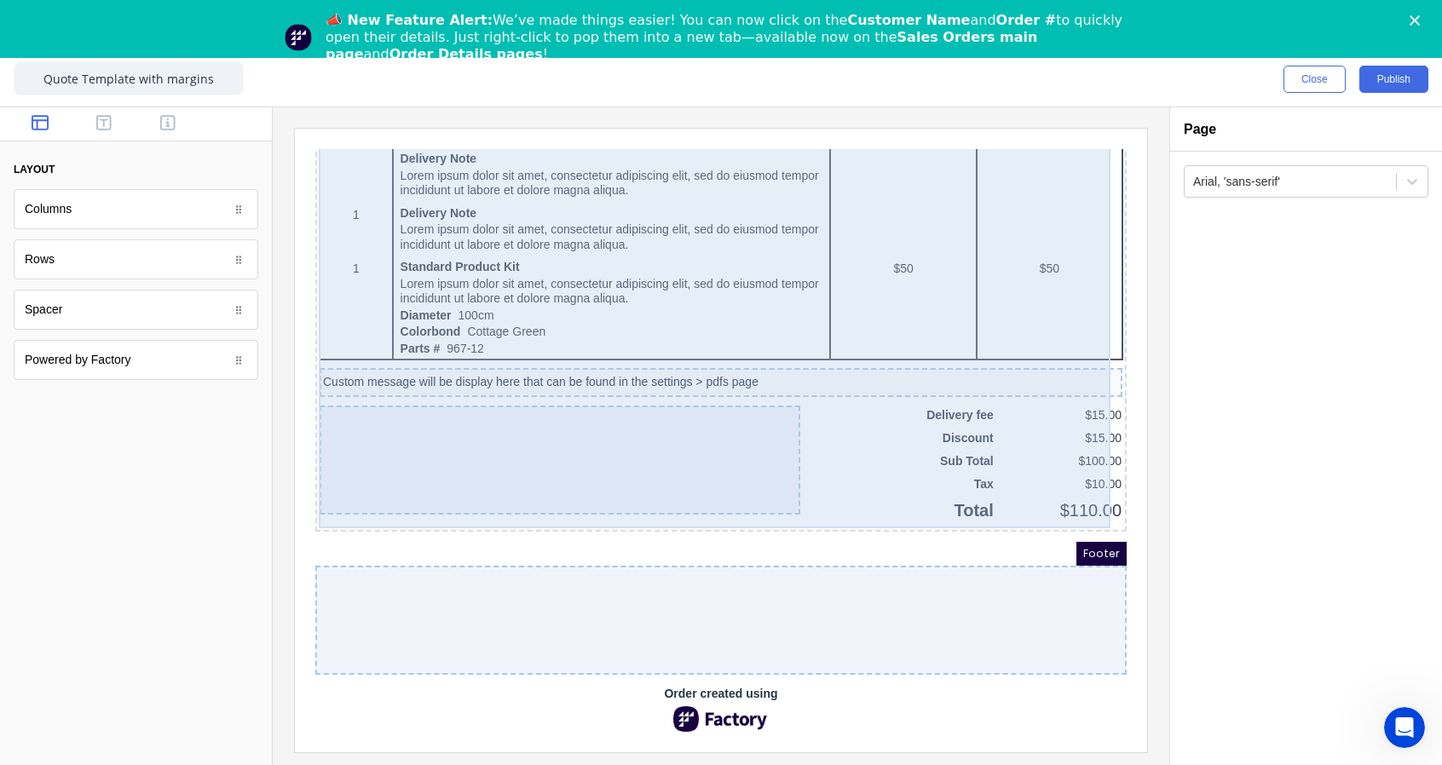
click at [852, 424] on div "QTY DESCRIPTION EACH TOTAL 1 Basic Product Lorem ipsum dolor sit amet, consecte…" at bounding box center [700, 0] width 804 height 1015
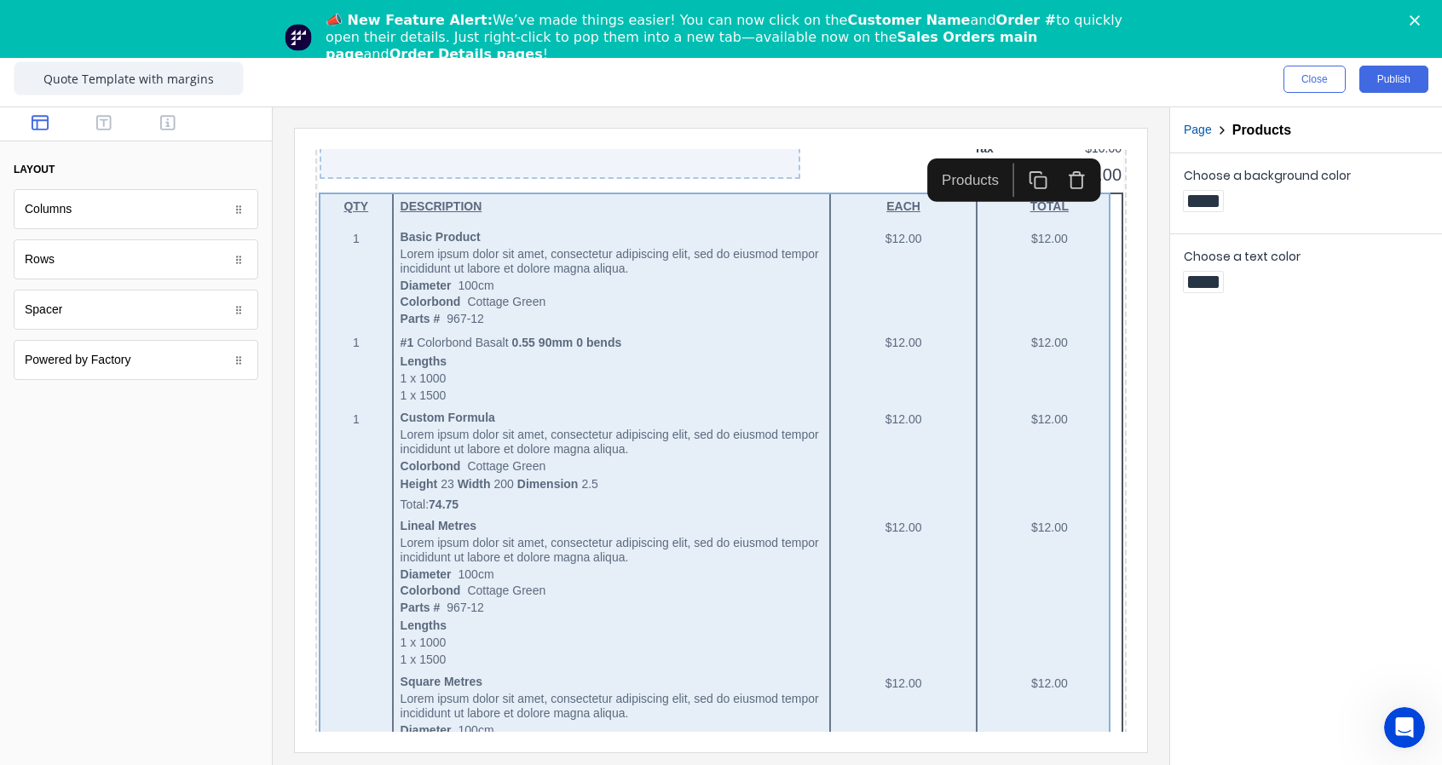
scroll to position [2324, 0]
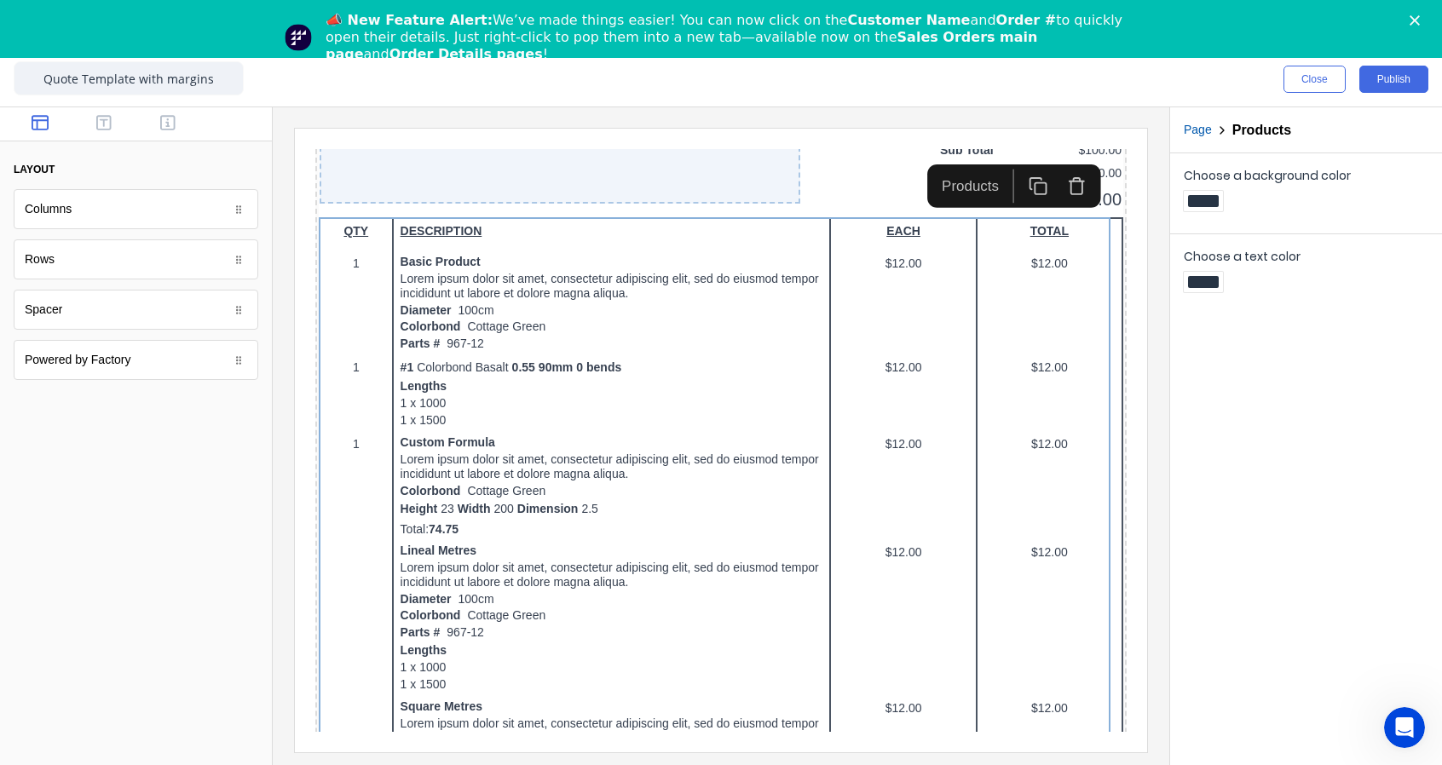
click at [130, 376] on div "Powered by Factory" at bounding box center [136, 360] width 245 height 40
click at [244, 362] on icon at bounding box center [238, 360] width 10 height 10
click at [239, 360] on body "dashboard products sales purchasing productivity dashboard products Product Cat…" at bounding box center [721, 382] width 1442 height 765
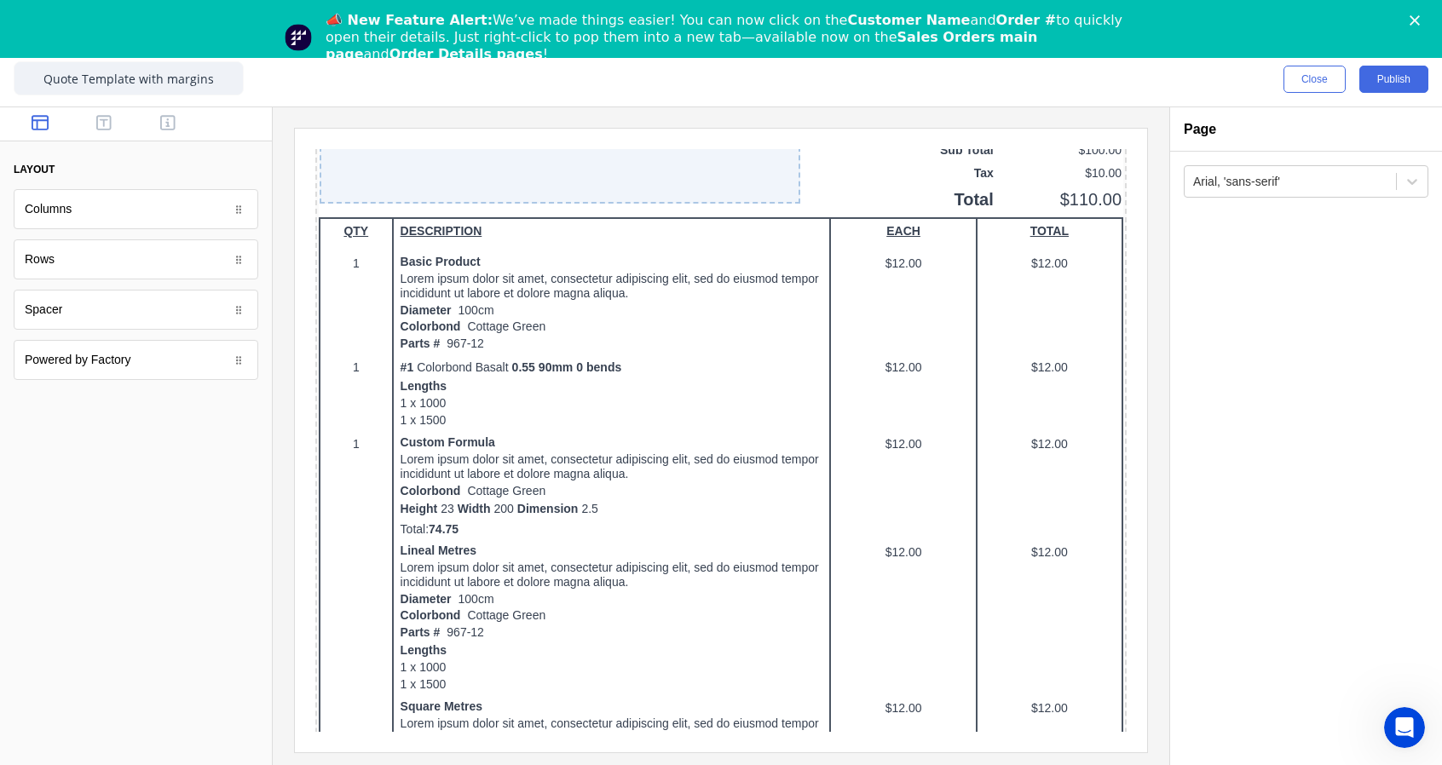
click at [120, 375] on div "Powered by Factory" at bounding box center [136, 360] width 245 height 40
click at [241, 359] on icon at bounding box center [238, 360] width 10 height 10
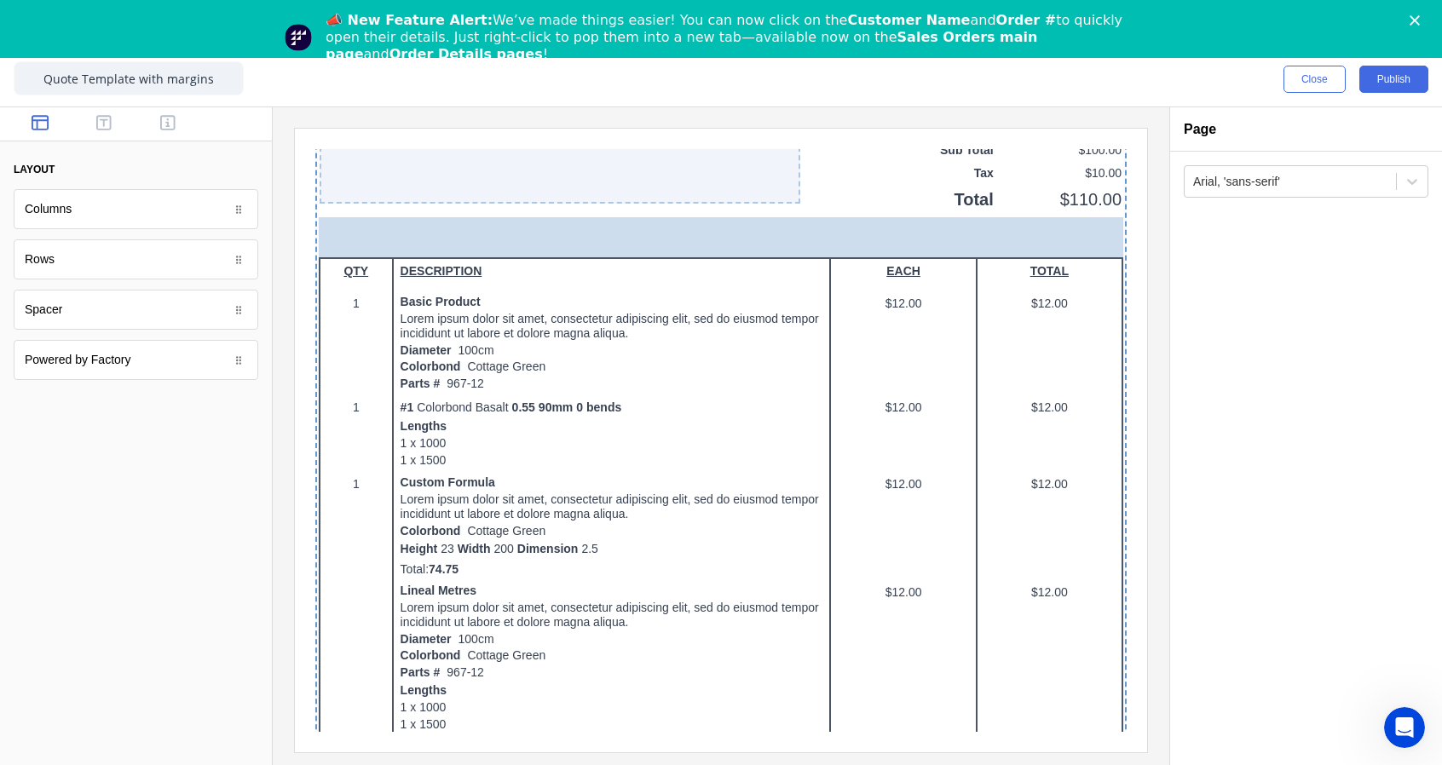
drag, startPoint x: 241, startPoint y: 359, endPoint x: 233, endPoint y: 463, distance: 104.2
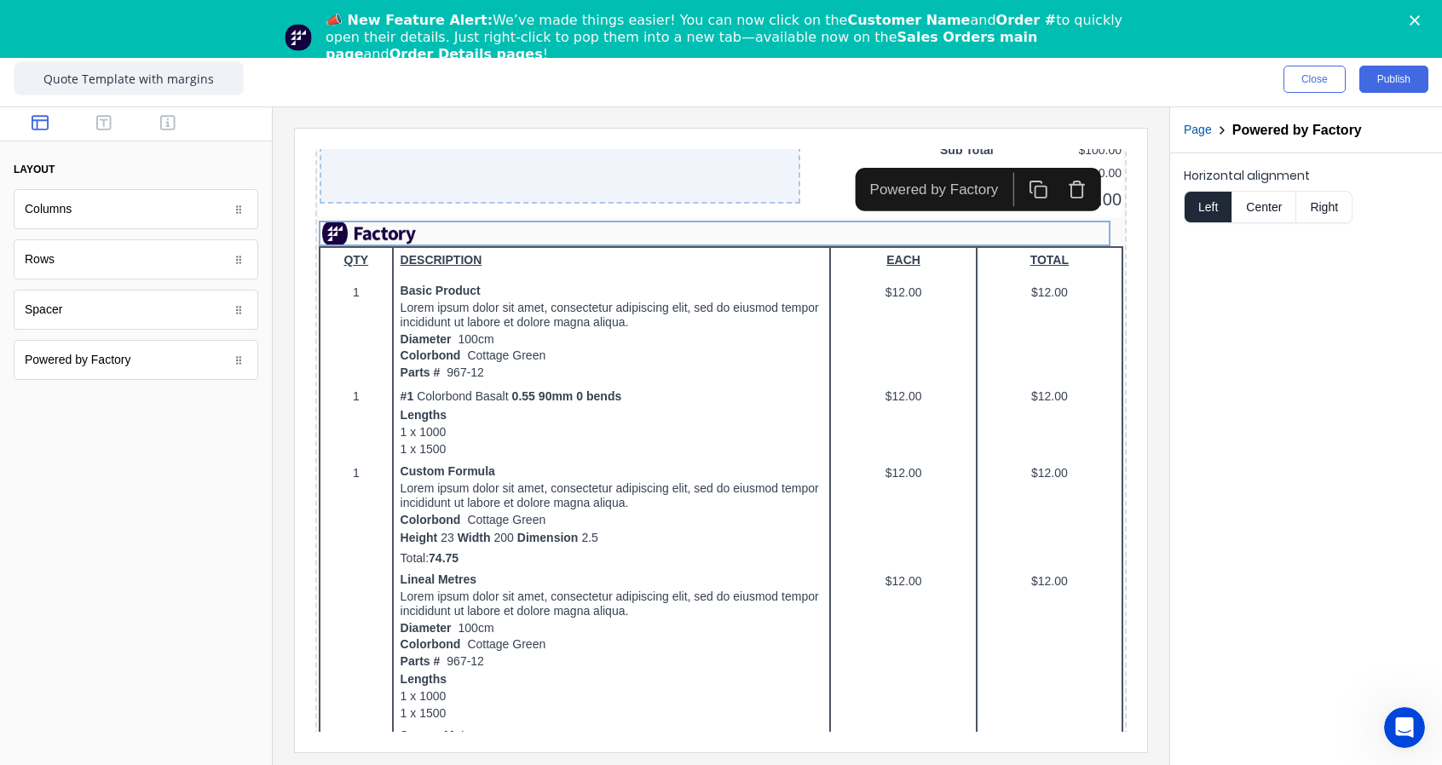
click at [236, 355] on icon at bounding box center [238, 360] width 10 height 10
drag, startPoint x: 145, startPoint y: 360, endPoint x: 58, endPoint y: 386, distance: 90.6
click at [58, 386] on div "layout Columns Columns Rows Rows Spacer Spacer Powered by Factory Powered by Fa…" at bounding box center [136, 255] width 272 height 297
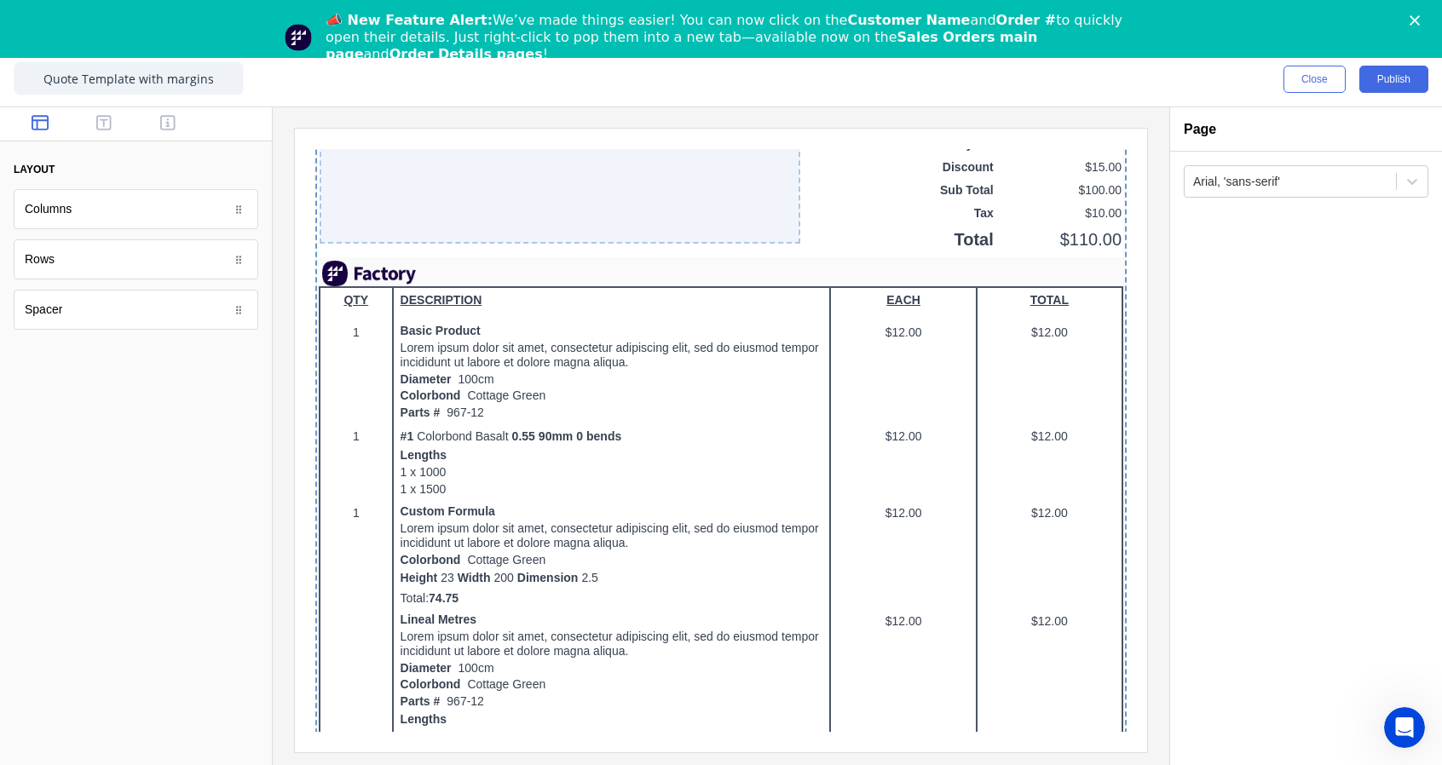
scroll to position [1309, 0]
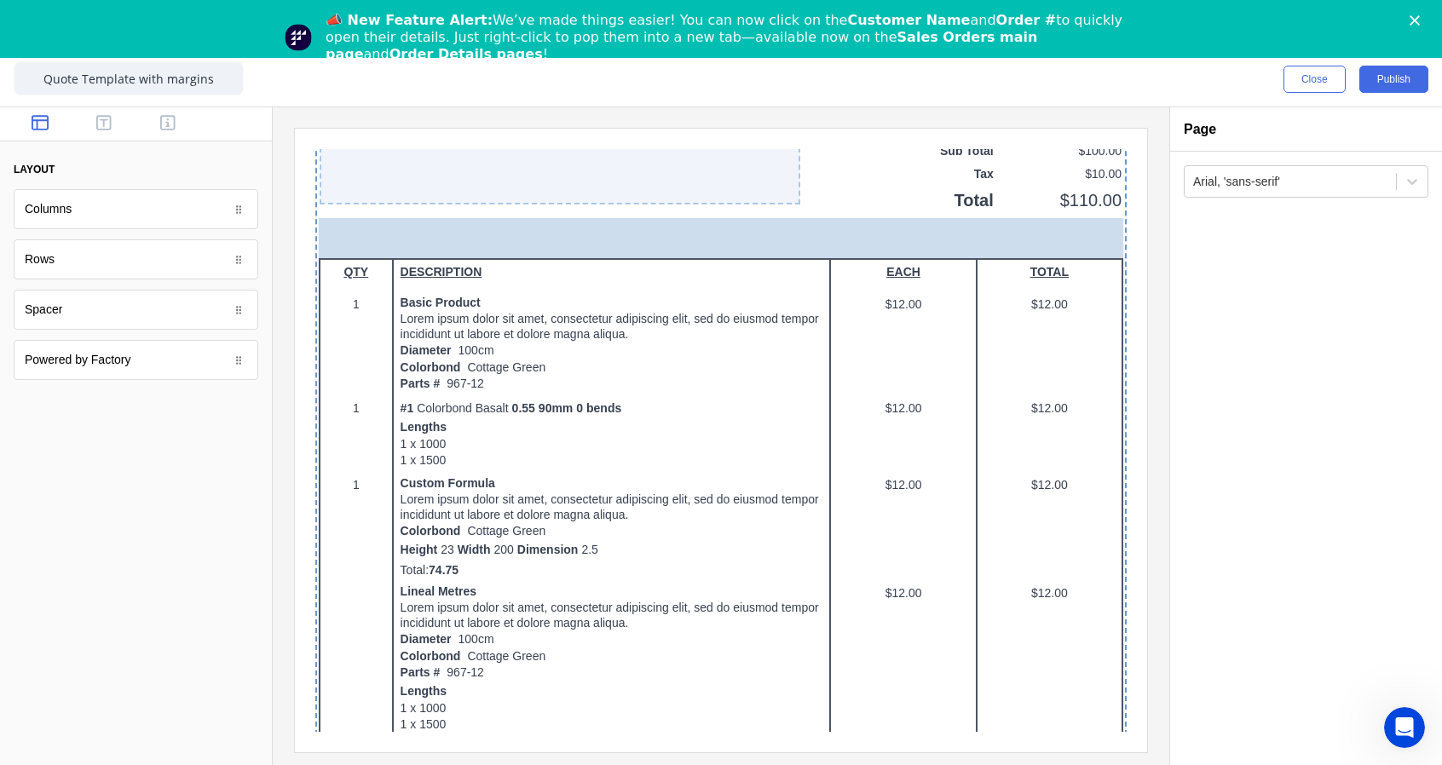
drag, startPoint x: 240, startPoint y: 357, endPoint x: 245, endPoint y: 183, distance: 173.9
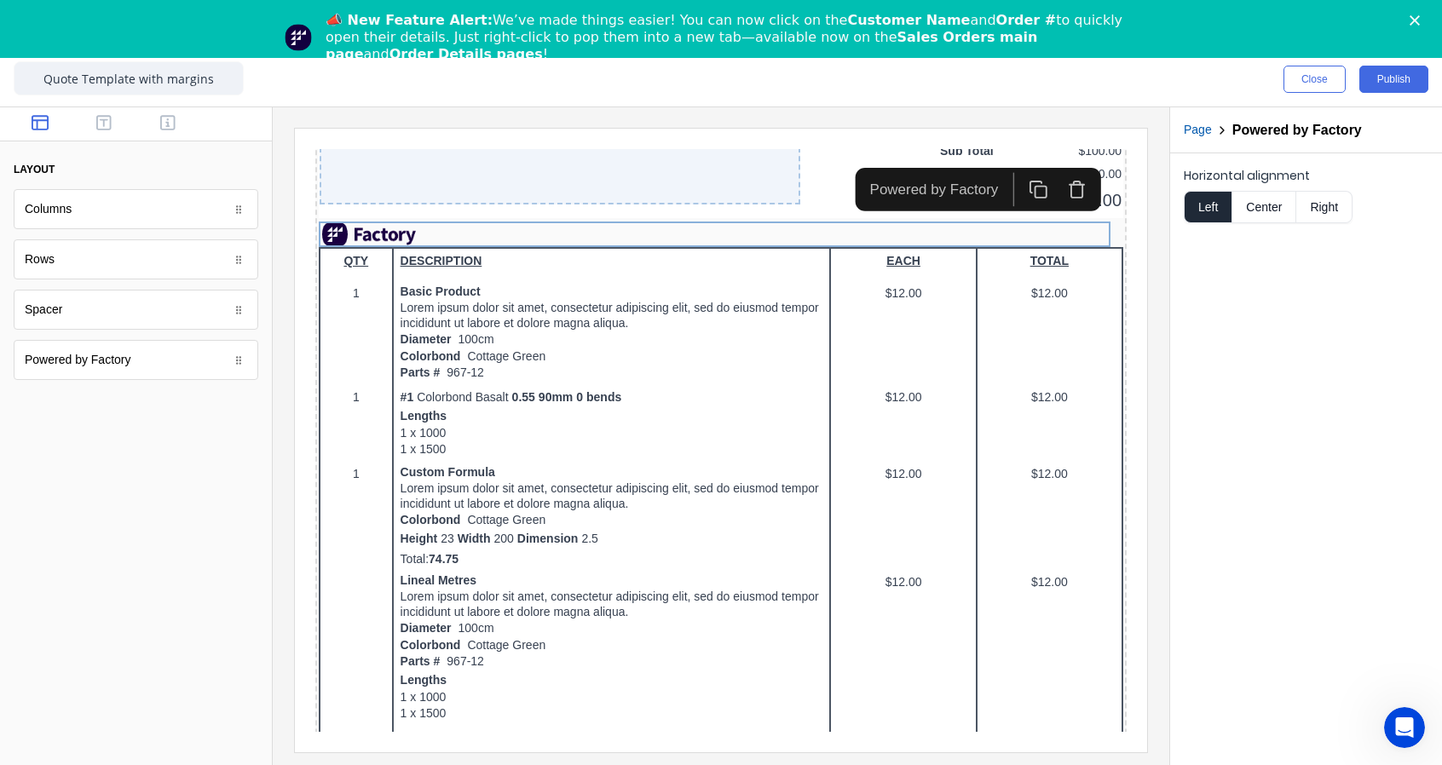
click at [198, 361] on div "Powered by Factory" at bounding box center [136, 360] width 245 height 40
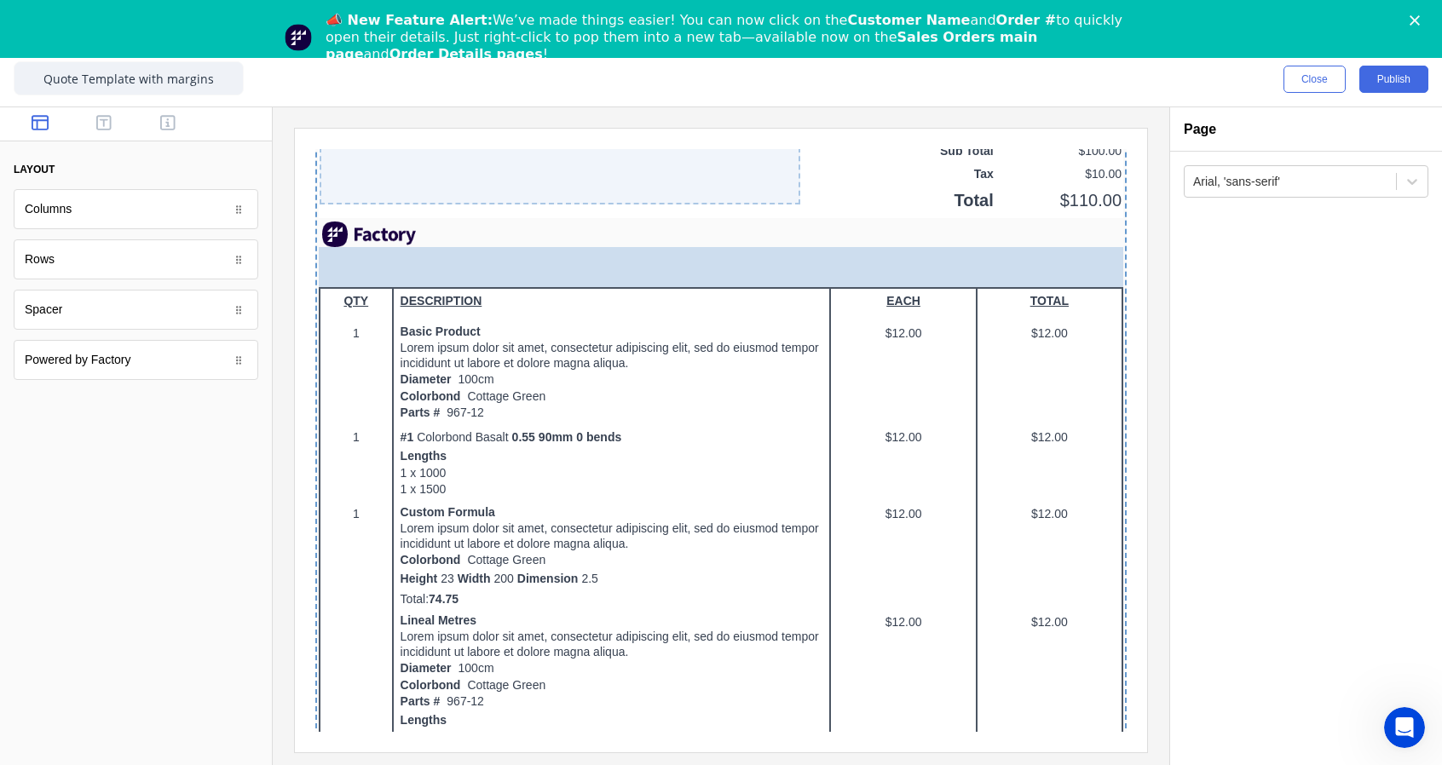
drag, startPoint x: 239, startPoint y: 358, endPoint x: 0, endPoint y: 483, distance: 269.5
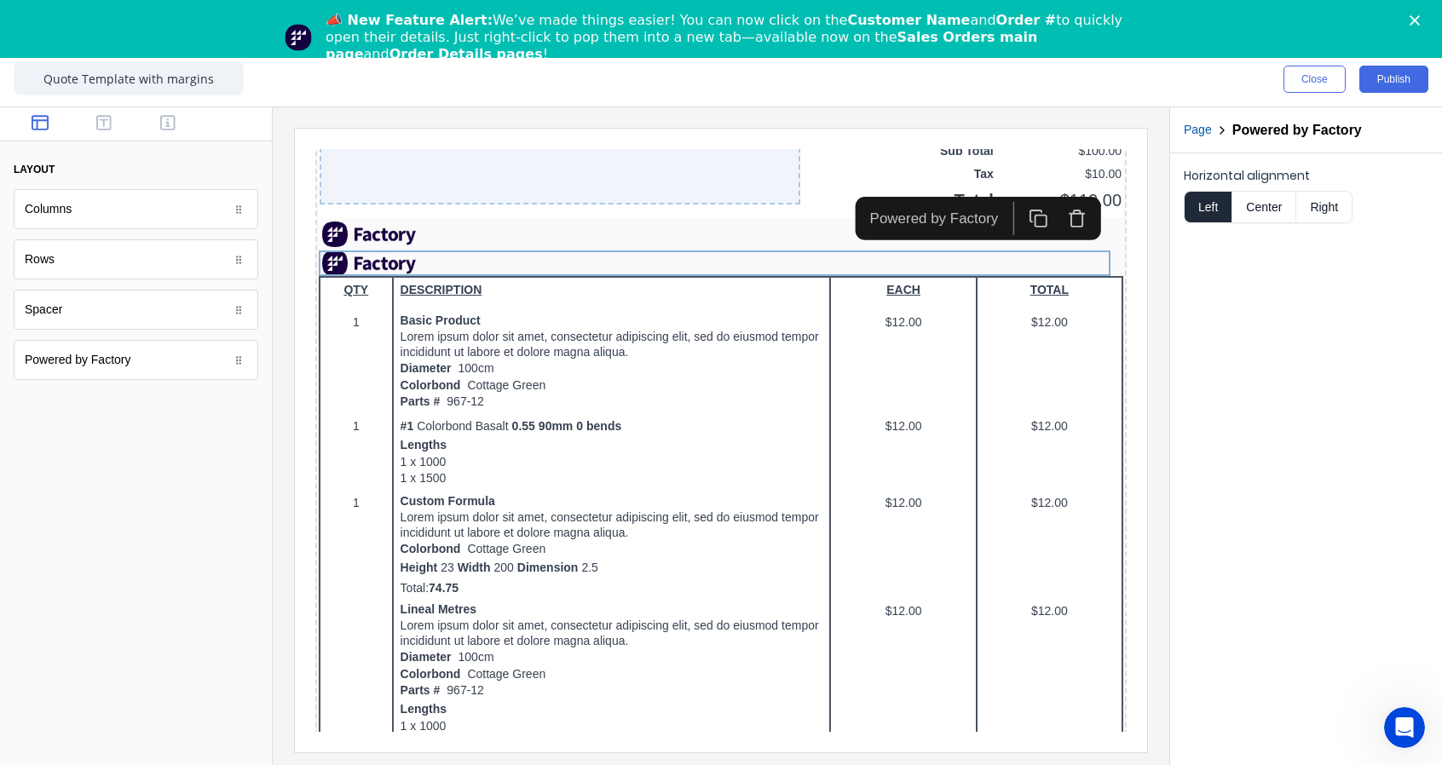
click at [118, 302] on div "Spacer" at bounding box center [136, 310] width 245 height 40
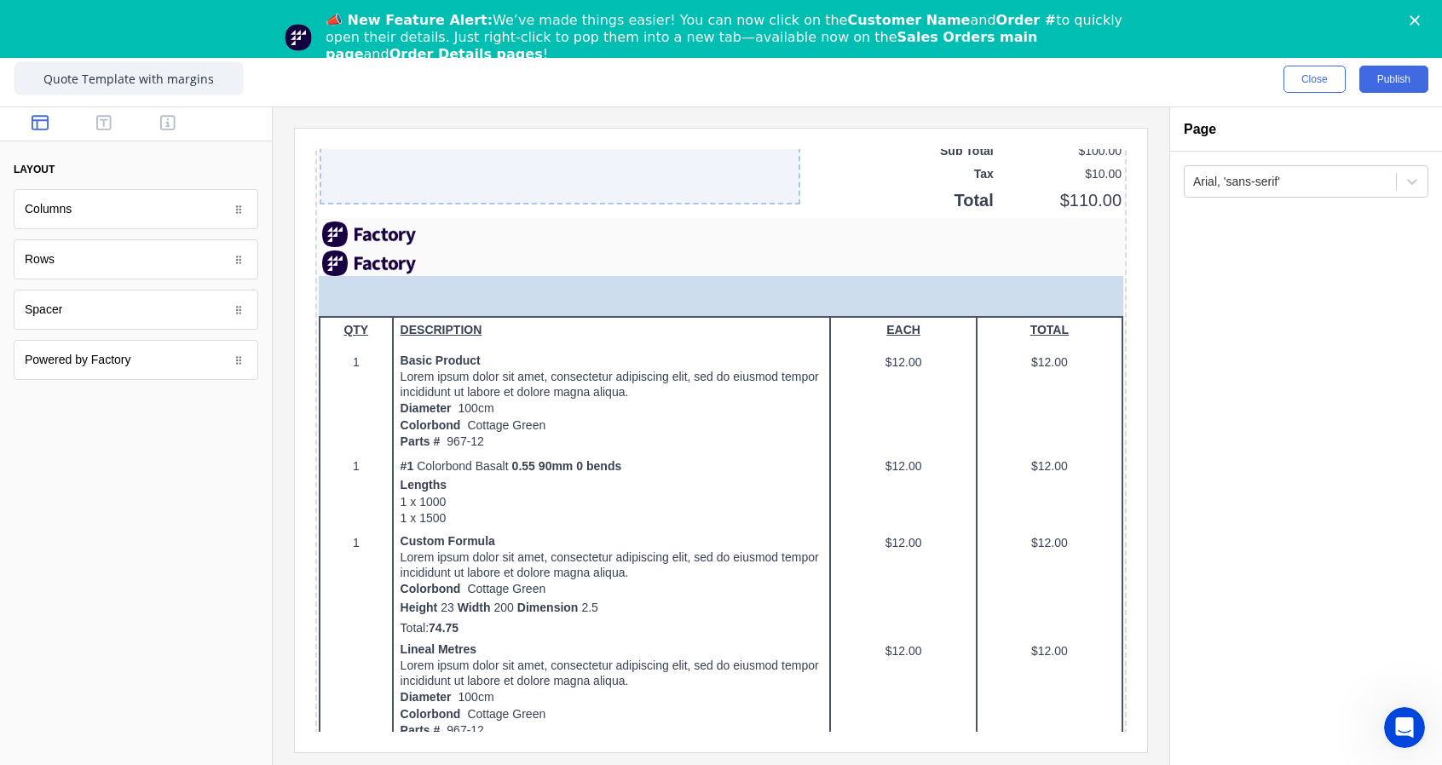
drag, startPoint x: 245, startPoint y: 308, endPoint x: 61, endPoint y: 304, distance: 184.1
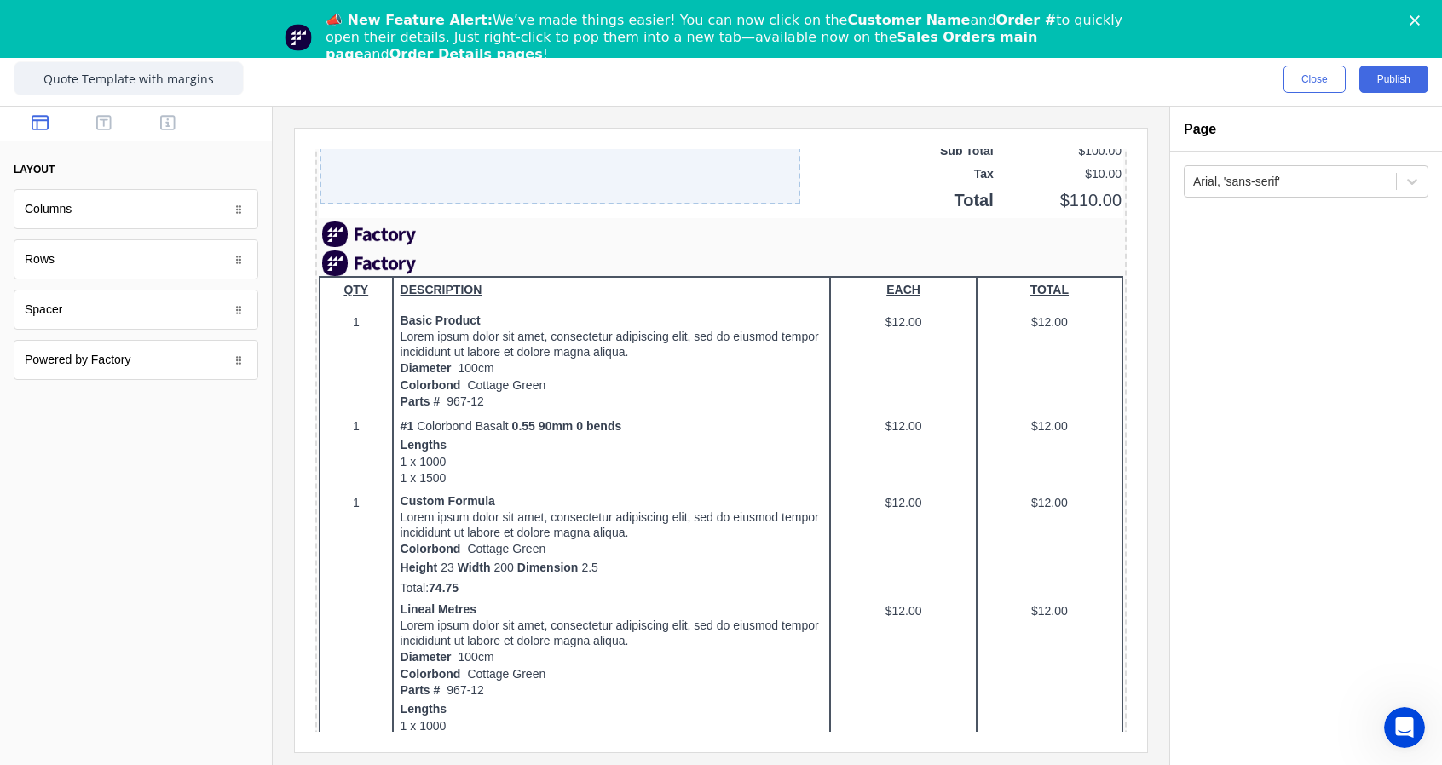
click at [123, 271] on div "Rows" at bounding box center [136, 259] width 245 height 40
click at [163, 219] on div "Columns" at bounding box center [136, 209] width 245 height 40
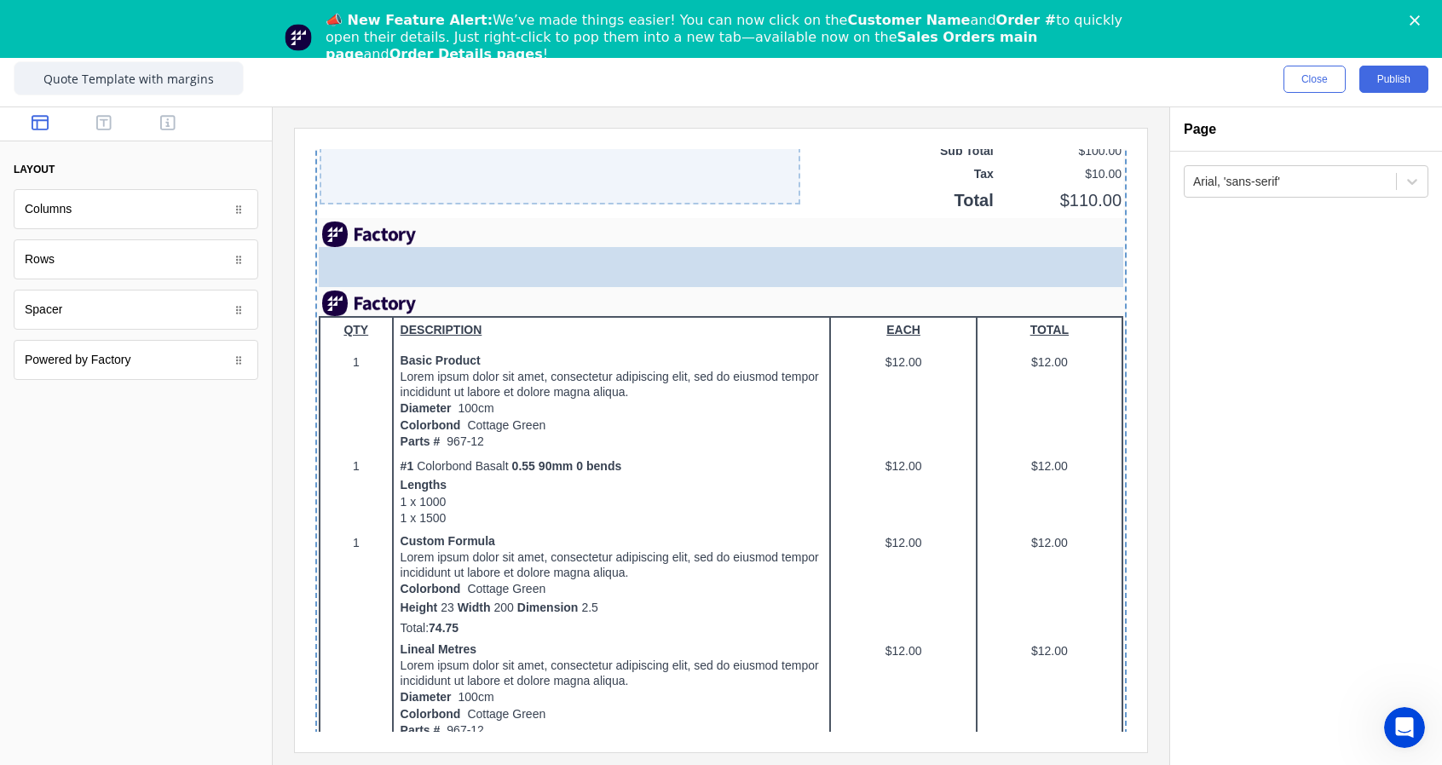
drag, startPoint x: 237, startPoint y: 213, endPoint x: 84, endPoint y: 188, distance: 154.5
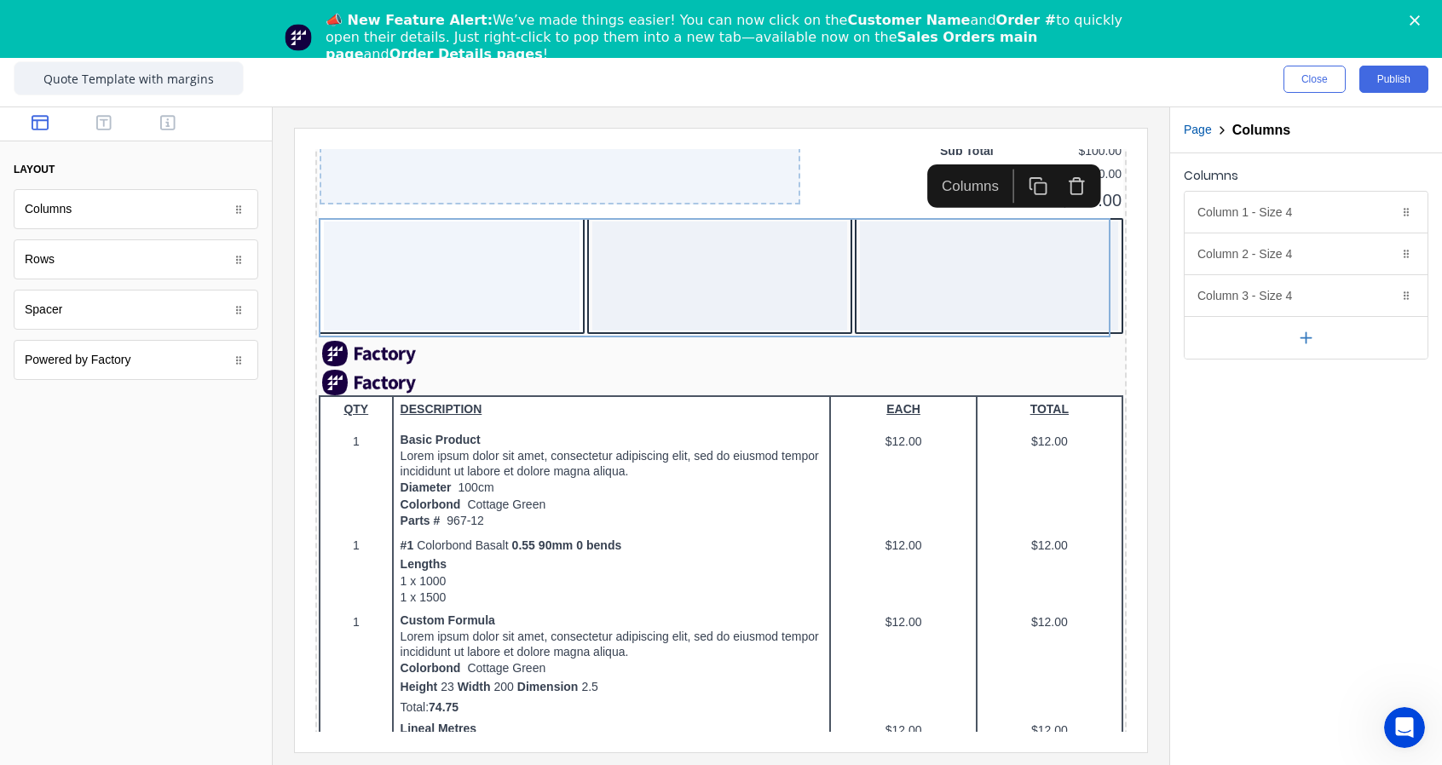
click at [109, 124] on icon "button" at bounding box center [103, 122] width 15 height 17
click at [172, 124] on icon "button" at bounding box center [167, 122] width 15 height 17
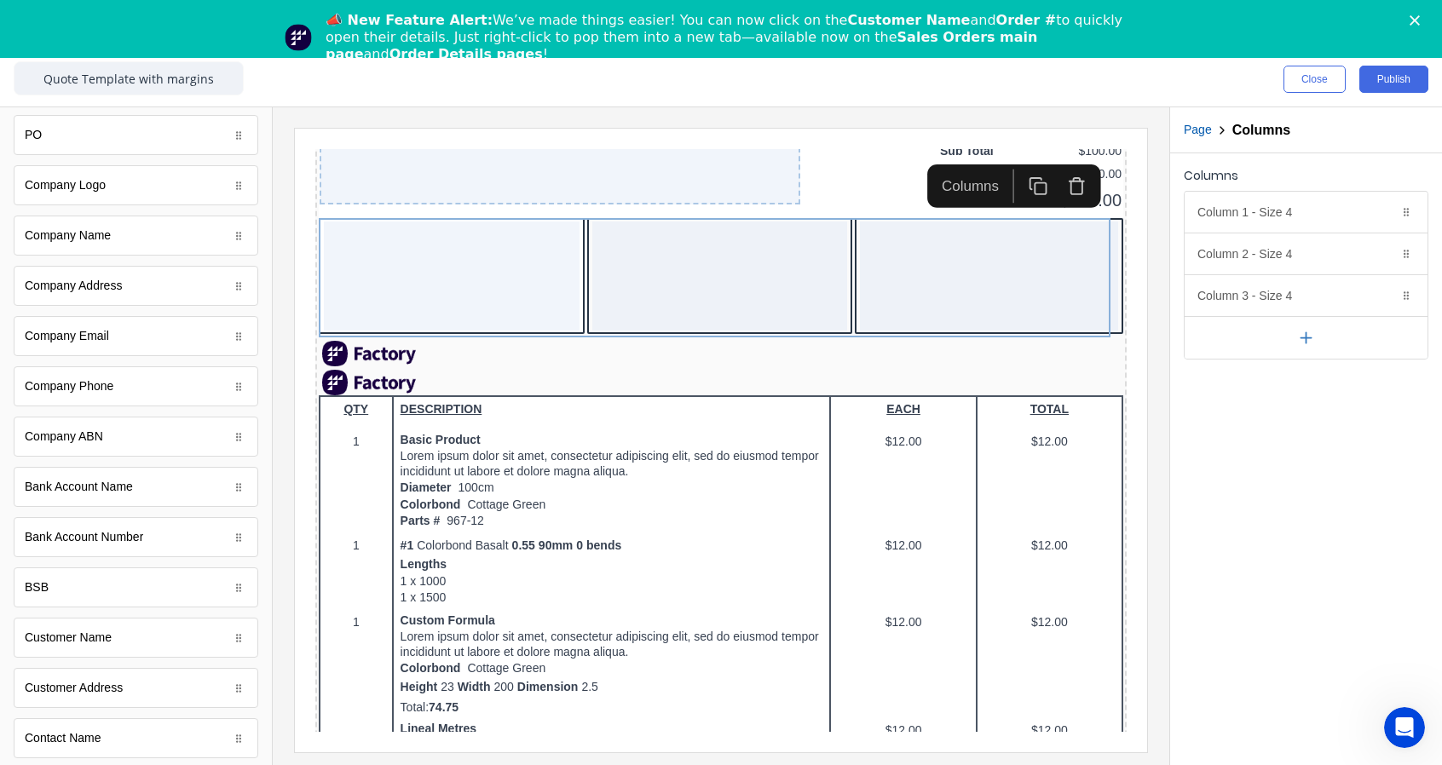
scroll to position [0, 0]
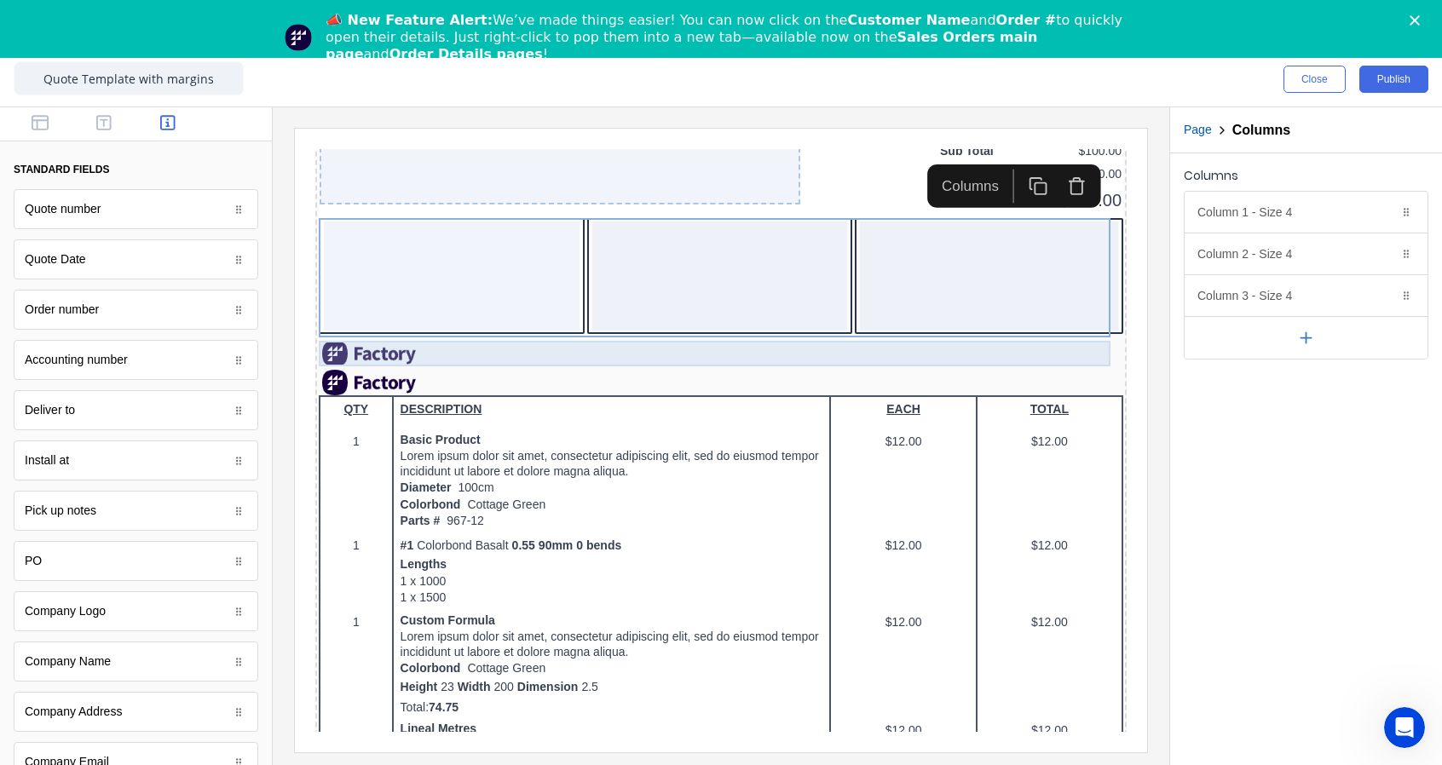
click at [509, 327] on div at bounding box center [700, 333] width 804 height 26
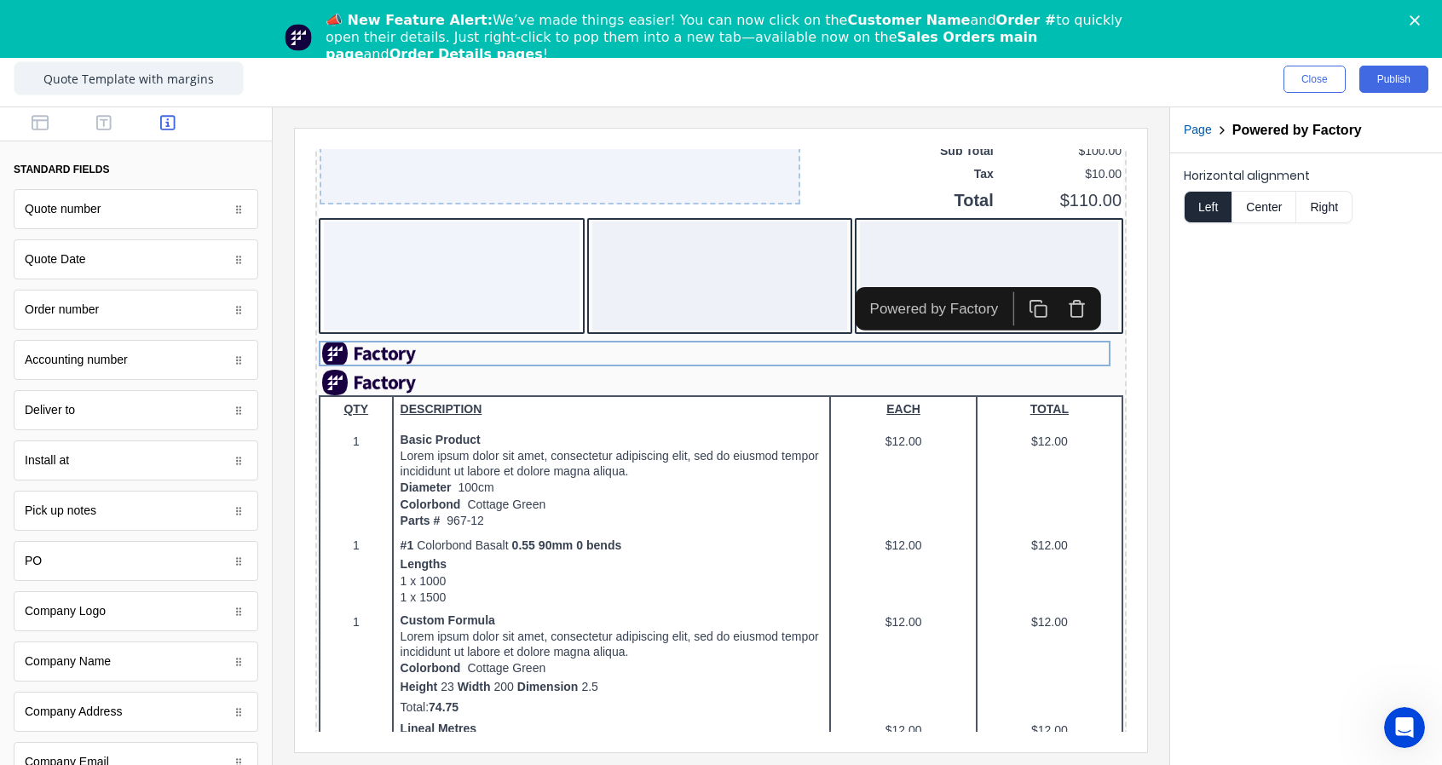
click at [1064, 295] on icon "button" at bounding box center [1056, 289] width 20 height 20
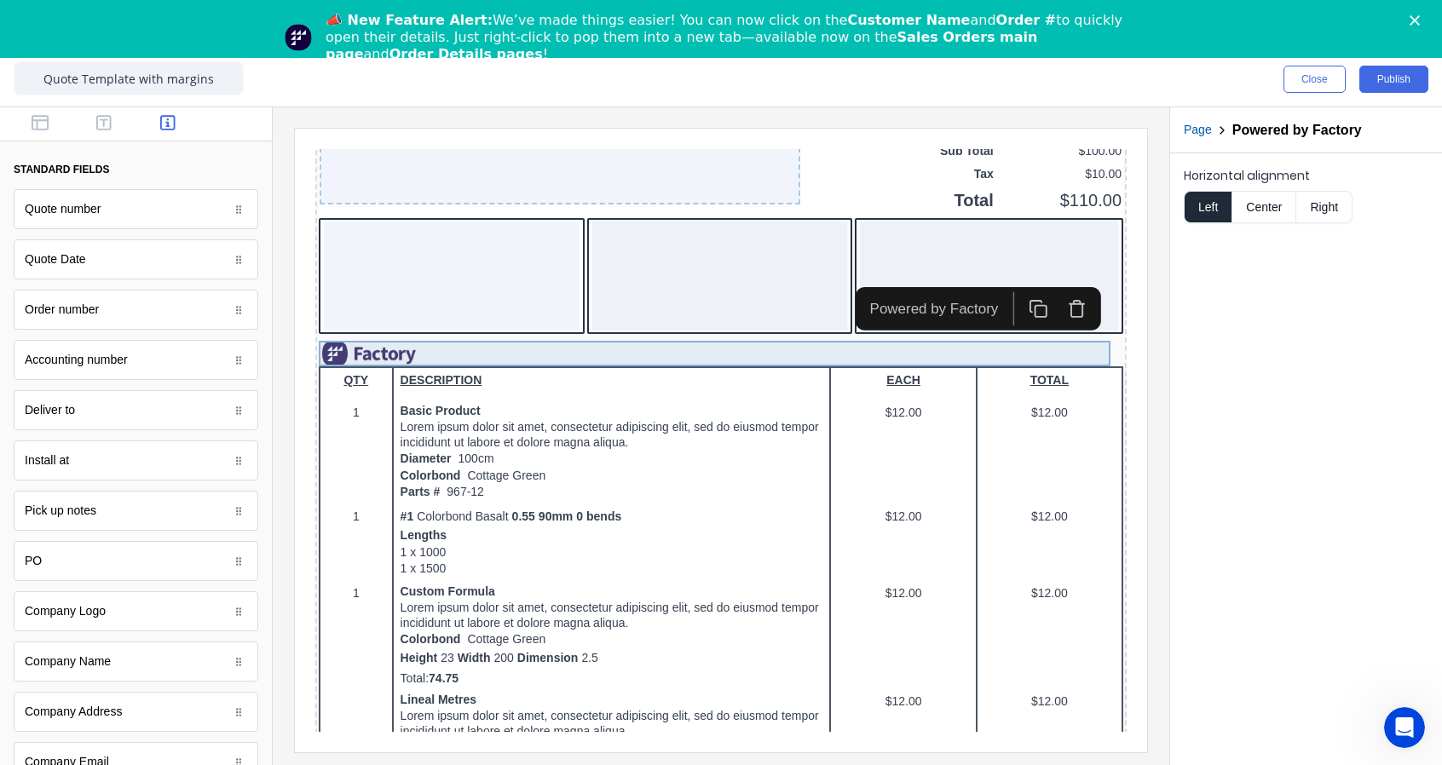
click at [1026, 322] on div at bounding box center [700, 333] width 804 height 26
click at [1063, 290] on icon "button" at bounding box center [1056, 289] width 20 height 20
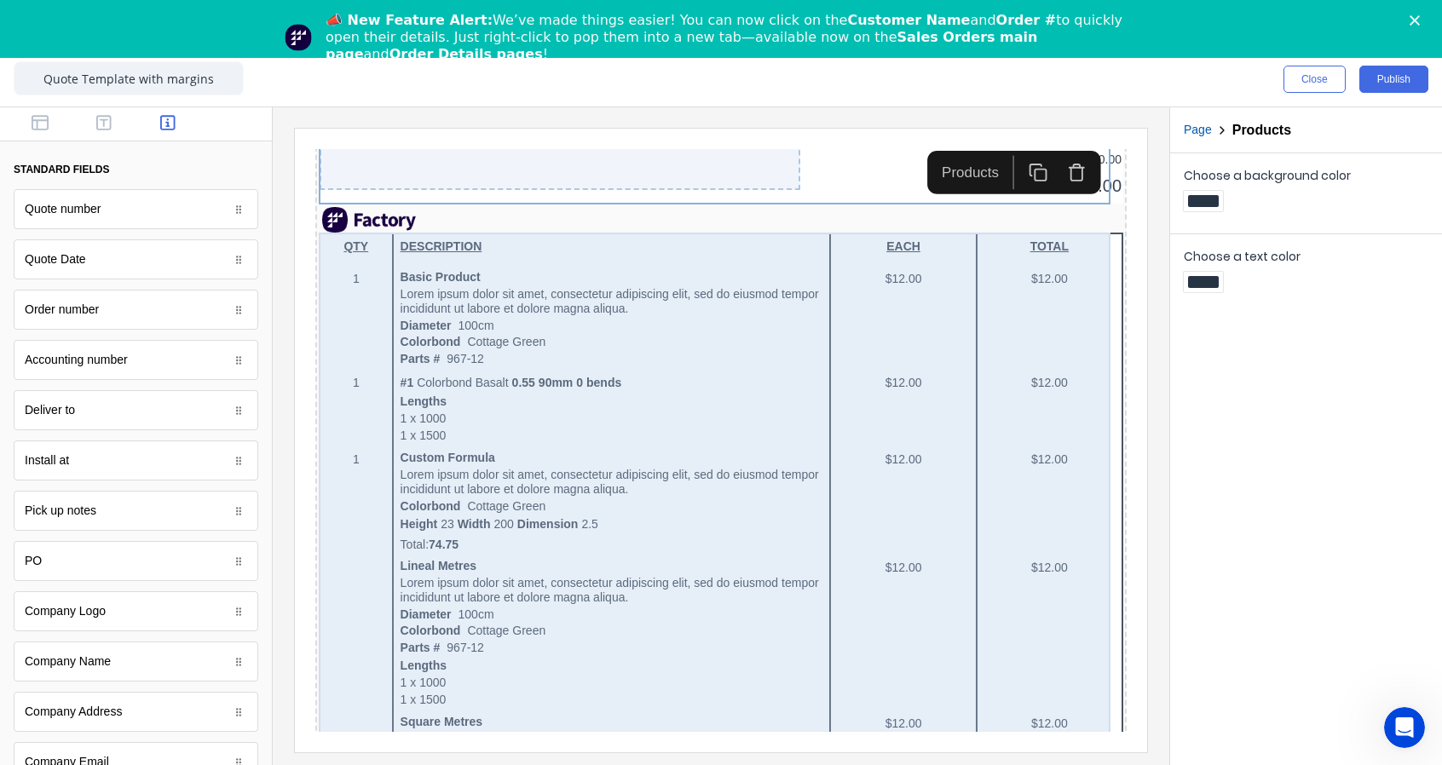
scroll to position [2446, 0]
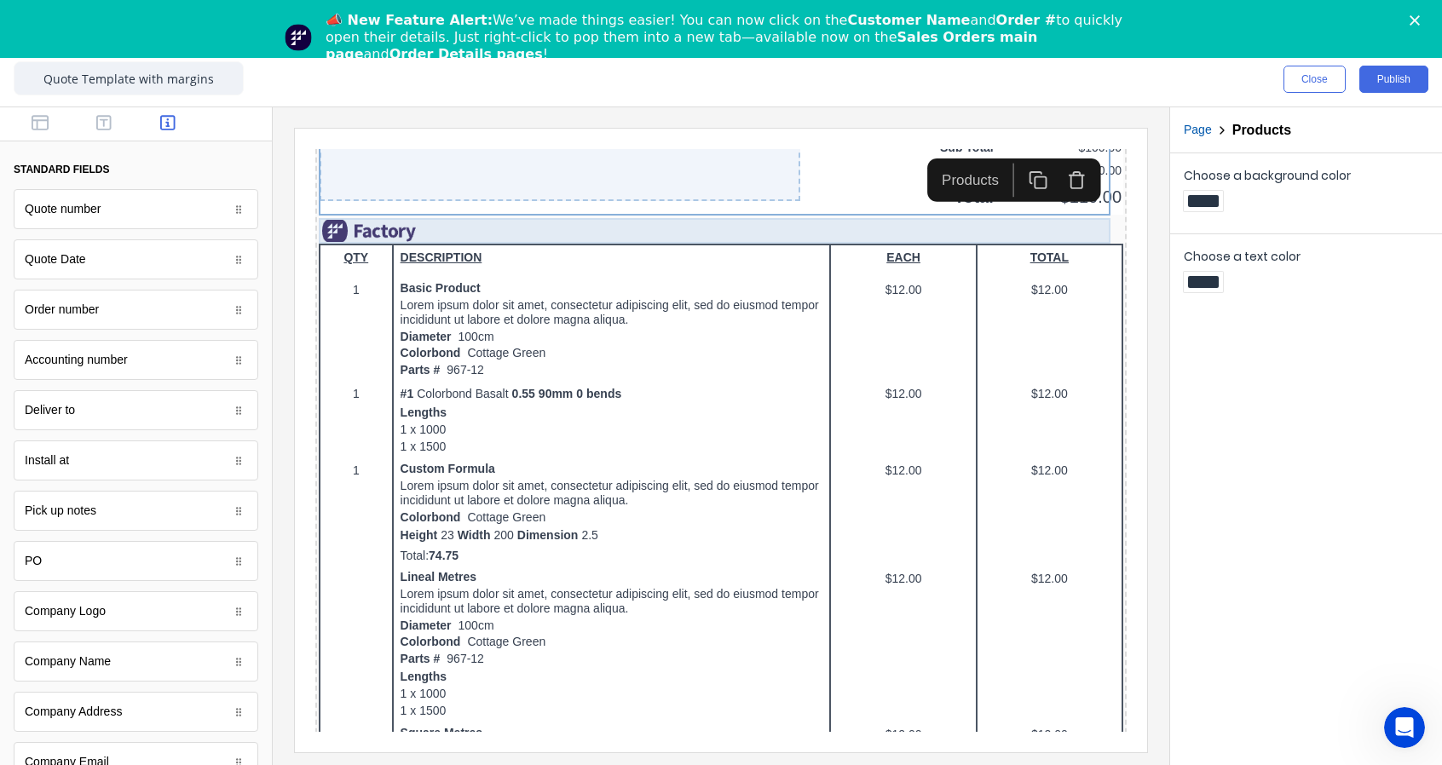
drag, startPoint x: 457, startPoint y: 207, endPoint x: 487, endPoint y: 199, distance: 31.6
click at [458, 208] on div at bounding box center [700, 211] width 804 height 26
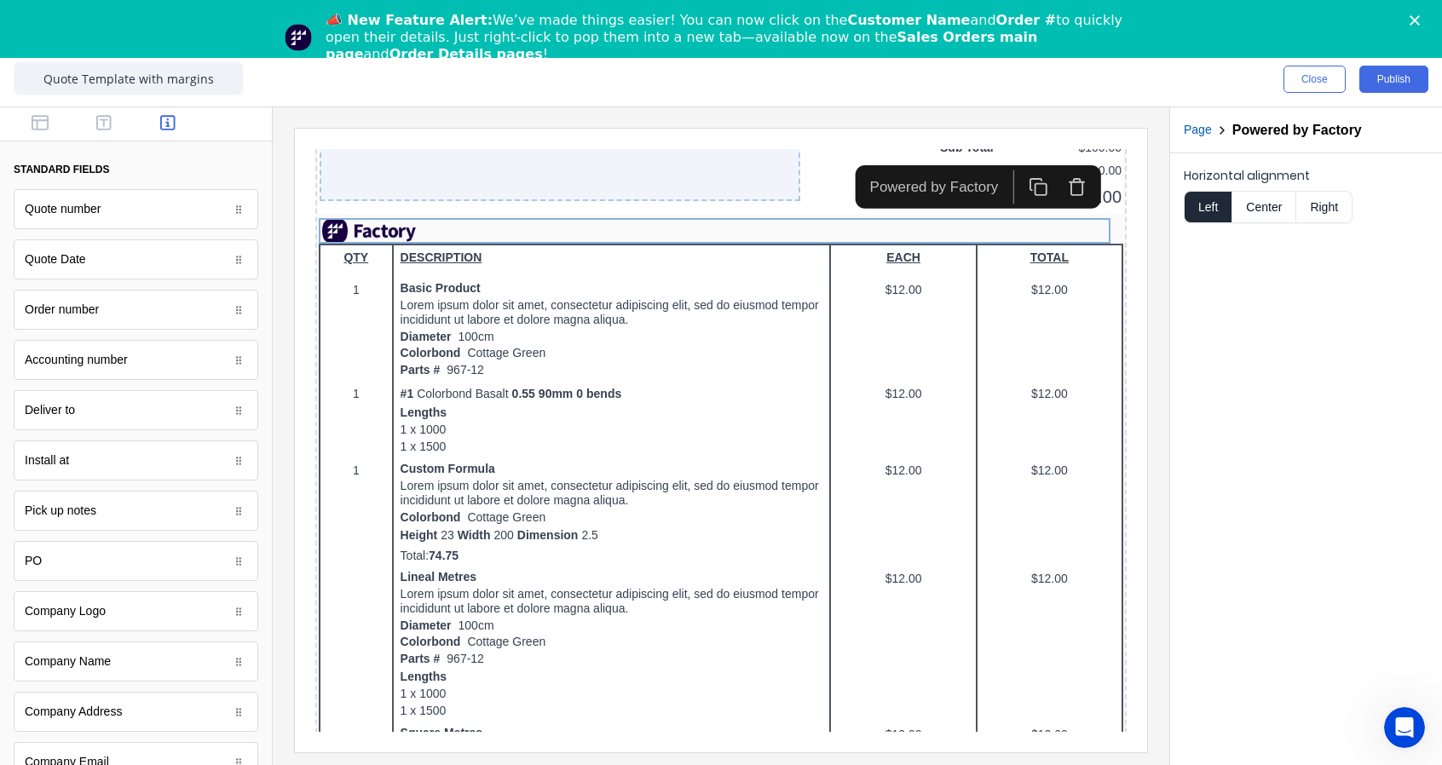
click at [1056, 164] on icon "button" at bounding box center [1056, 167] width 20 height 20
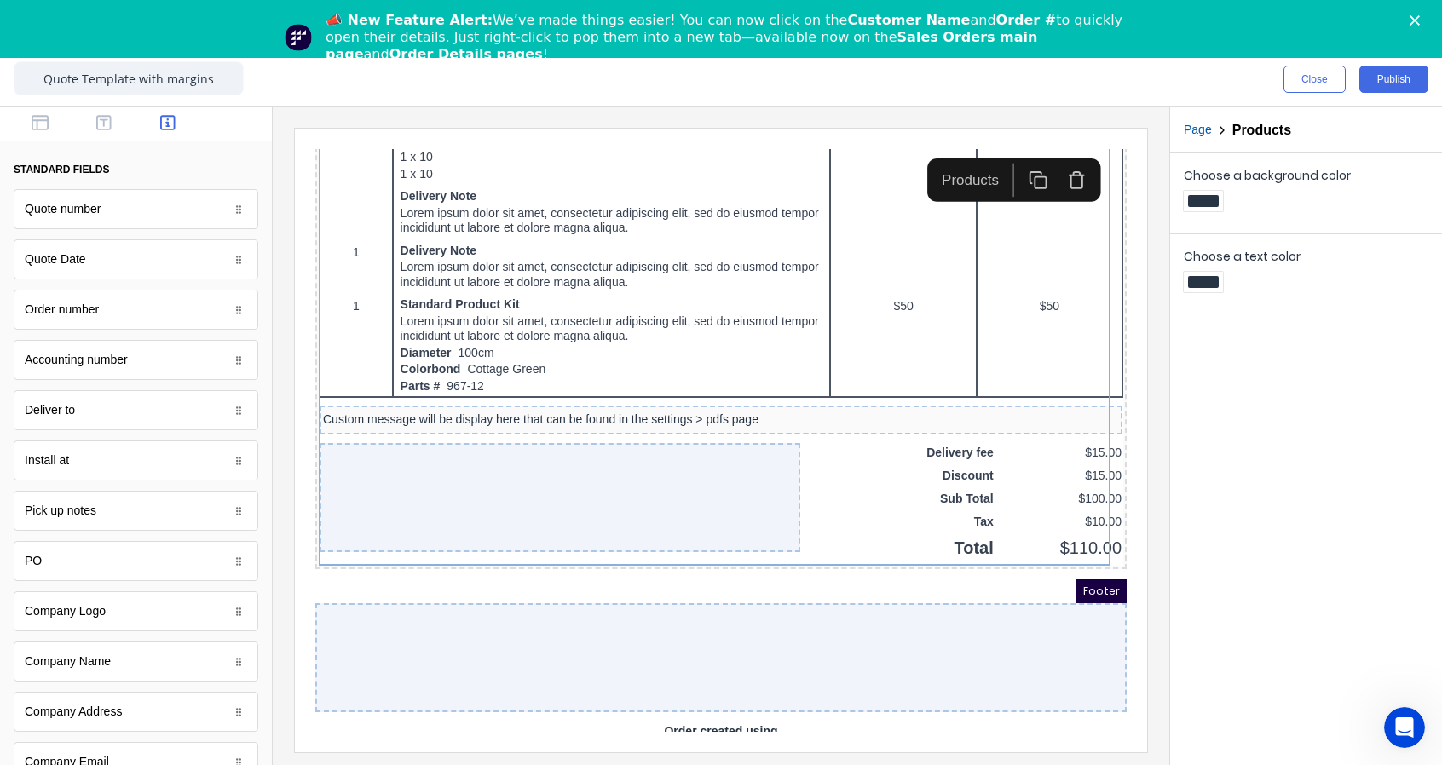
scroll to position [3153, 0]
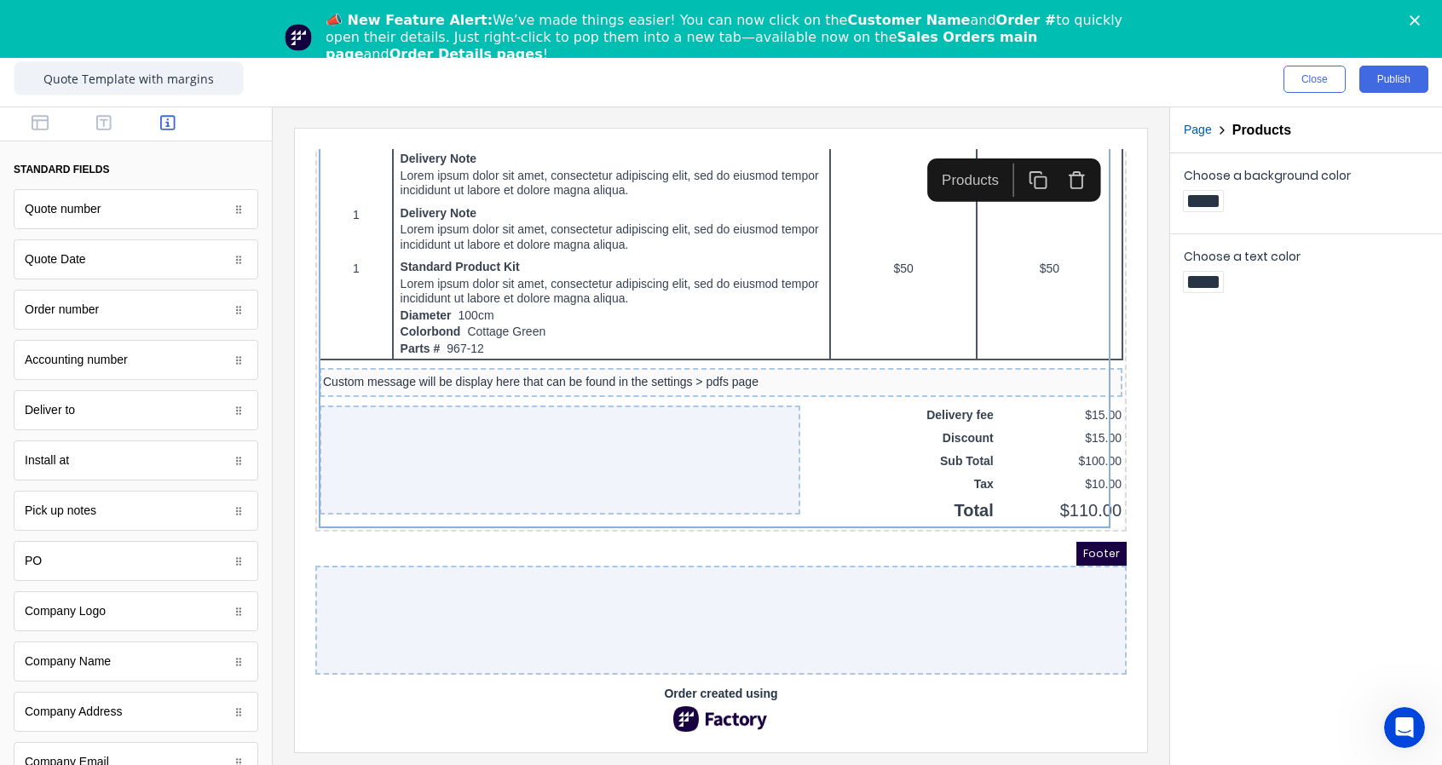
click at [689, 689] on img at bounding box center [700, 699] width 102 height 26
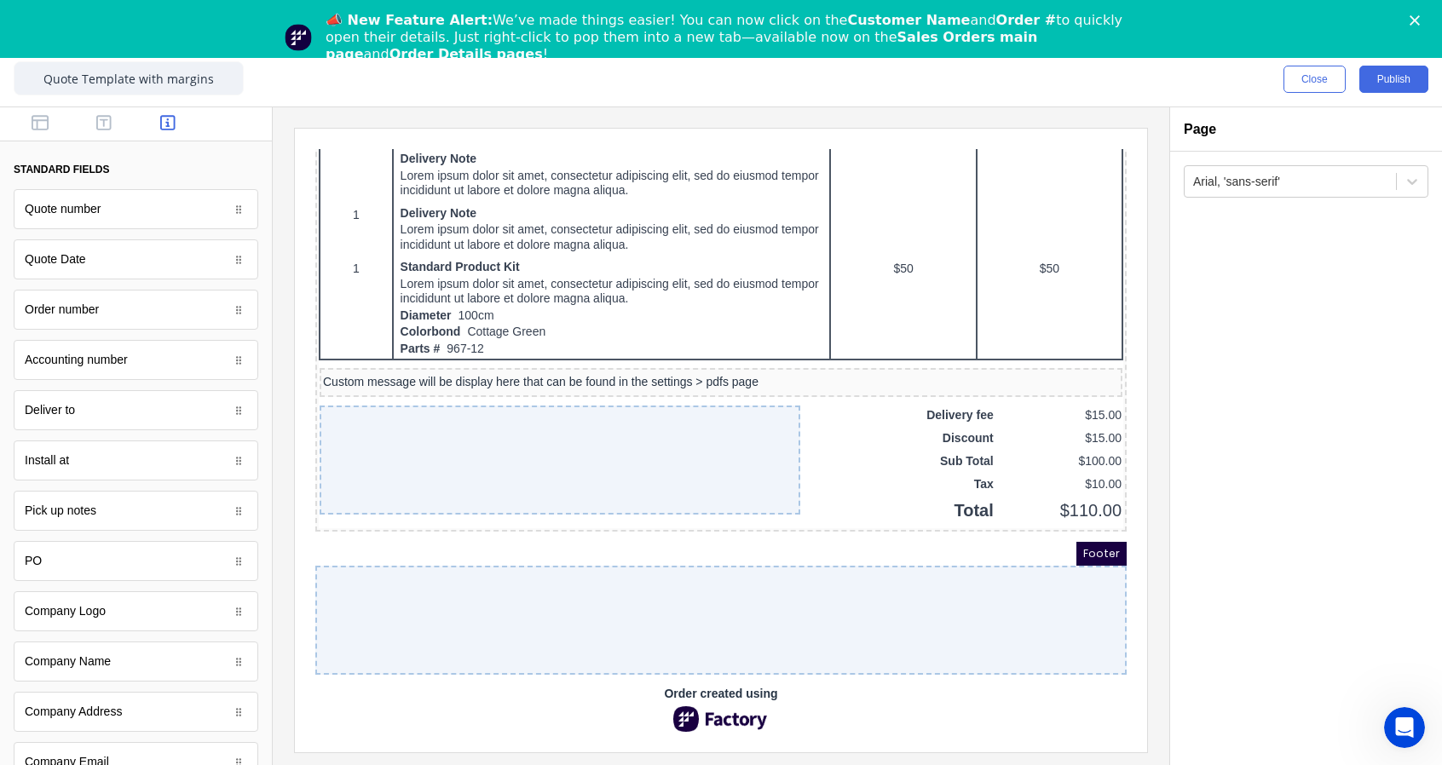
click at [735, 574] on div at bounding box center [700, 599] width 811 height 109
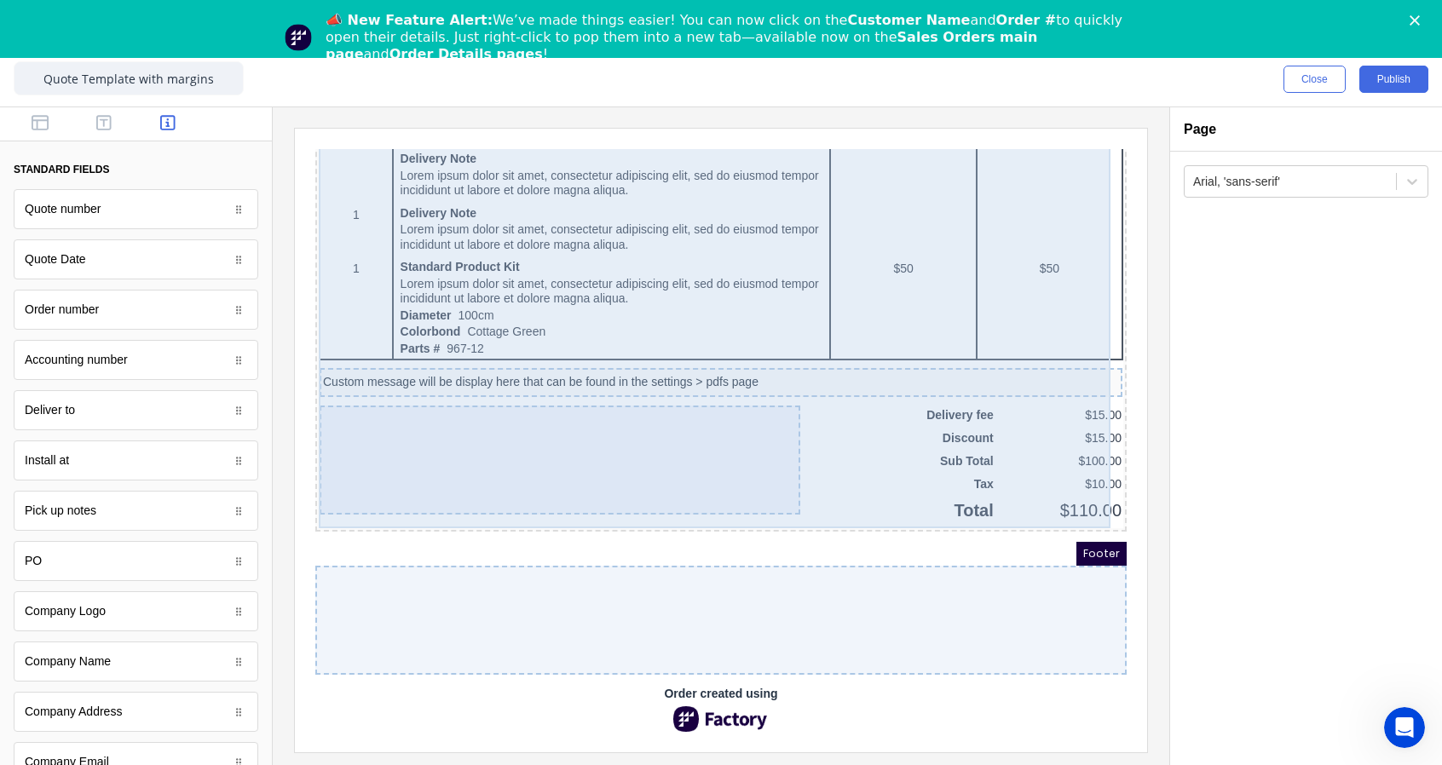
click at [450, 438] on div at bounding box center [539, 439] width 481 height 109
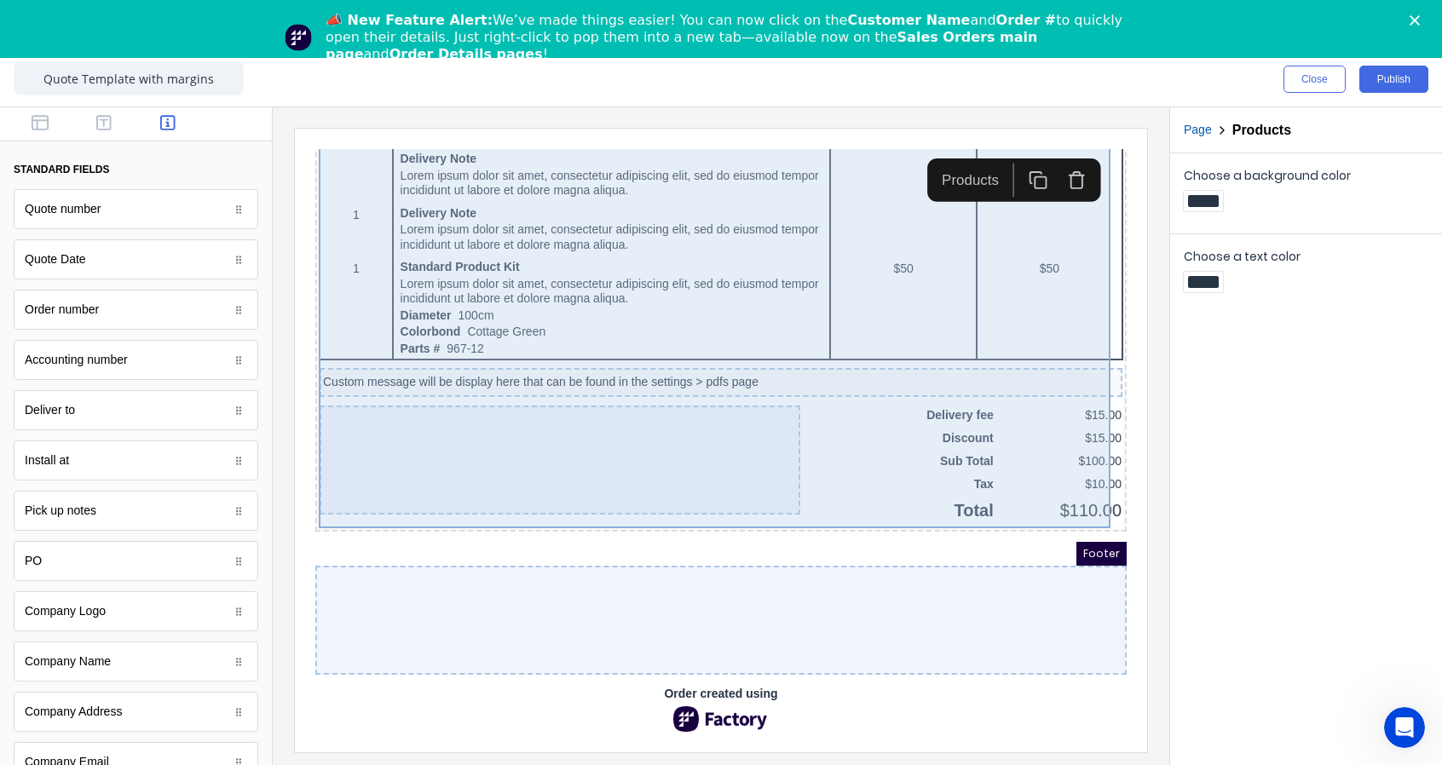
click at [842, 433] on div "QTY DESCRIPTION EACH TOTAL 1 Basic Product Lorem ipsum dolor sit amet, consecte…" at bounding box center [700, 0] width 804 height 1015
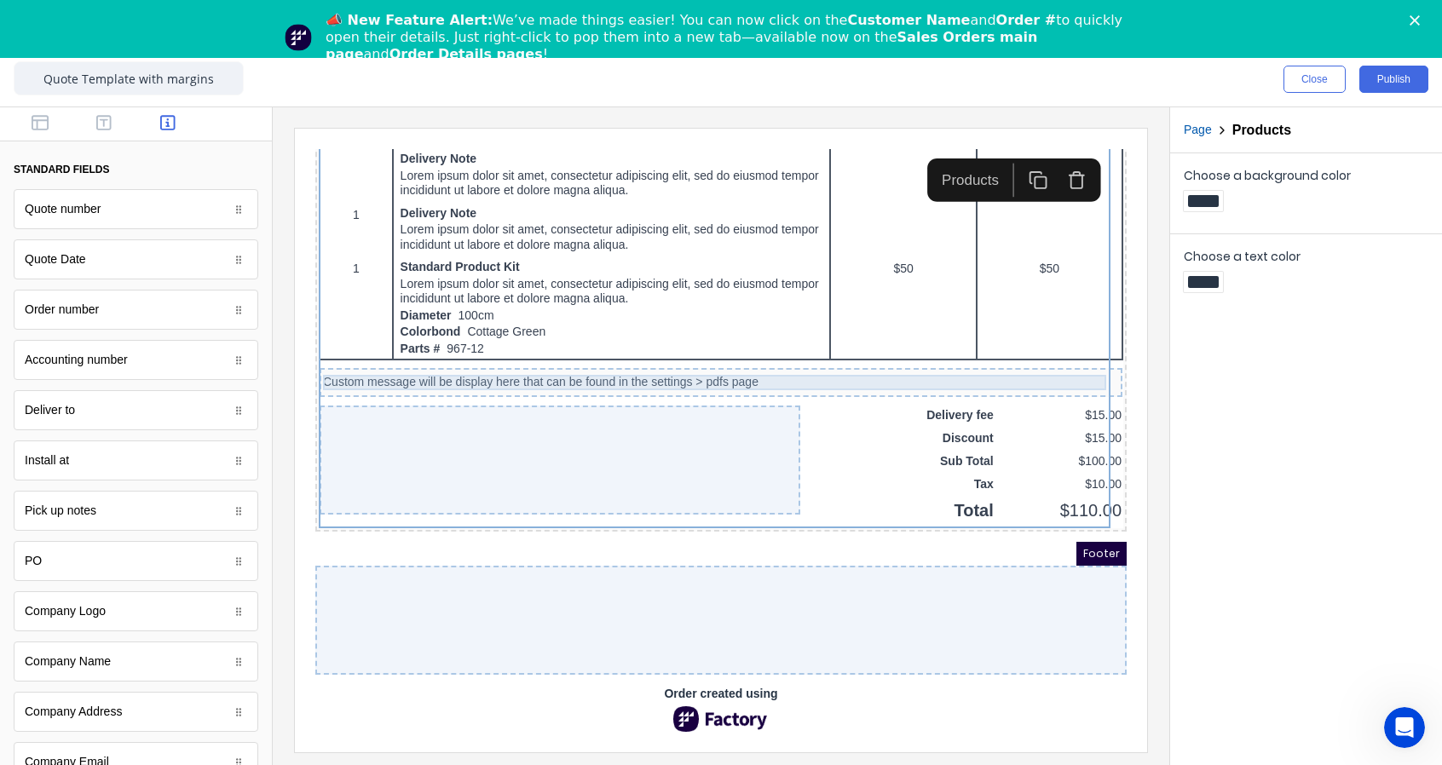
click at [796, 354] on div "Custom message will be display here that can be found in the settings > pdfs pa…" at bounding box center [700, 361] width 796 height 15
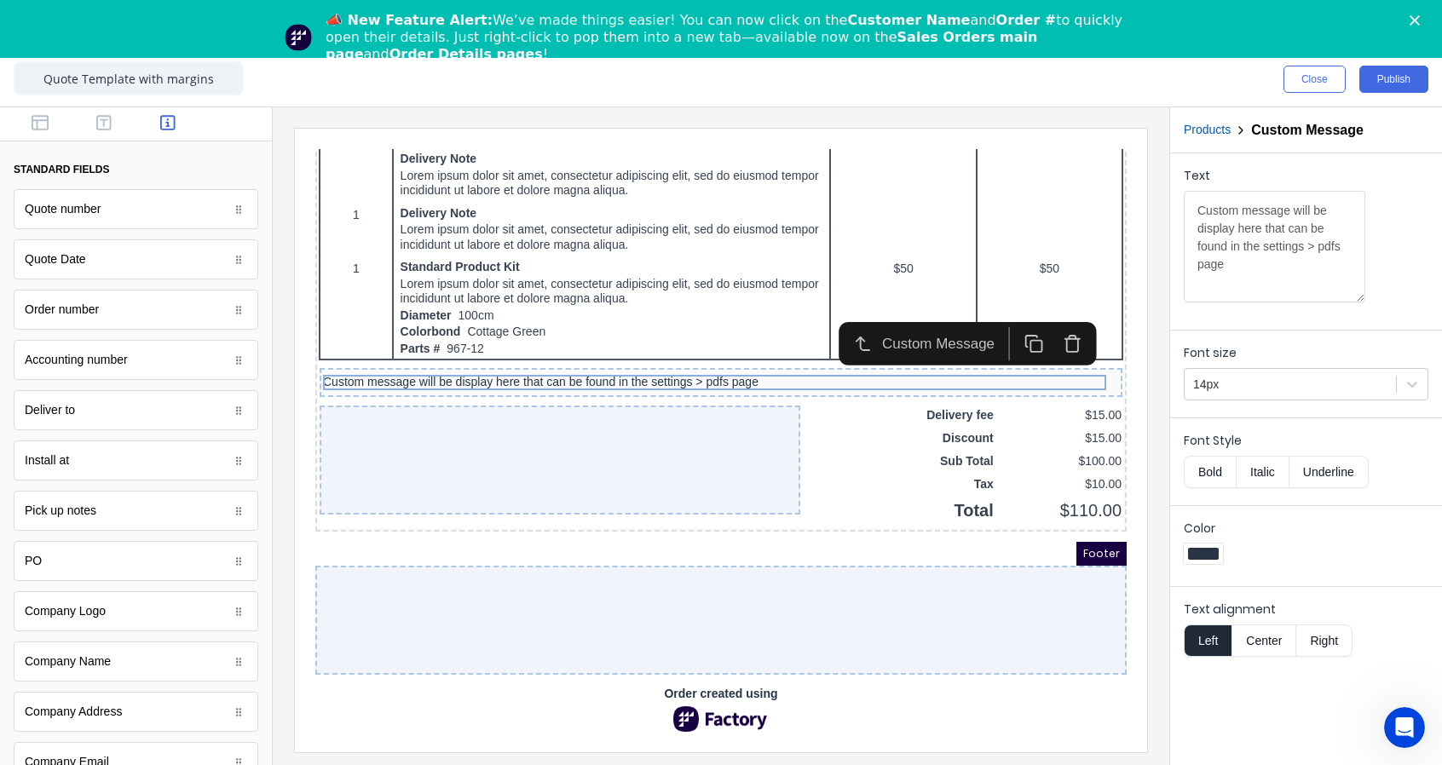
click at [1049, 315] on icon "button" at bounding box center [1052, 324] width 20 height 20
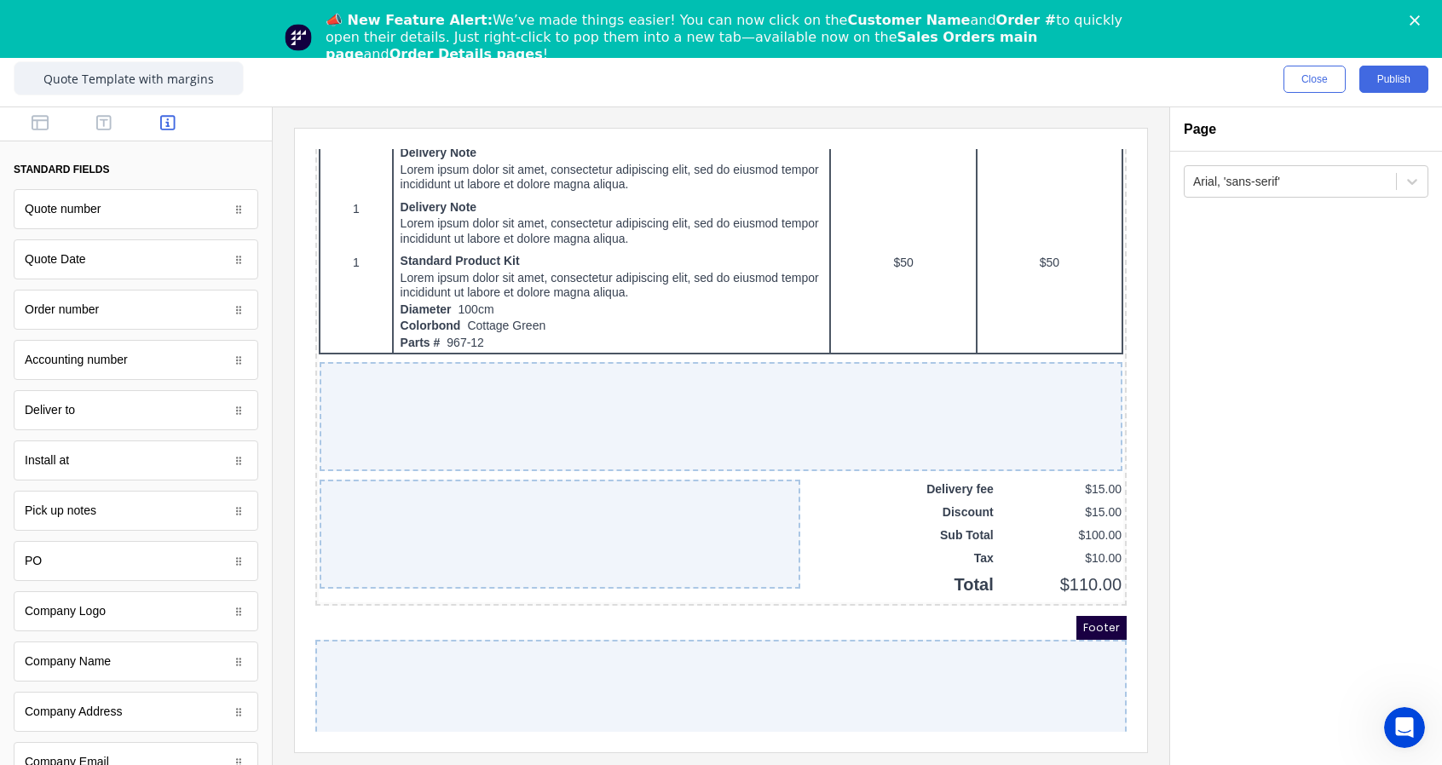
click at [1258, 573] on div "Arial, 'sans-serif'" at bounding box center [1306, 459] width 272 height 614
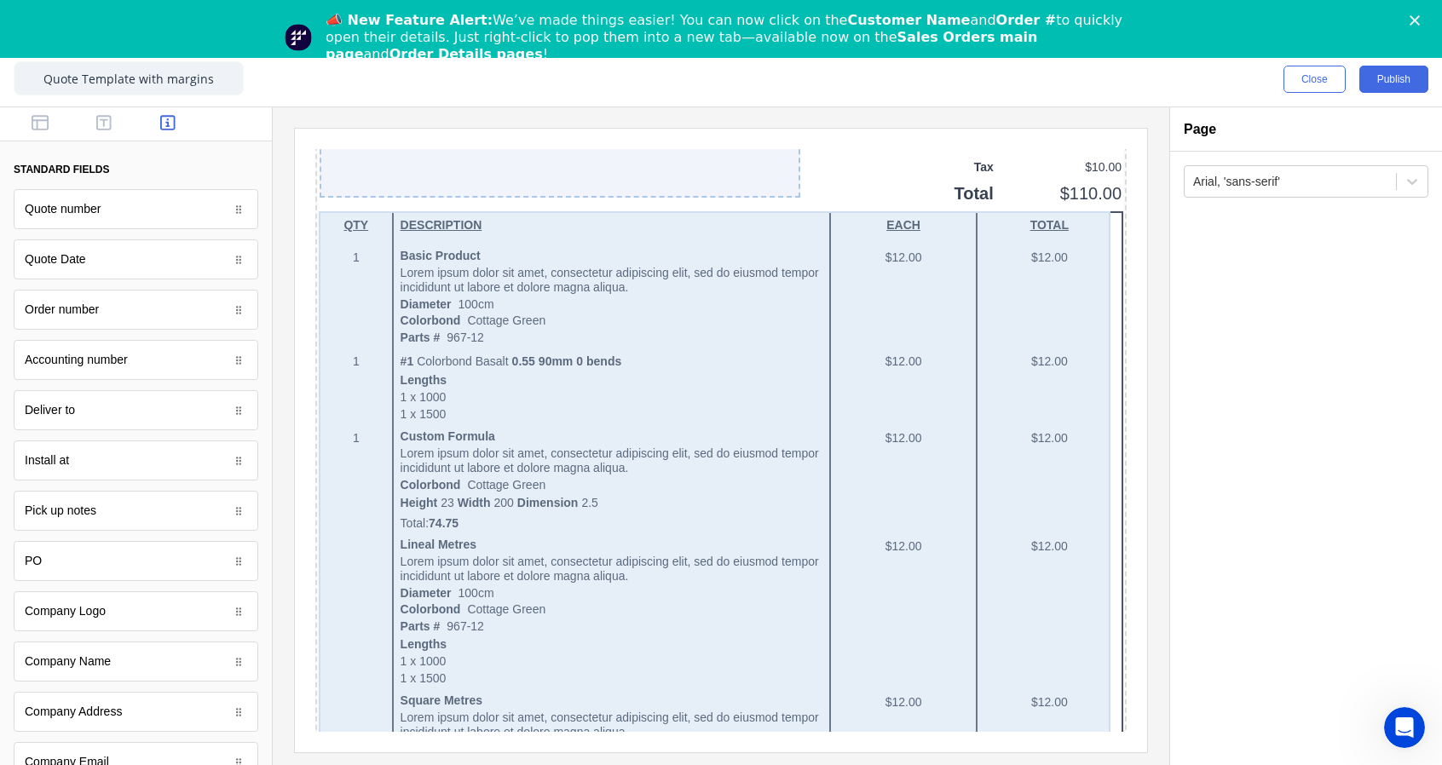
scroll to position [2301, 0]
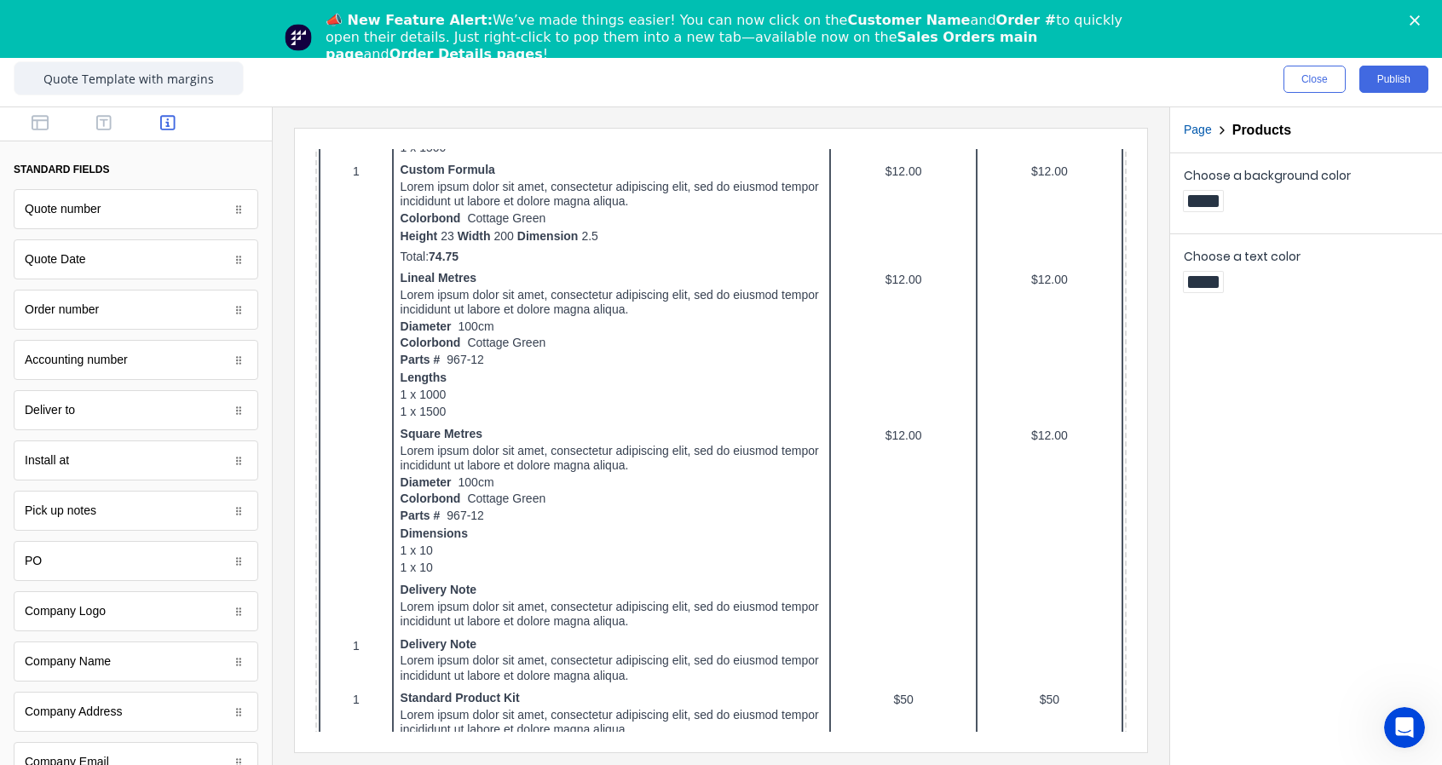
scroll to position [1136, 0]
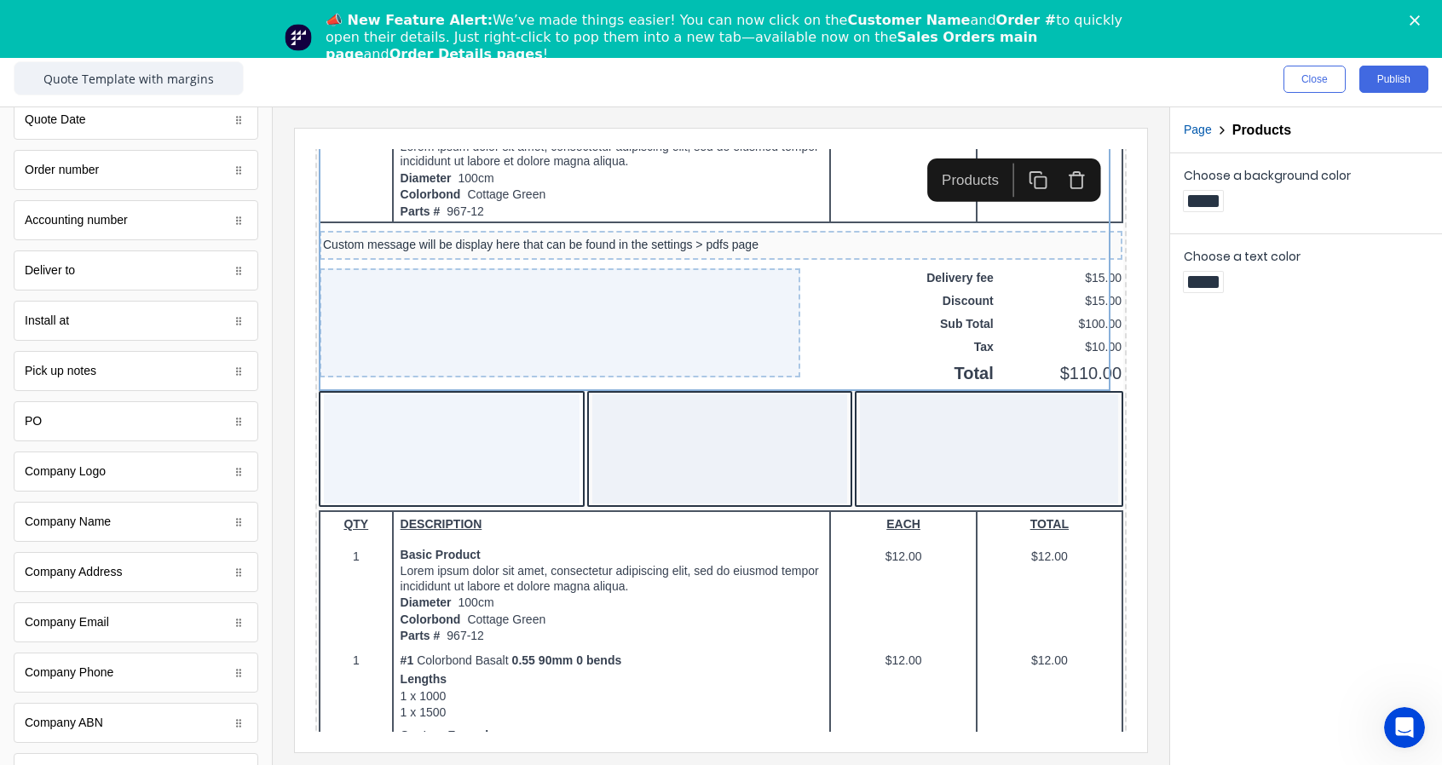
scroll to position [0, 0]
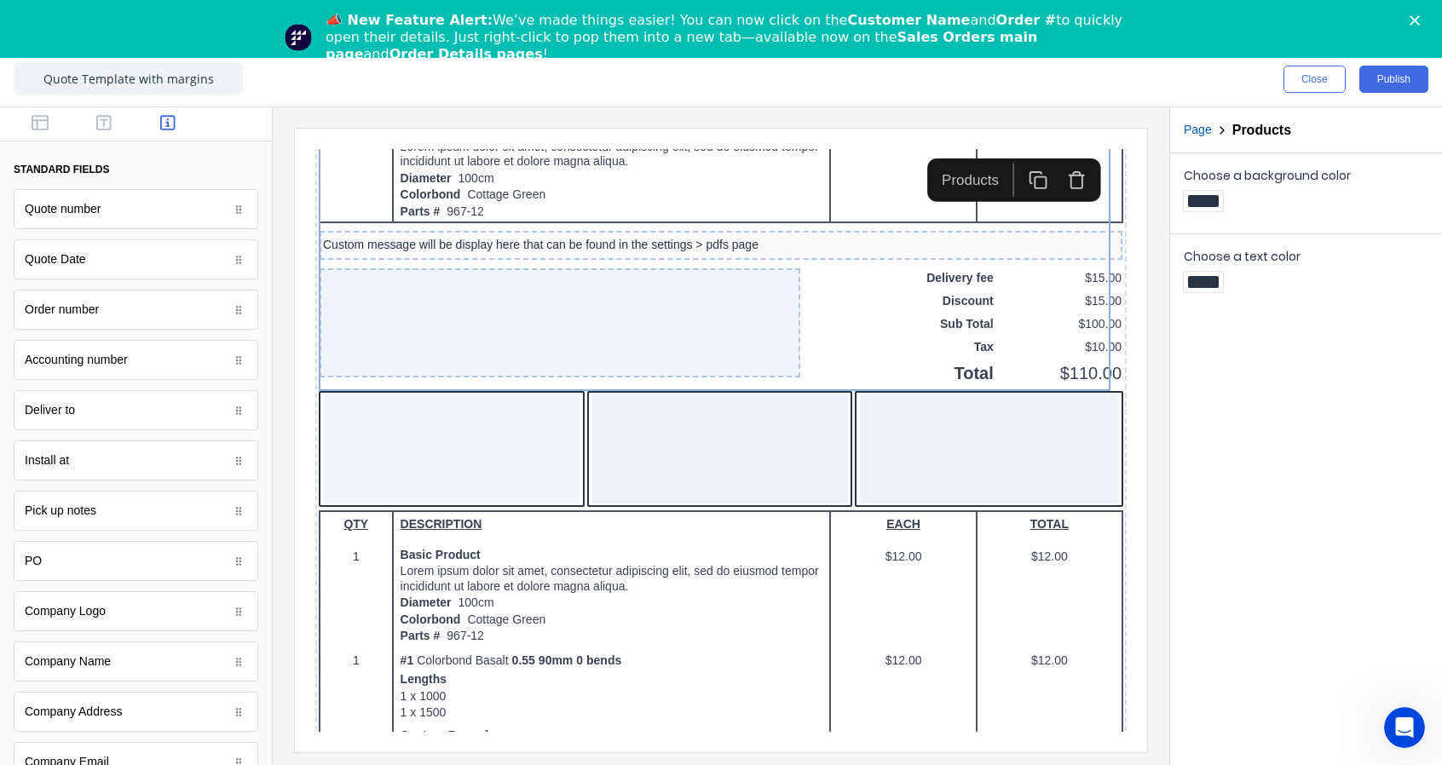
click at [99, 125] on icon "button" at bounding box center [103, 122] width 15 height 15
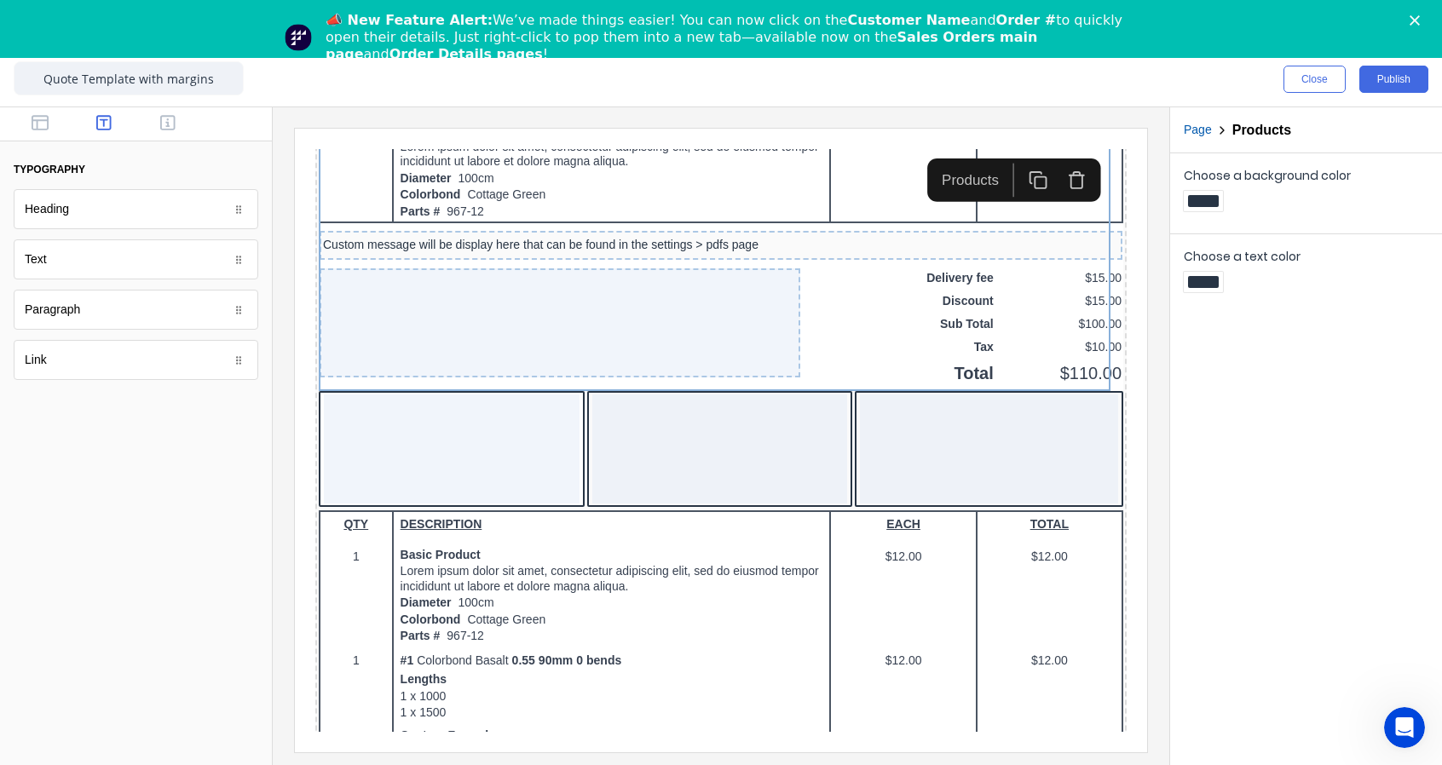
click at [162, 119] on icon "button" at bounding box center [167, 122] width 15 height 17
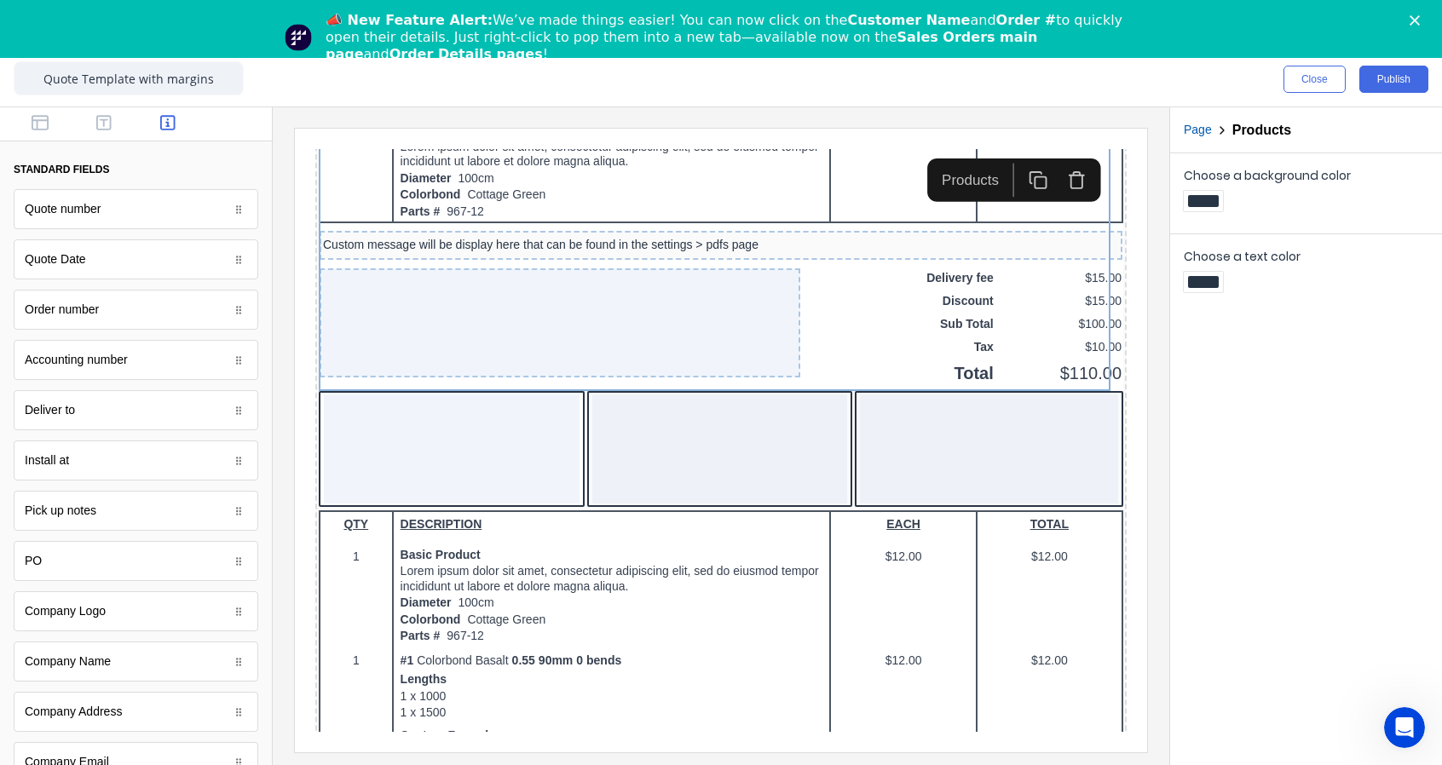
click at [36, 101] on div "Close Publish" at bounding box center [721, 79] width 1442 height 55
click at [40, 113] on div at bounding box center [136, 124] width 272 height 34
click at [113, 121] on button "button" at bounding box center [105, 124] width 54 height 20
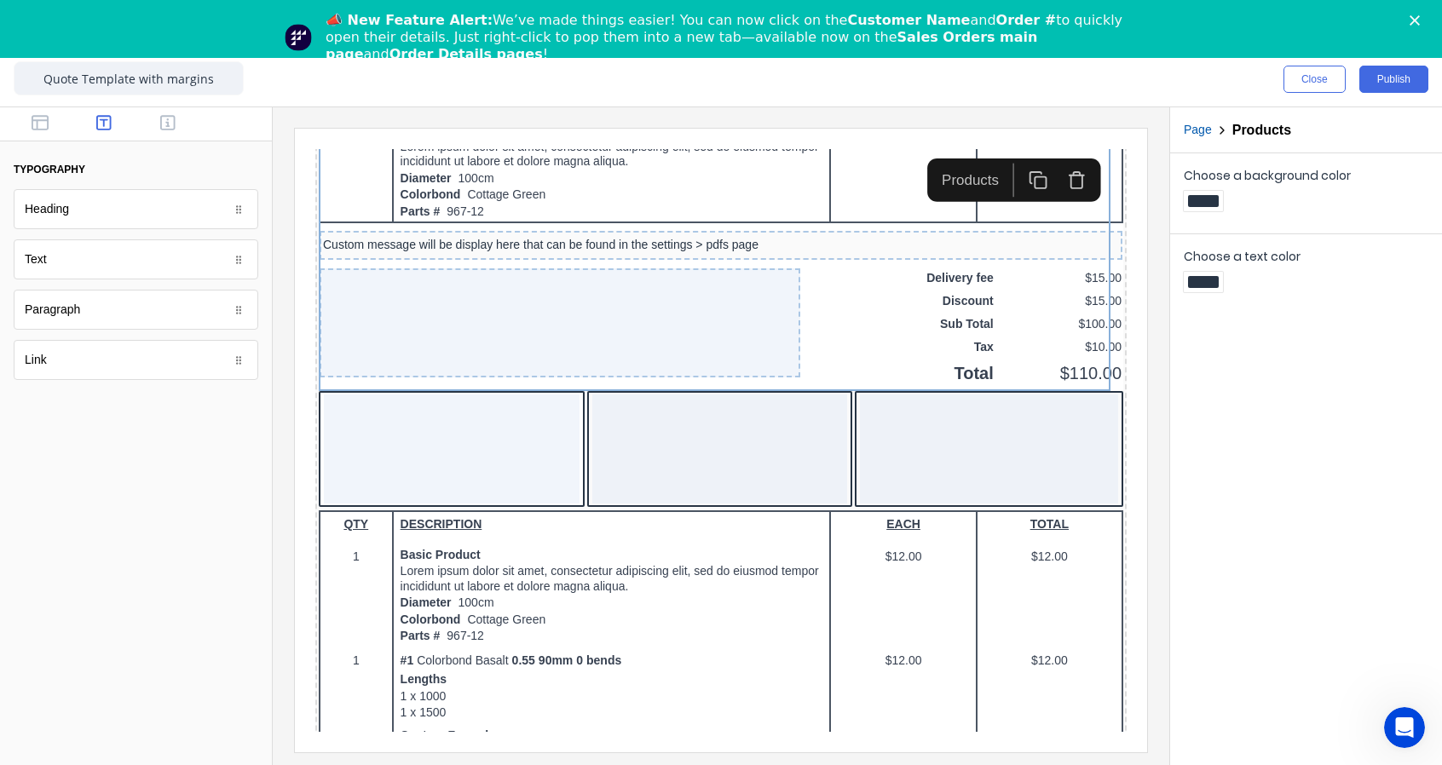
click at [47, 124] on icon "button" at bounding box center [40, 122] width 17 height 17
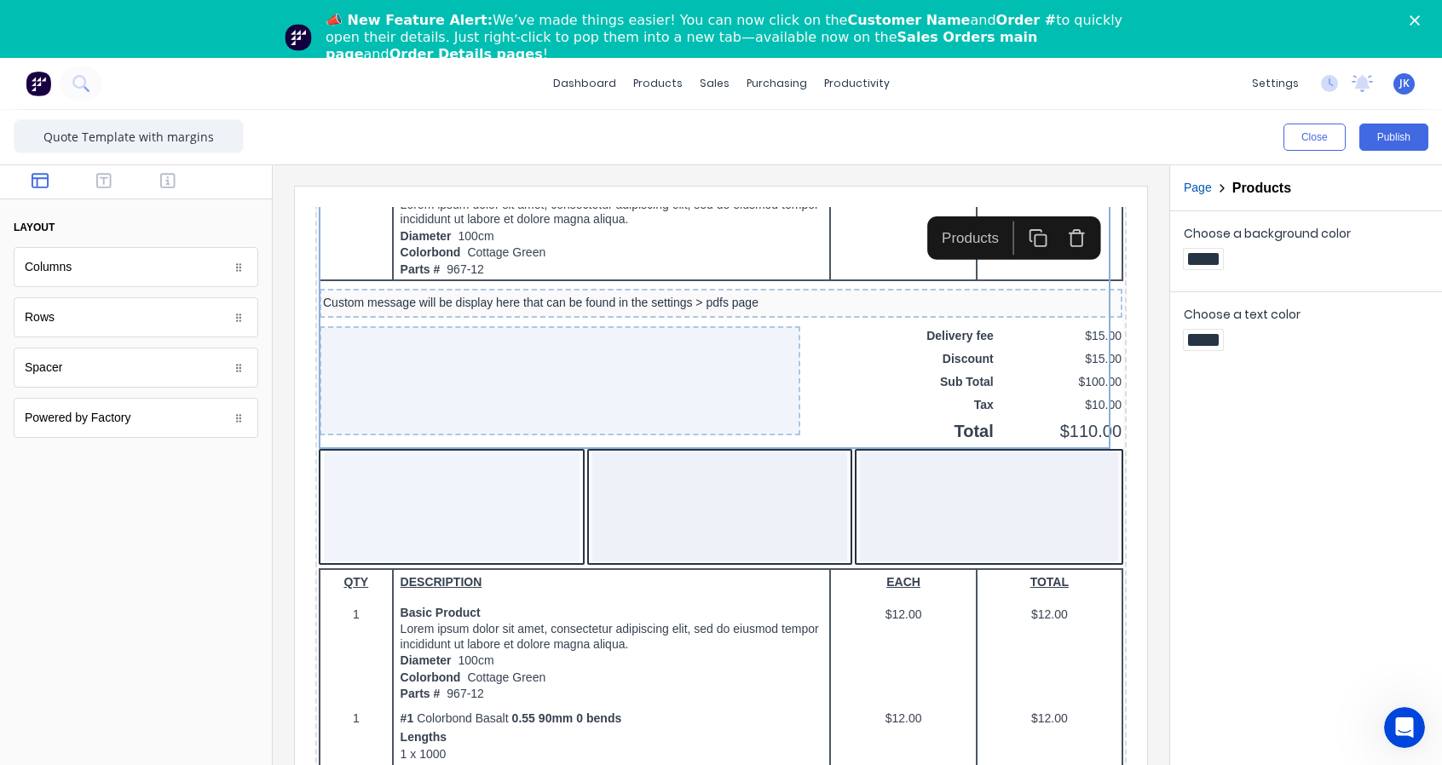
click at [692, 153] on div "Close Publish" at bounding box center [721, 137] width 1442 height 55
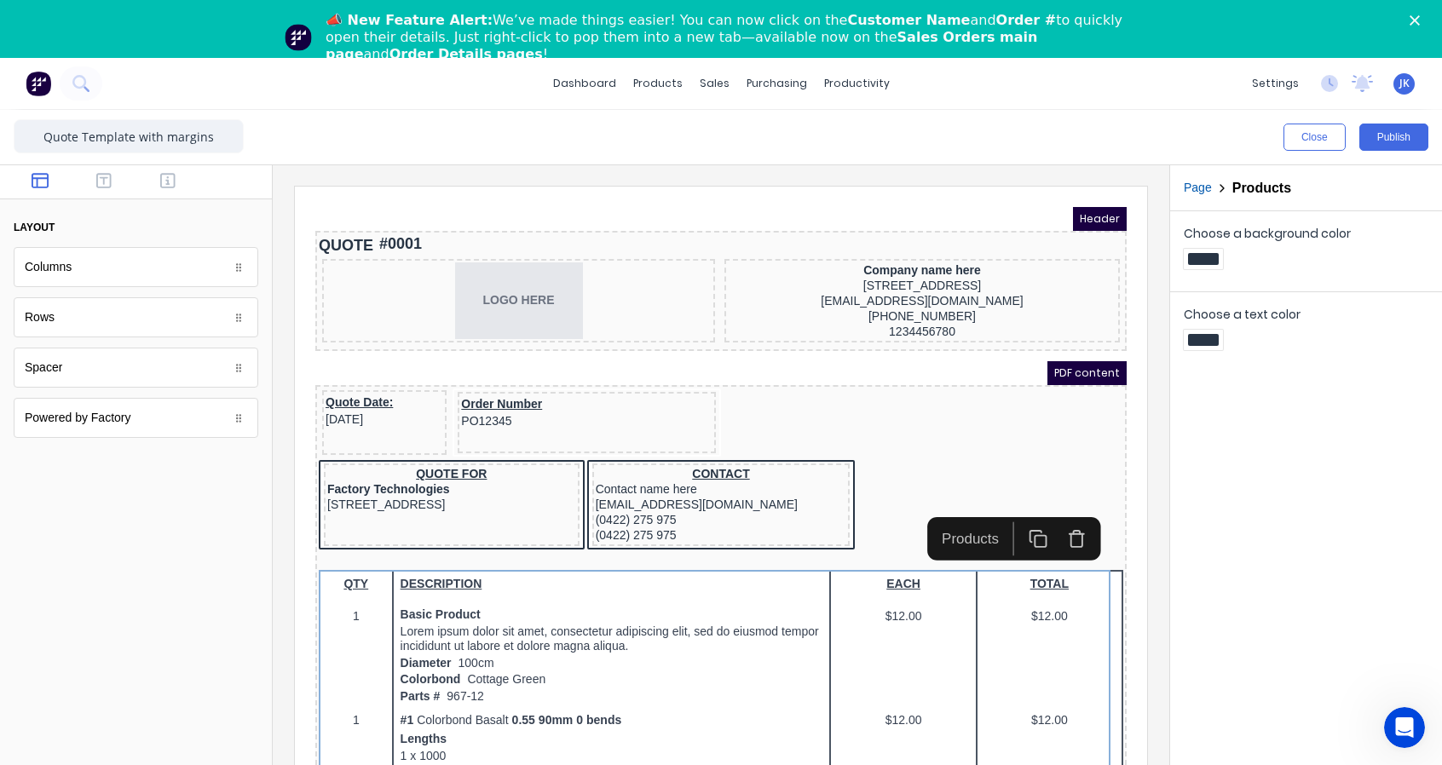
click at [1302, 130] on button "Close" at bounding box center [1314, 137] width 62 height 27
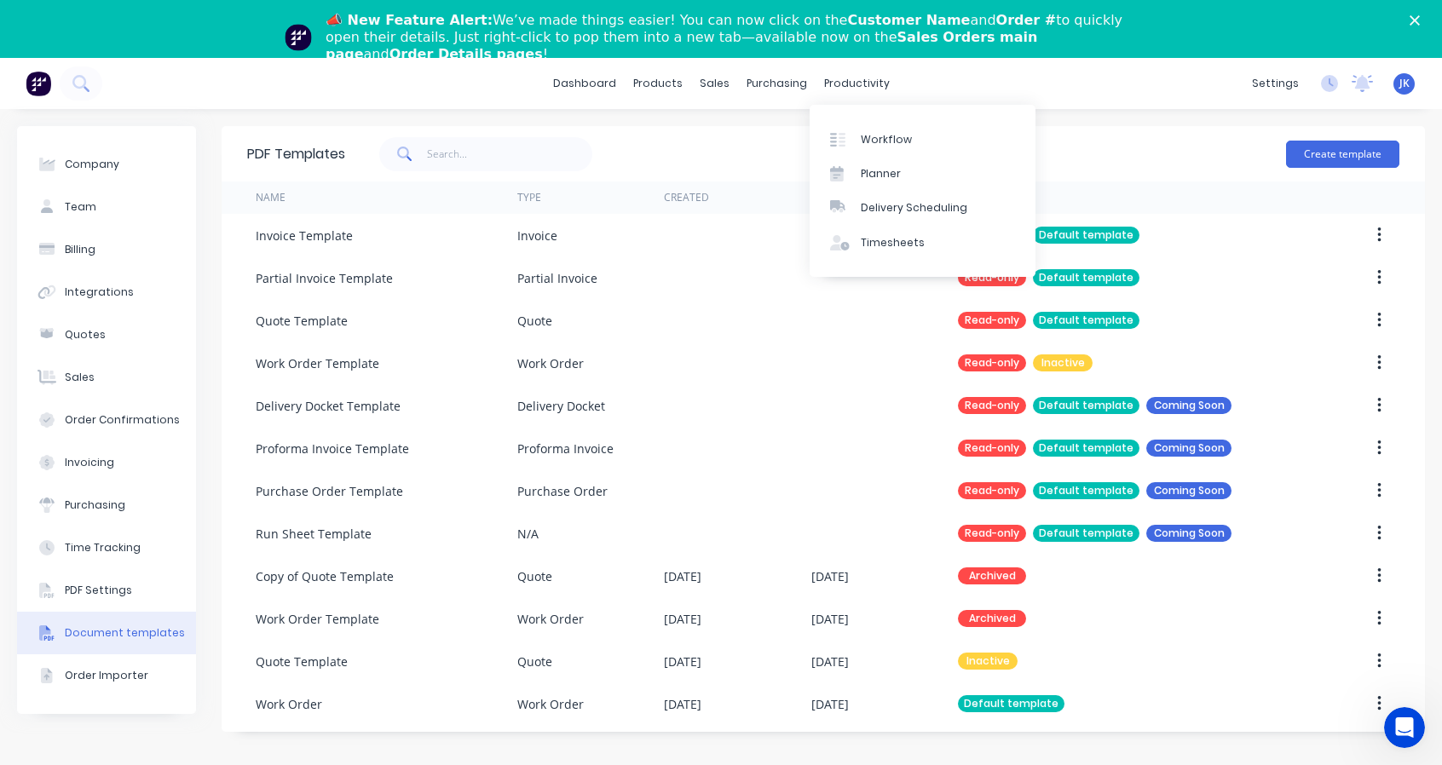
click at [874, 213] on div "Delivery Scheduling" at bounding box center [914, 207] width 107 height 15
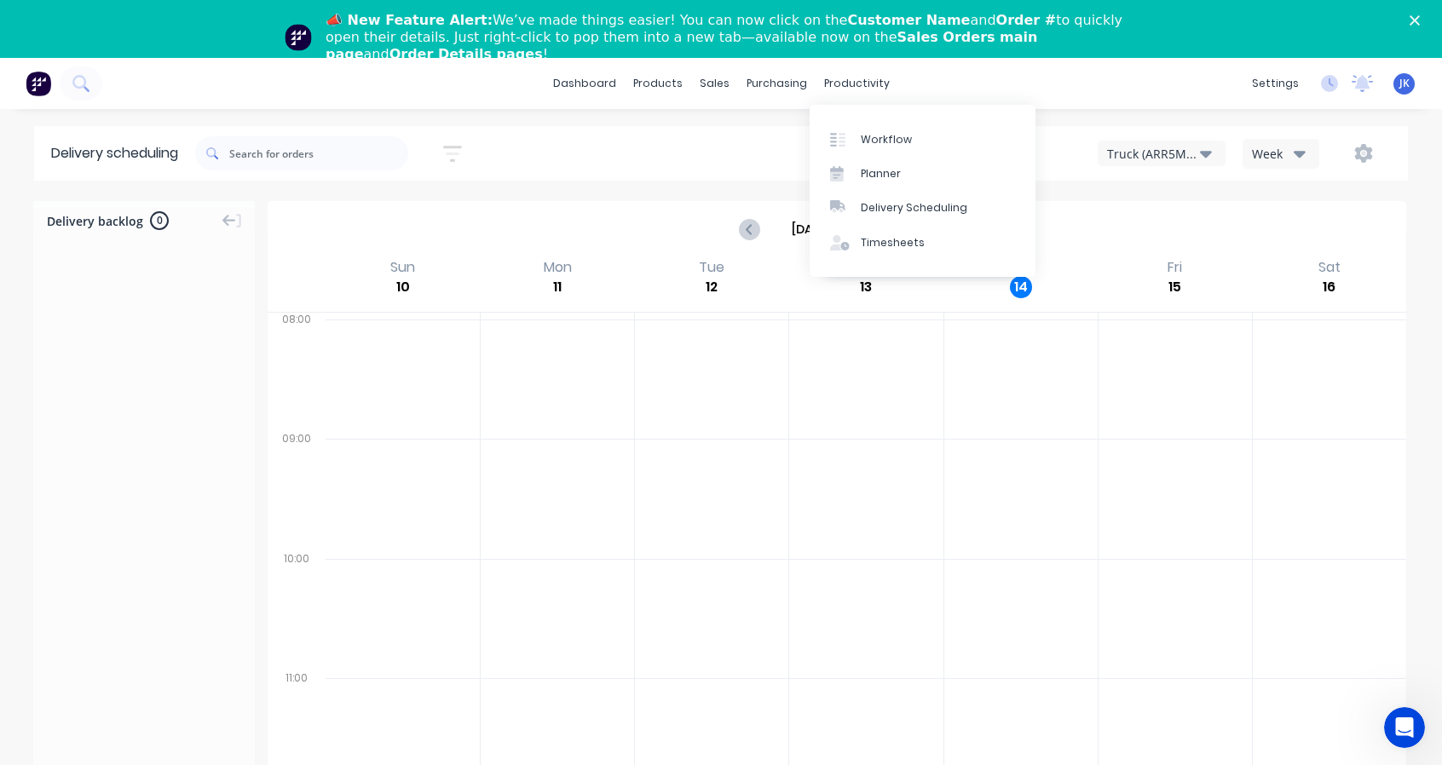
click at [835, 83] on div "productivity" at bounding box center [856, 84] width 83 height 26
click at [859, 172] on link "Planner" at bounding box center [923, 174] width 226 height 34
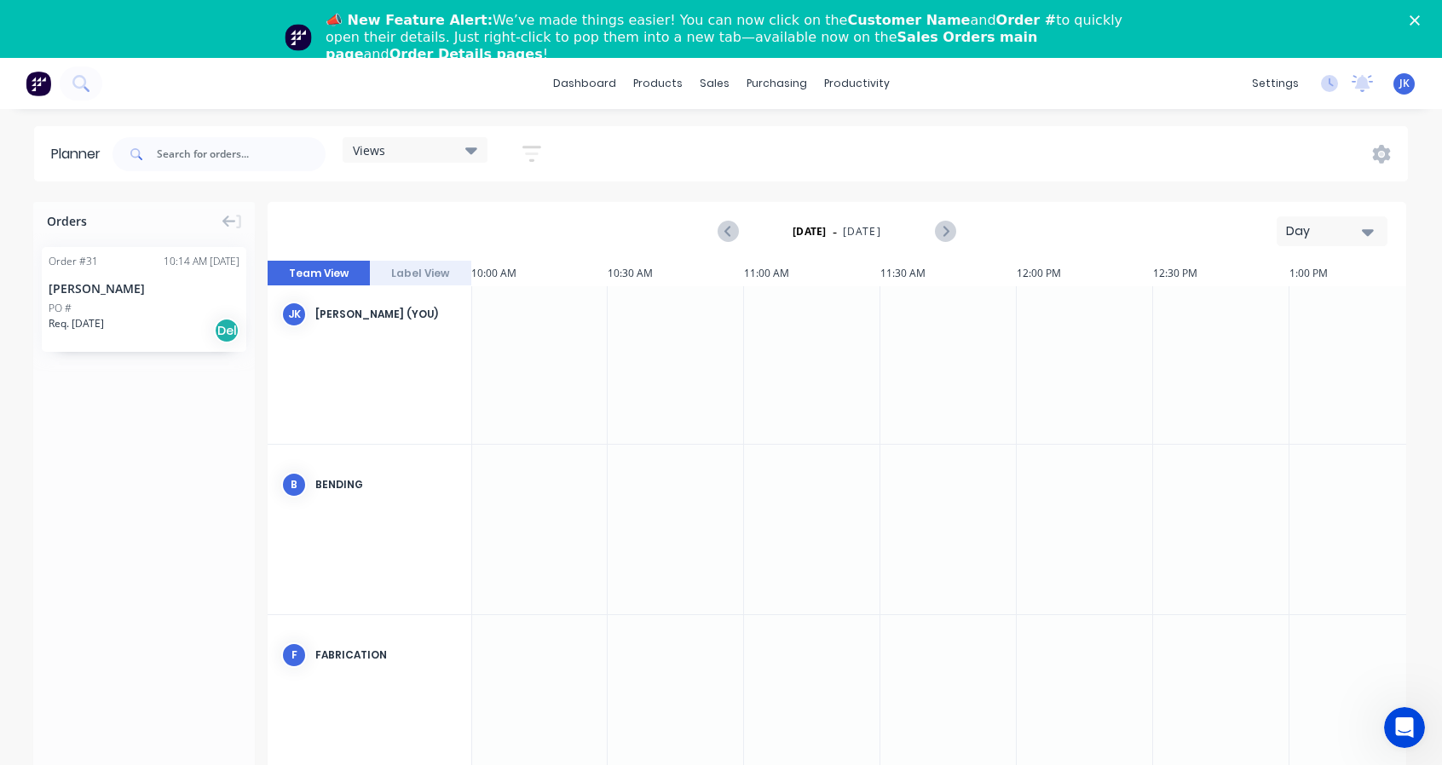
scroll to position [0, 2728]
click at [421, 269] on button "Label View" at bounding box center [421, 274] width 102 height 26
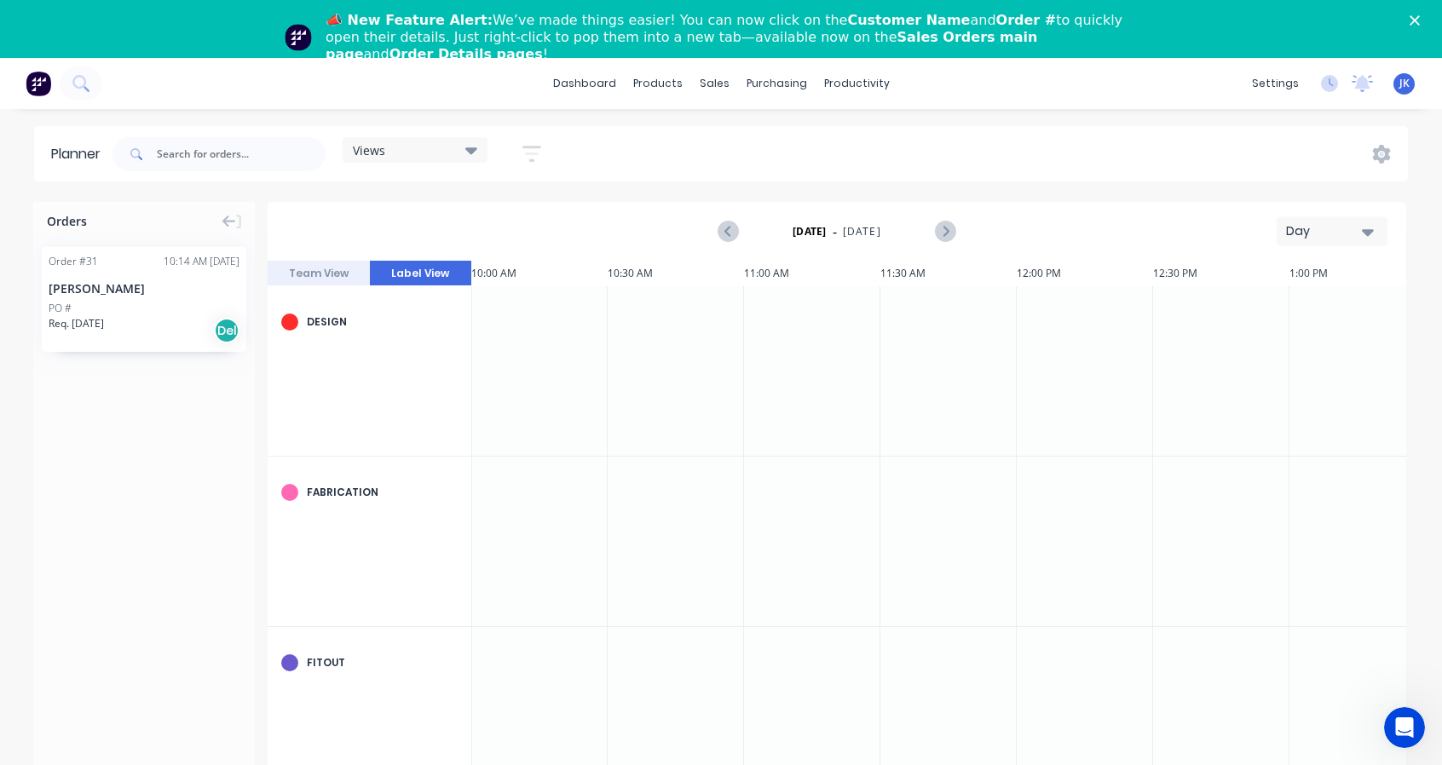
click at [349, 268] on button "Team View" at bounding box center [319, 274] width 102 height 26
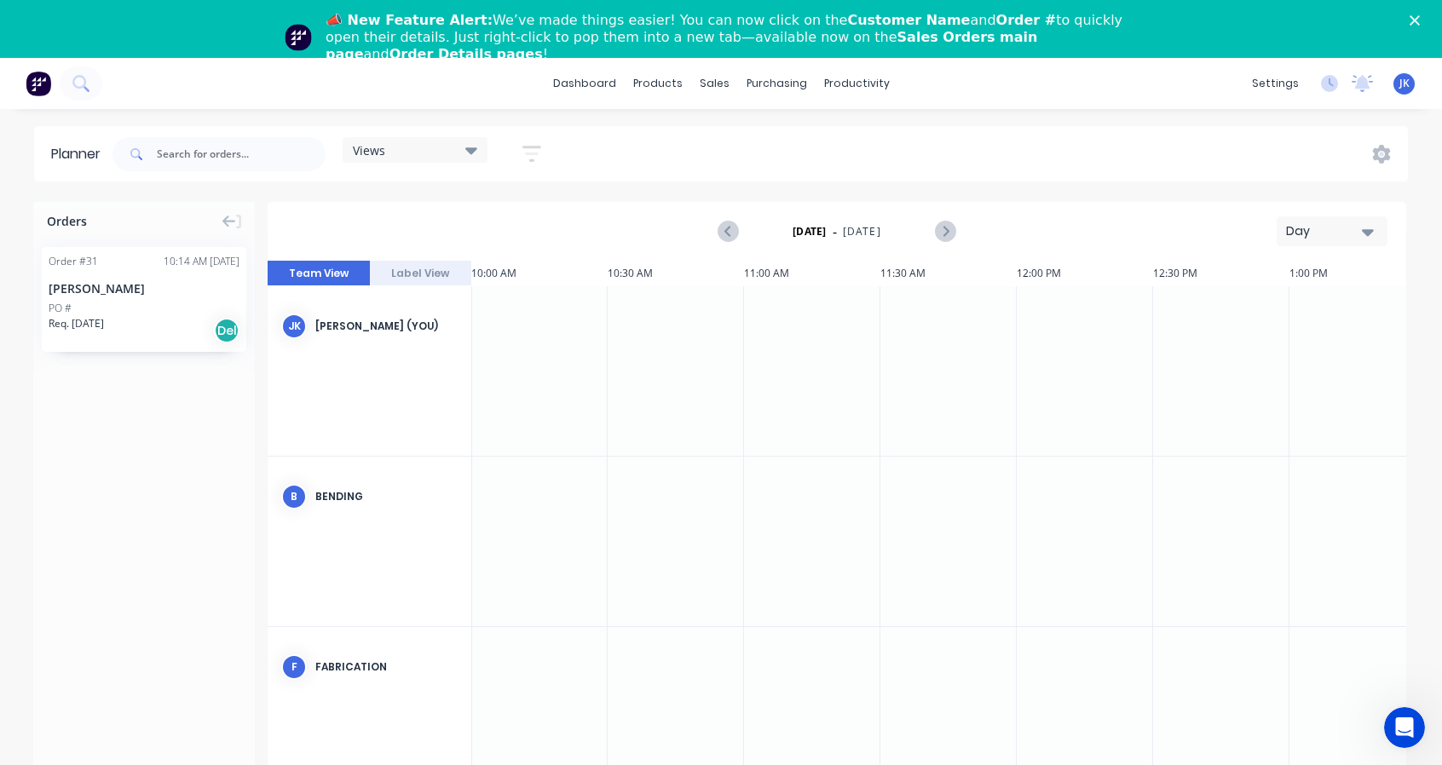
click at [447, 294] on div "JK Jo Kayler-Thomson (You)" at bounding box center [370, 326] width 204 height 80
click at [431, 275] on button "Label View" at bounding box center [421, 274] width 102 height 26
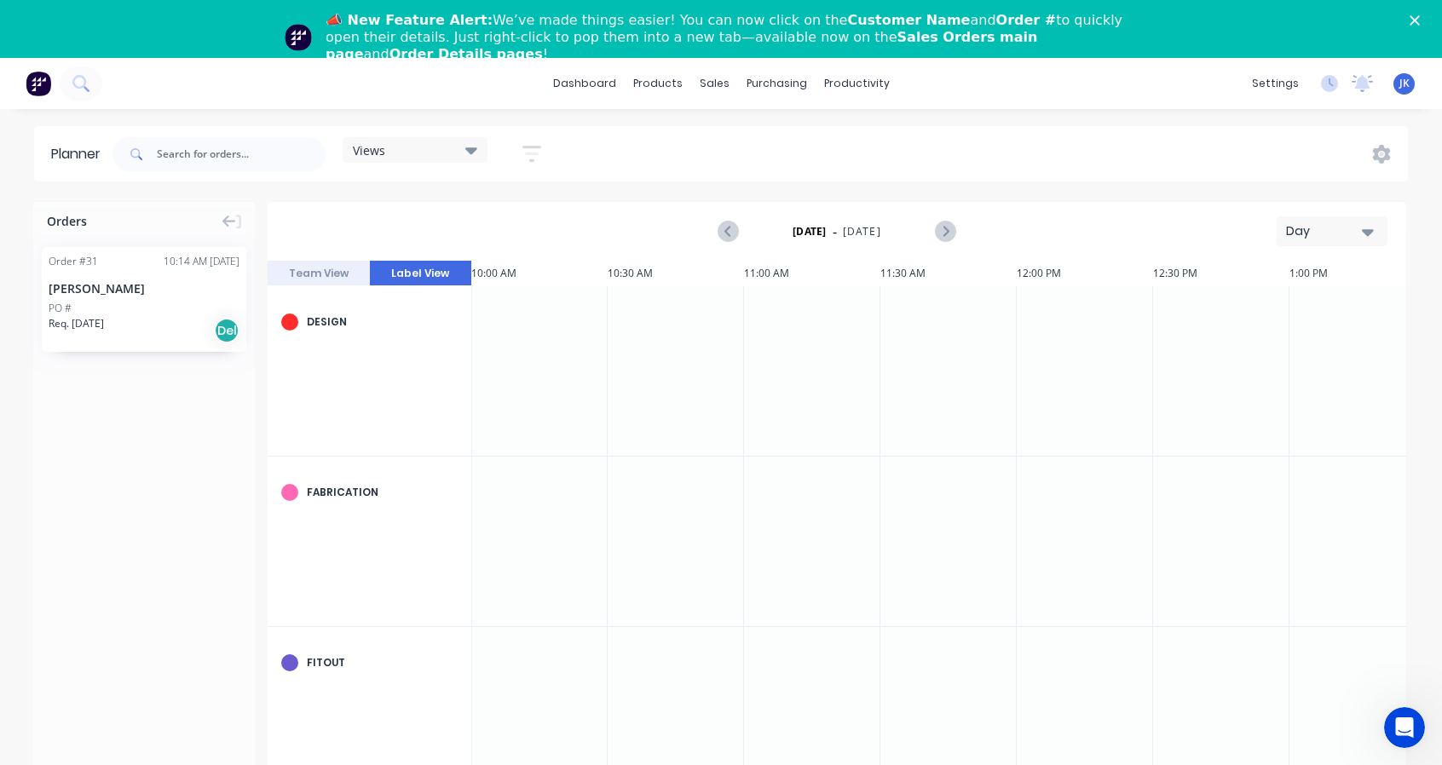
click at [322, 267] on button "Team View" at bounding box center [319, 274] width 102 height 26
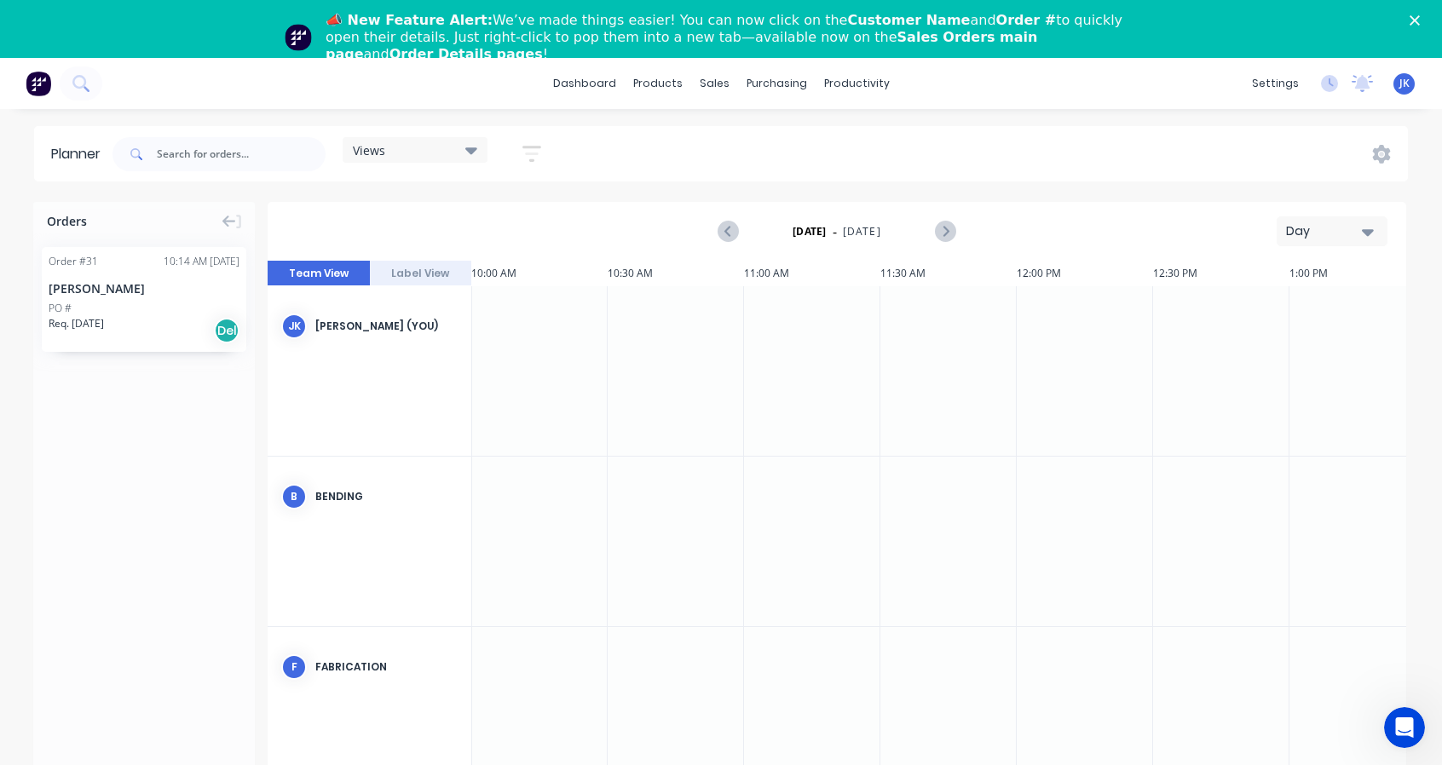
click at [977, 162] on div "Views Save new view None (Default) edit Show/Hide users Show/Hide orders Filter…" at bounding box center [758, 154] width 1299 height 51
click at [748, 149] on link "Sales Orders" at bounding box center [805, 139] width 226 height 34
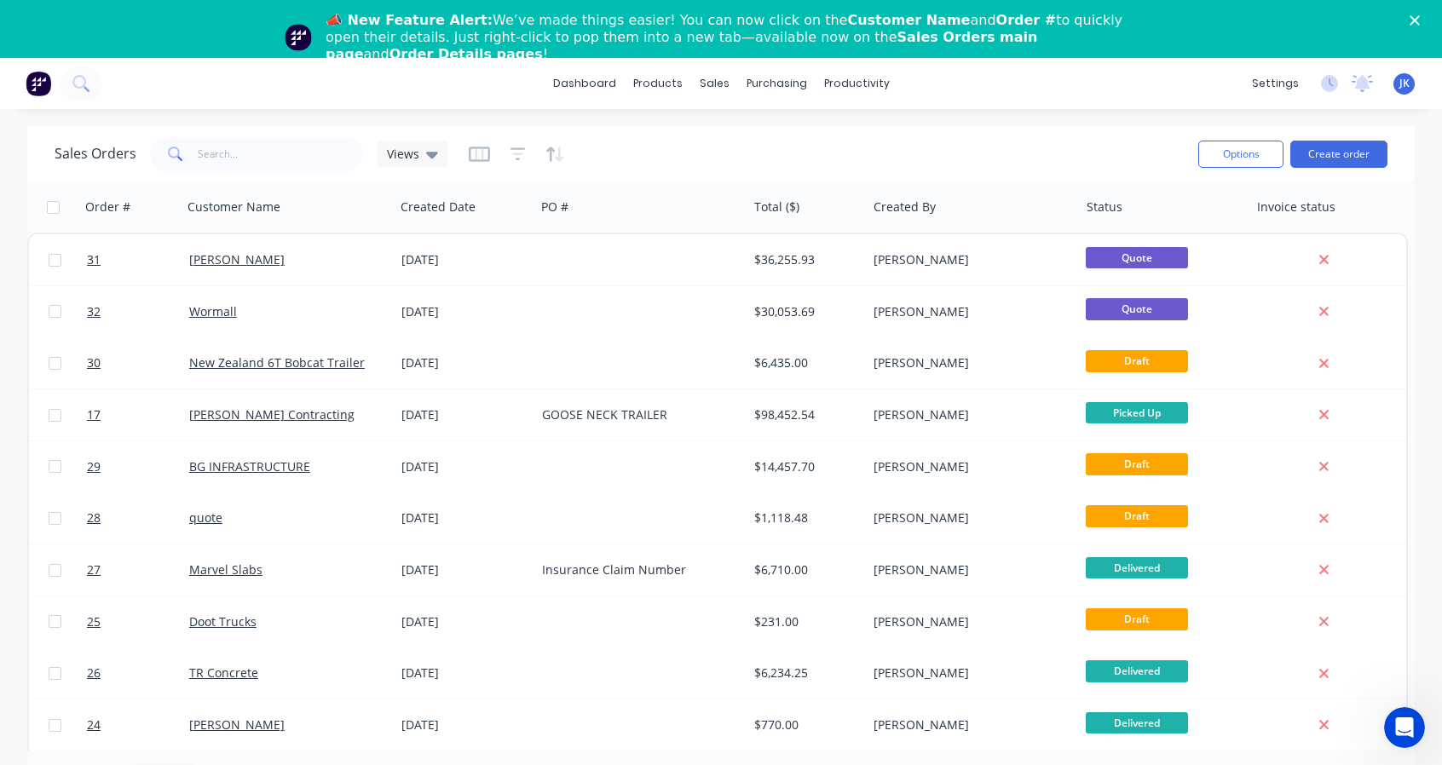
click at [373, 271] on div "GALE" at bounding box center [288, 259] width 212 height 51
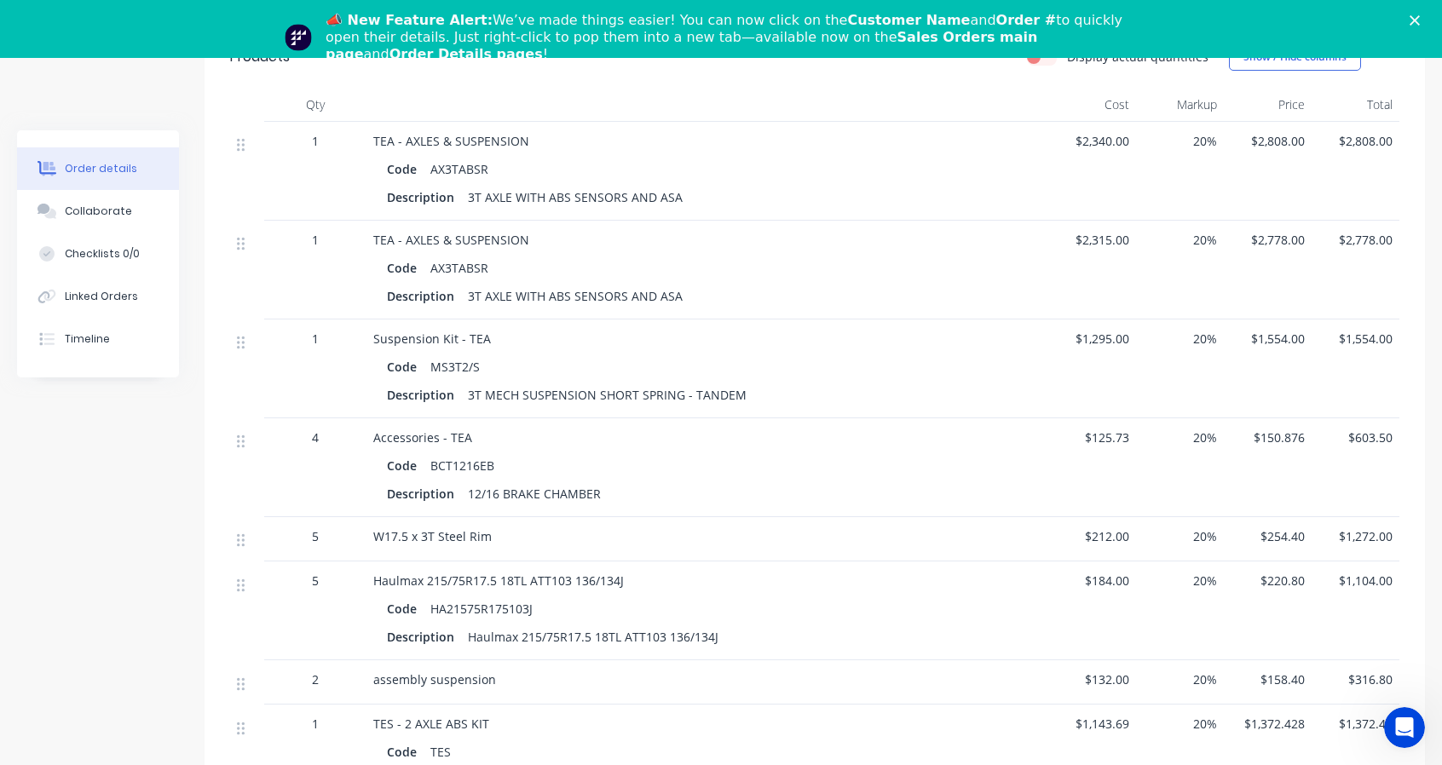
scroll to position [426, 0]
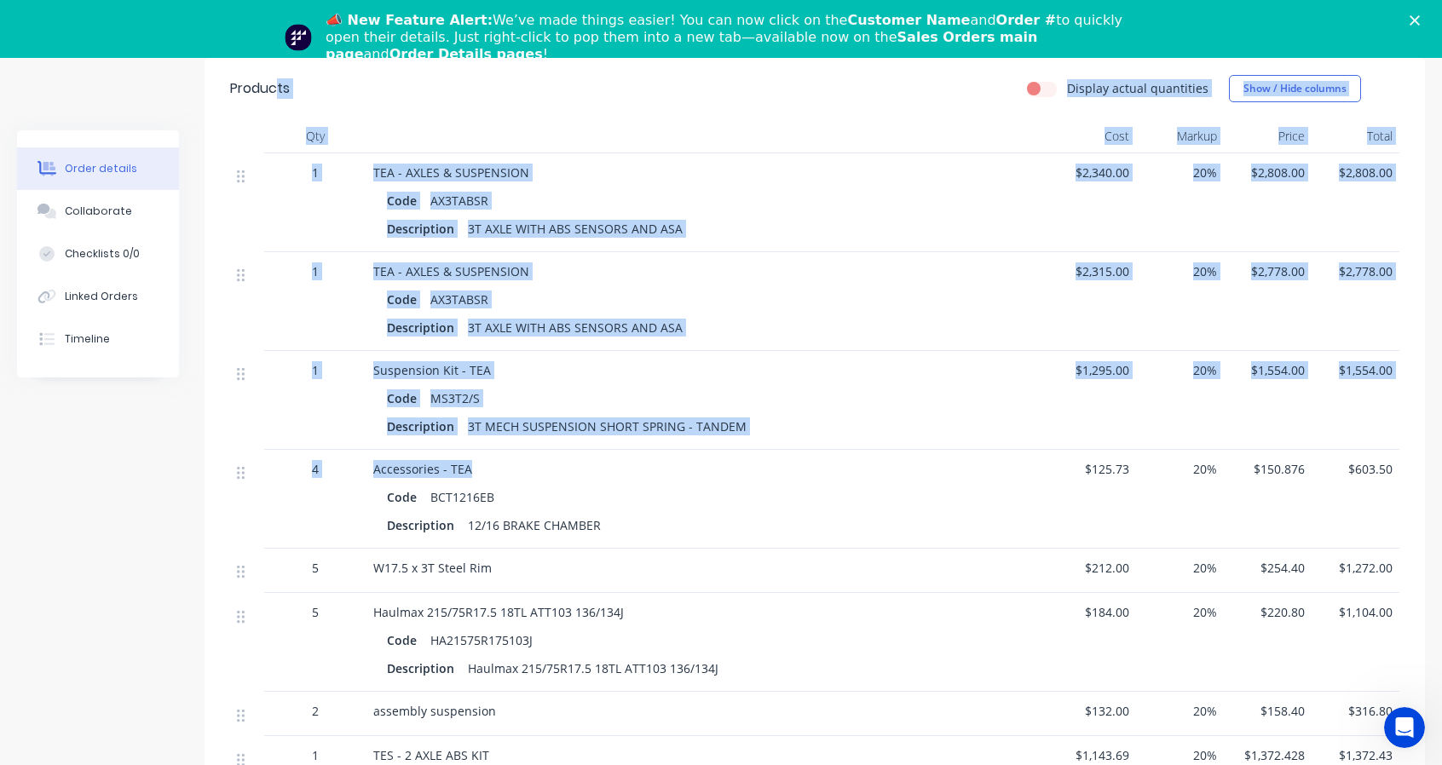
drag, startPoint x: 279, startPoint y: 117, endPoint x: 999, endPoint y: 466, distance: 799.5
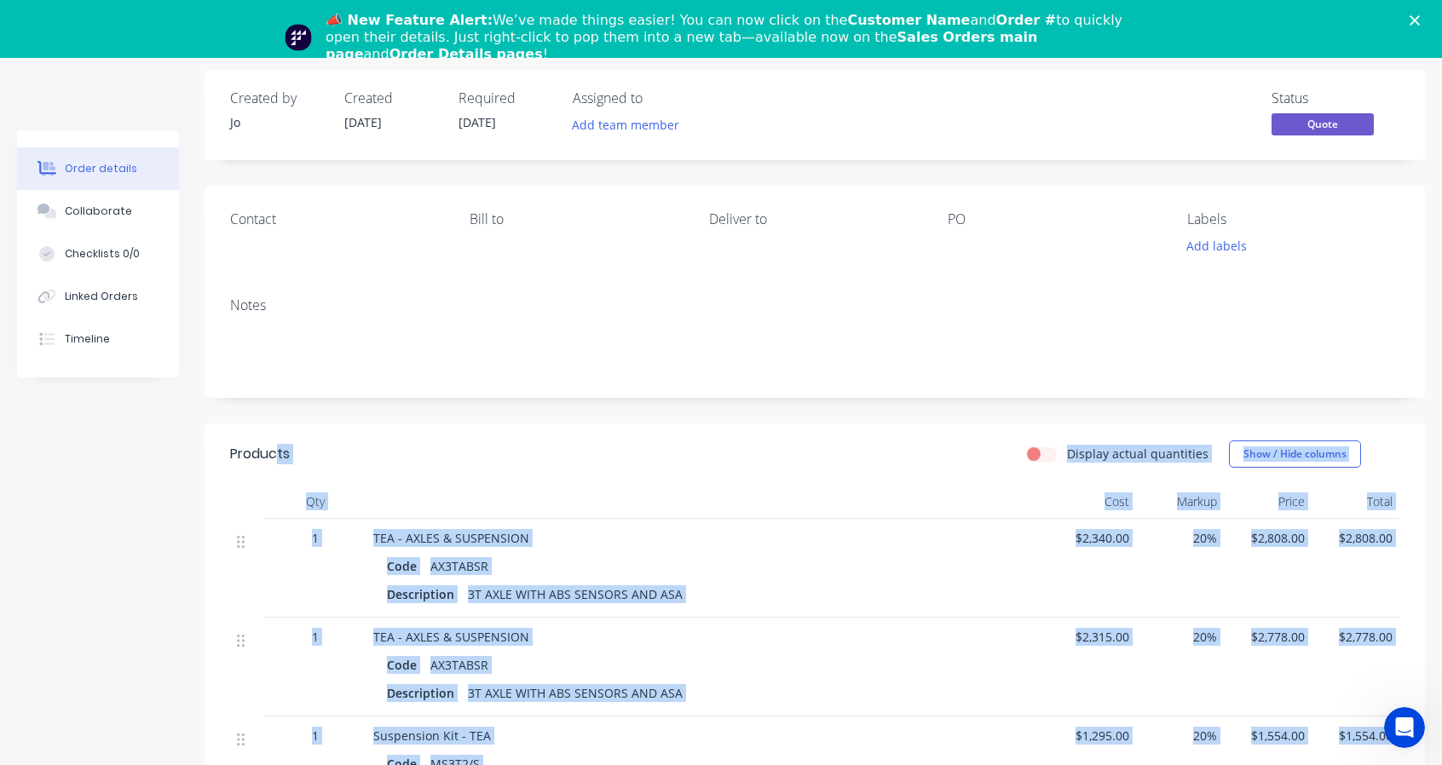
scroll to position [0, 0]
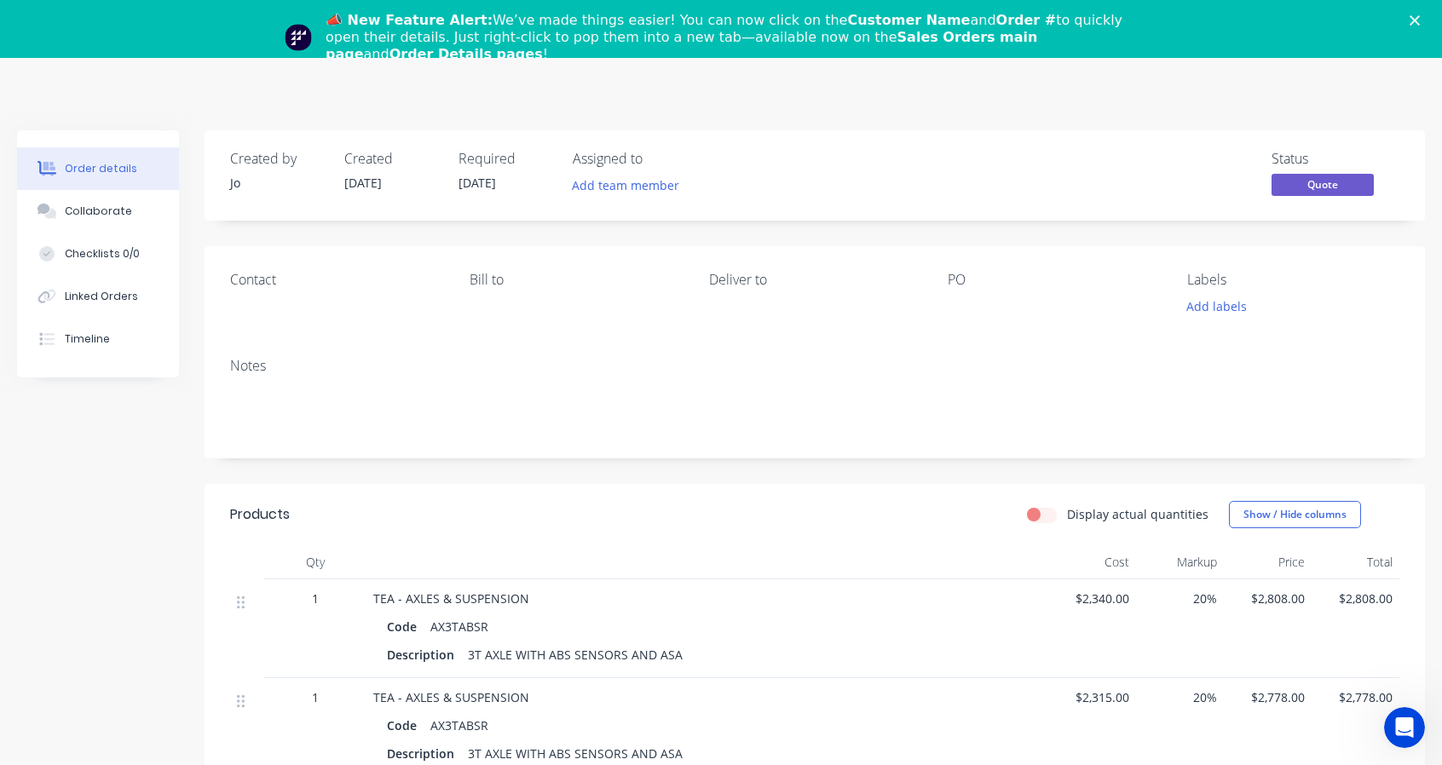
click at [217, 506] on header "Products Display actual quantities Show / Hide columns" at bounding box center [815, 514] width 1220 height 61
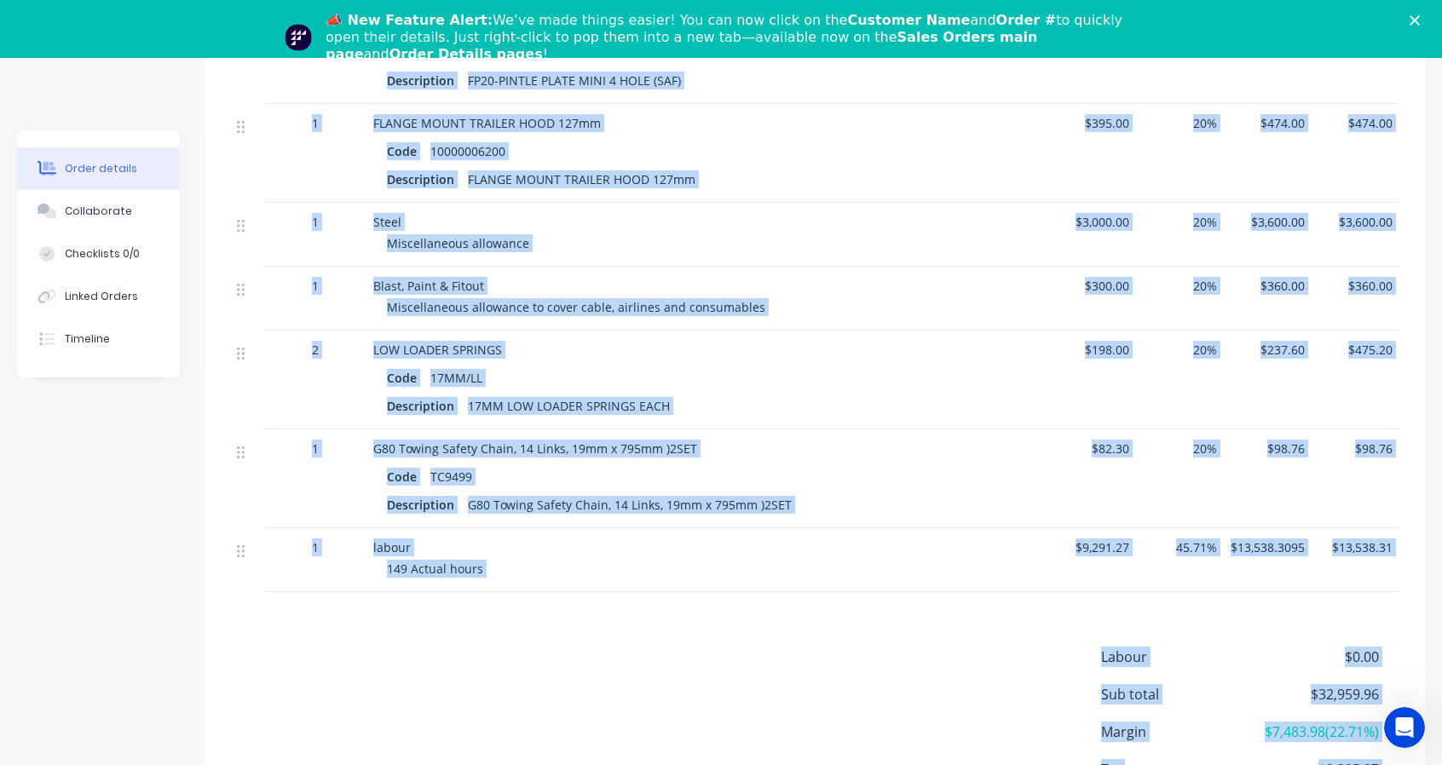
scroll to position [2629, 0]
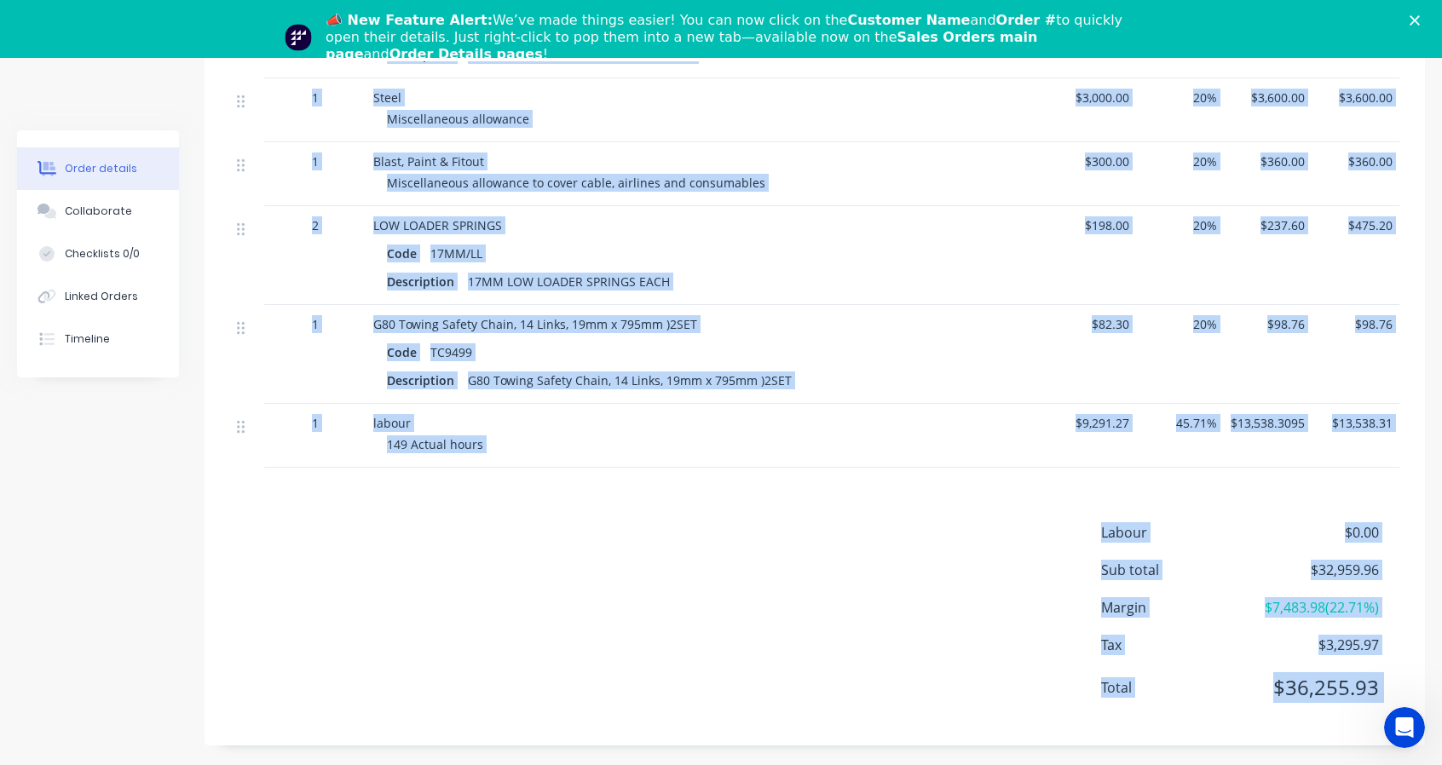
drag, startPoint x: 1604, startPoint y: 1220, endPoint x: 1409, endPoint y: 728, distance: 529.5
click at [932, 700] on div "Labour $0.00 Sub total $32,959.96 Margin $7,483.98 ( 22.71 %) Tax $3,295.97 Tot…" at bounding box center [814, 621] width 1169 height 198
copy body "Products Display actual quantities Show / Hide columns Qty Cost Markup Price To…"
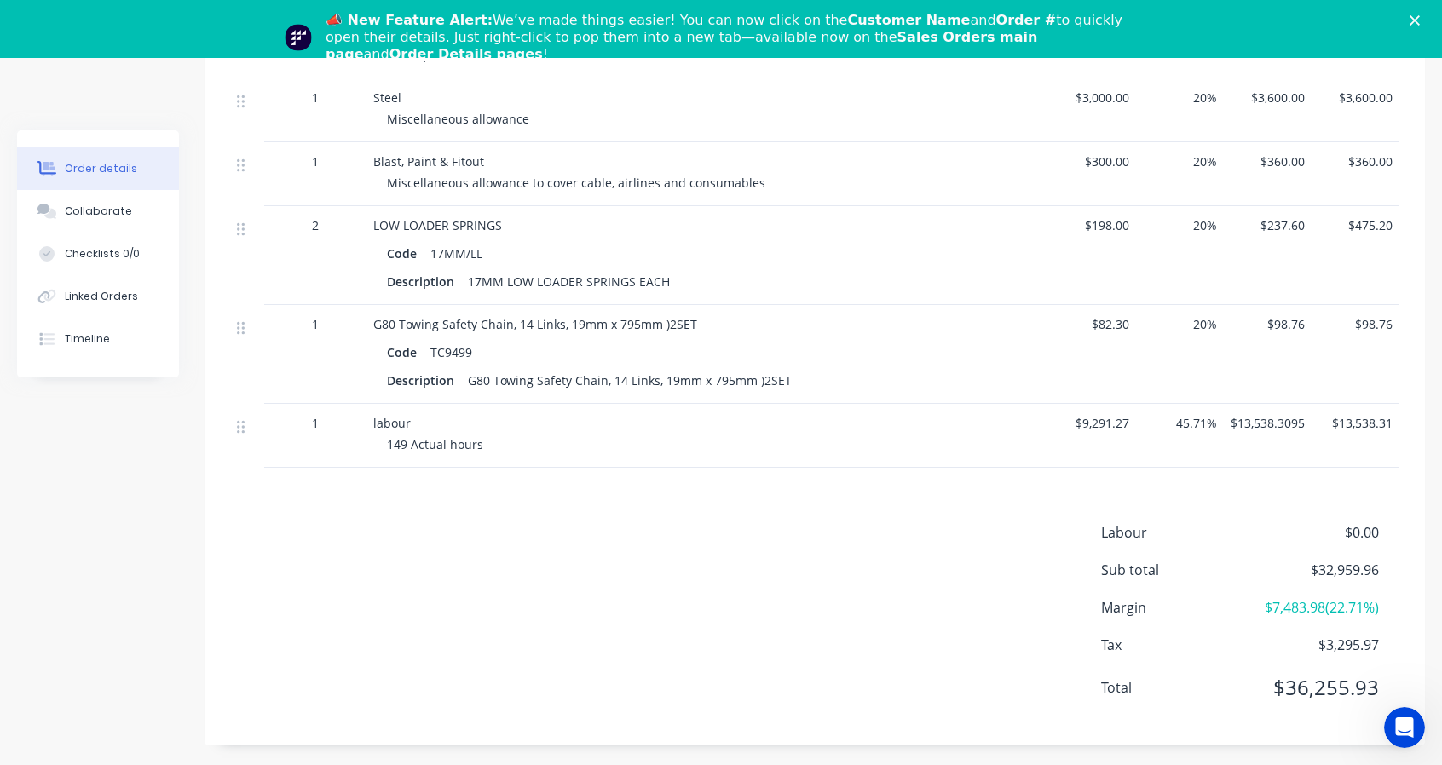
click at [588, 435] on div "149 Actual hours" at bounding box center [714, 444] width 654 height 18
drag, startPoint x: 407, startPoint y: 434, endPoint x: 477, endPoint y: 439, distance: 70.1
click at [407, 436] on span "149 Actual hours" at bounding box center [435, 444] width 96 height 16
click at [476, 440] on span "149 Actual hours" at bounding box center [435, 444] width 96 height 16
click at [452, 444] on span "149 Actual hours" at bounding box center [435, 444] width 96 height 16
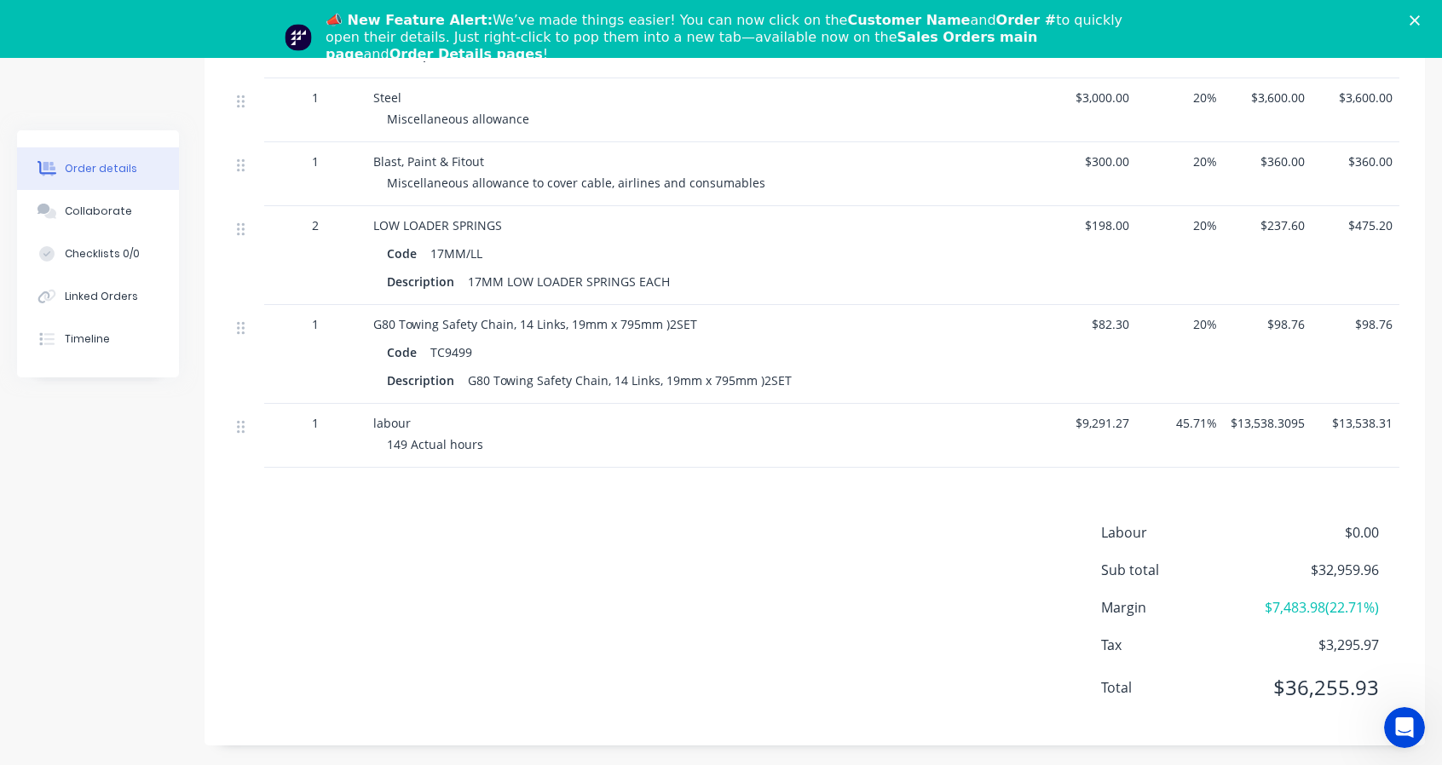
click at [803, 556] on div "Labour $0.00 Sub total $32,959.96 Margin $7,483.98 ( 22.71 %) Tax $3,295.97 Tot…" at bounding box center [814, 621] width 1169 height 198
click at [518, 533] on div "Labour $0.00 Sub total $32,959.96 Margin $7,483.98 ( 22.71 %) Tax $3,295.97 Tot…" at bounding box center [814, 621] width 1169 height 198
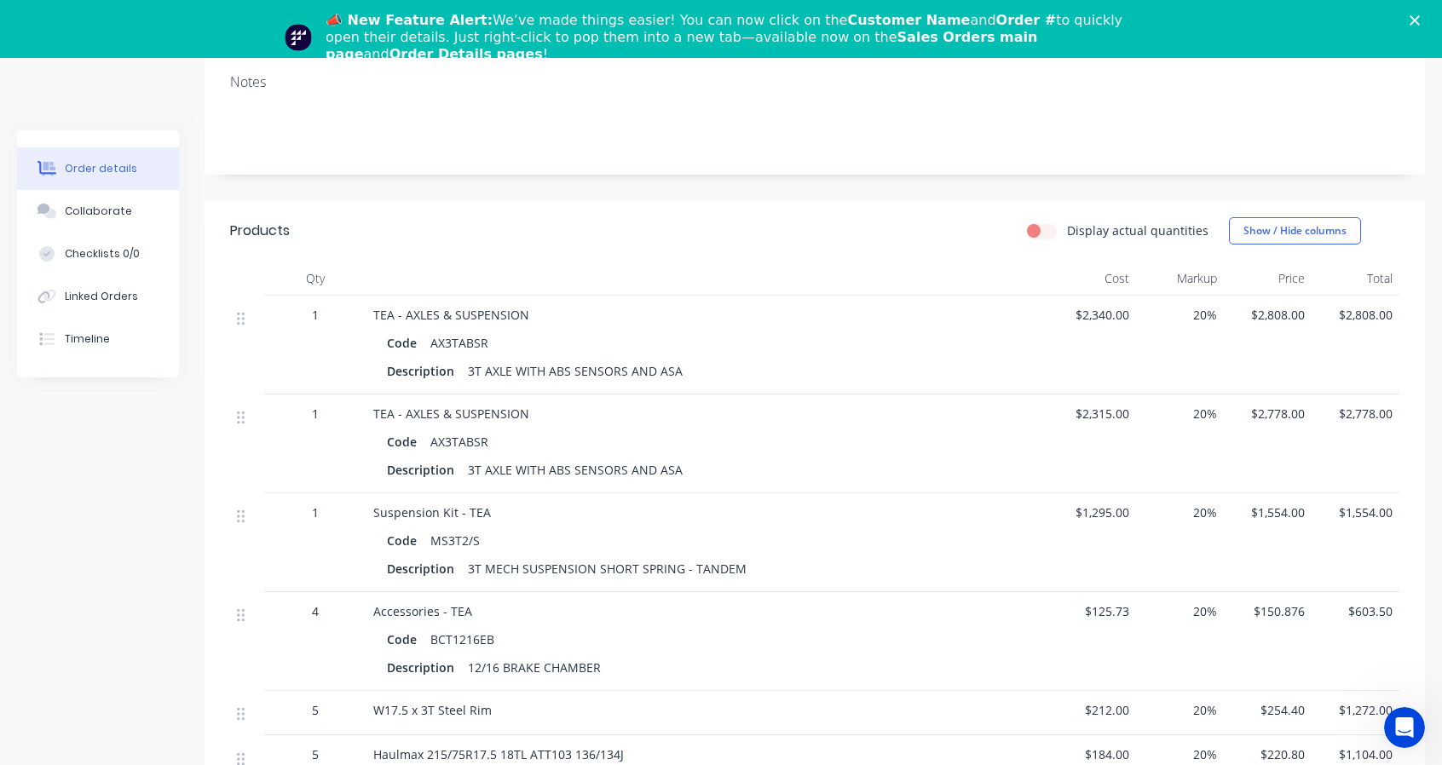
scroll to position [0, 0]
